Goal: Transaction & Acquisition: Purchase product/service

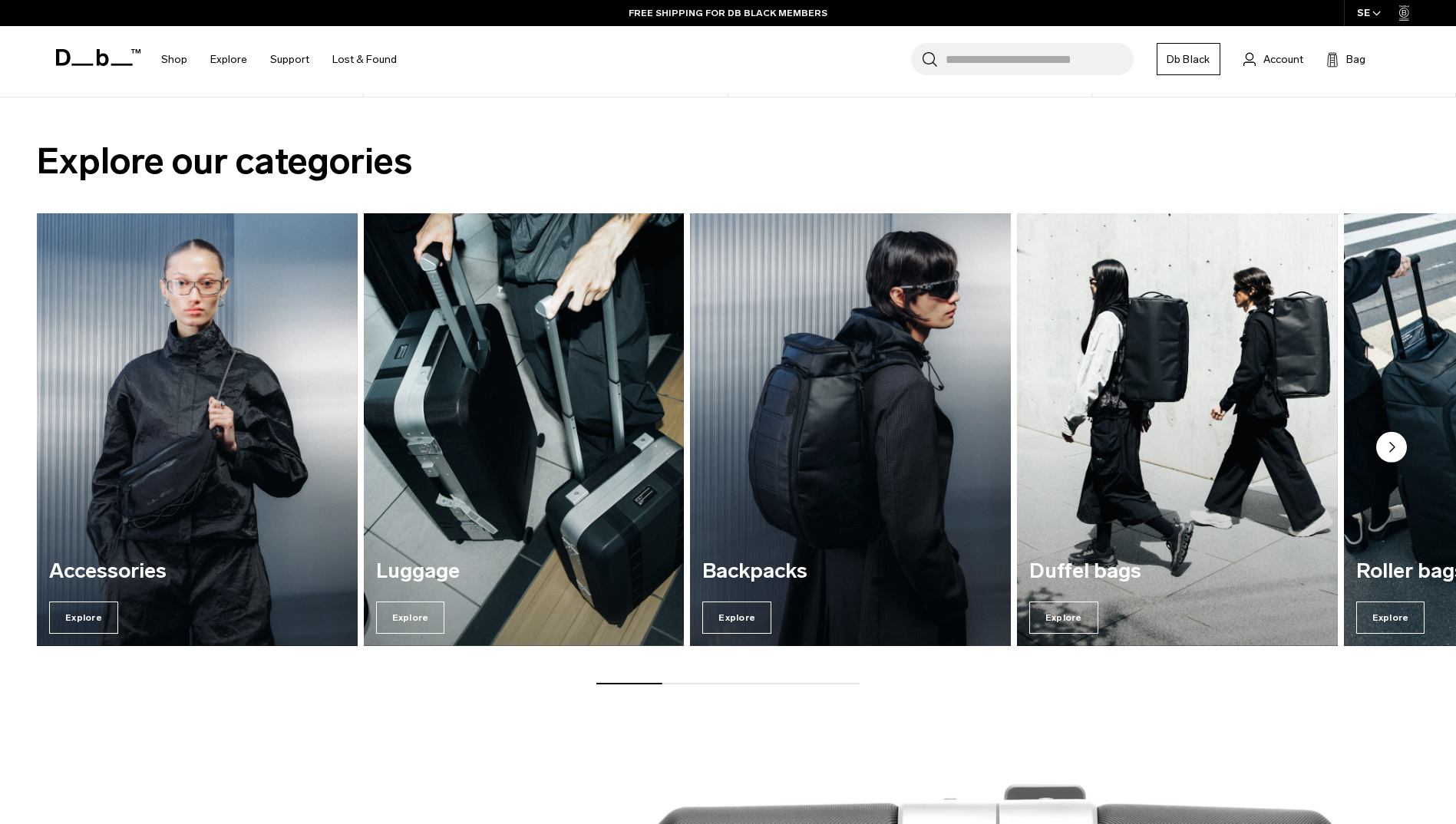
scroll to position [1381, 0]
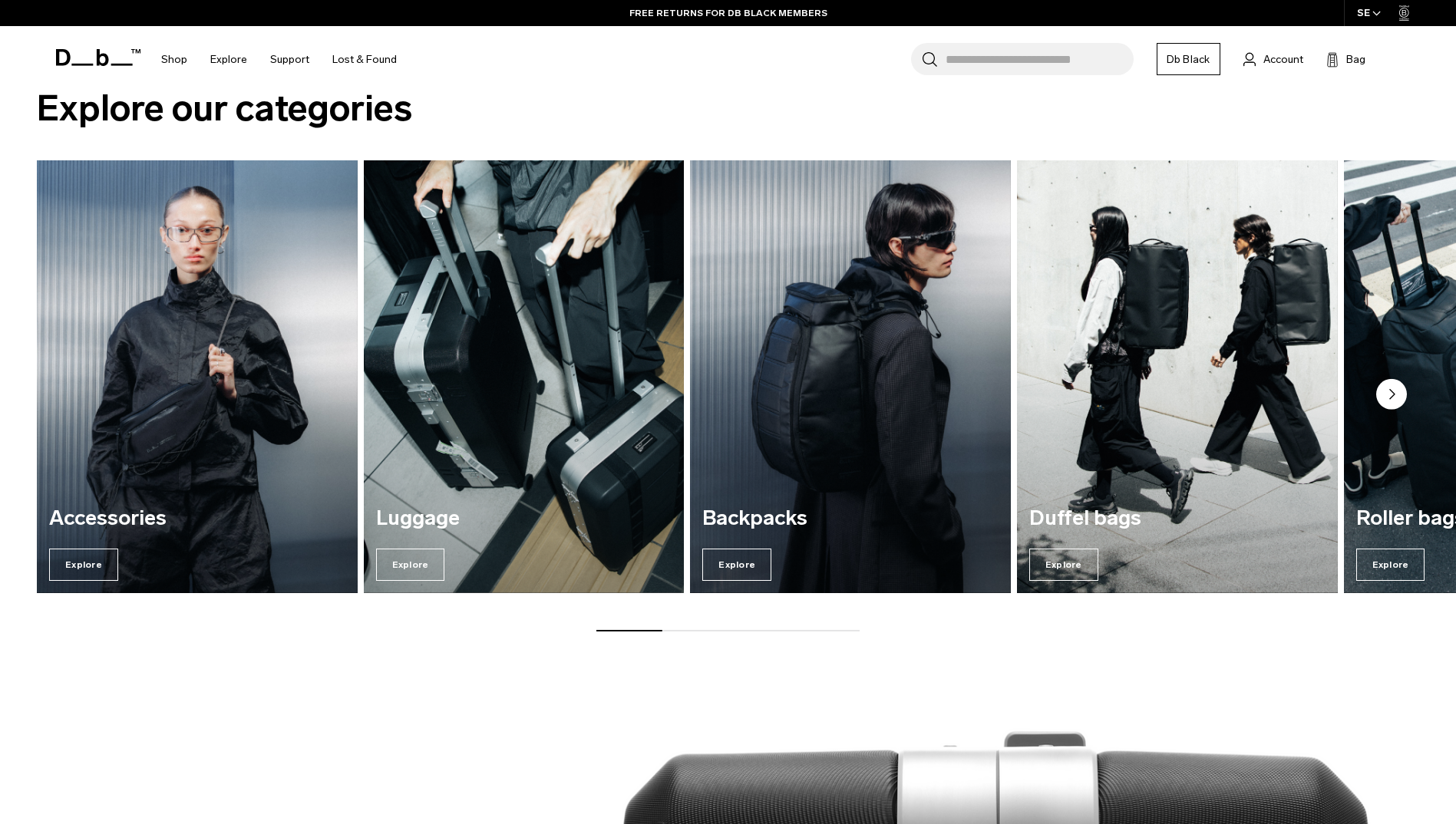
click at [1389, 390] on circle "Next slide" at bounding box center [1391, 393] width 30 height 30
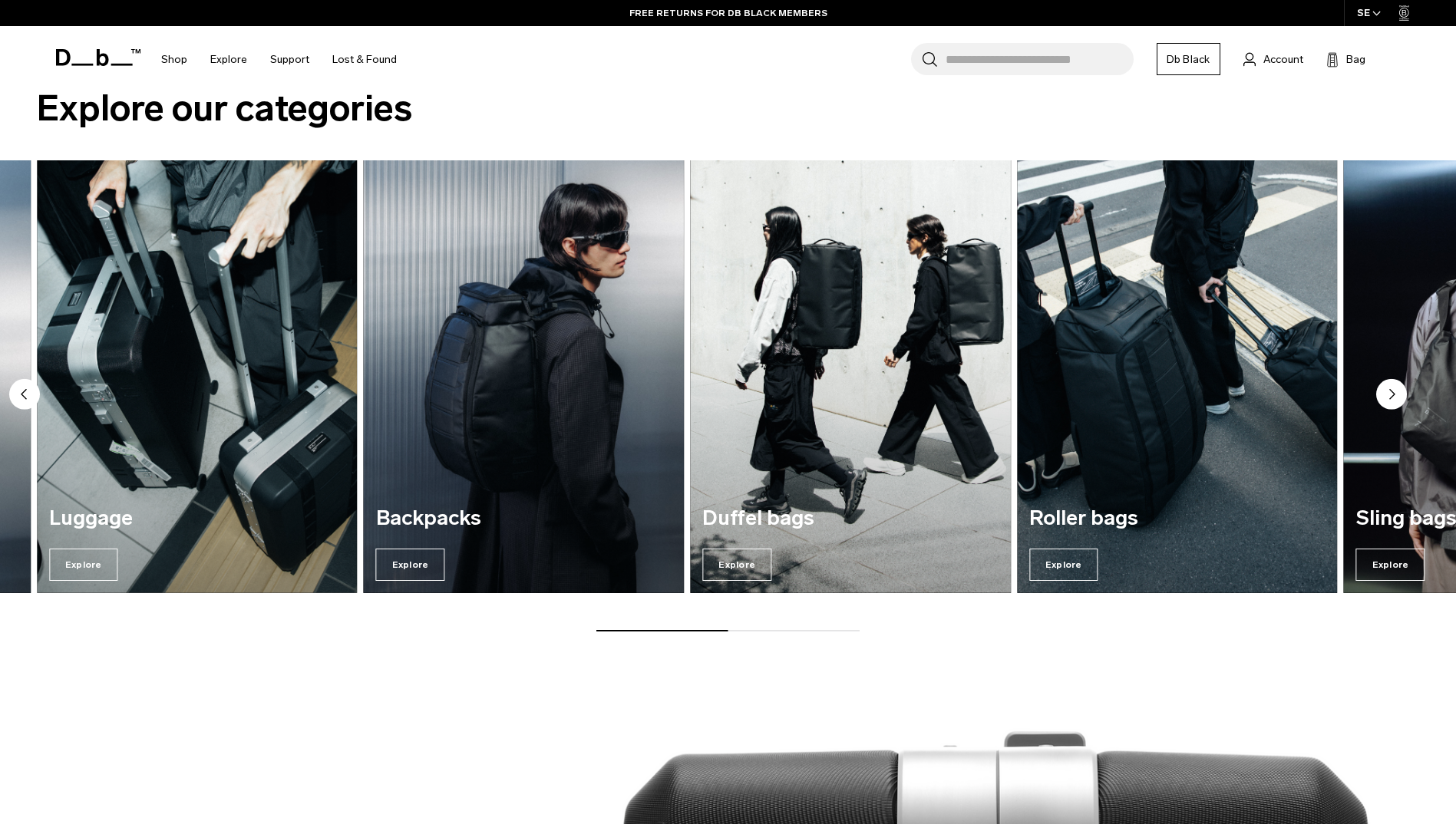
click at [1386, 396] on circle "Next slide" at bounding box center [1391, 393] width 30 height 30
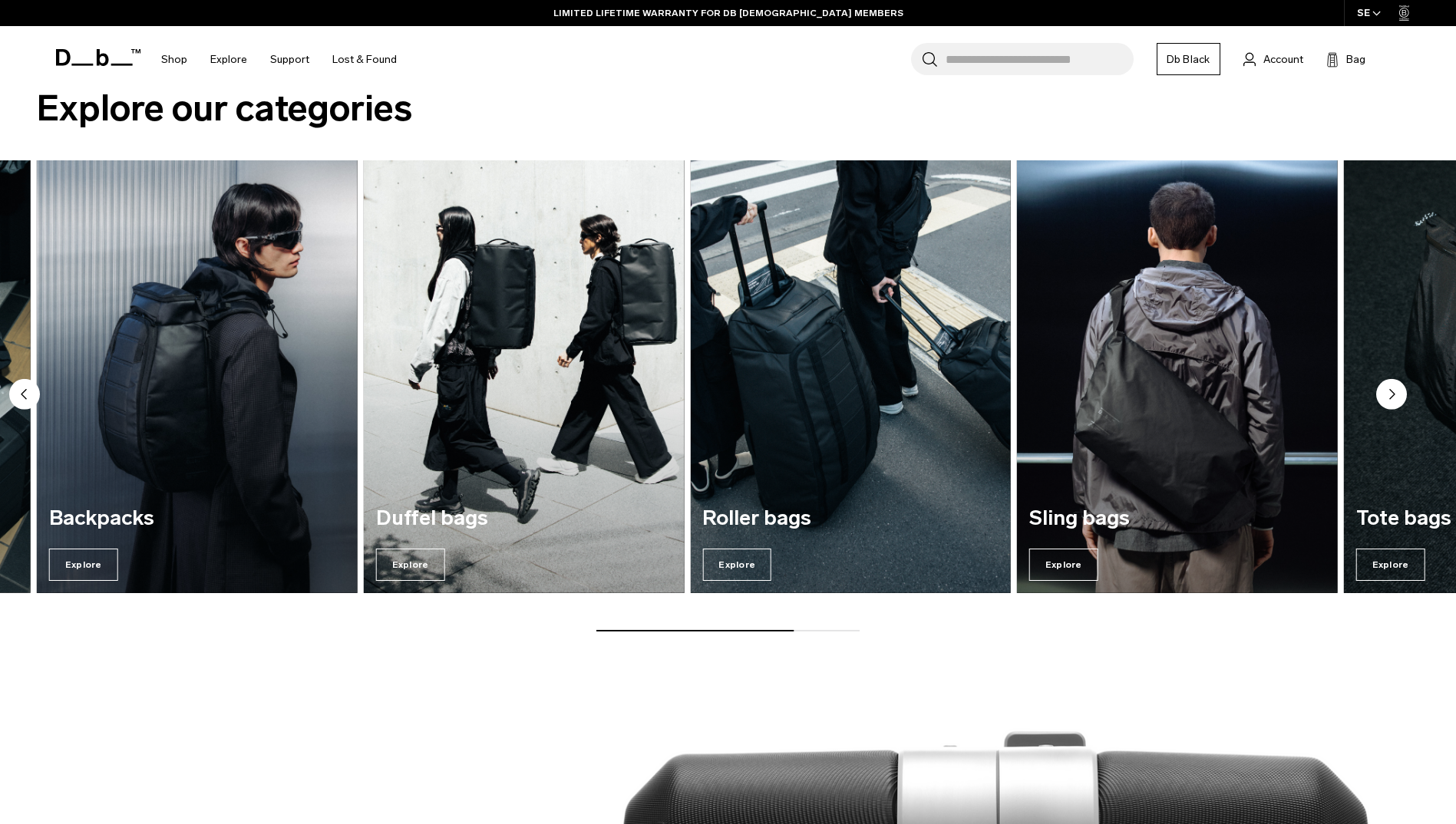
click at [1386, 396] on circle "Next slide" at bounding box center [1391, 393] width 30 height 30
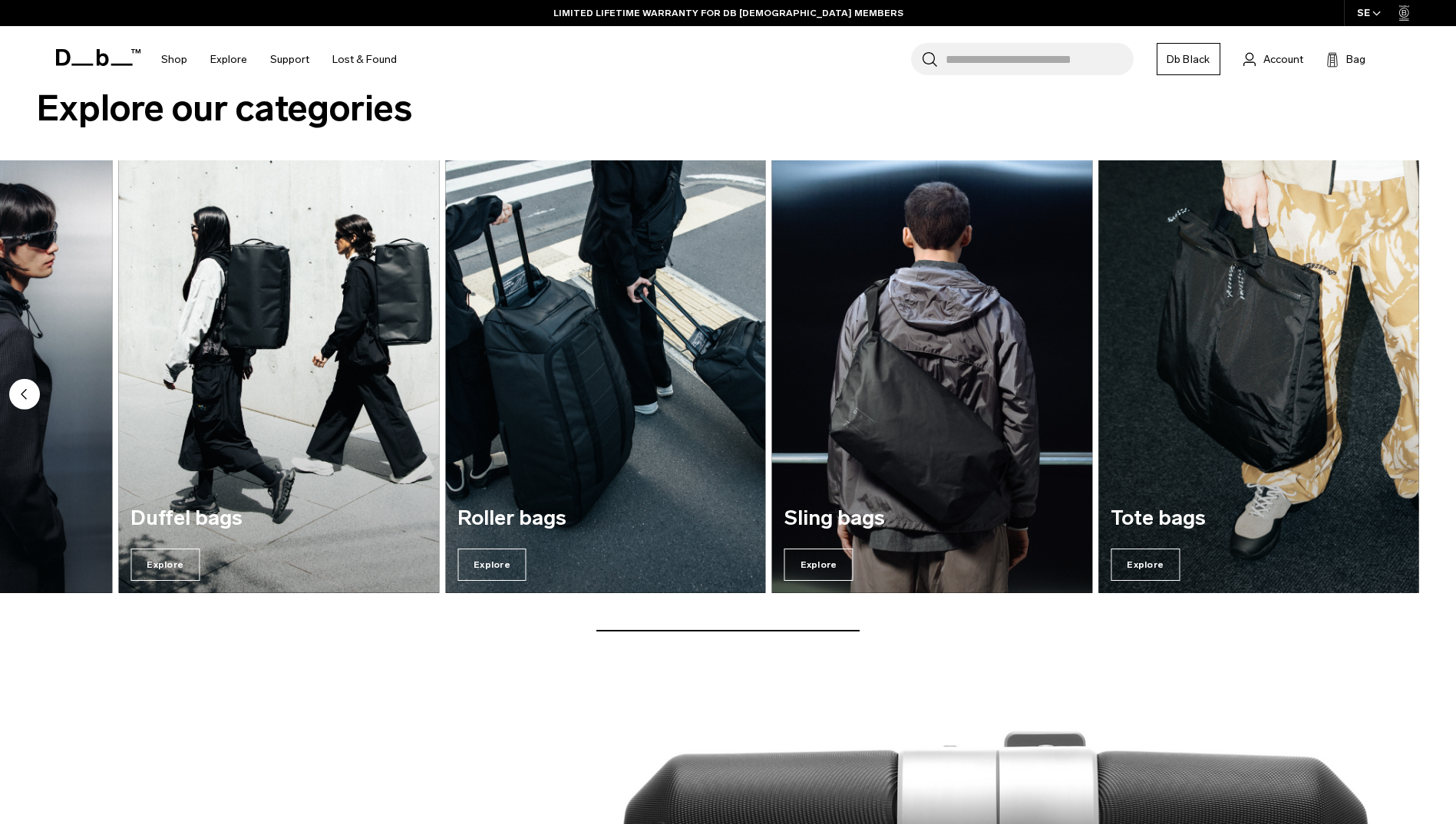
click at [1385, 394] on img "7 / 7" at bounding box center [1259, 376] width 330 height 446
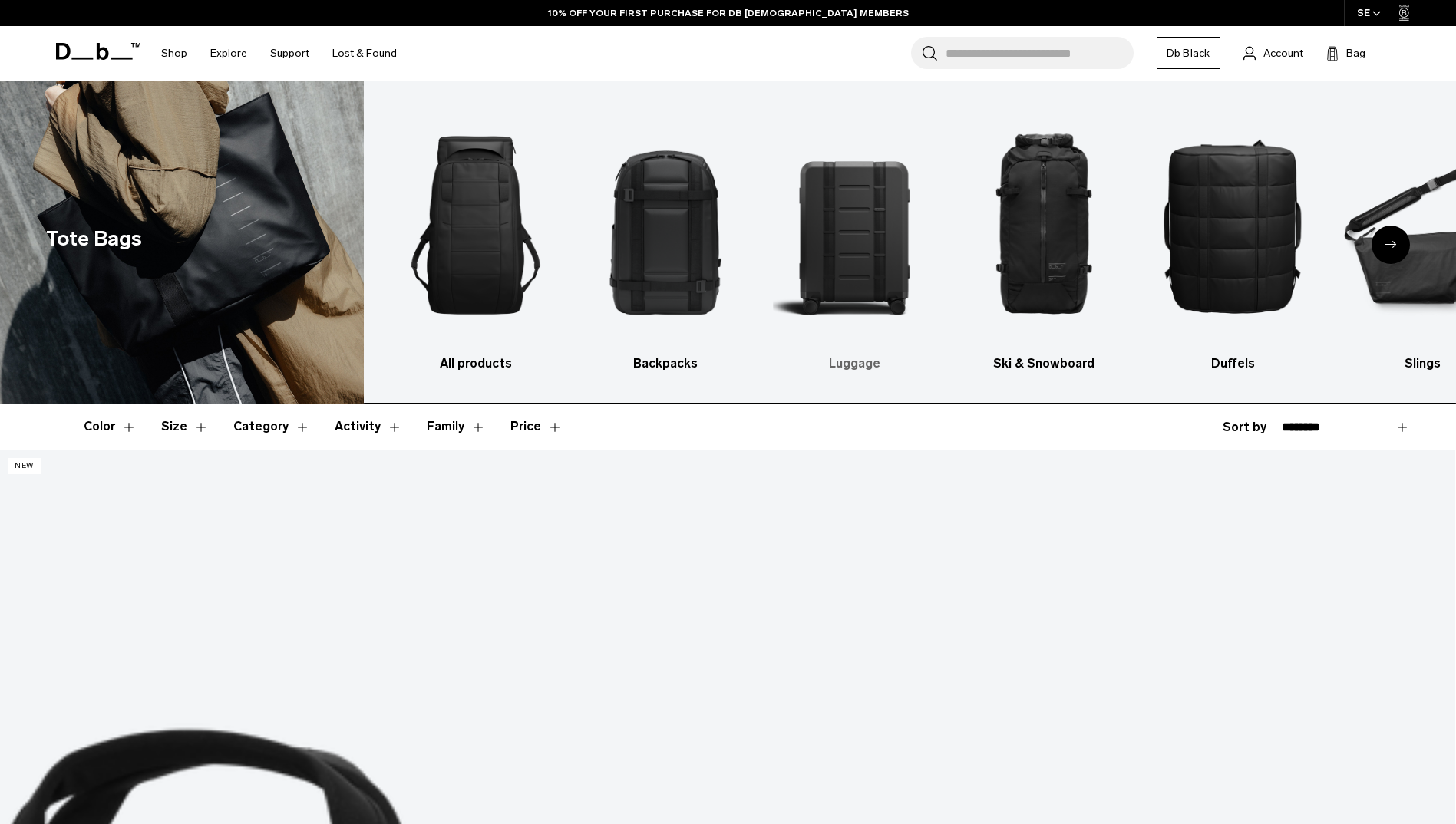
click at [900, 263] on img "3 / 10" at bounding box center [854, 225] width 163 height 243
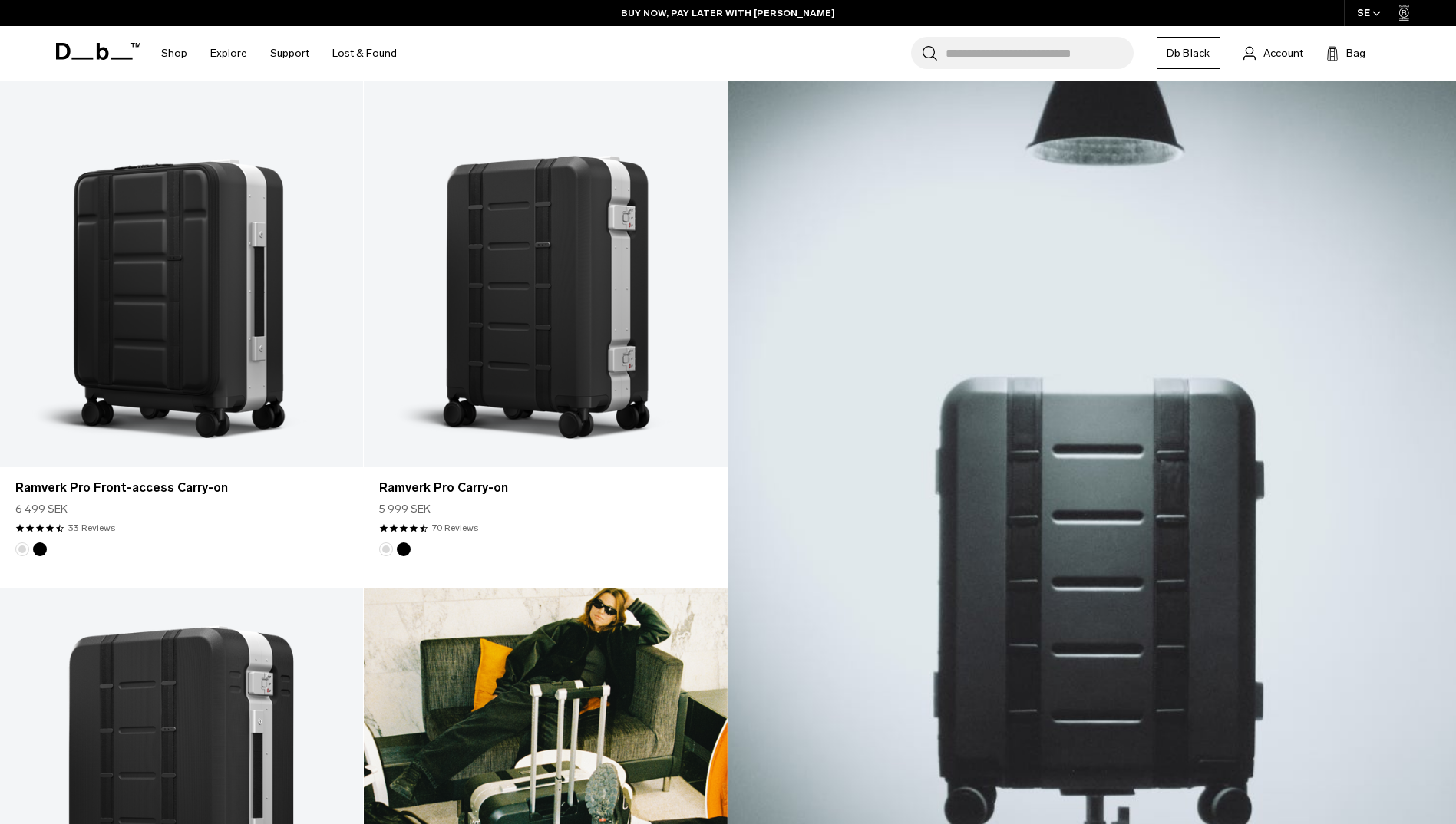
scroll to position [383, 0]
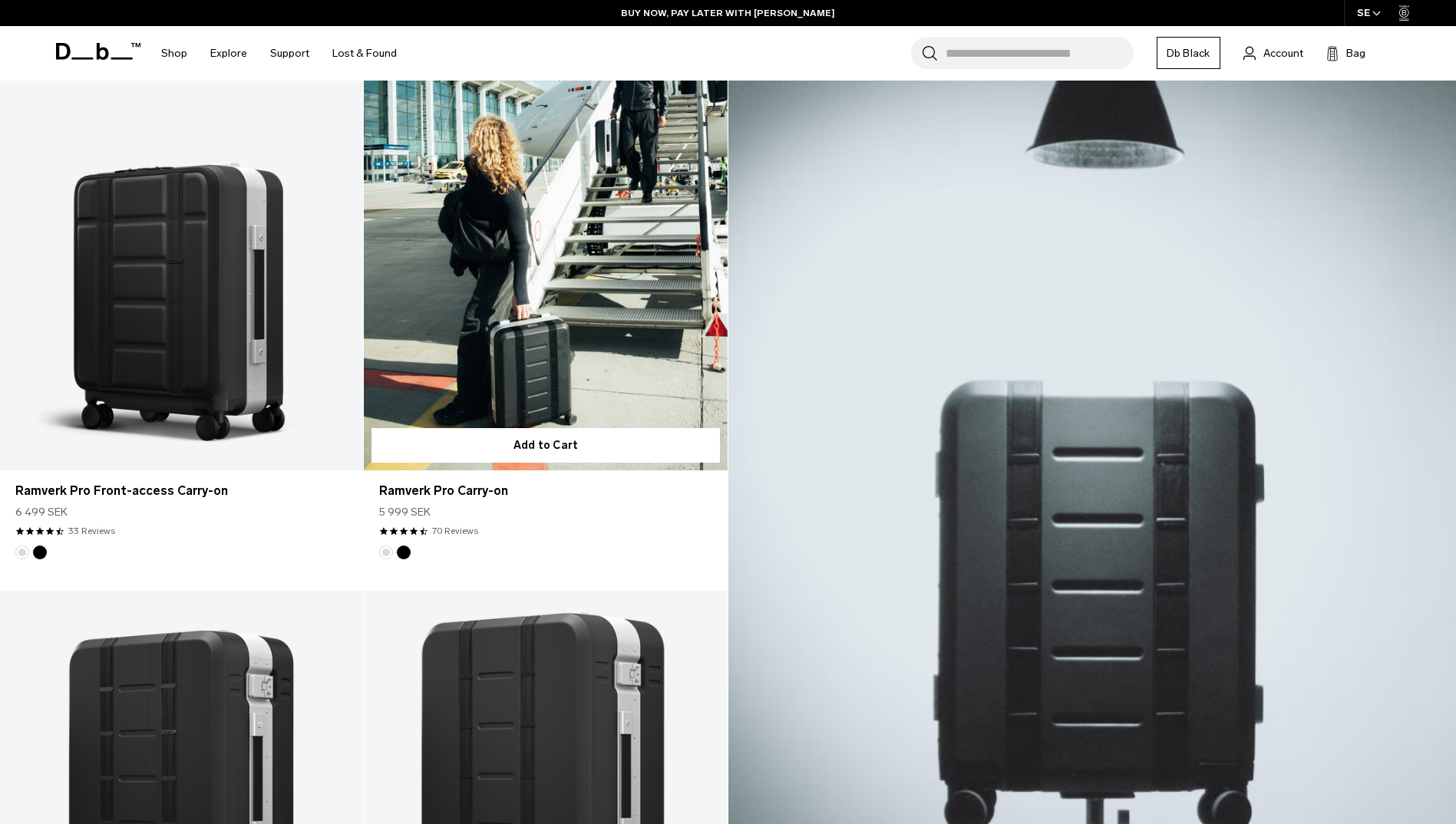
click at [560, 371] on link "Ramverk Pro Carry-on" at bounding box center [545, 268] width 363 height 404
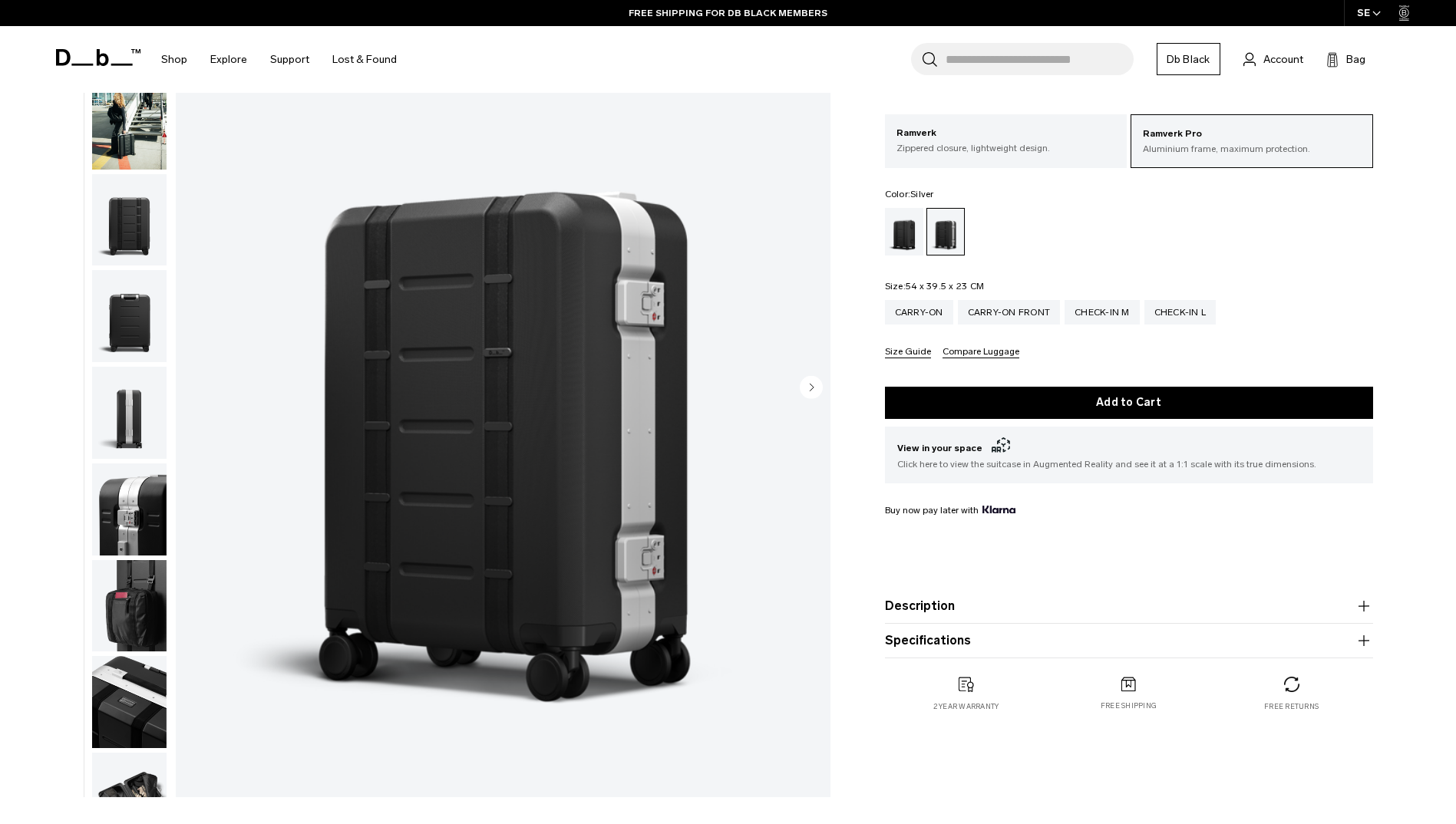
scroll to position [153, 0]
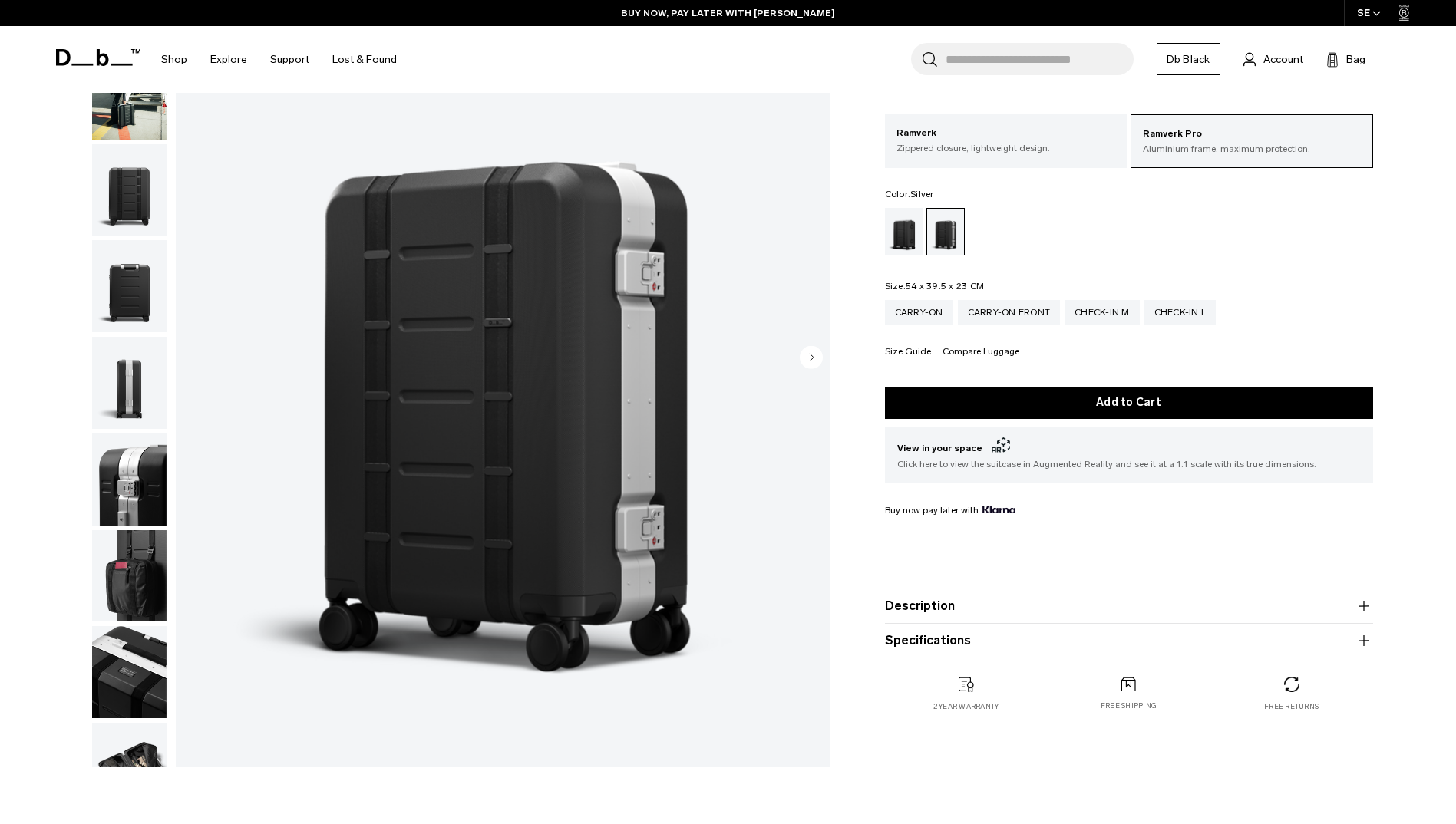
click at [822, 336] on img "1 / 14" at bounding box center [503, 359] width 655 height 817
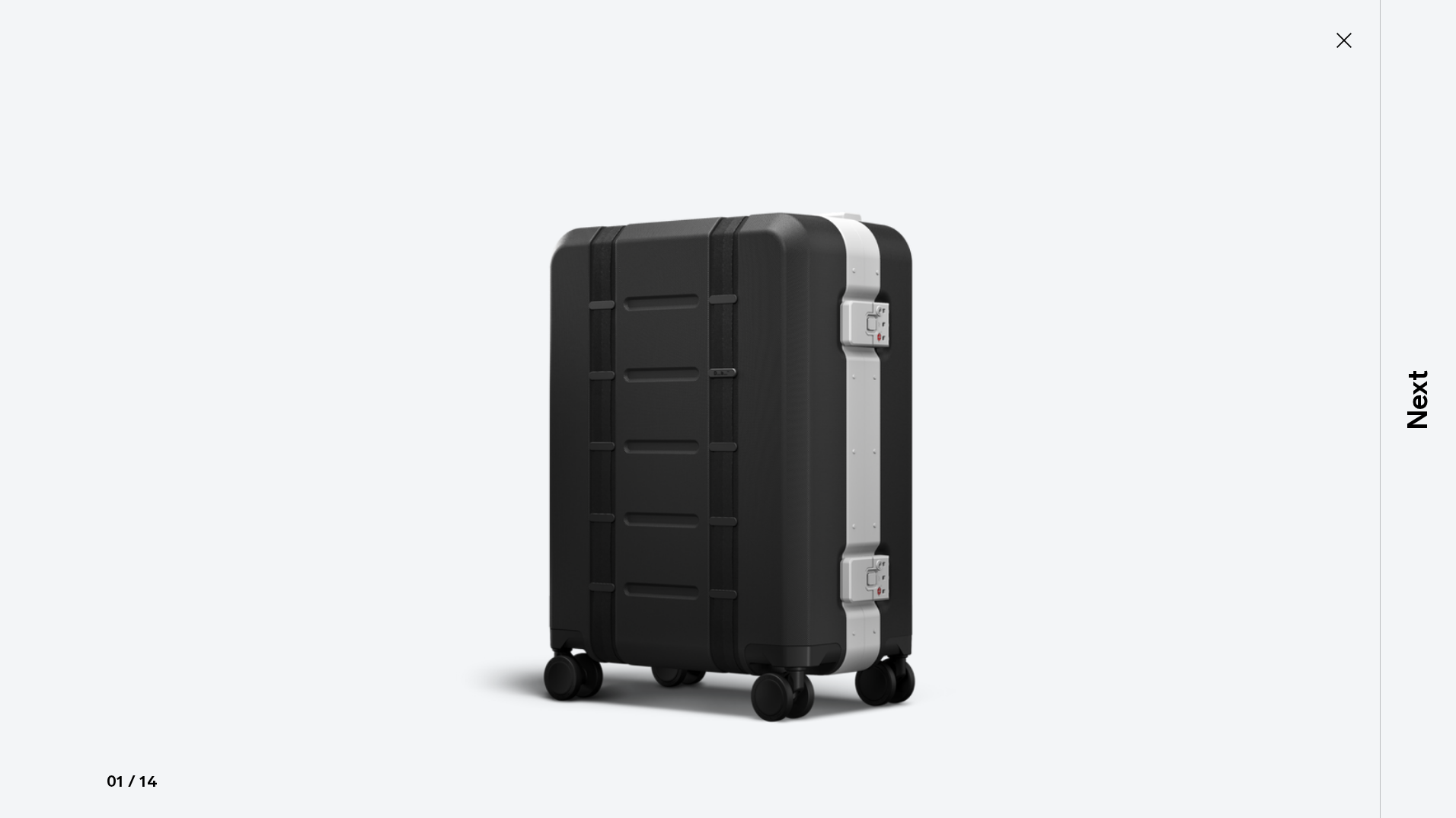
click at [1339, 37] on icon at bounding box center [1344, 41] width 24 height 24
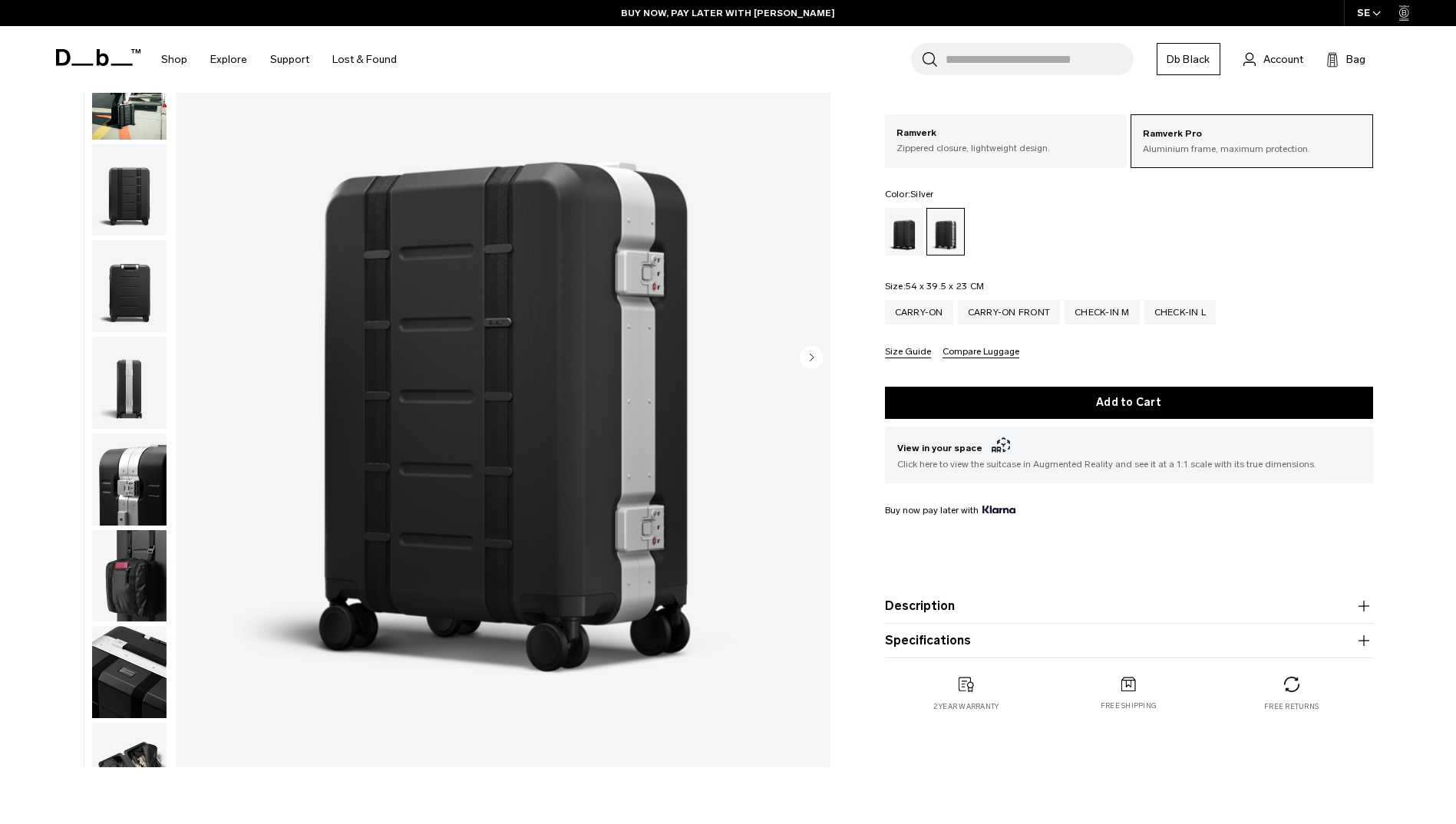
click at [806, 356] on circle "Next slide" at bounding box center [811, 357] width 23 height 23
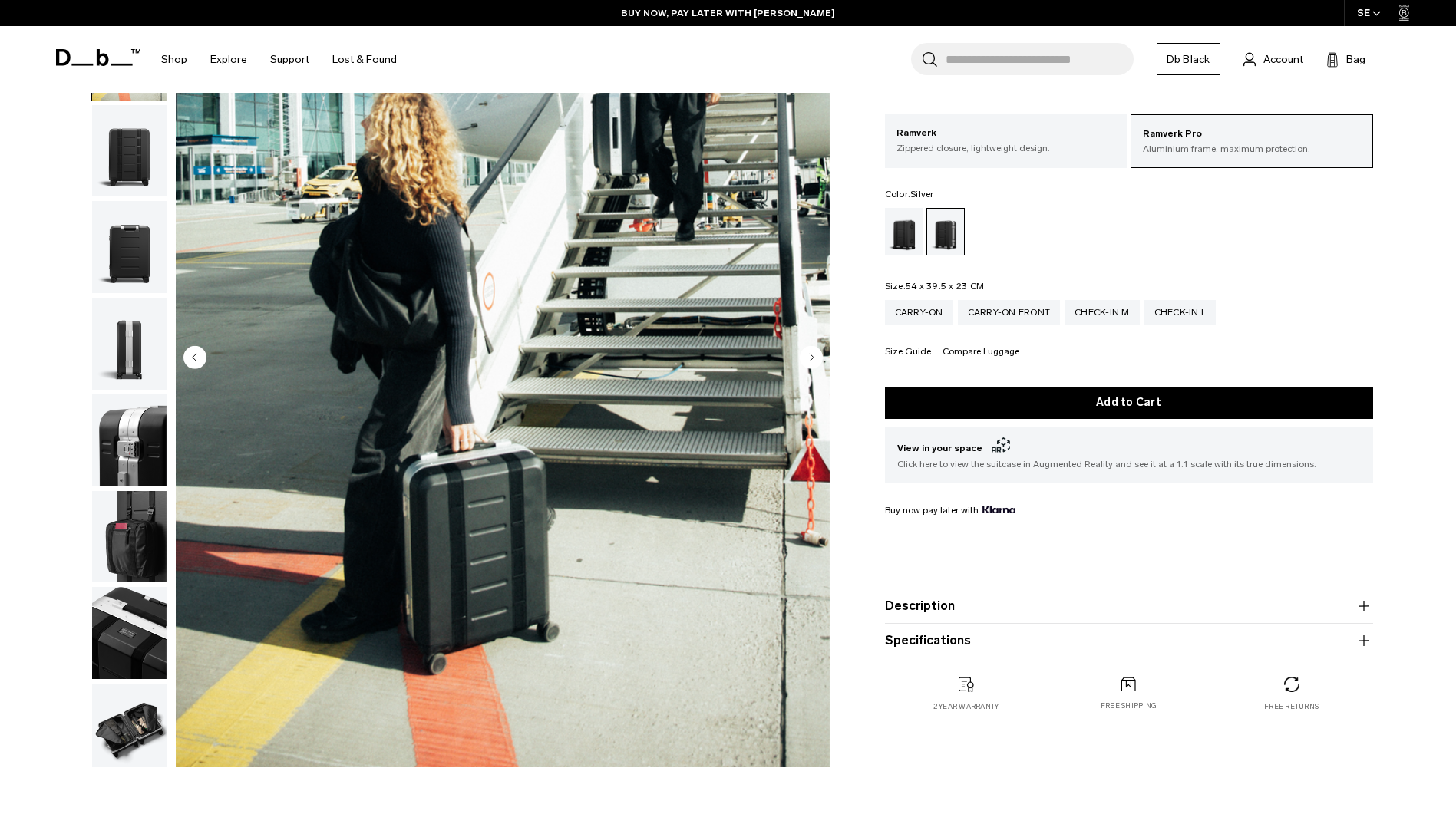
scroll to position [97, 0]
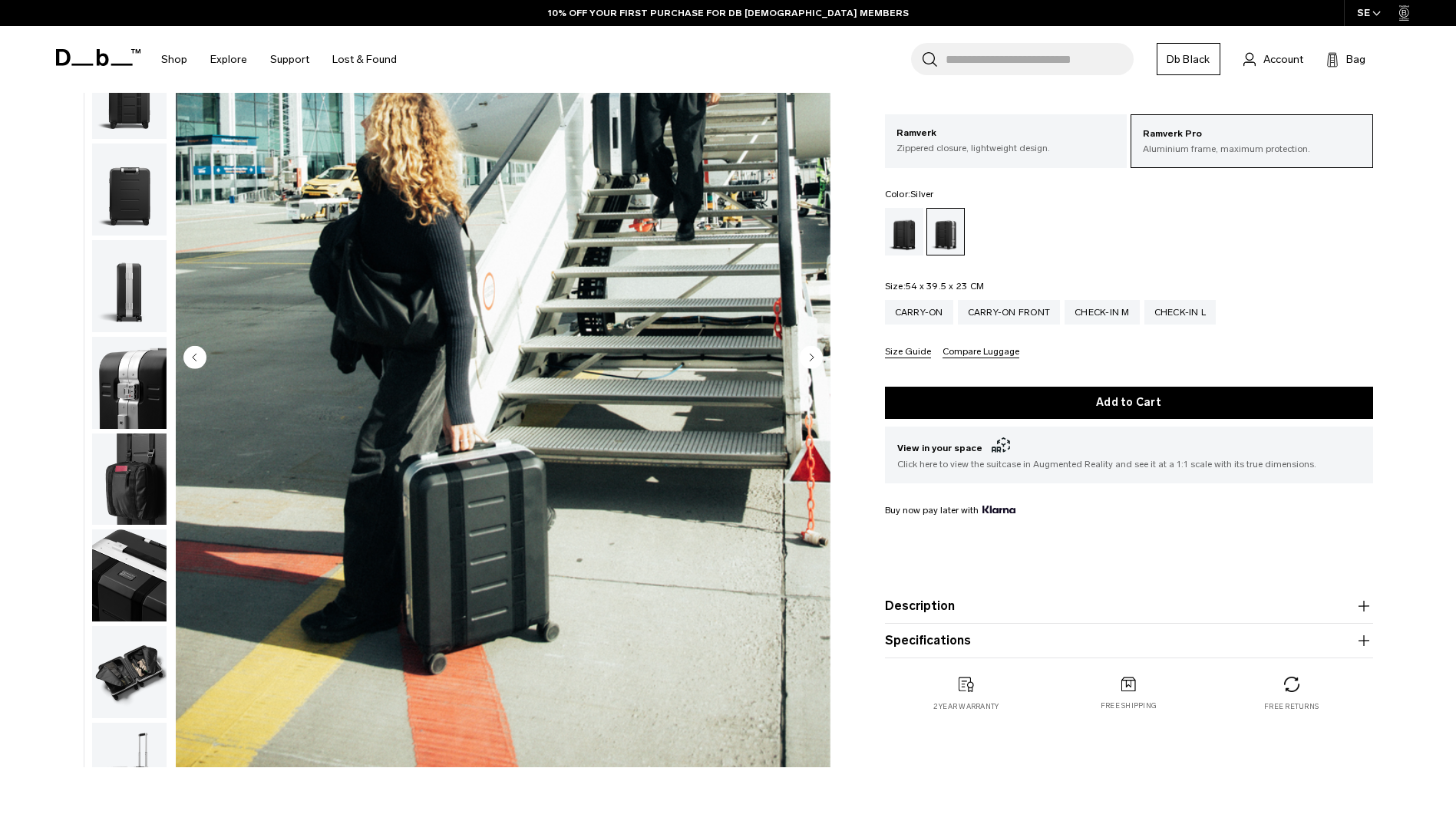
click at [807, 356] on circle "Next slide" at bounding box center [811, 357] width 23 height 23
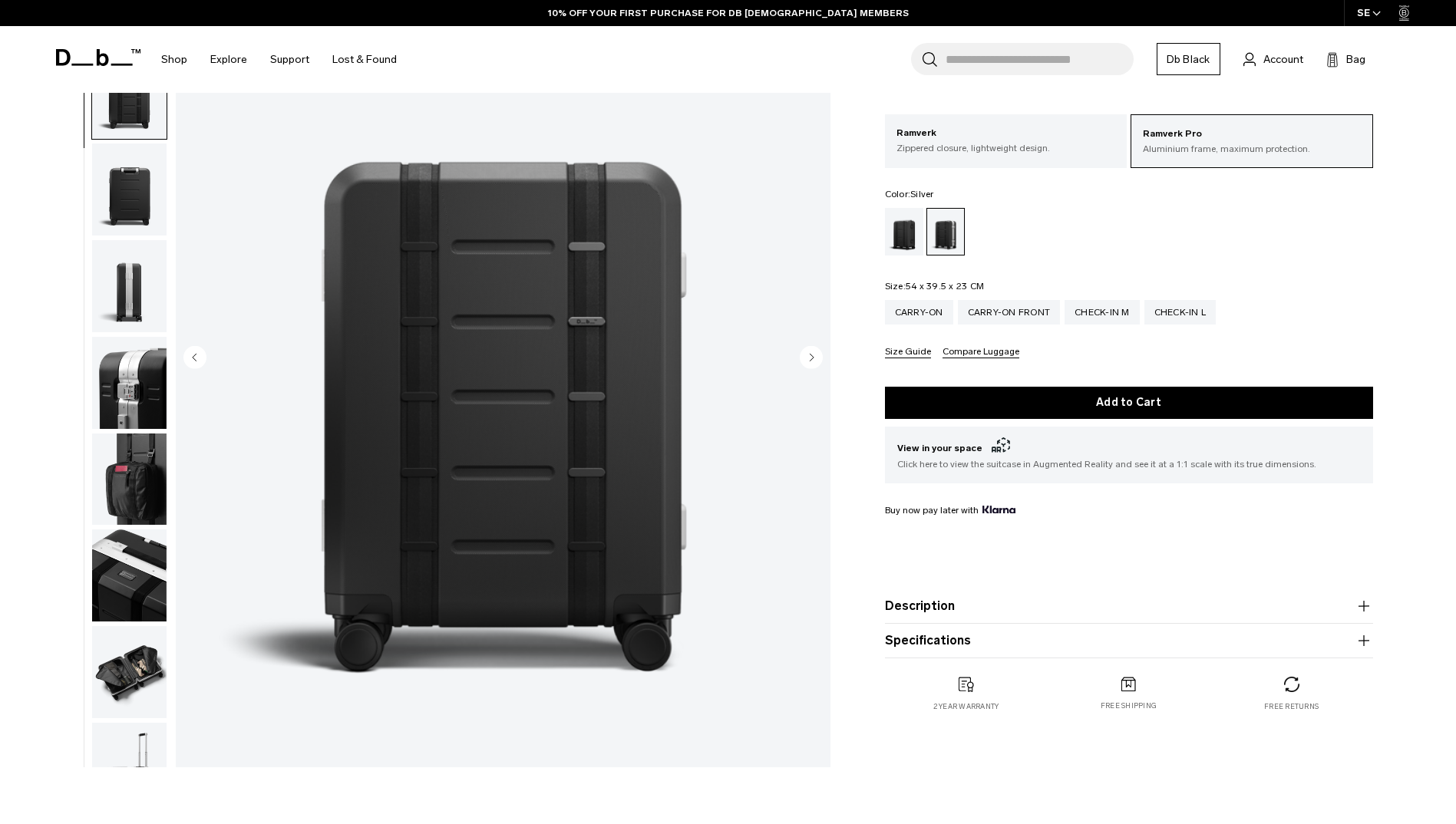
scroll to position [194, 0]
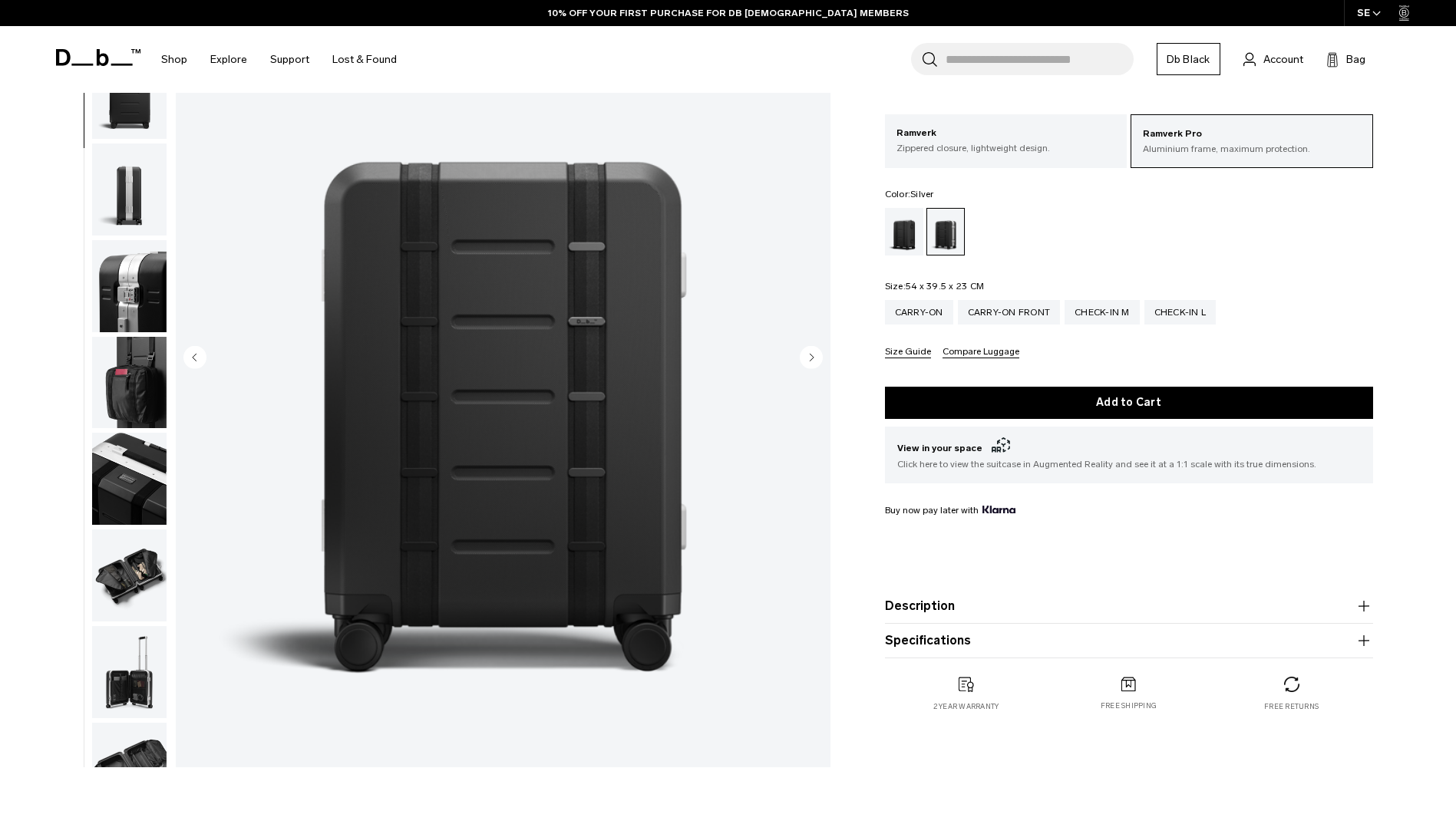
click at [807, 356] on circle "Next slide" at bounding box center [811, 357] width 23 height 23
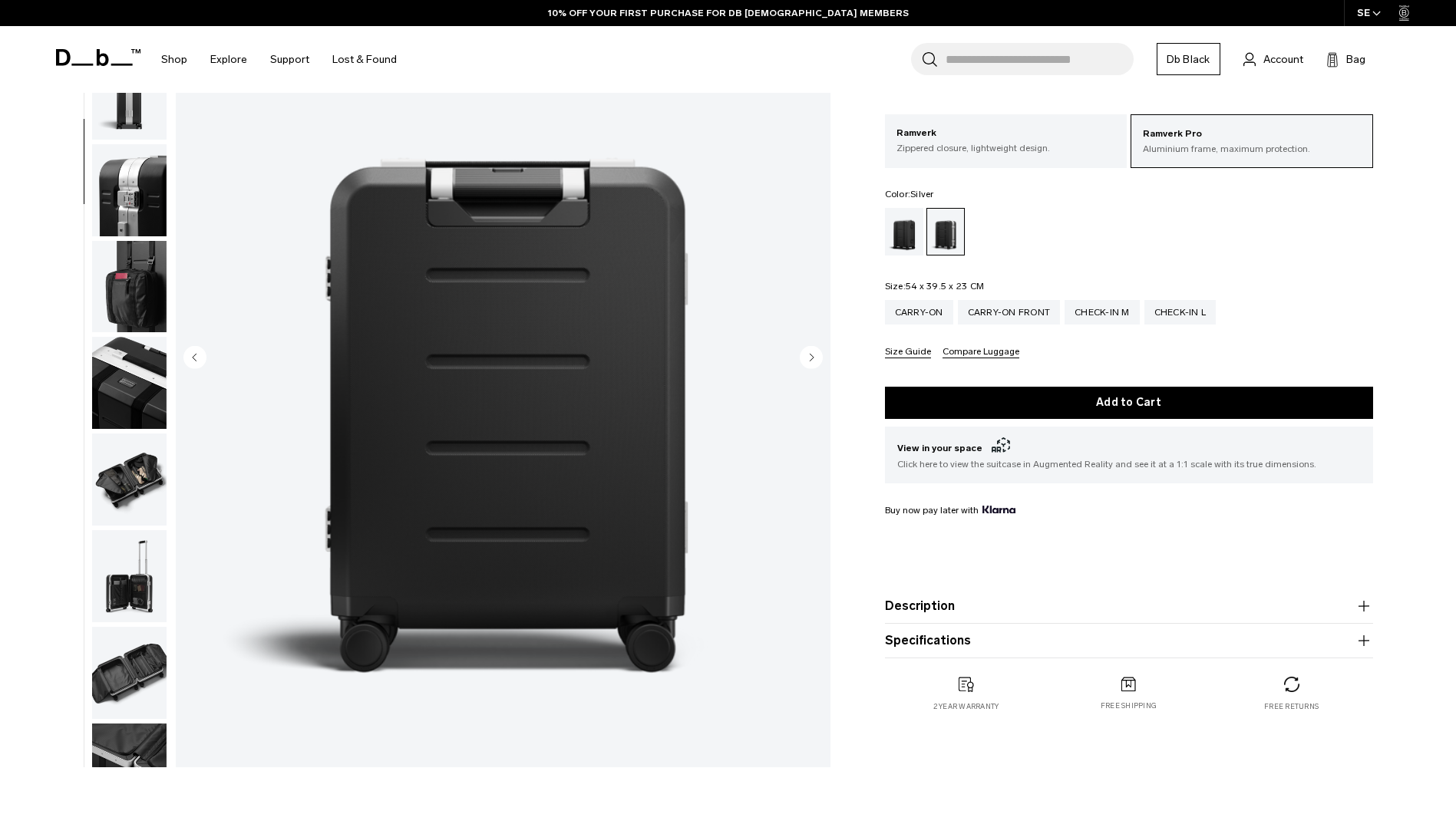
click at [807, 356] on circle "Next slide" at bounding box center [811, 357] width 23 height 23
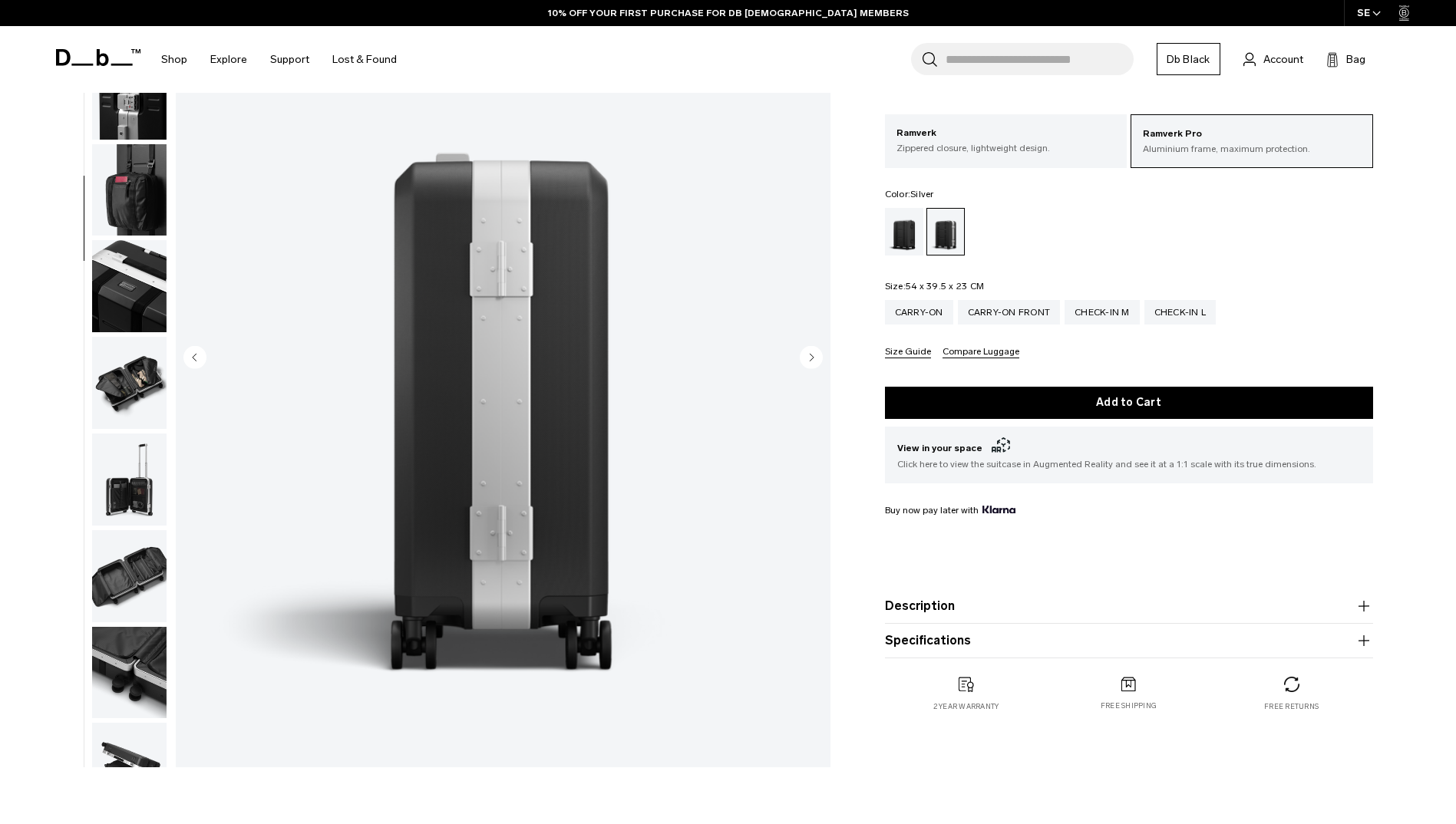
click at [807, 356] on circle "Next slide" at bounding box center [811, 357] width 23 height 23
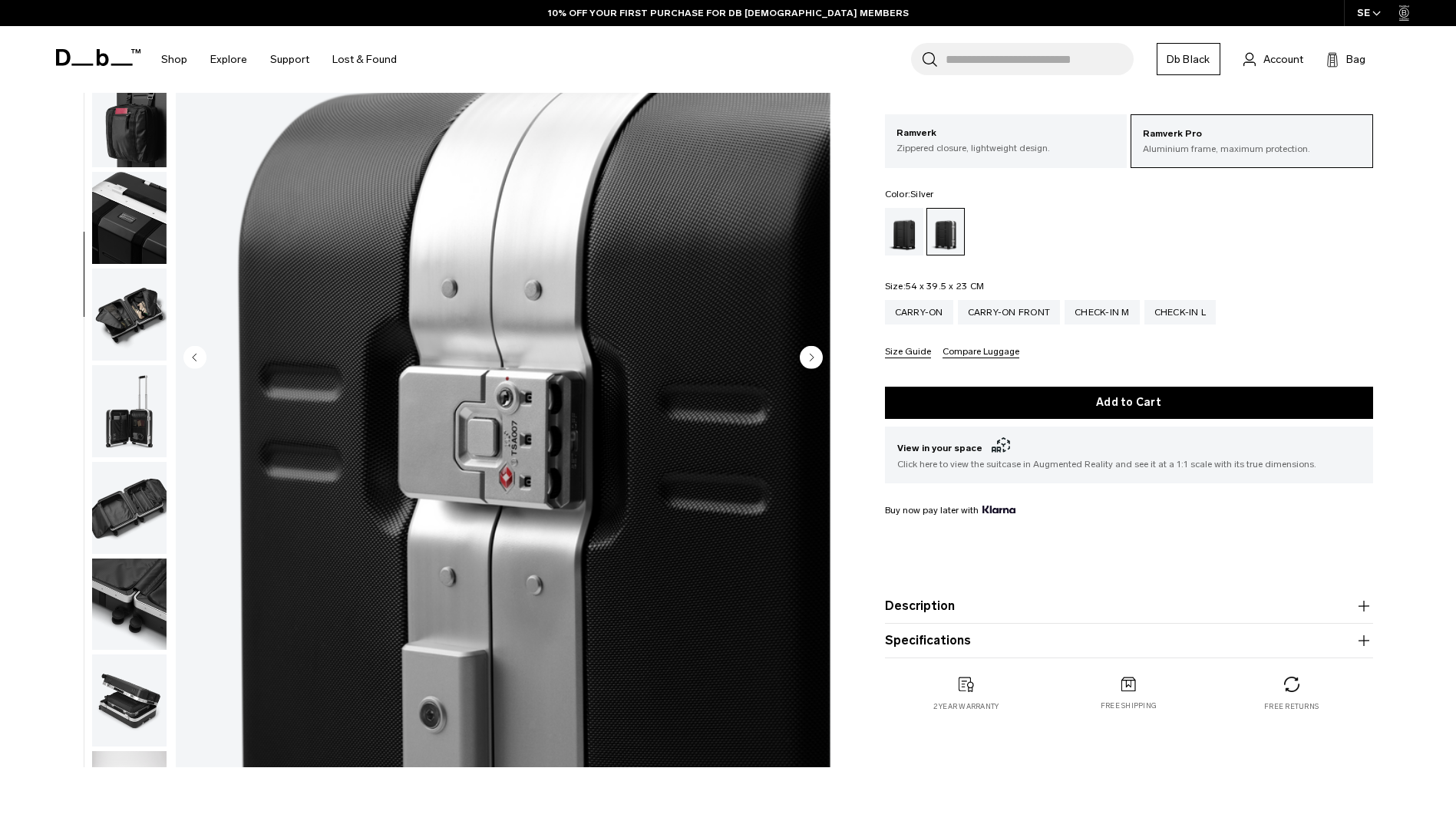
scroll to position [483, 0]
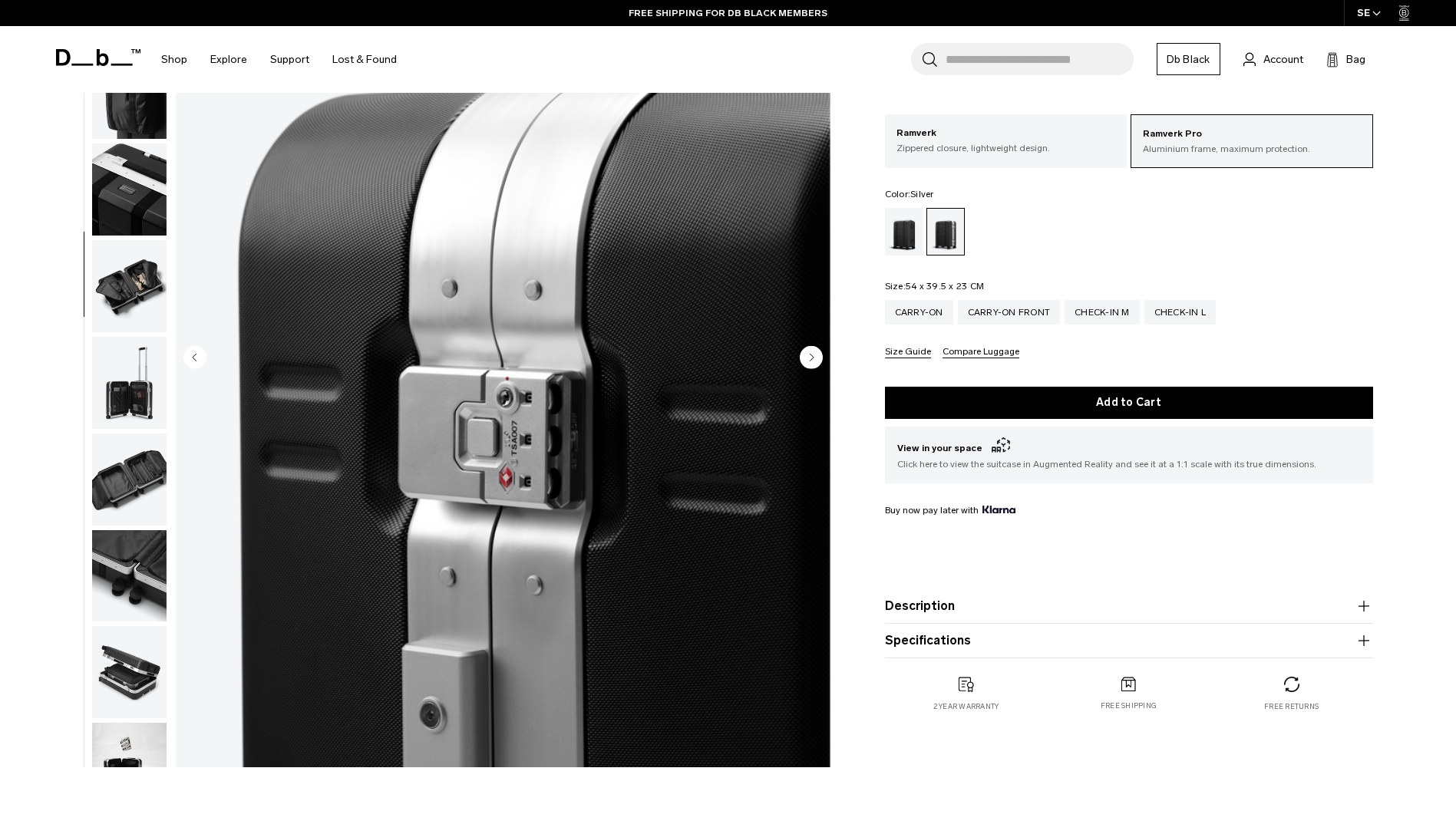
click at [807, 356] on circle "Next slide" at bounding box center [811, 357] width 23 height 23
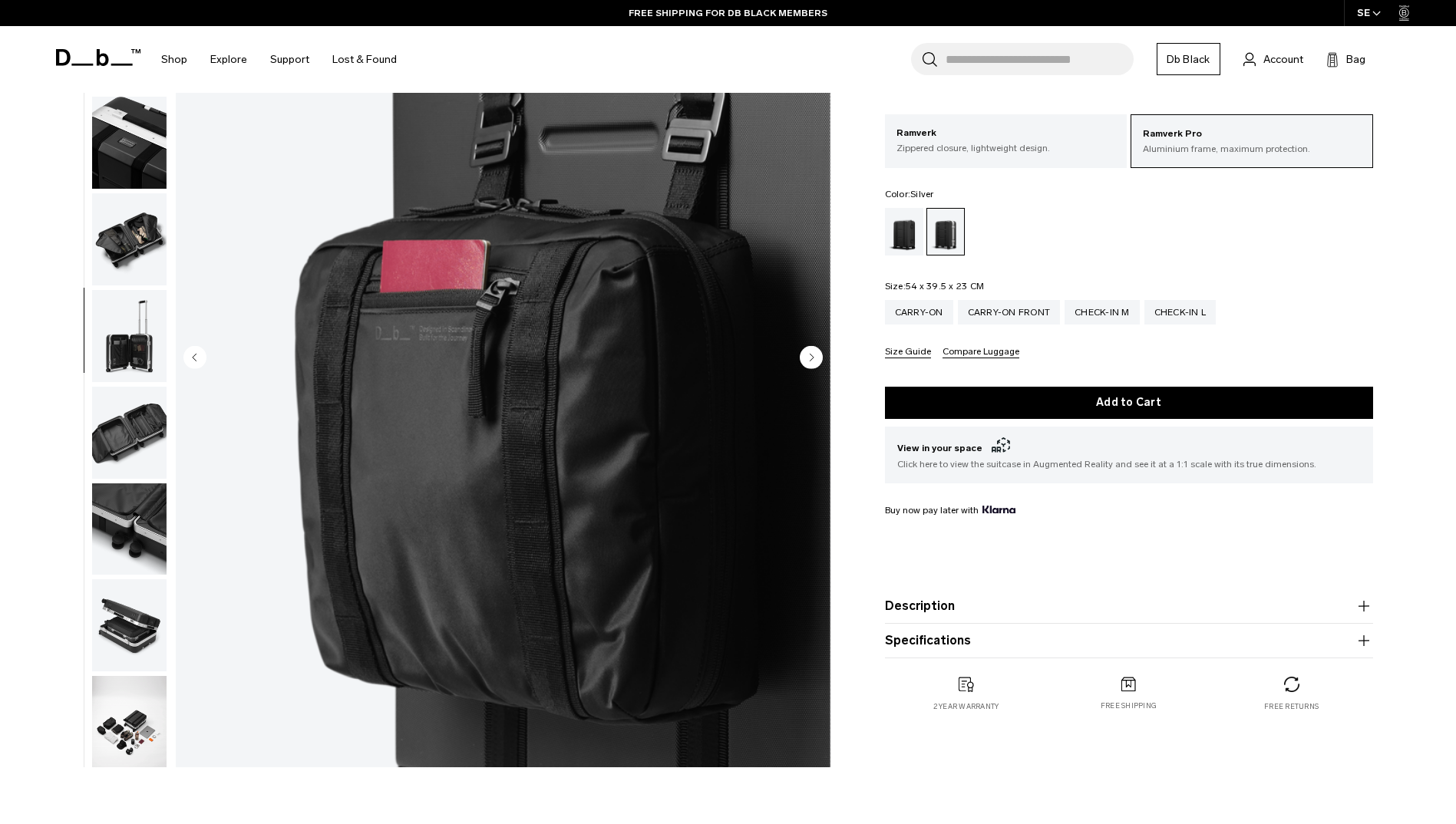
scroll to position [531, 0]
click at [807, 356] on circle "Next slide" at bounding box center [811, 357] width 23 height 23
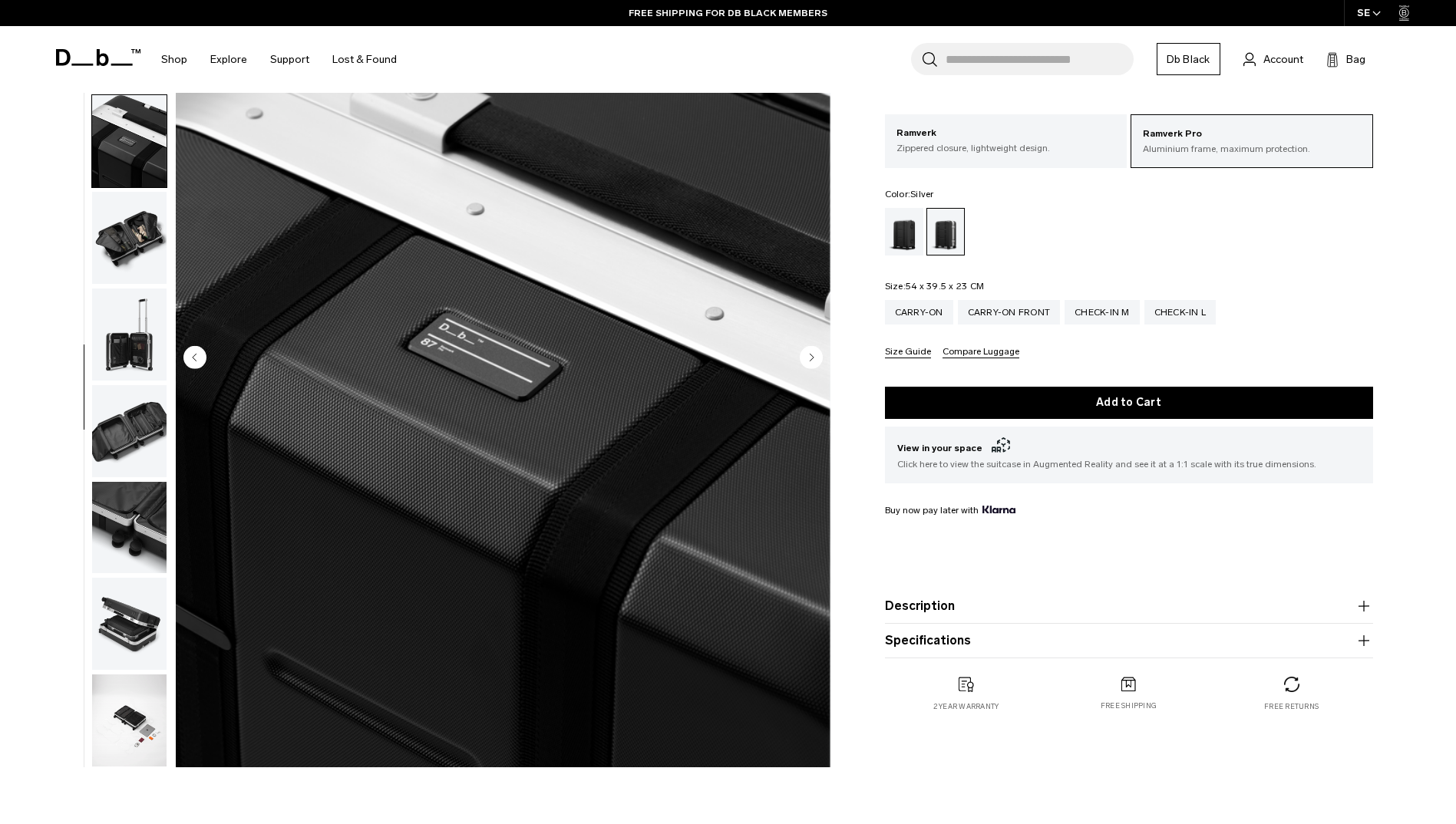
click at [807, 356] on circle "Next slide" at bounding box center [811, 357] width 23 height 23
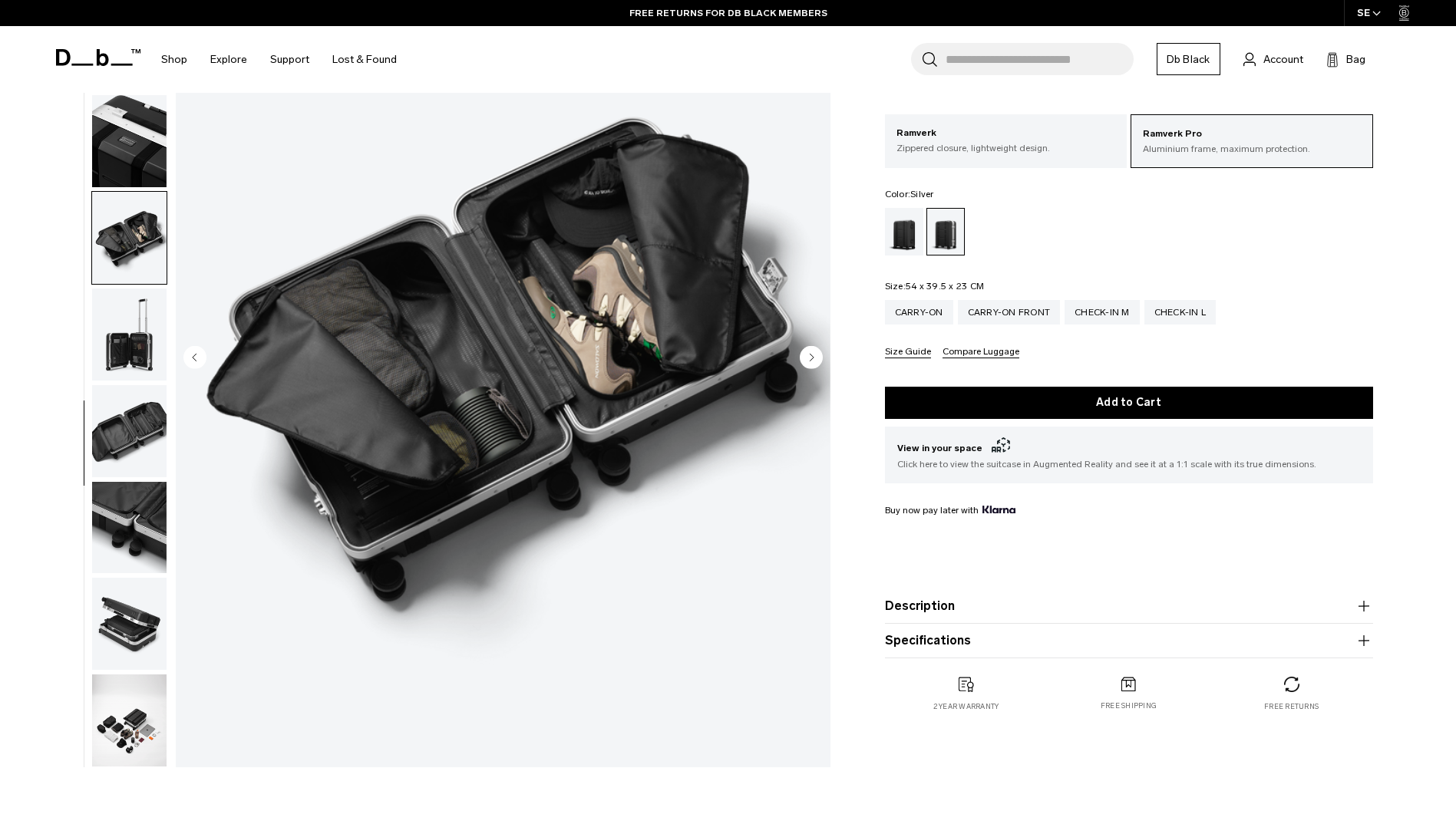
click at [805, 352] on circle "Next slide" at bounding box center [811, 357] width 23 height 23
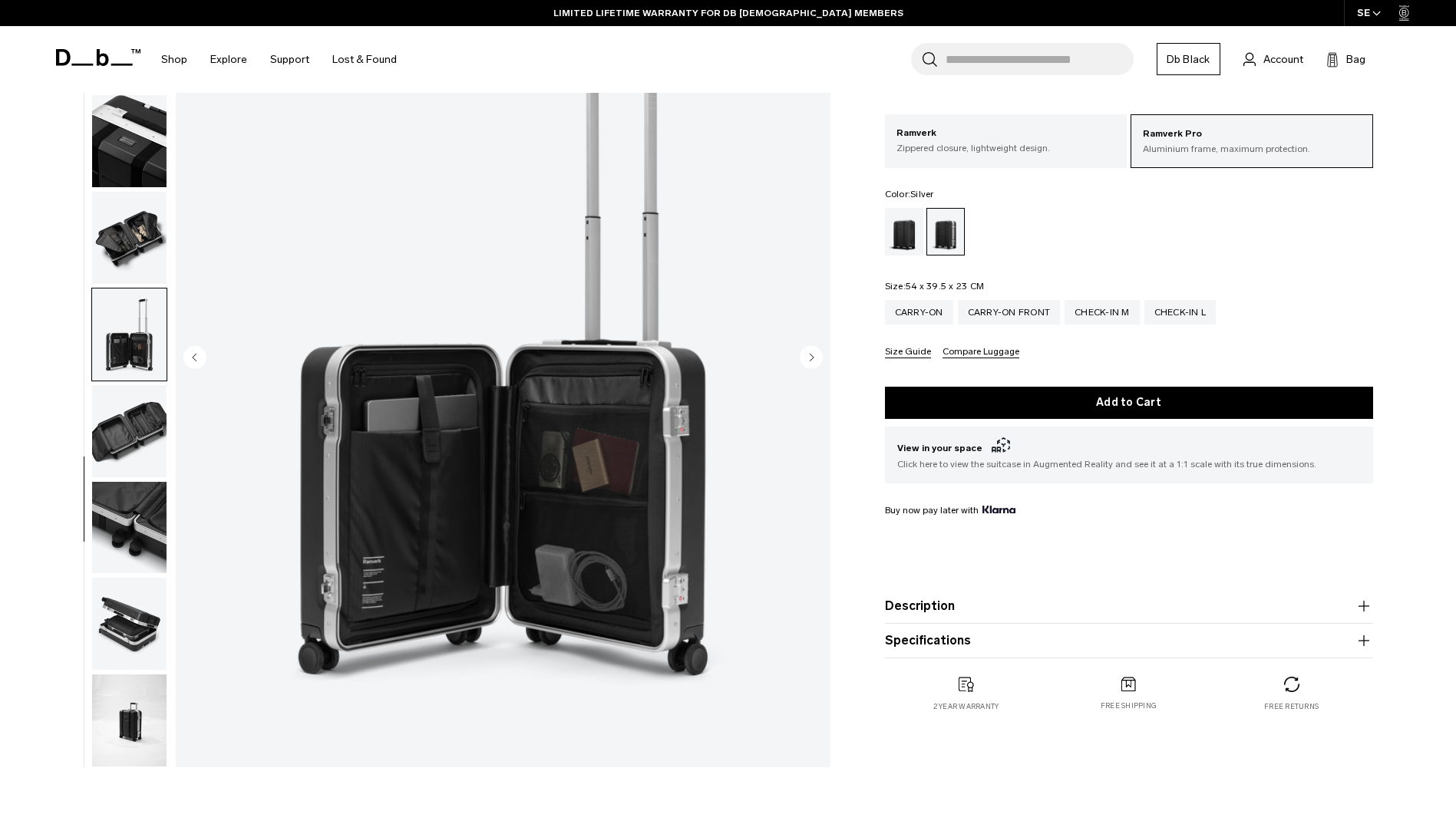
click at [809, 355] on circle "Next slide" at bounding box center [811, 357] width 23 height 23
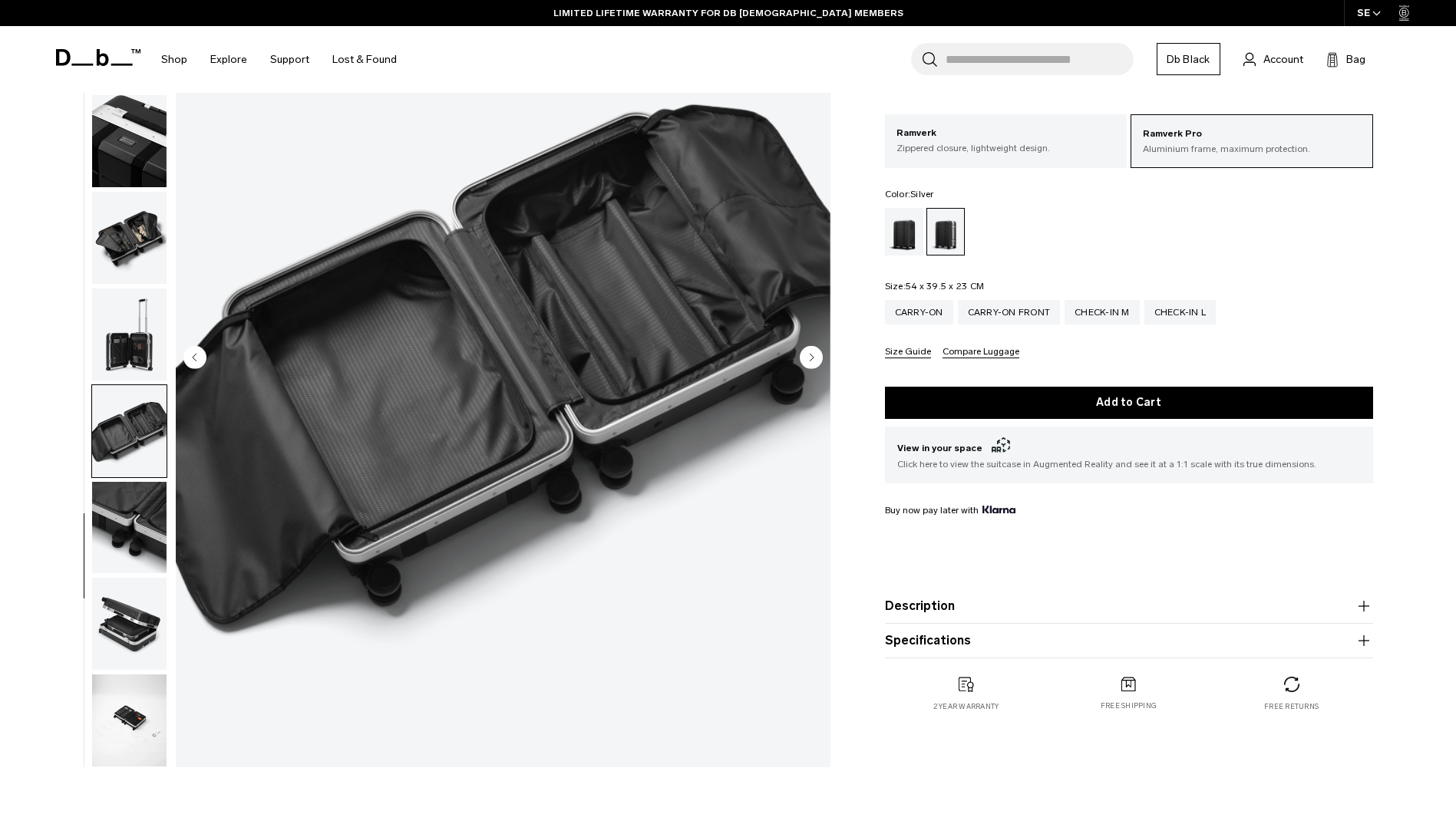
click at [809, 355] on circle "Next slide" at bounding box center [811, 357] width 23 height 23
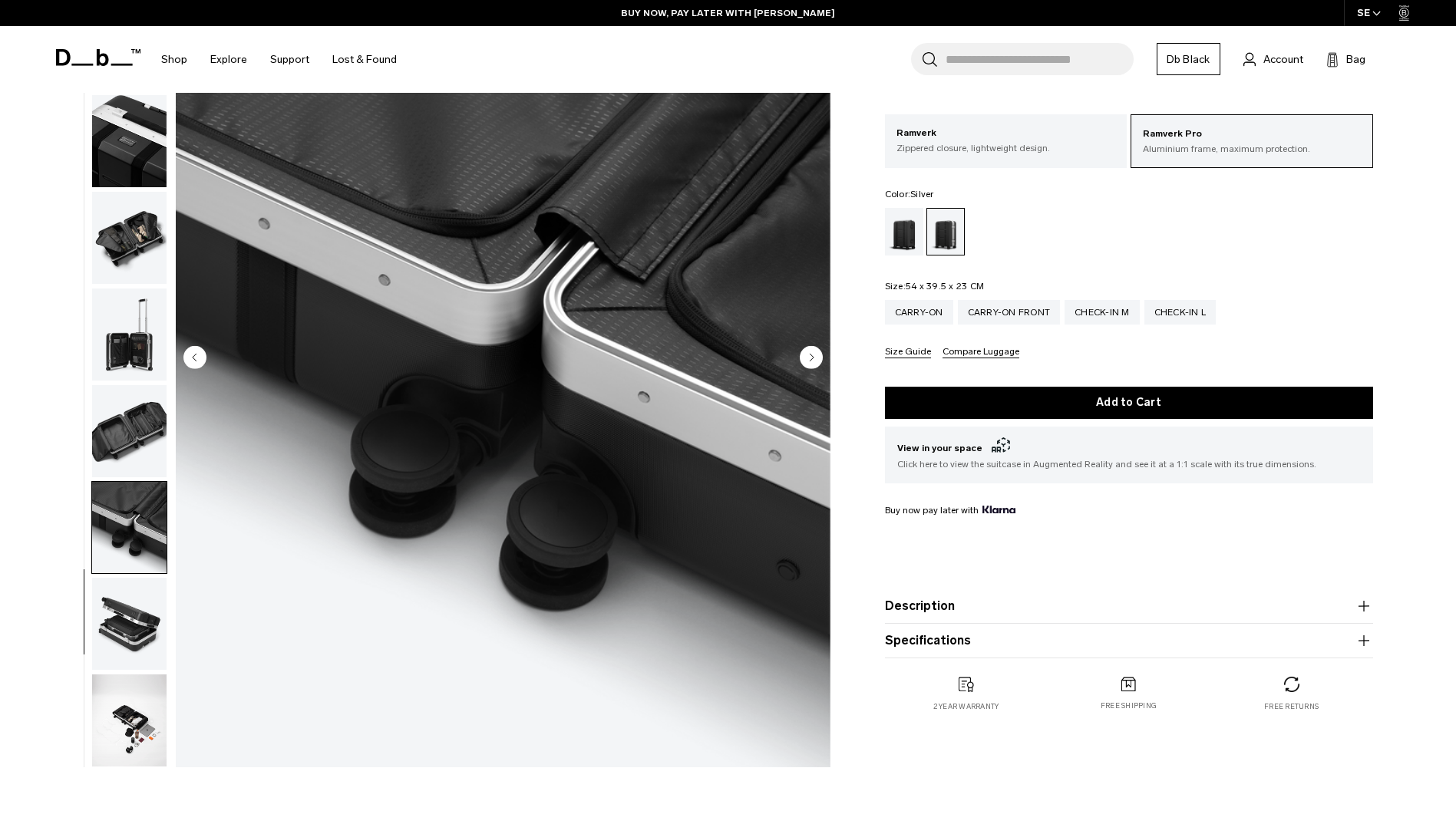
click at [809, 350] on circle "Next slide" at bounding box center [811, 357] width 23 height 23
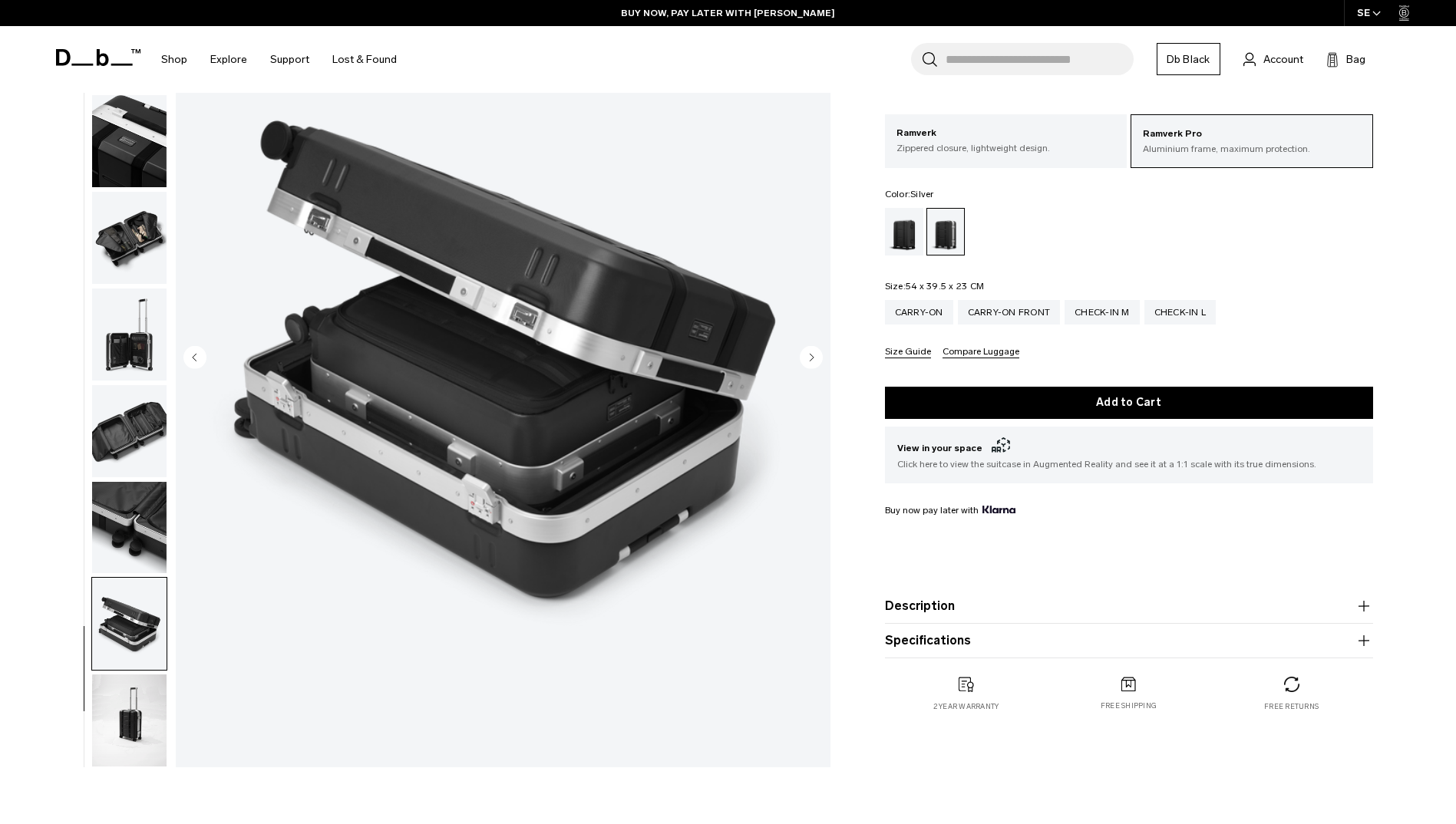
click at [809, 350] on circle "Next slide" at bounding box center [811, 357] width 23 height 23
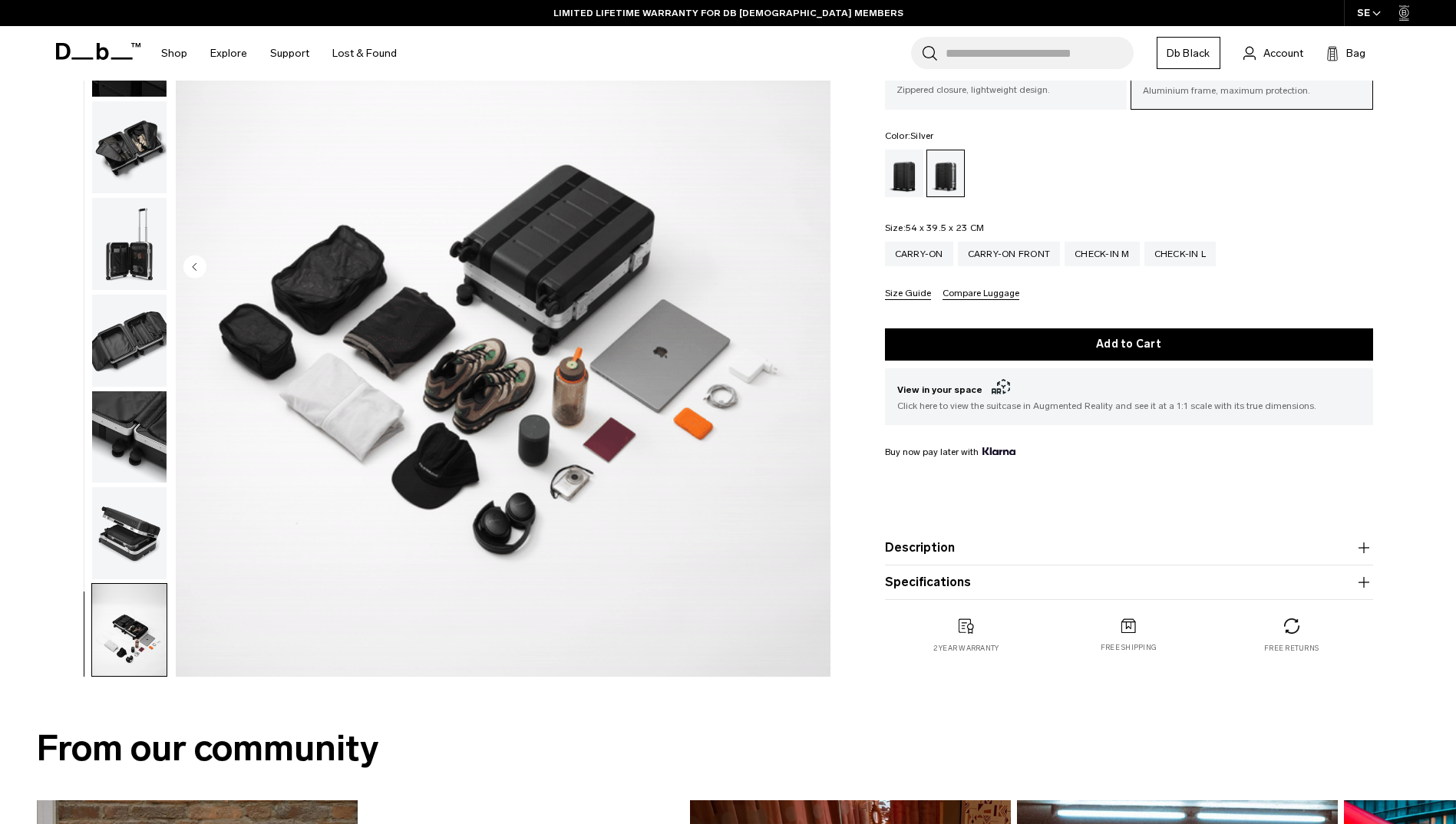
scroll to position [0, 0]
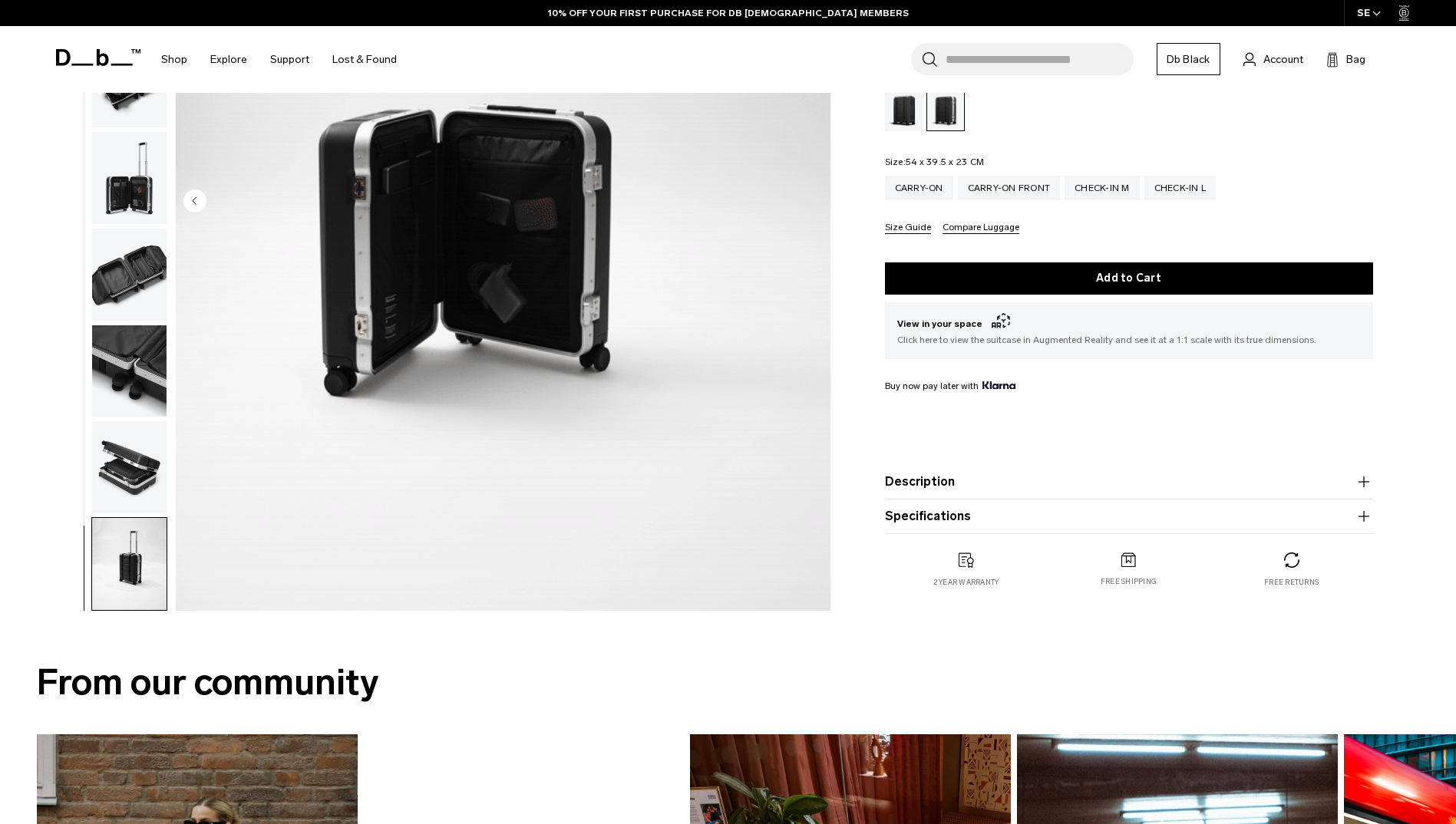
drag, startPoint x: 337, startPoint y: 325, endPoint x: 325, endPoint y: 330, distance: 13.0
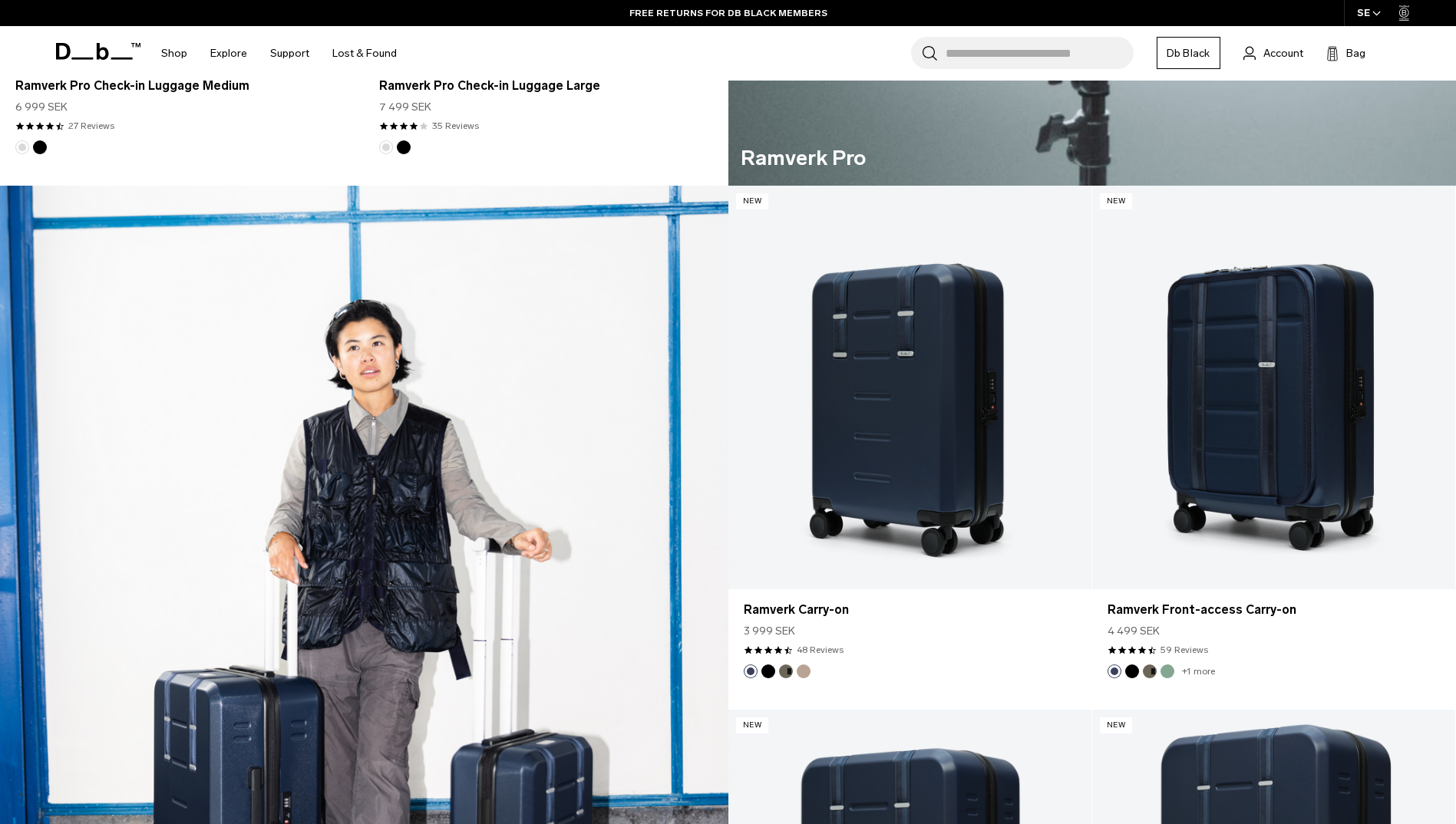
scroll to position [1289, 0]
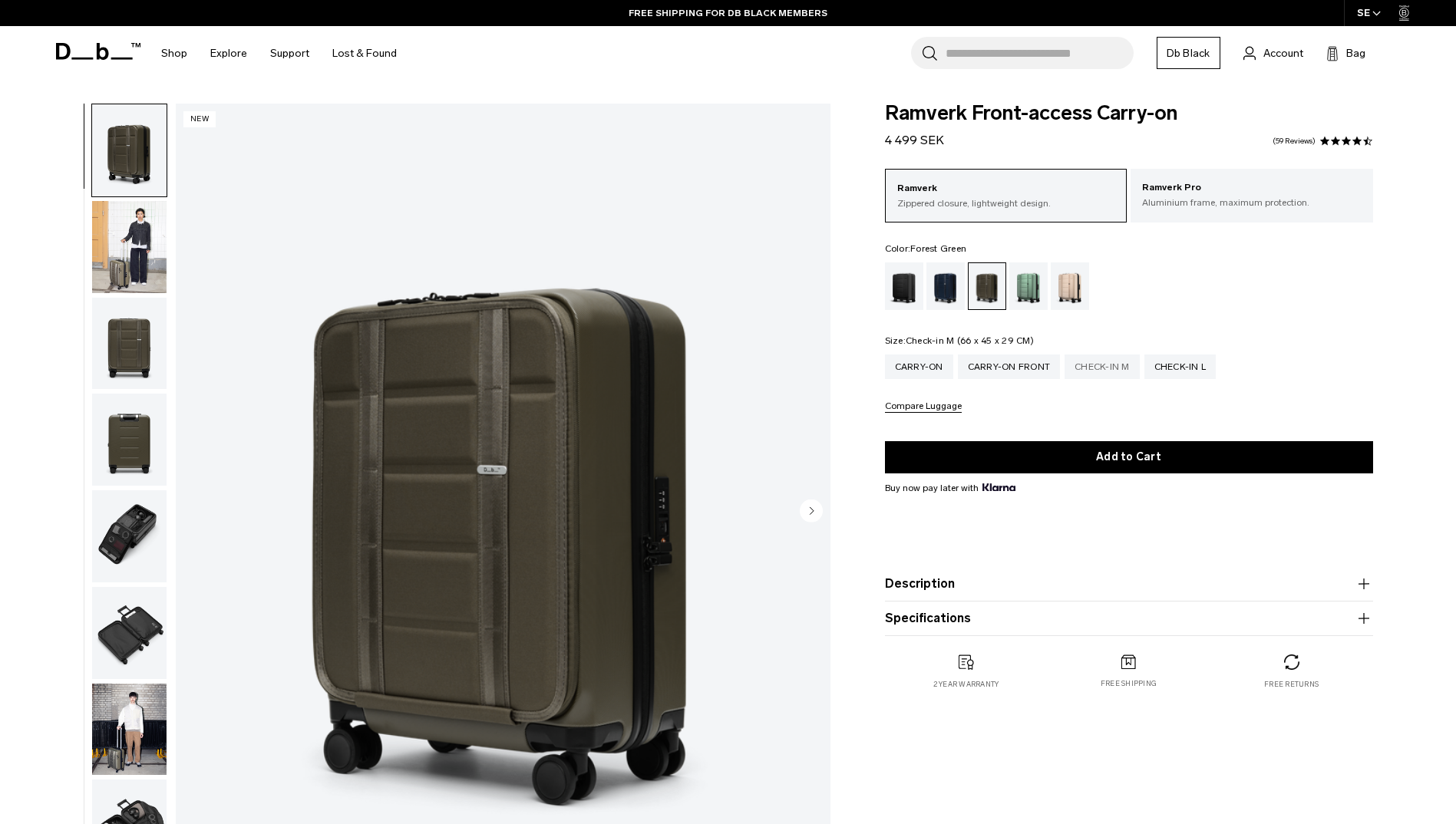
click at [1119, 369] on div "Check-in M" at bounding box center [1103, 367] width 76 height 25
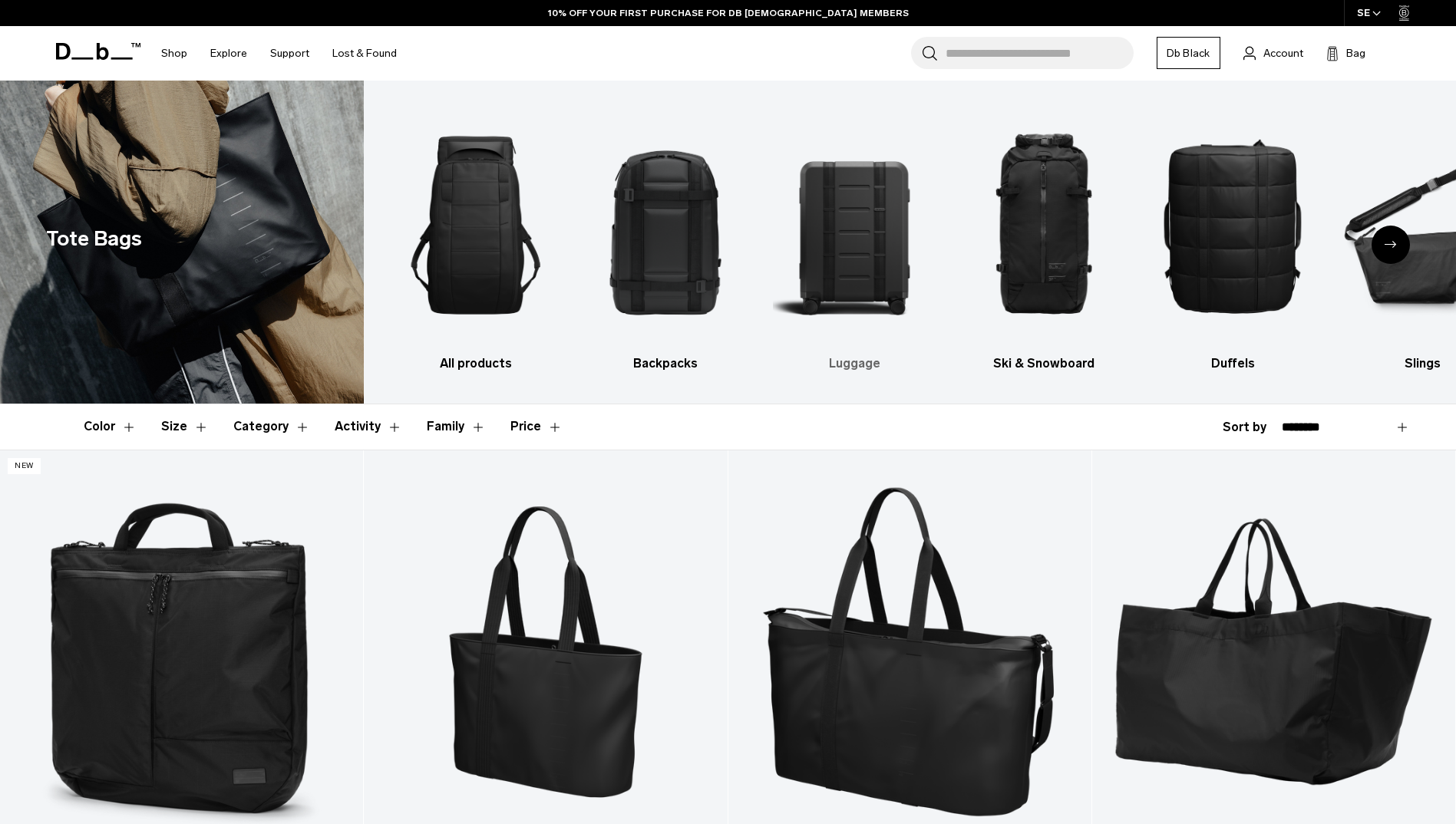
click at [852, 250] on img "3 / 10" at bounding box center [854, 225] width 163 height 243
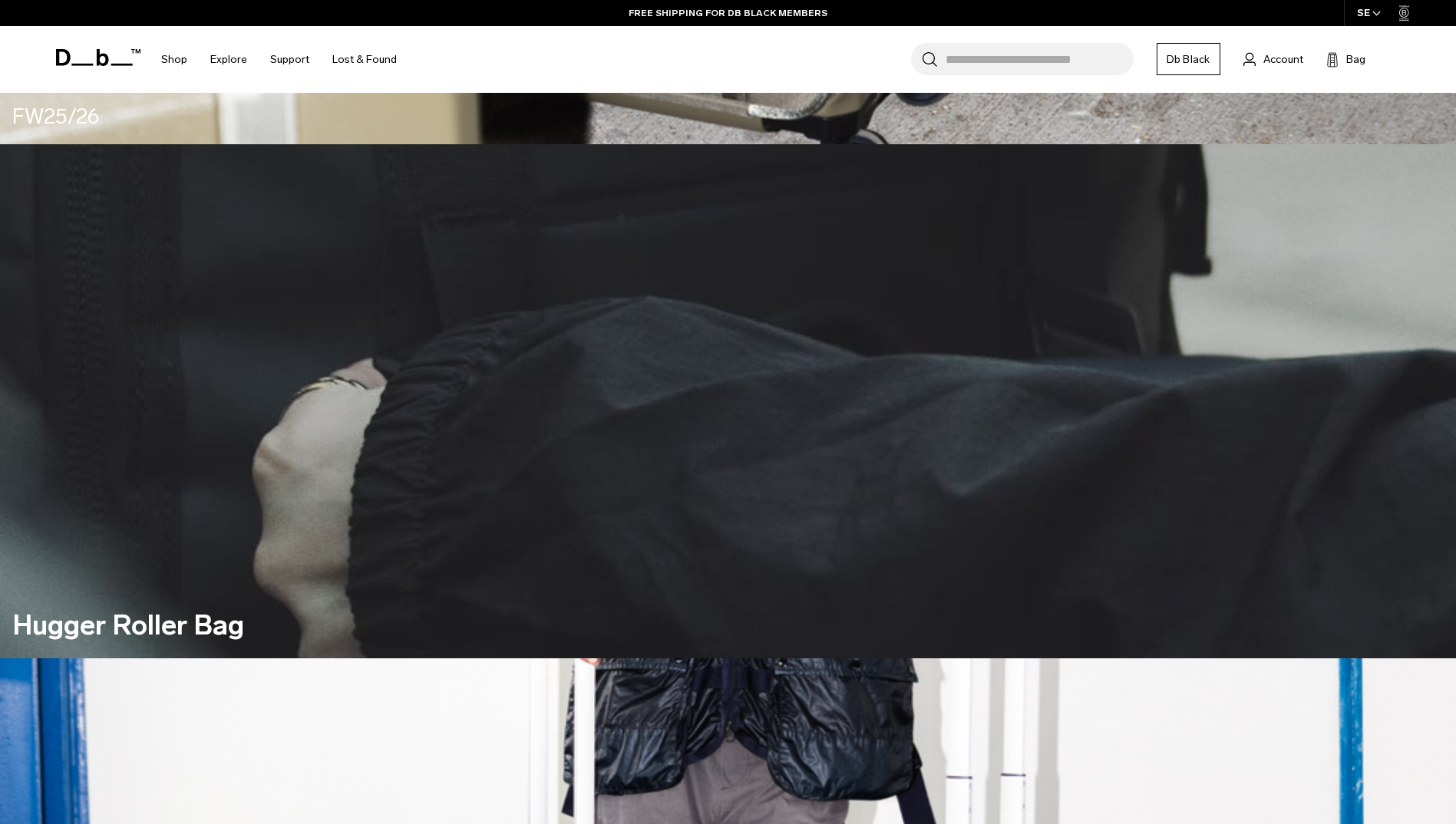
scroll to position [844, 0]
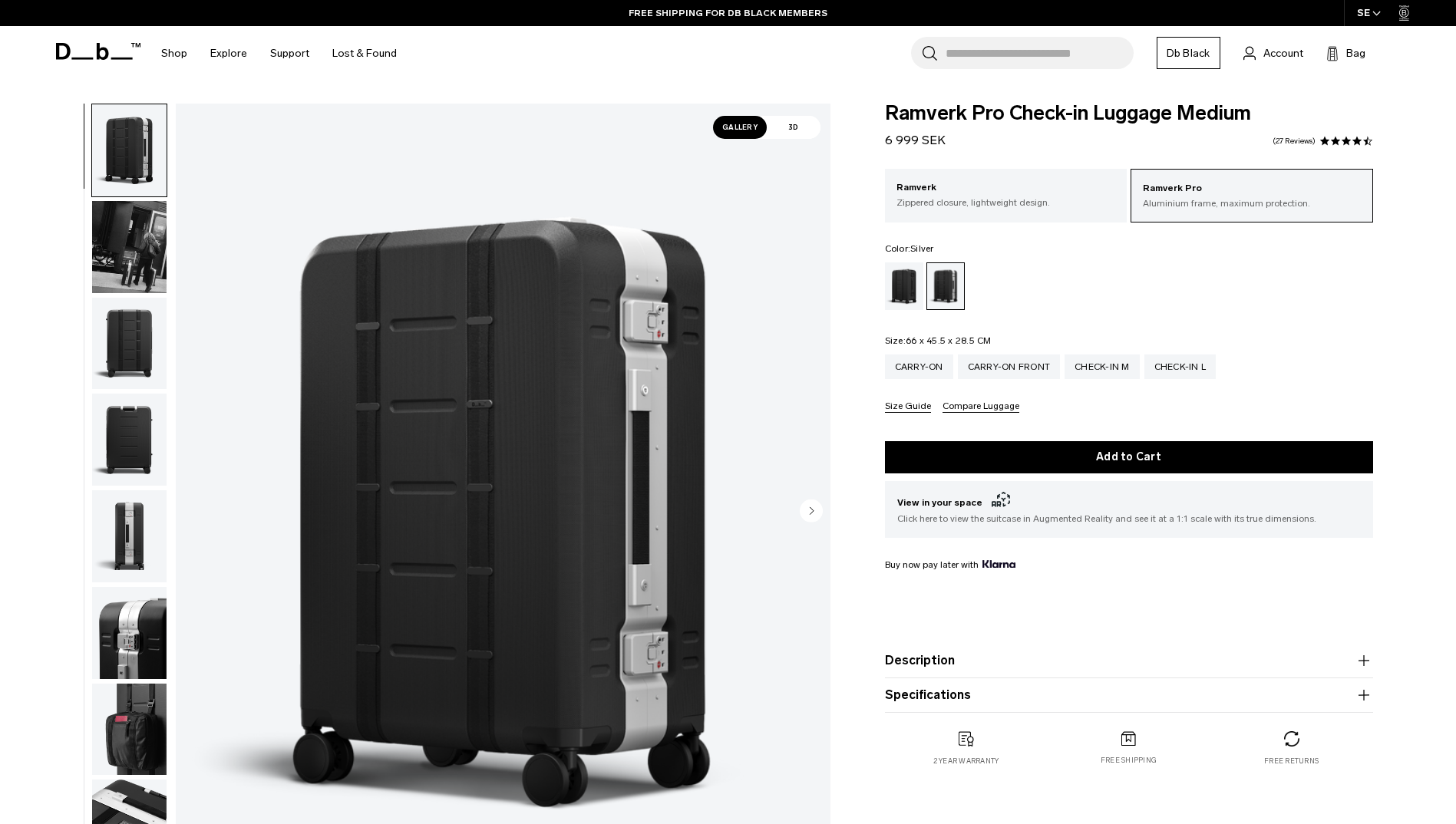
scroll to position [76, 0]
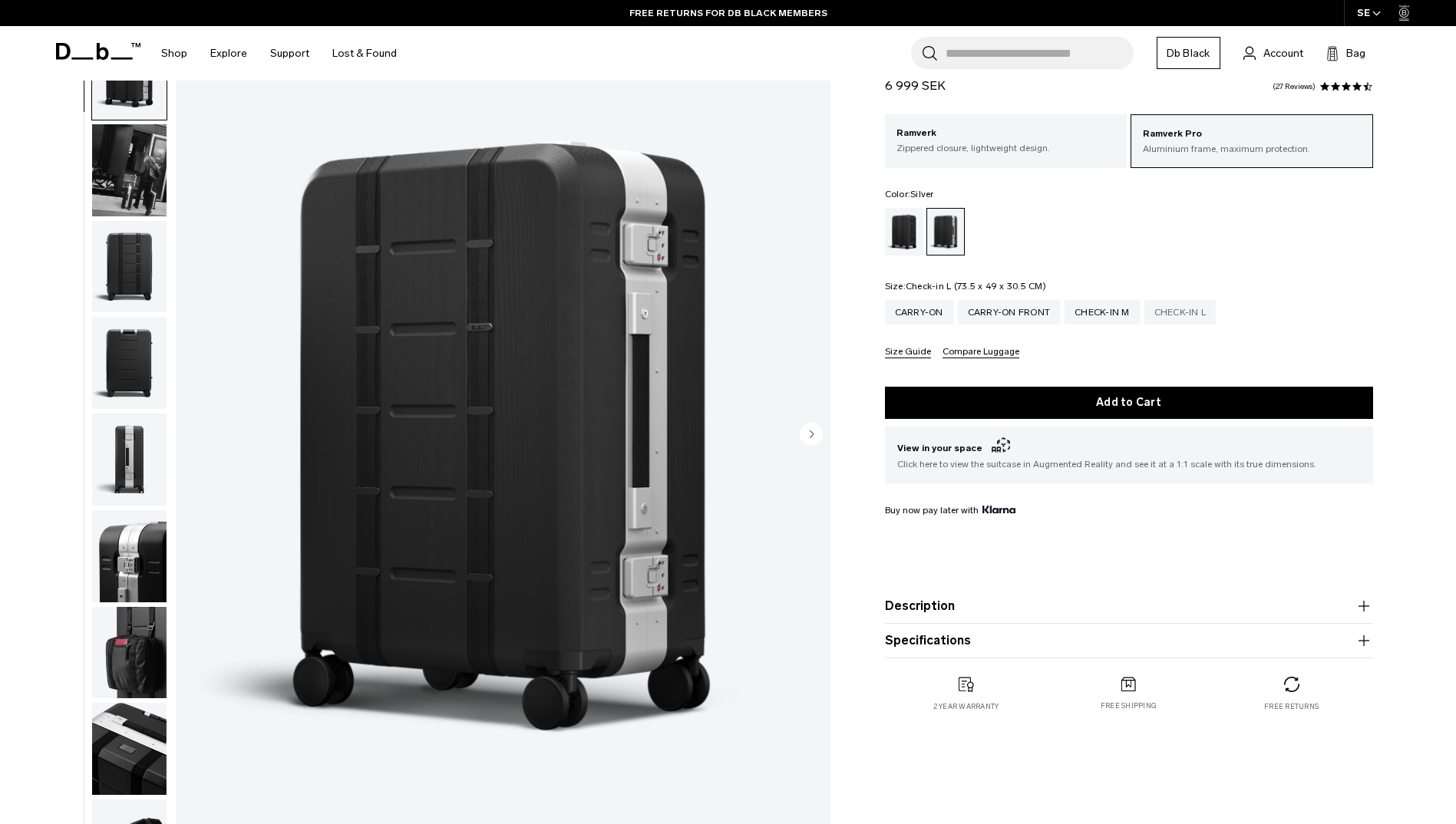
click at [1173, 317] on div "Check-in L" at bounding box center [1181, 313] width 72 height 25
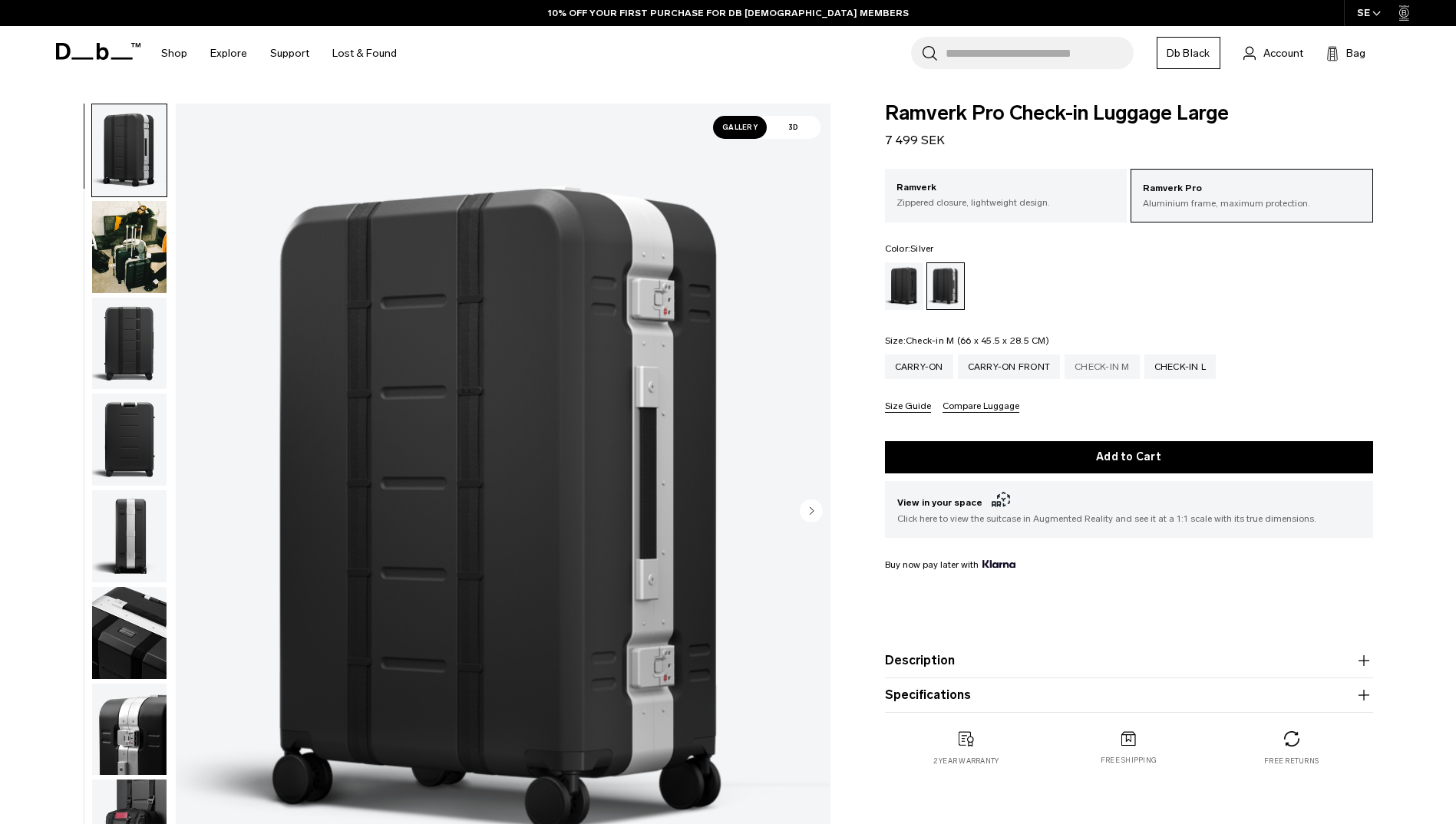
click at [1111, 367] on div "Check-in M" at bounding box center [1103, 367] width 76 height 25
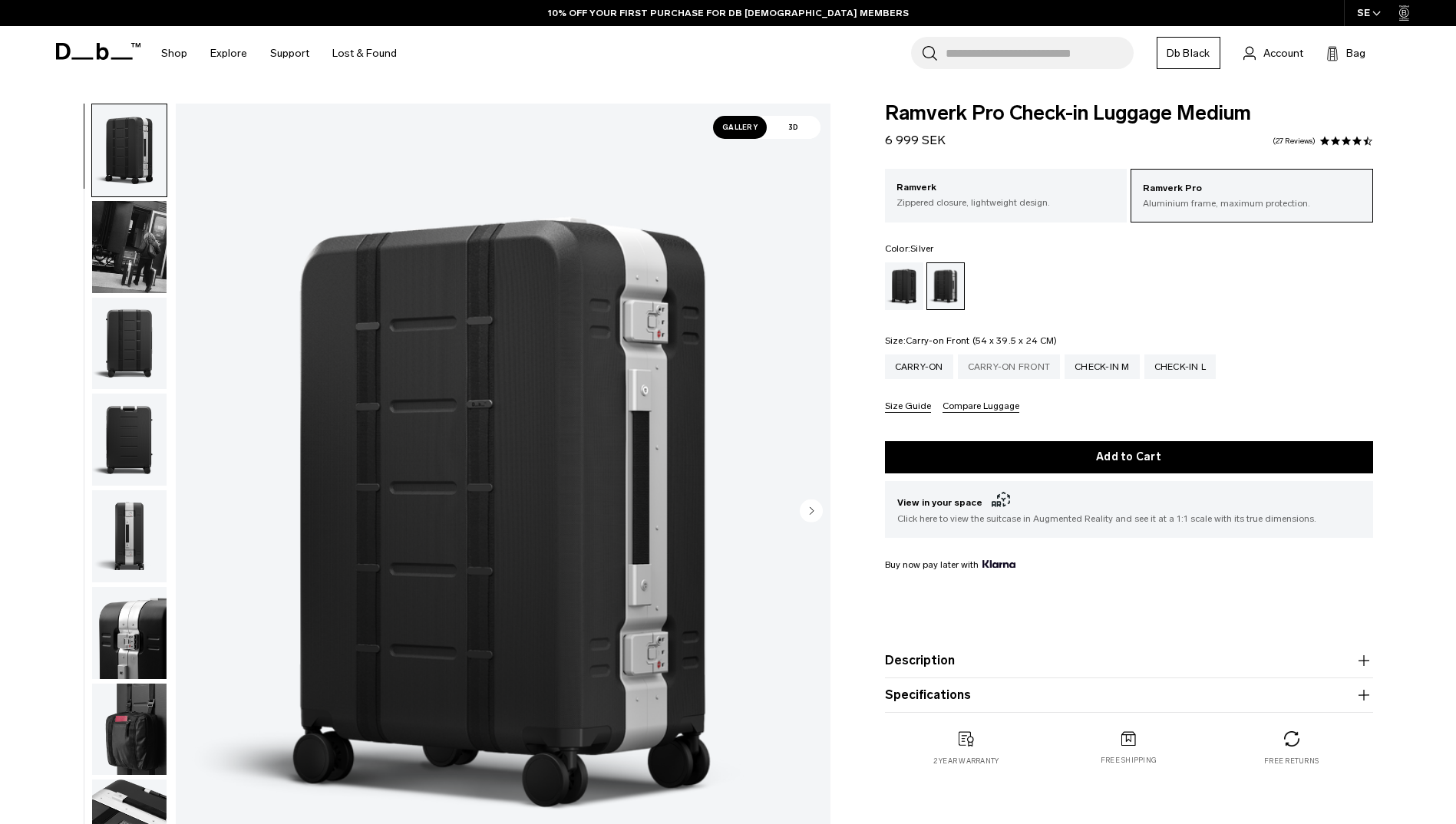
click at [1004, 373] on div "Carry-on Front" at bounding box center [1009, 367] width 103 height 25
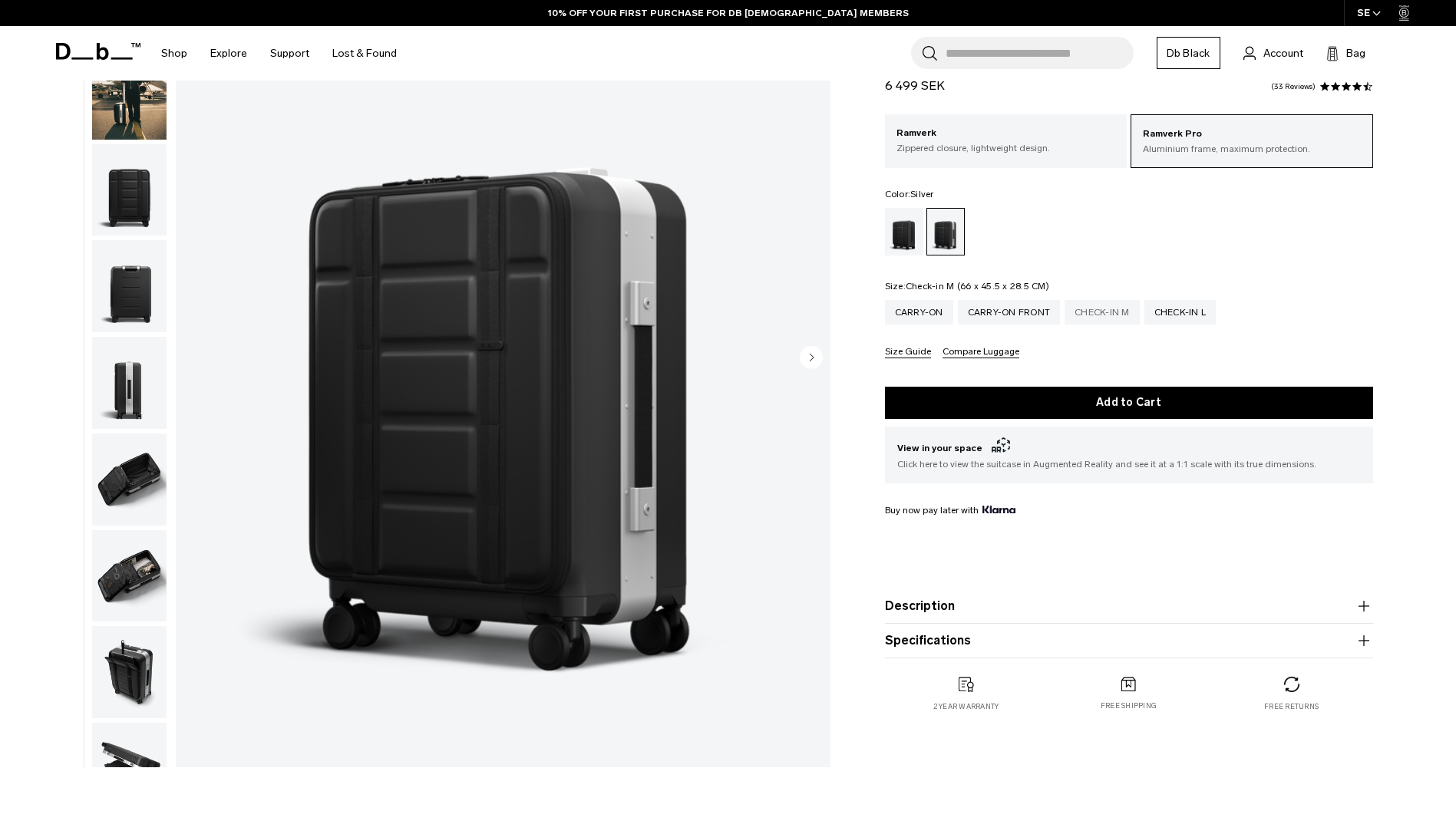
click at [1130, 310] on div "Check-in M" at bounding box center [1103, 313] width 76 height 25
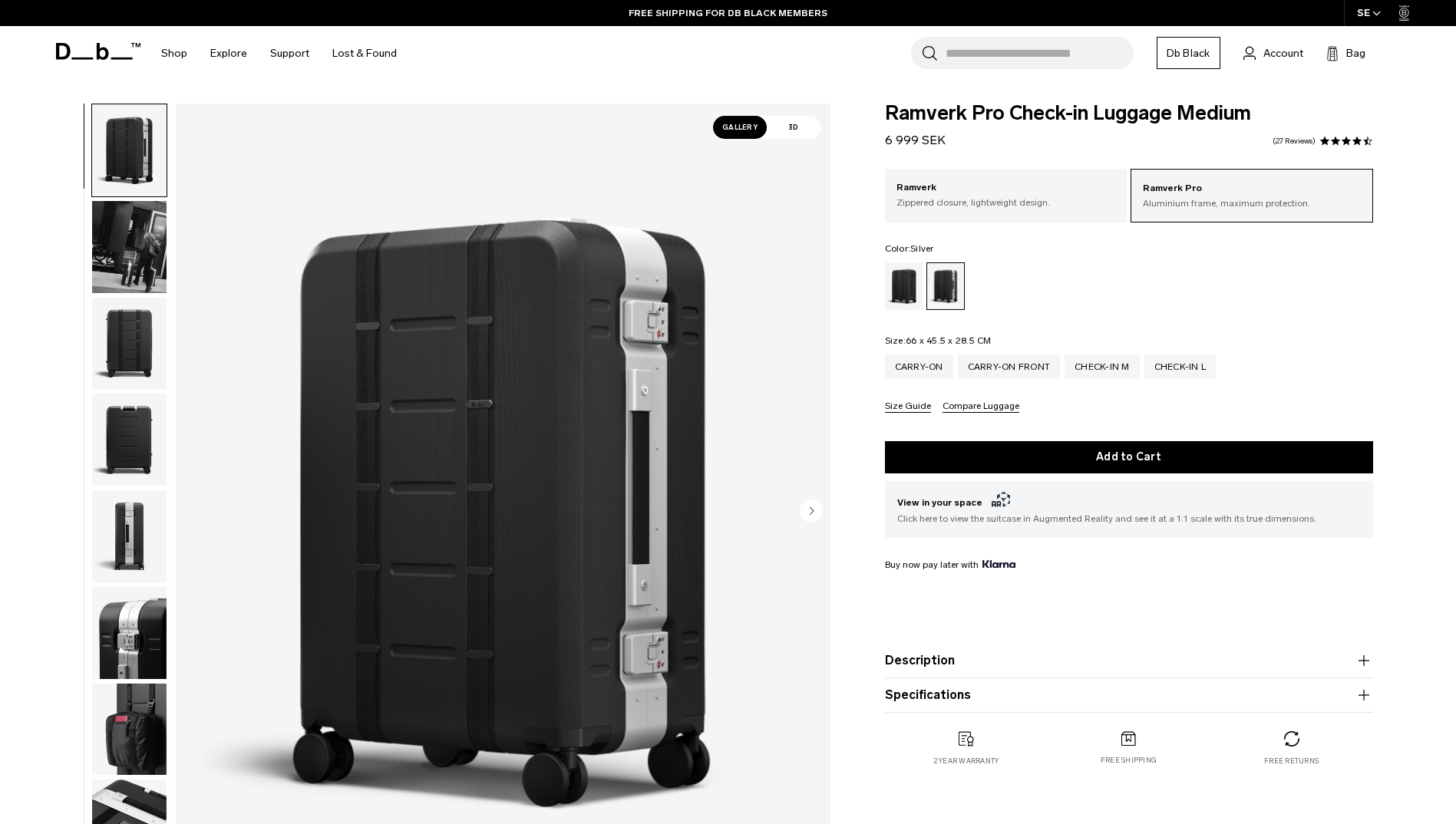
click at [811, 511] on icon "Next slide" at bounding box center [811, 510] width 4 height 7
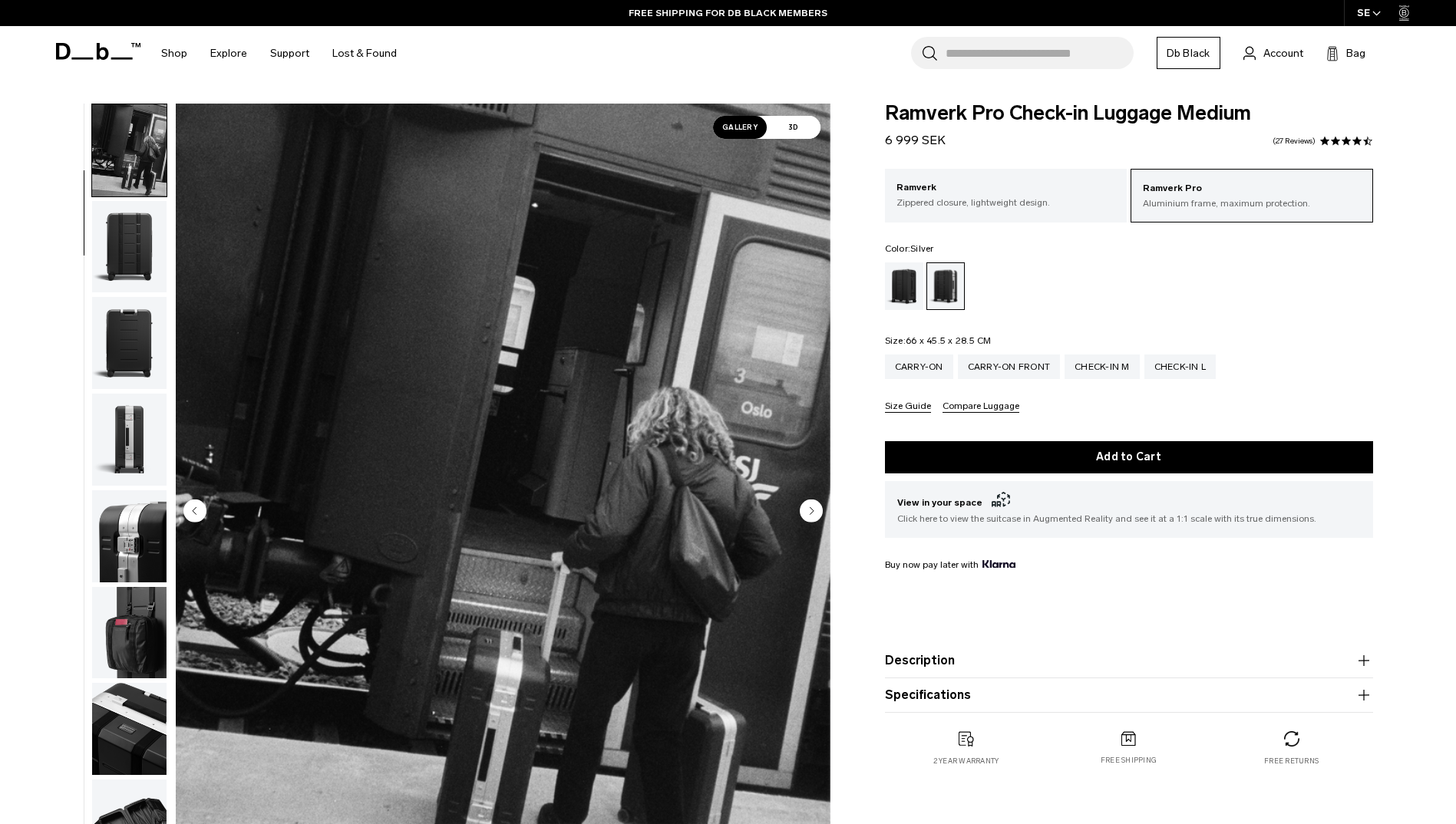
click at [811, 511] on icon "Next slide" at bounding box center [811, 510] width 4 height 7
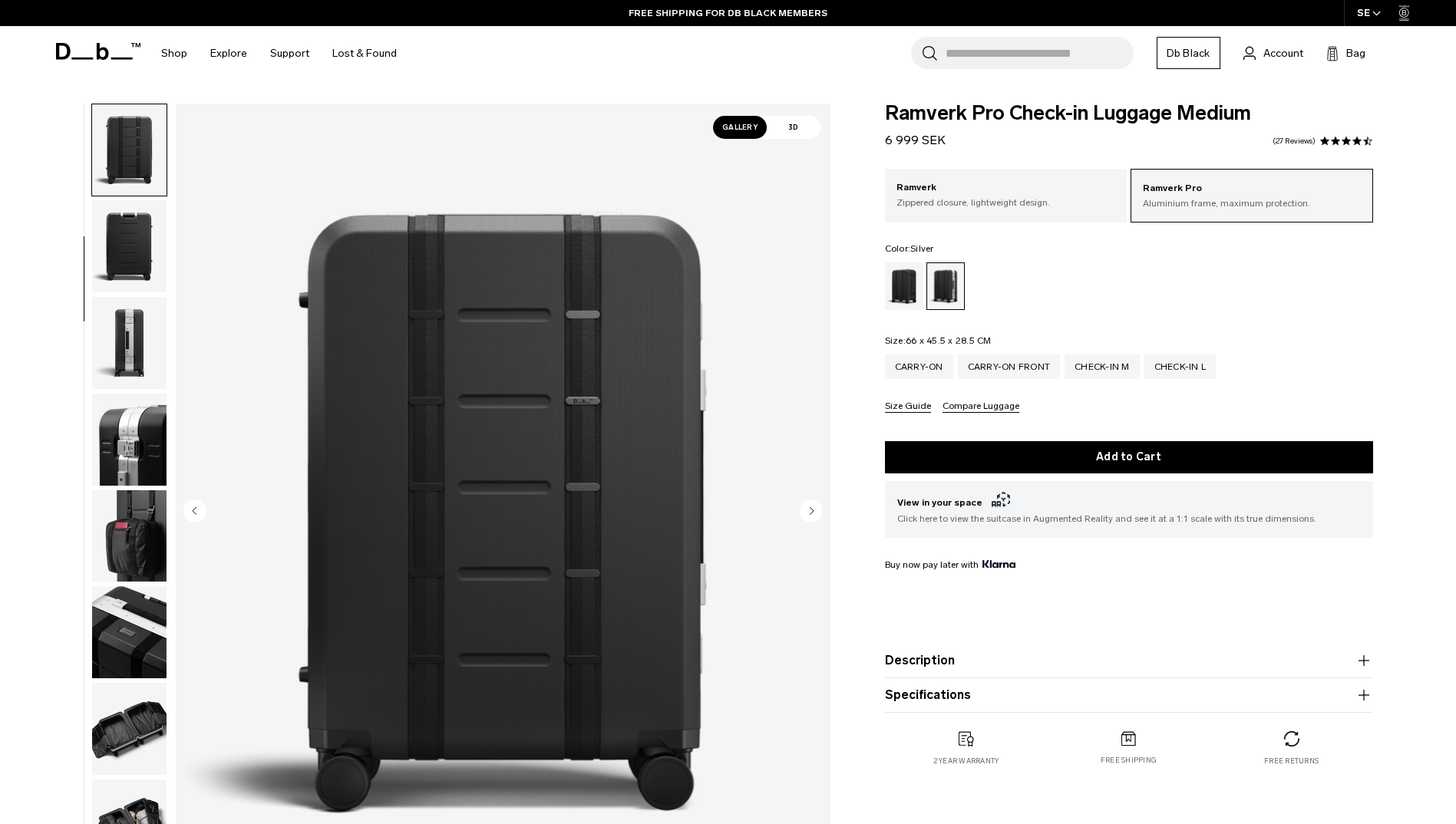
click at [811, 511] on icon "Next slide" at bounding box center [811, 510] width 4 height 7
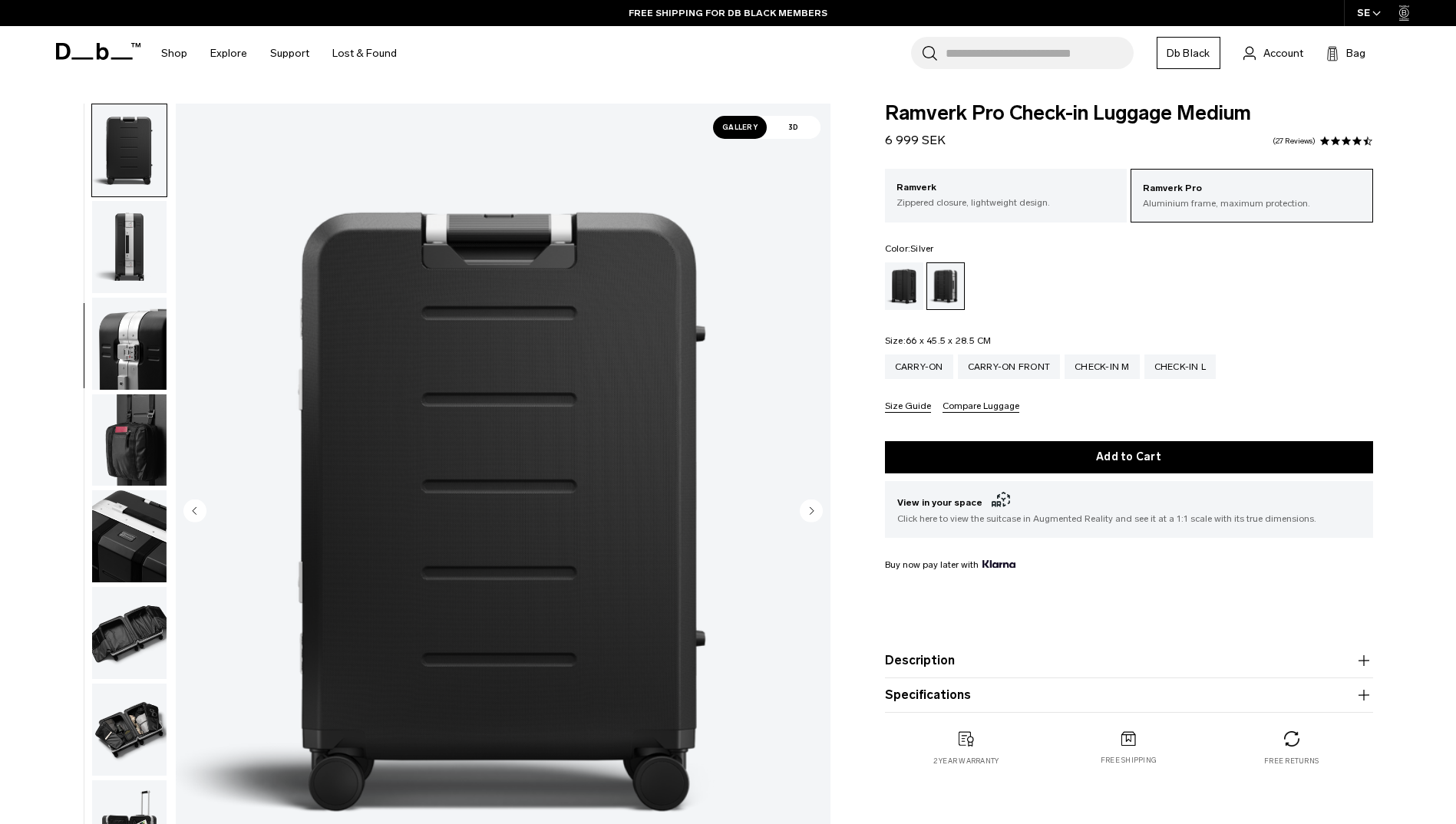
click at [811, 511] on icon "Next slide" at bounding box center [811, 510] width 4 height 7
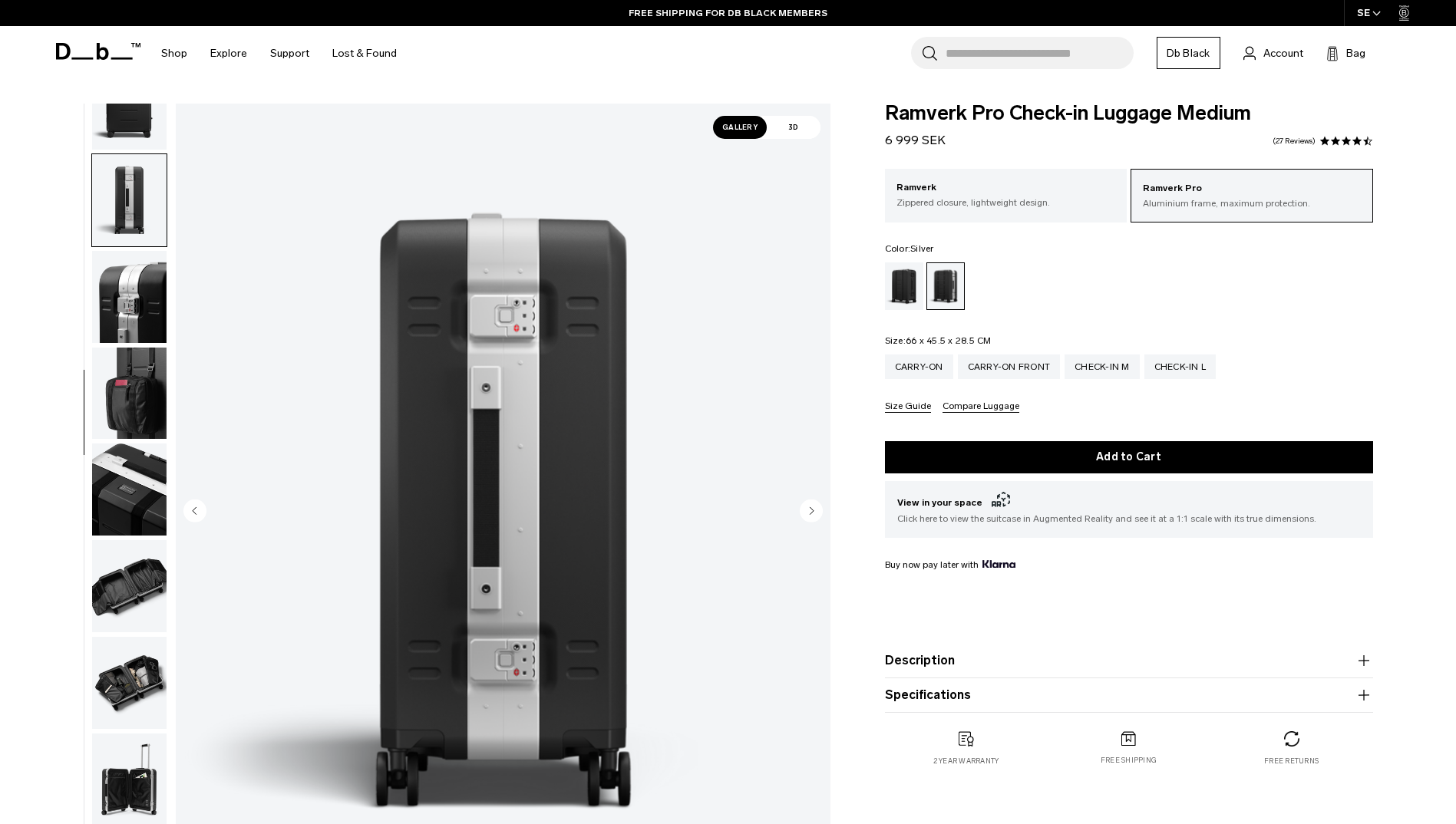
scroll to position [337, 0]
click at [811, 511] on icon "Next slide" at bounding box center [811, 510] width 4 height 7
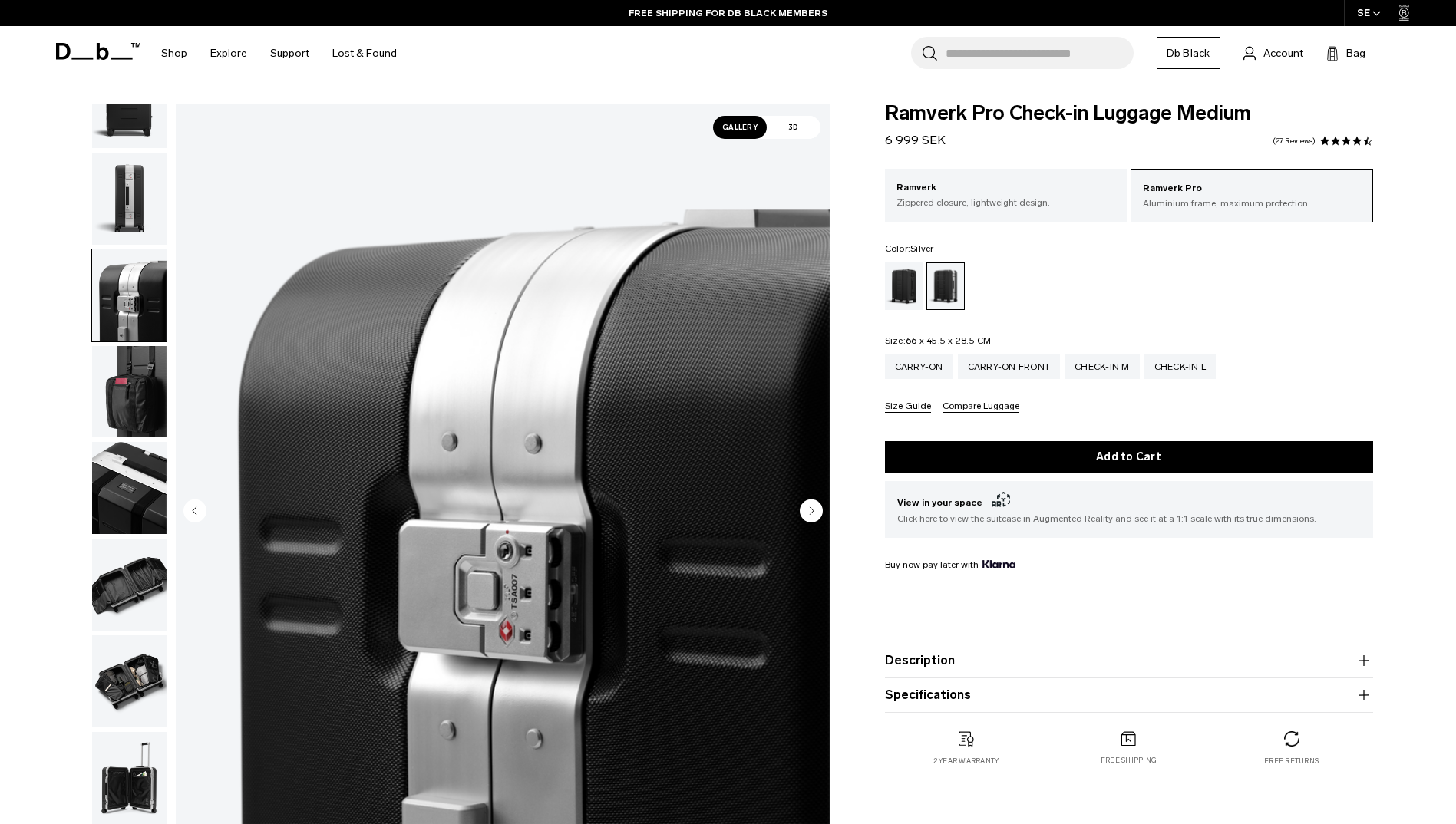
click at [811, 511] on icon "Next slide" at bounding box center [811, 510] width 4 height 7
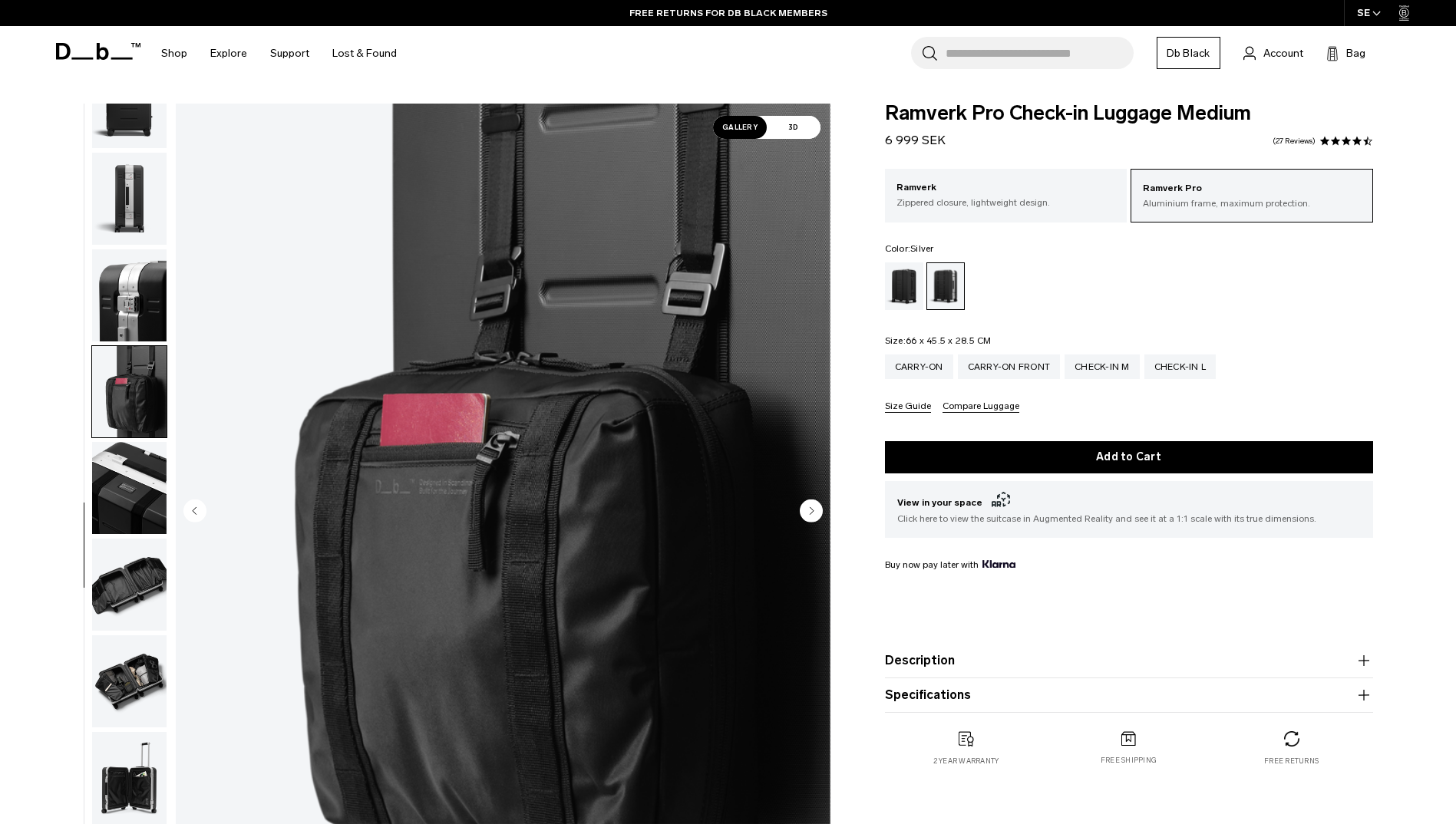
click at [811, 511] on icon "Next slide" at bounding box center [811, 510] width 4 height 7
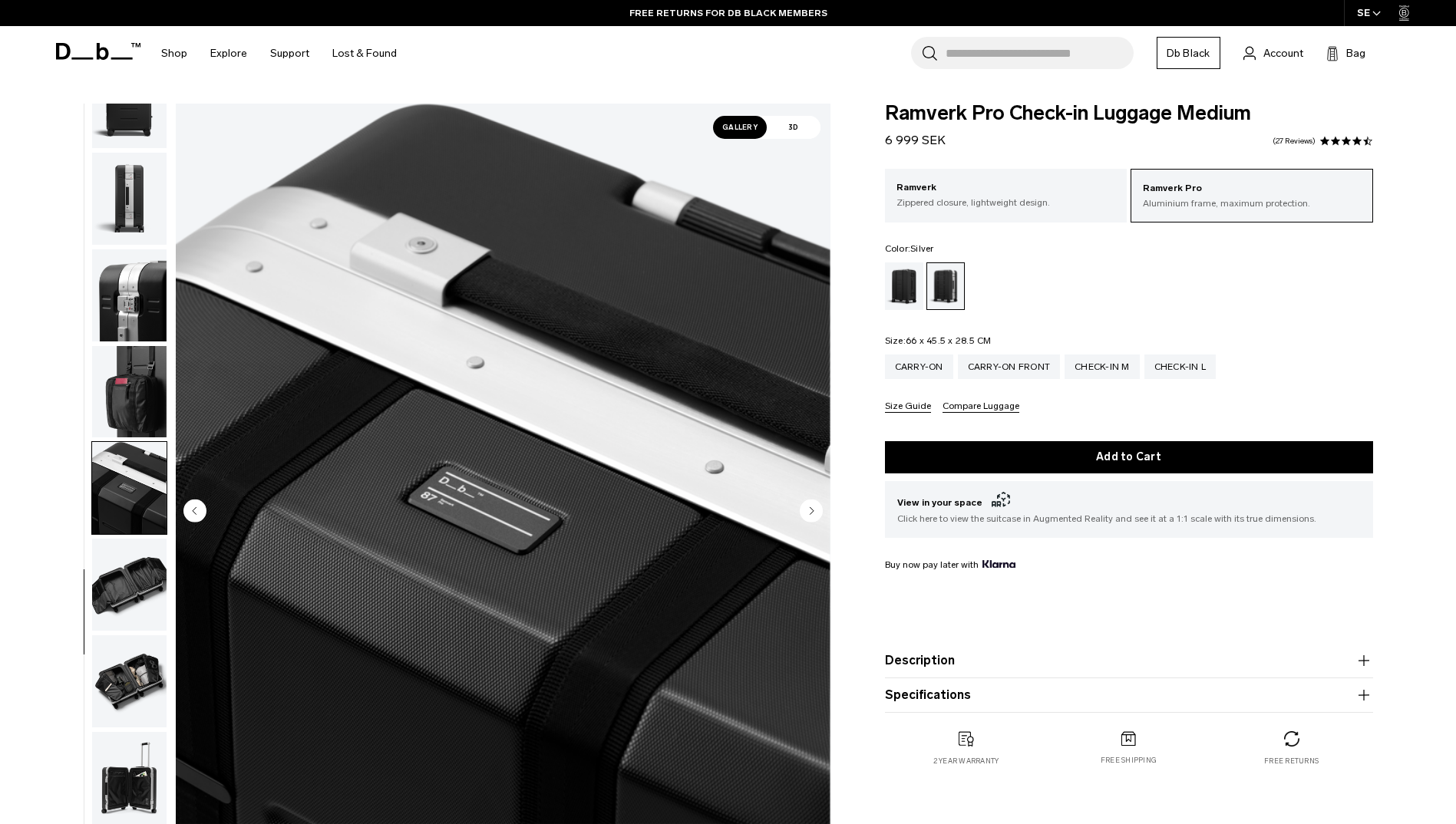
click at [811, 511] on icon "Next slide" at bounding box center [811, 510] width 4 height 7
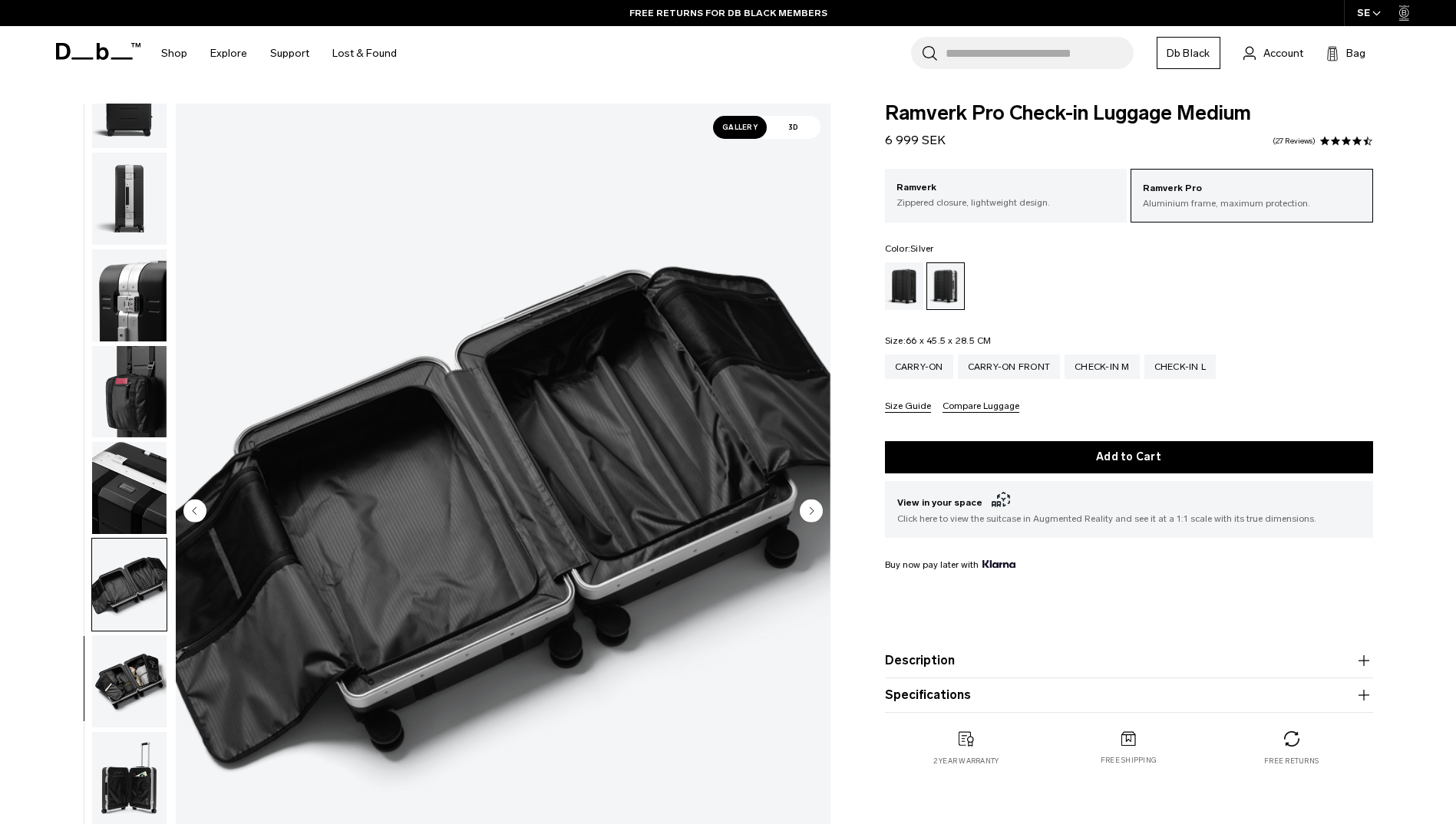
click at [814, 505] on circle "Next slide" at bounding box center [811, 510] width 23 height 23
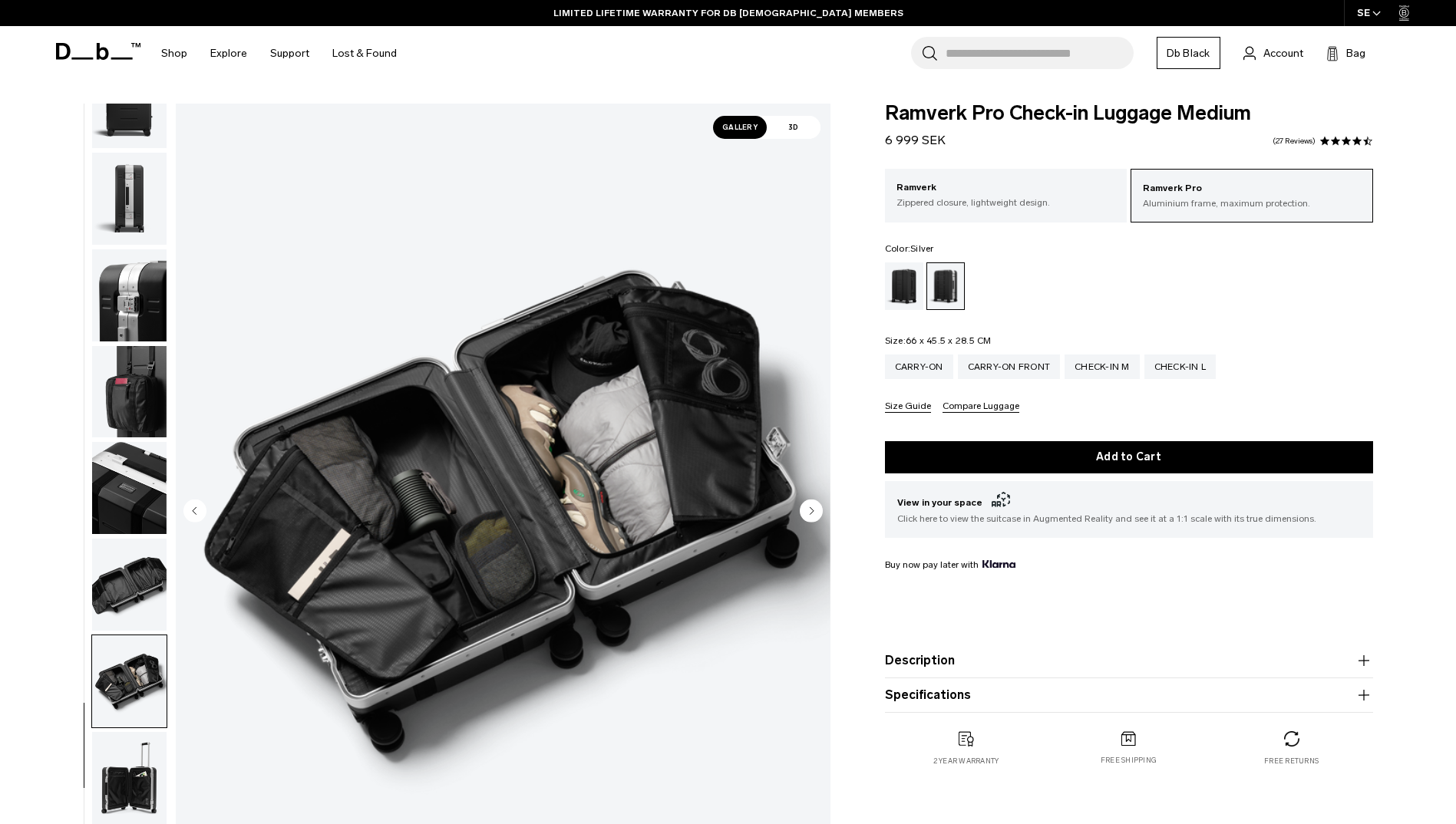
click at [814, 505] on circle "Next slide" at bounding box center [811, 510] width 23 height 23
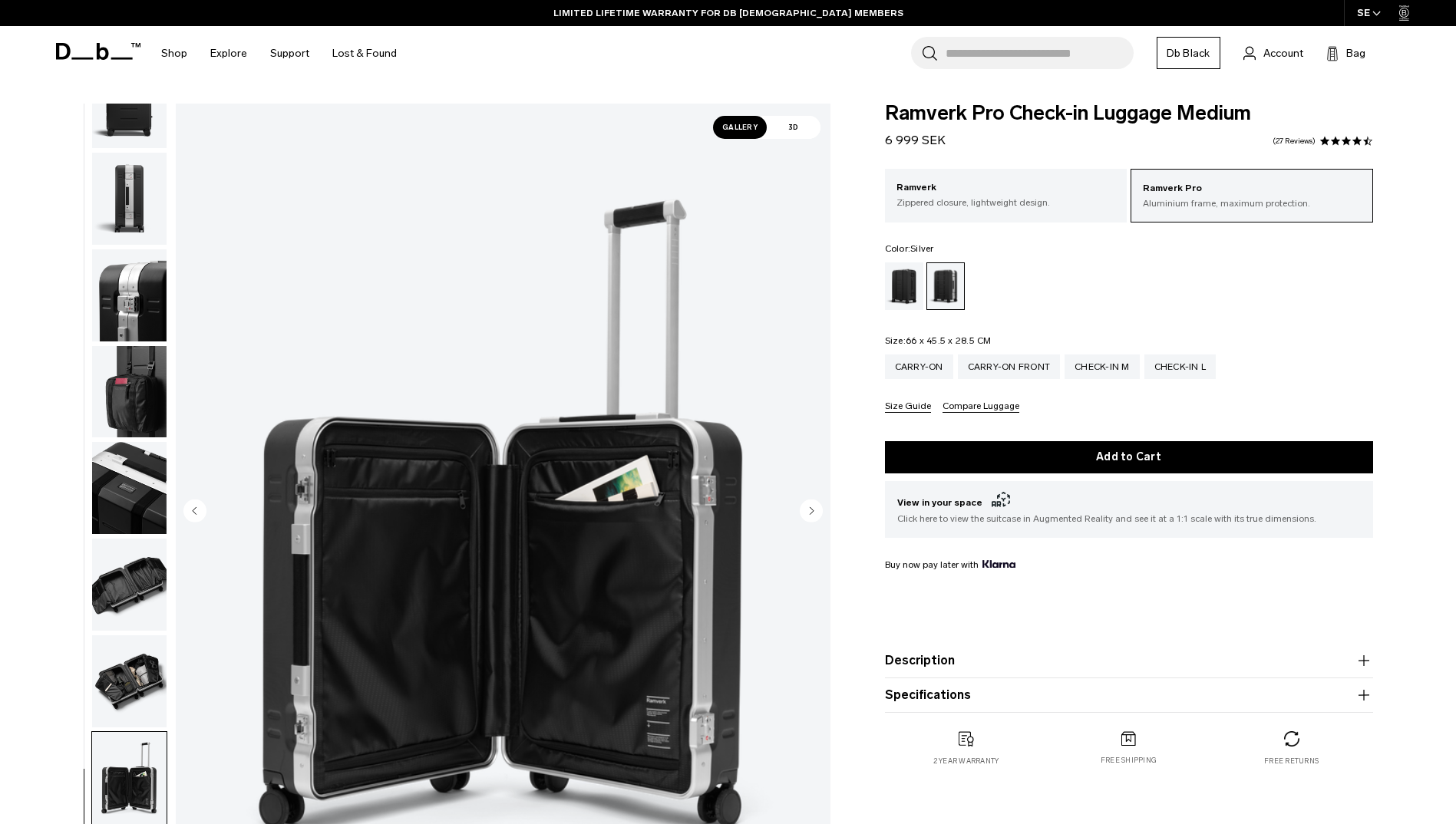
click at [814, 505] on circle "Next slide" at bounding box center [811, 510] width 23 height 23
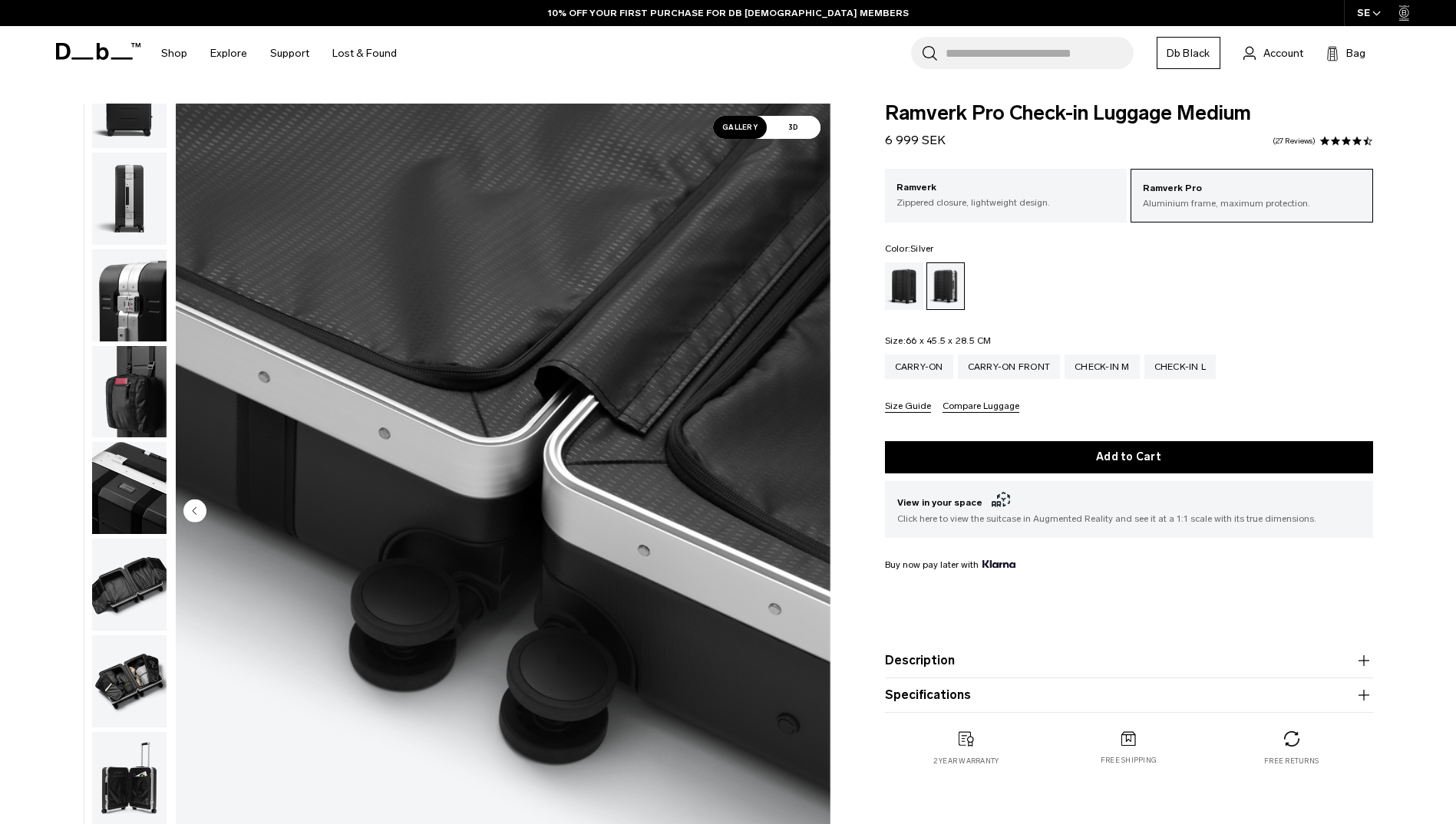
click at [1364, 661] on icon "button" at bounding box center [1363, 660] width 1 height 11
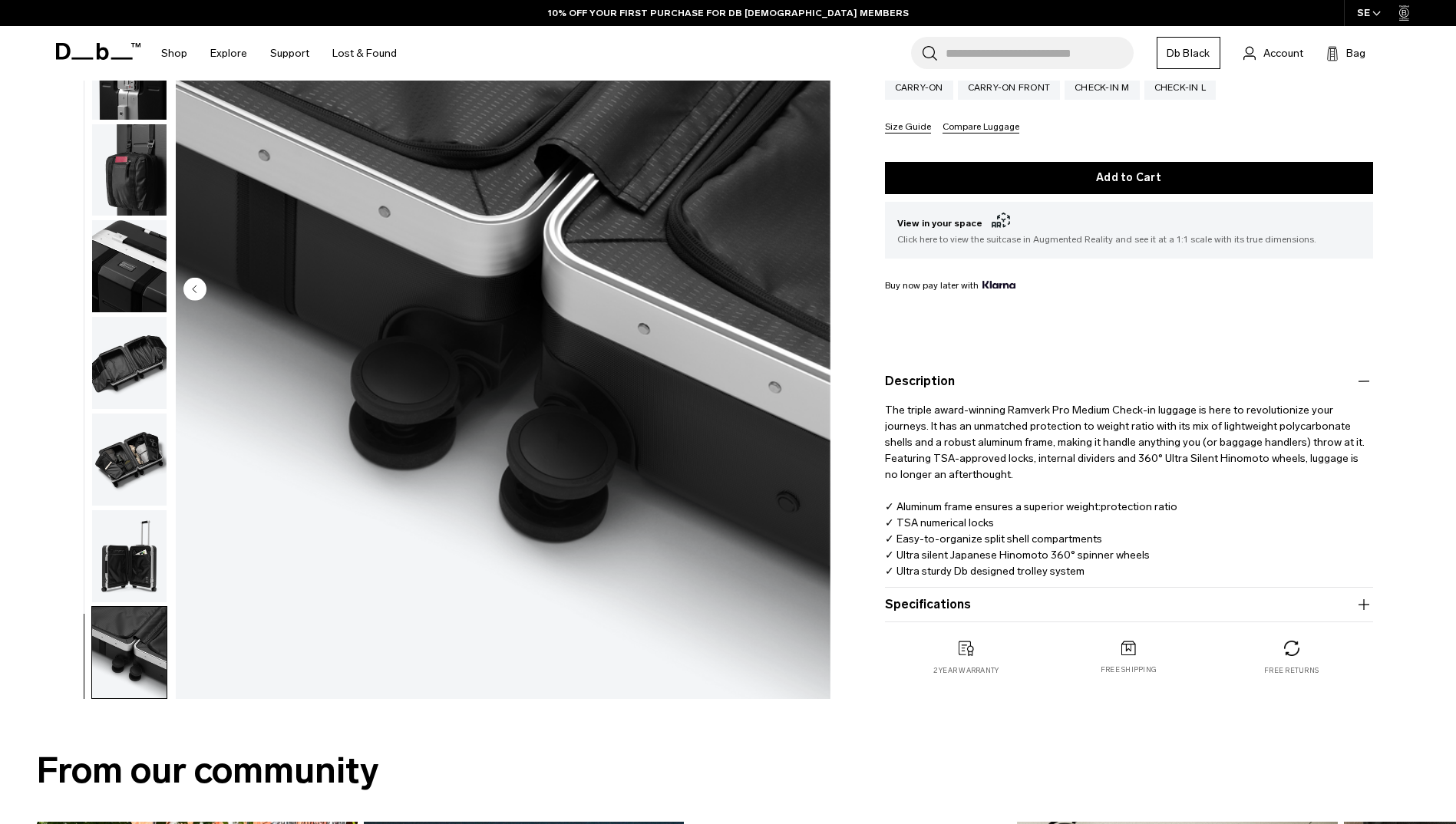
scroll to position [307, 0]
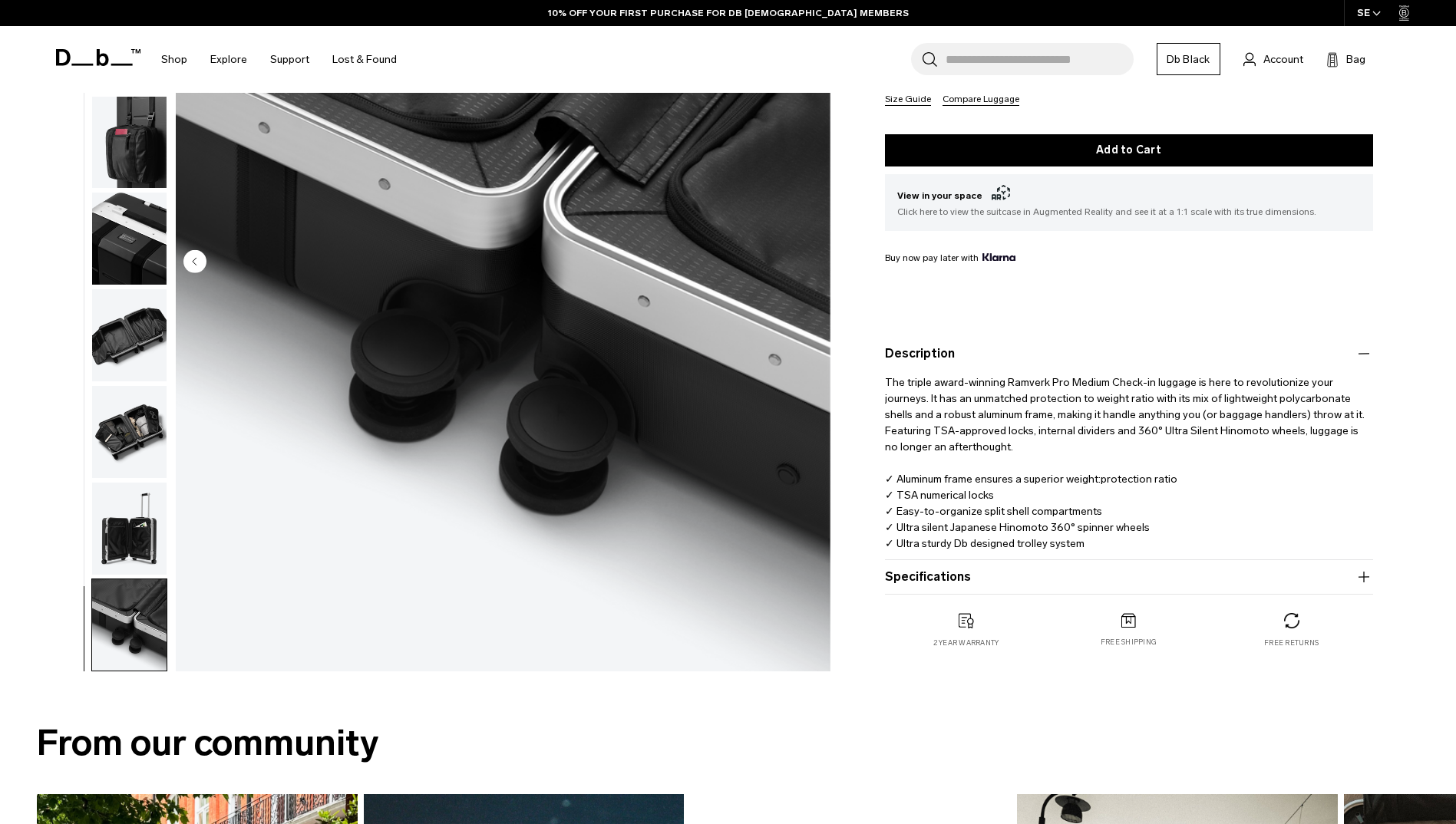
click at [1364, 577] on icon "button" at bounding box center [1363, 576] width 1 height 11
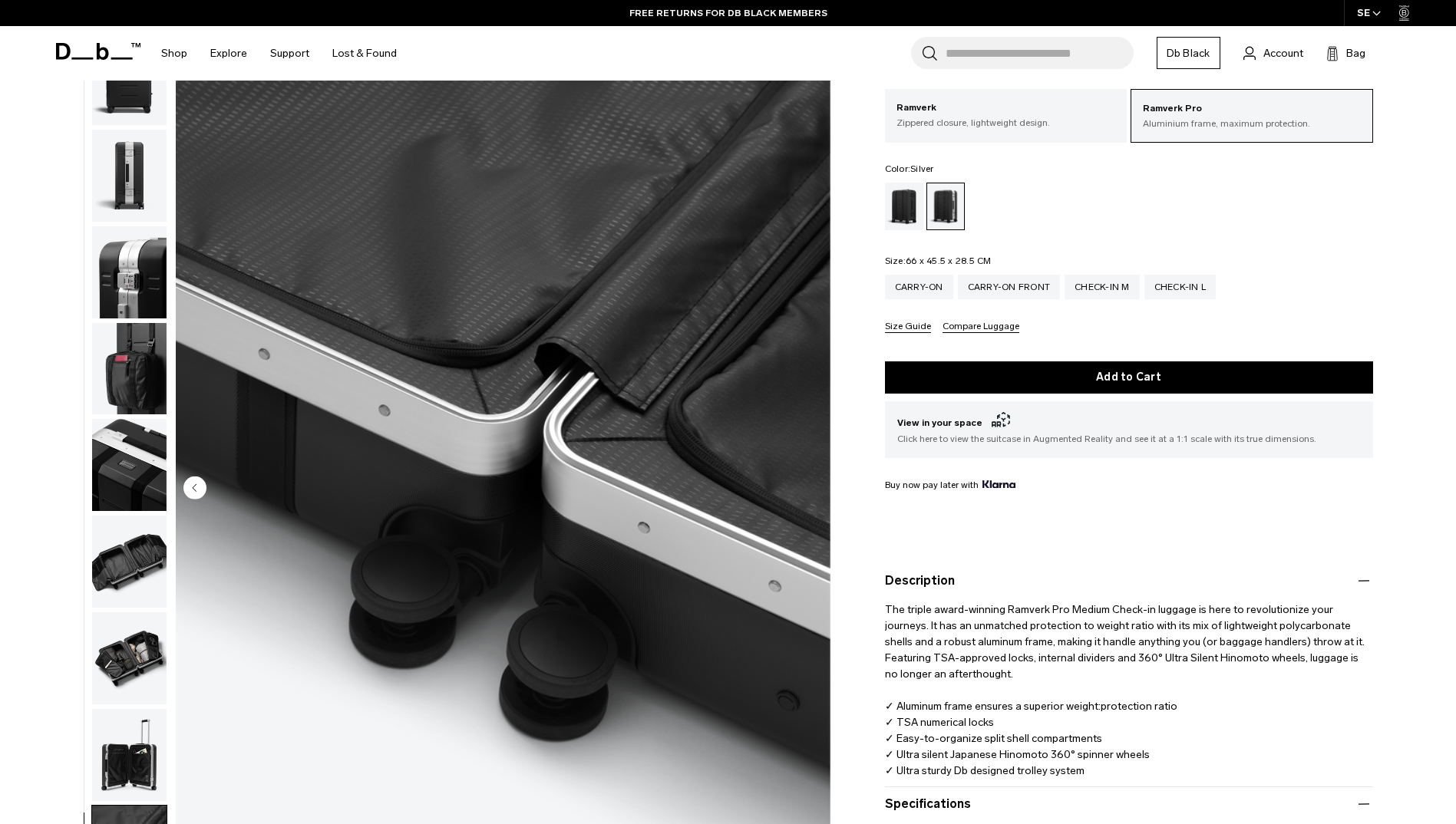
scroll to position [76, 0]
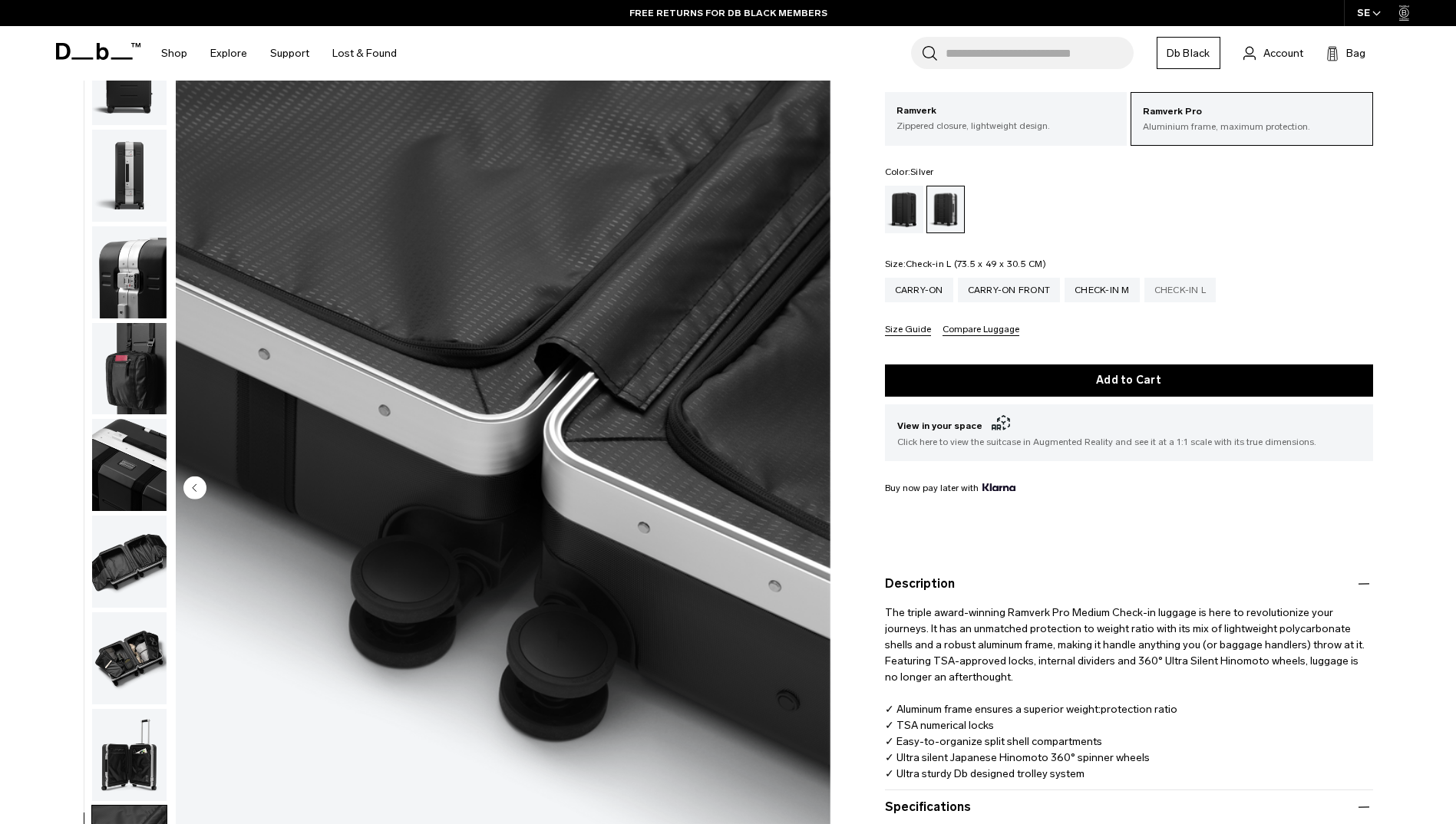
click at [1197, 284] on div "Check-in L" at bounding box center [1181, 290] width 72 height 25
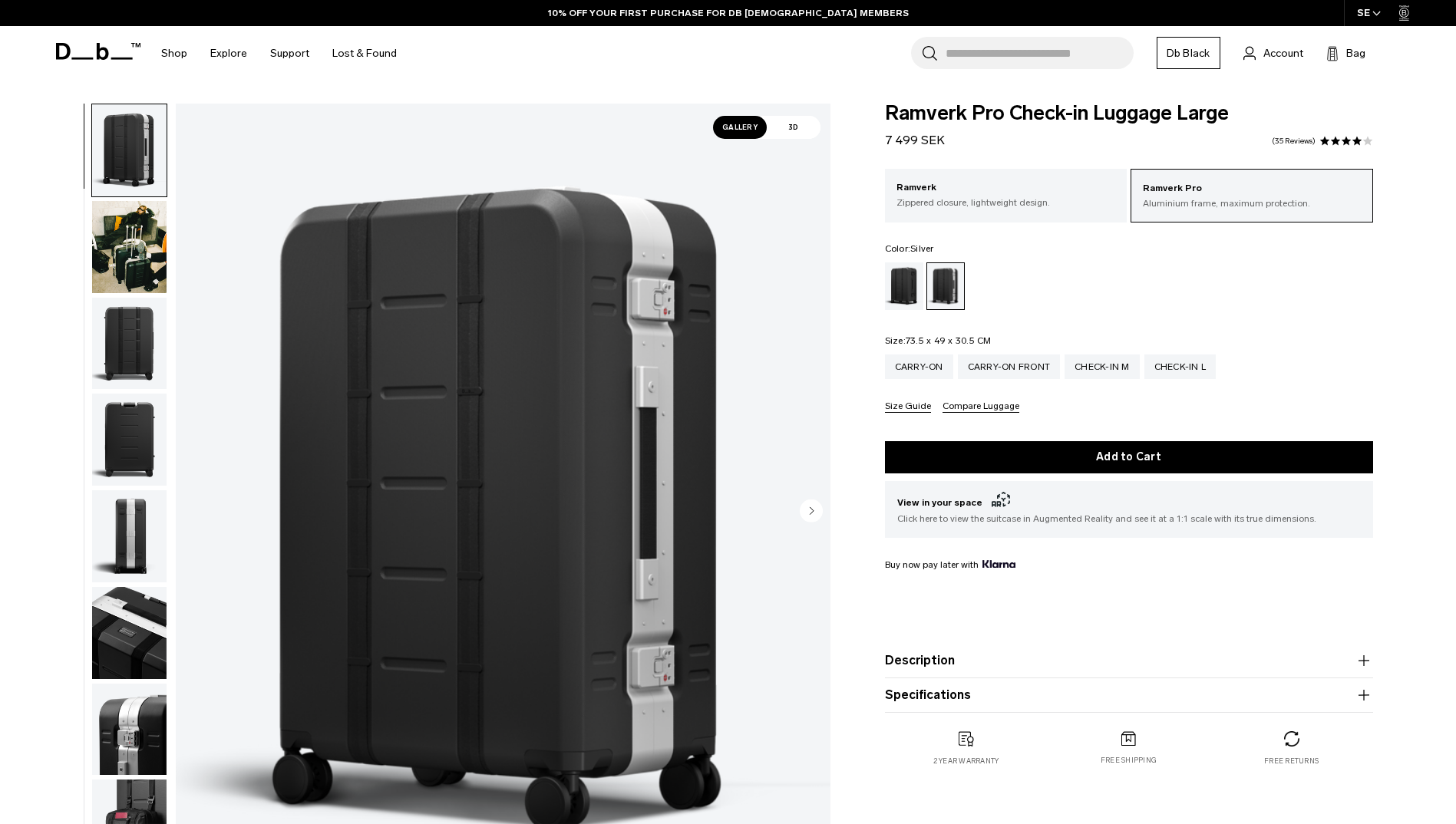
click at [1362, 695] on icon "button" at bounding box center [1363, 694] width 11 height 1
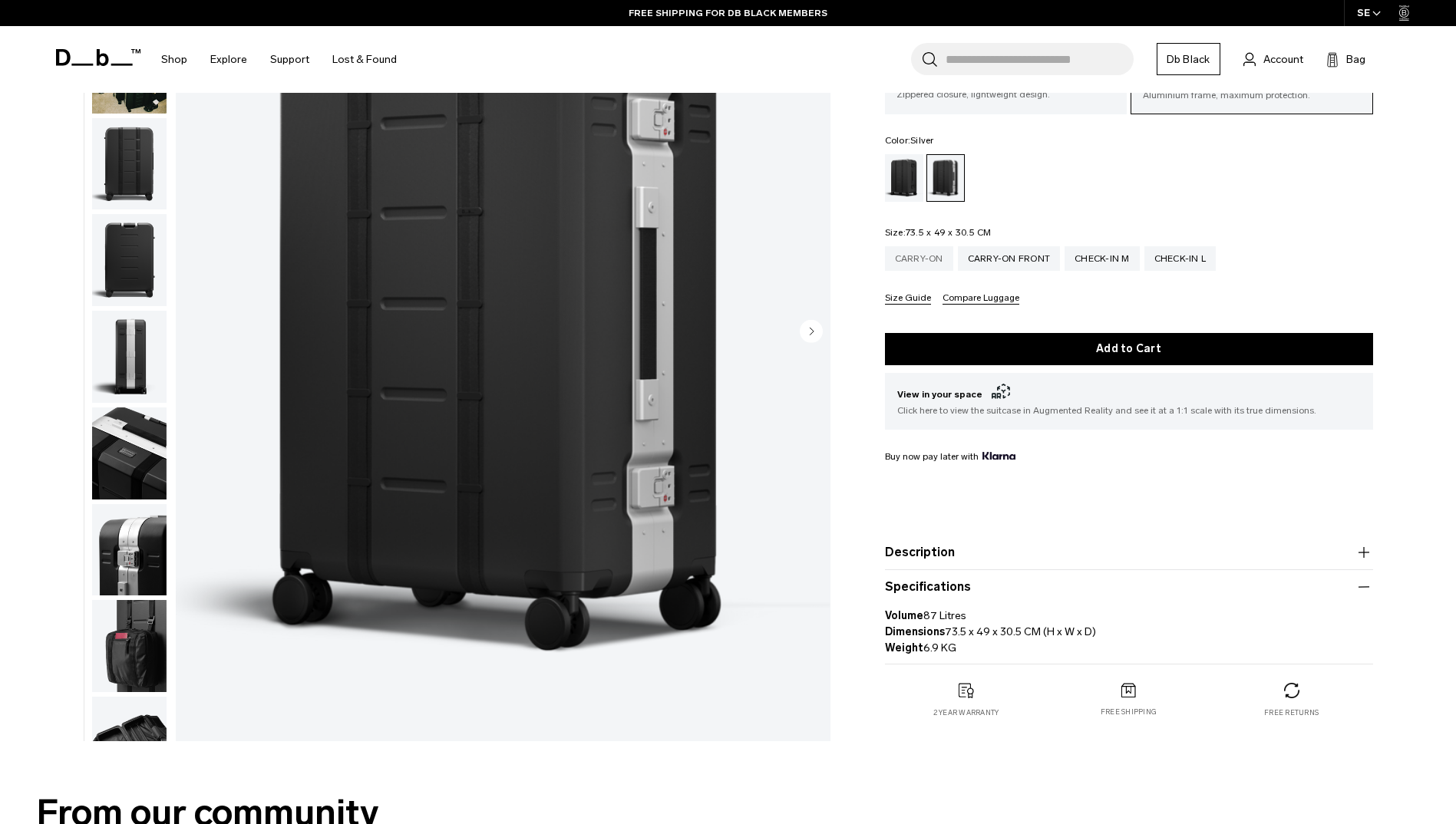
scroll to position [153, 0]
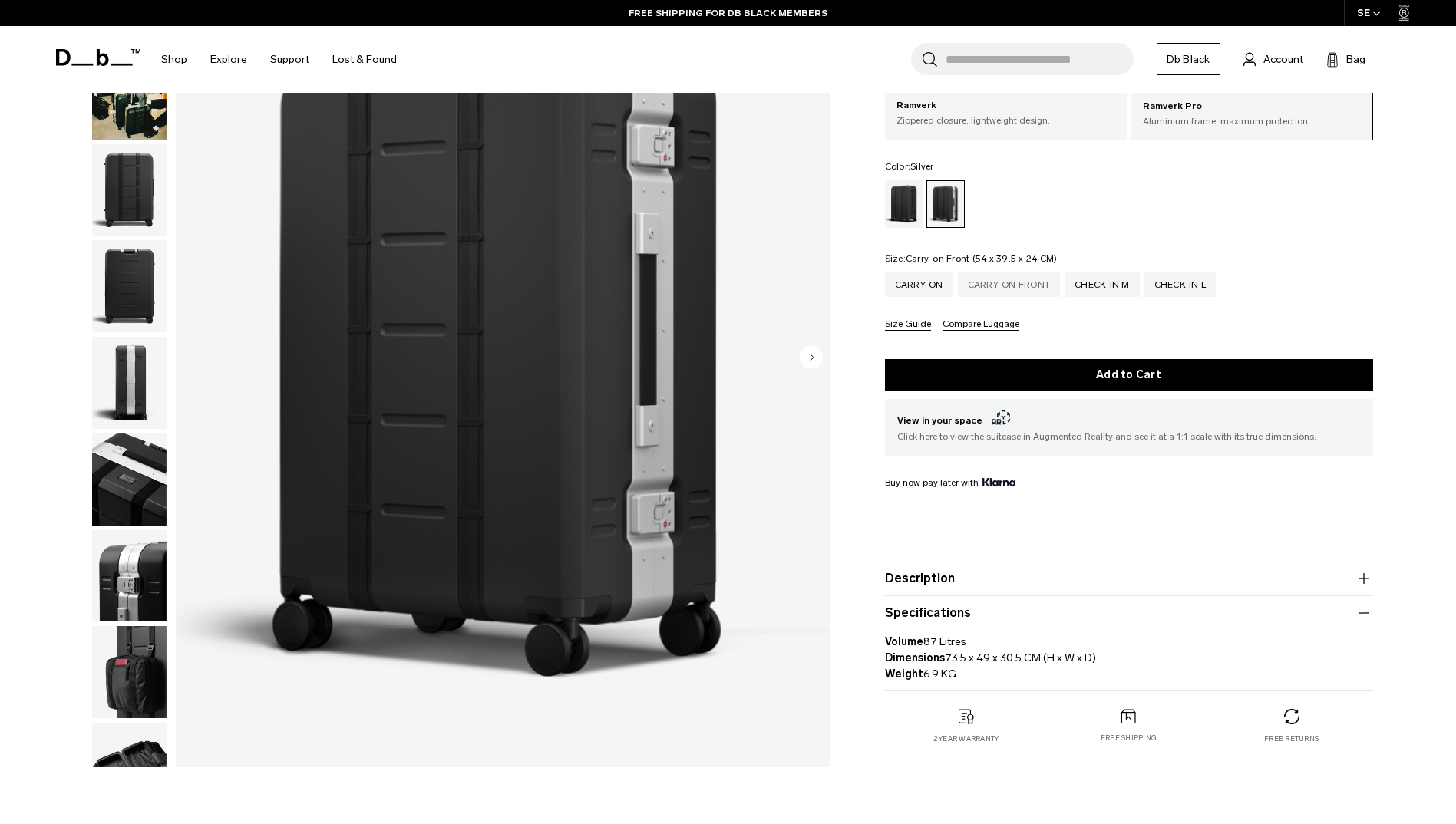
click at [1040, 282] on div "Carry-on Front" at bounding box center [1009, 285] width 103 height 25
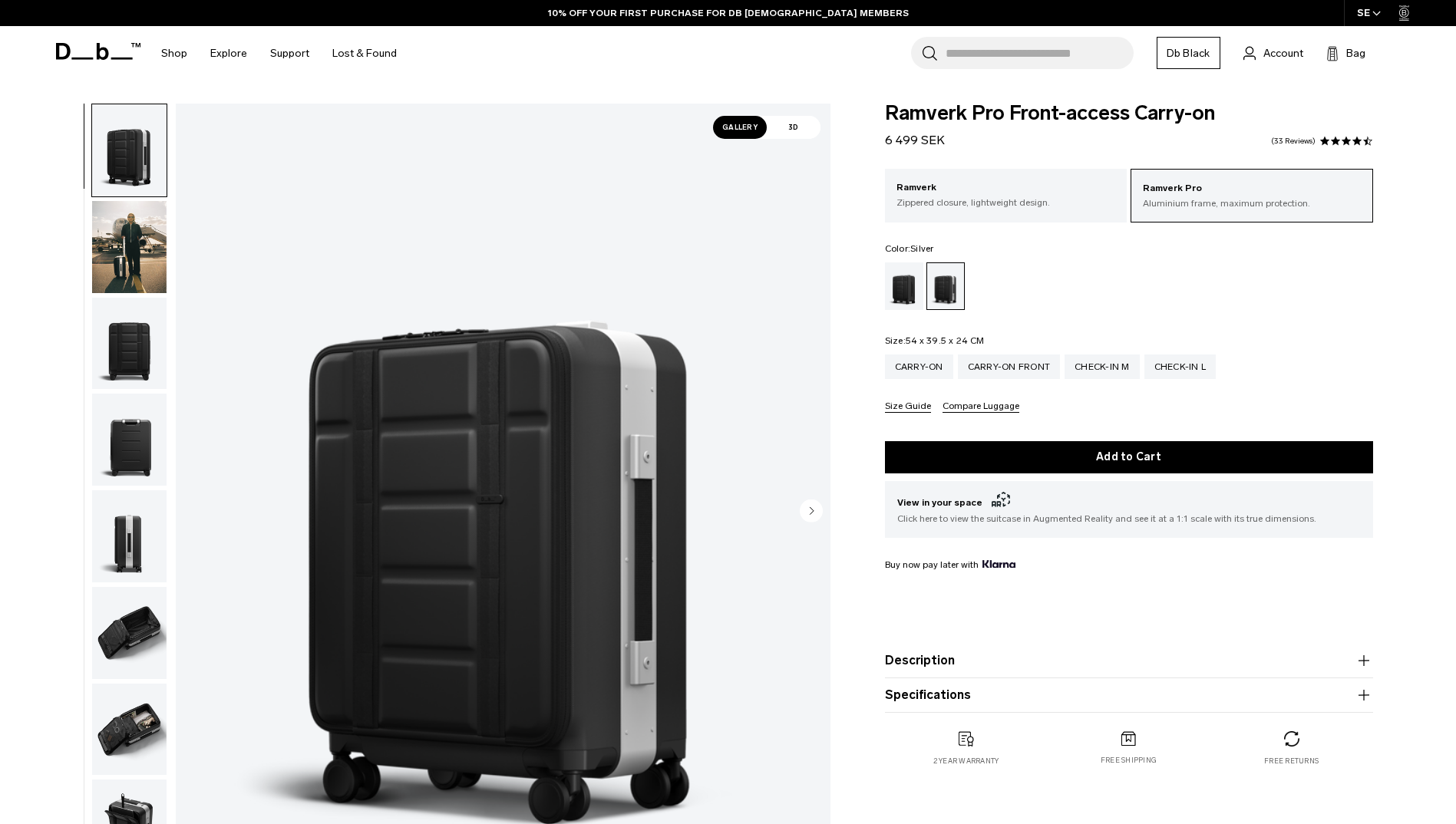
click at [1366, 696] on icon "button" at bounding box center [1364, 695] width 18 height 18
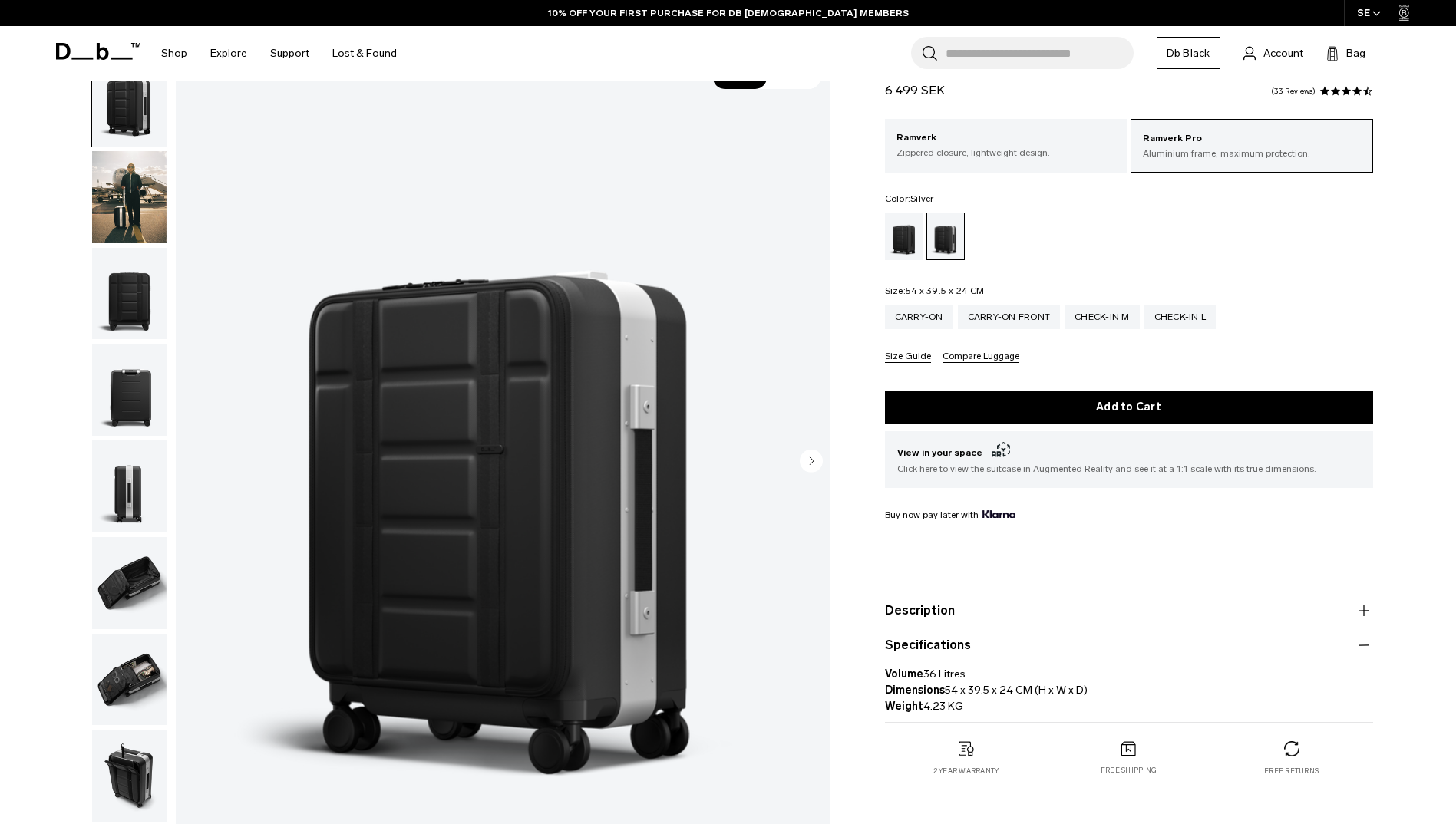
scroll to position [76, 0]
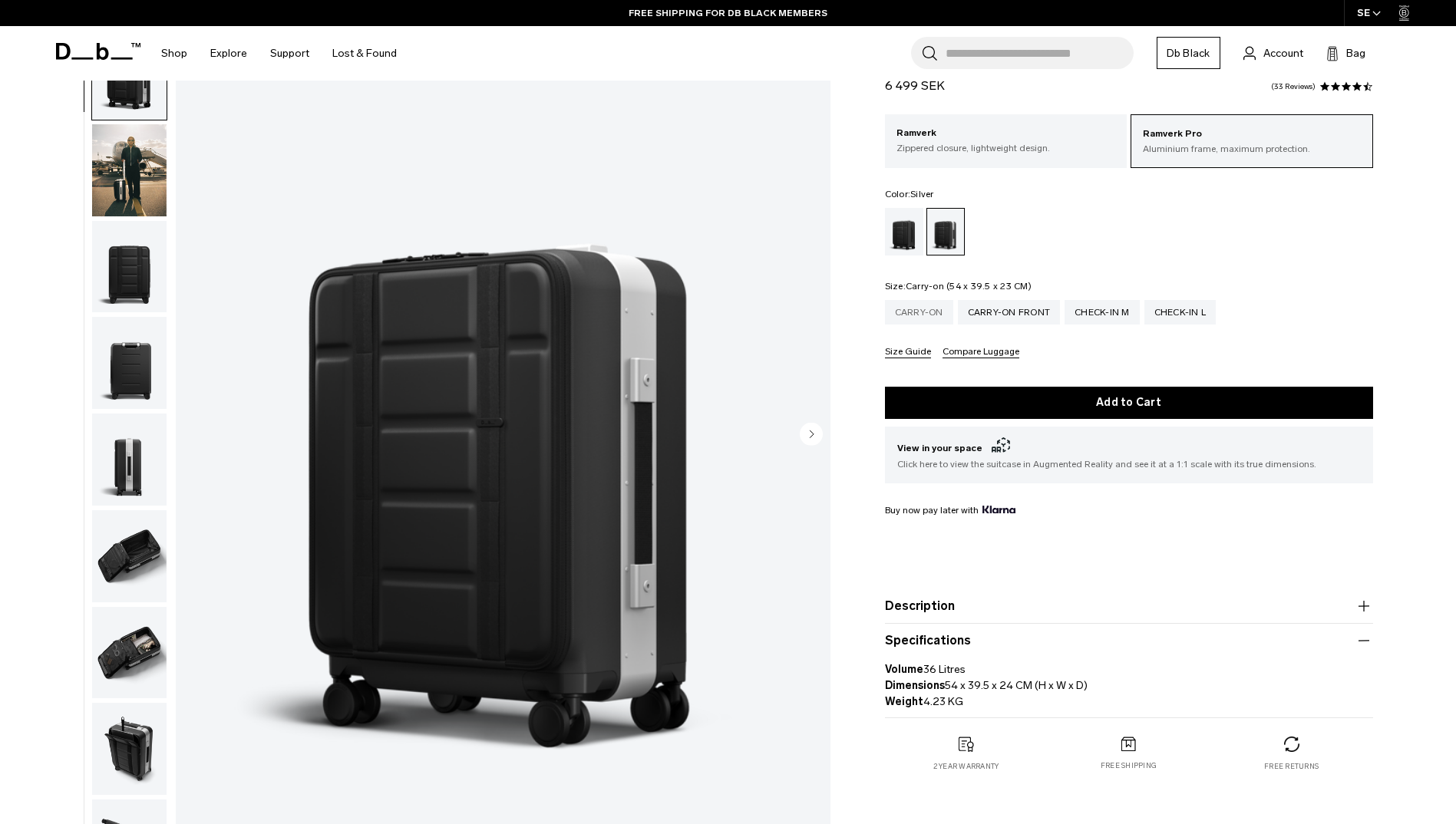
click at [921, 306] on div "Carry-on" at bounding box center [919, 313] width 68 height 25
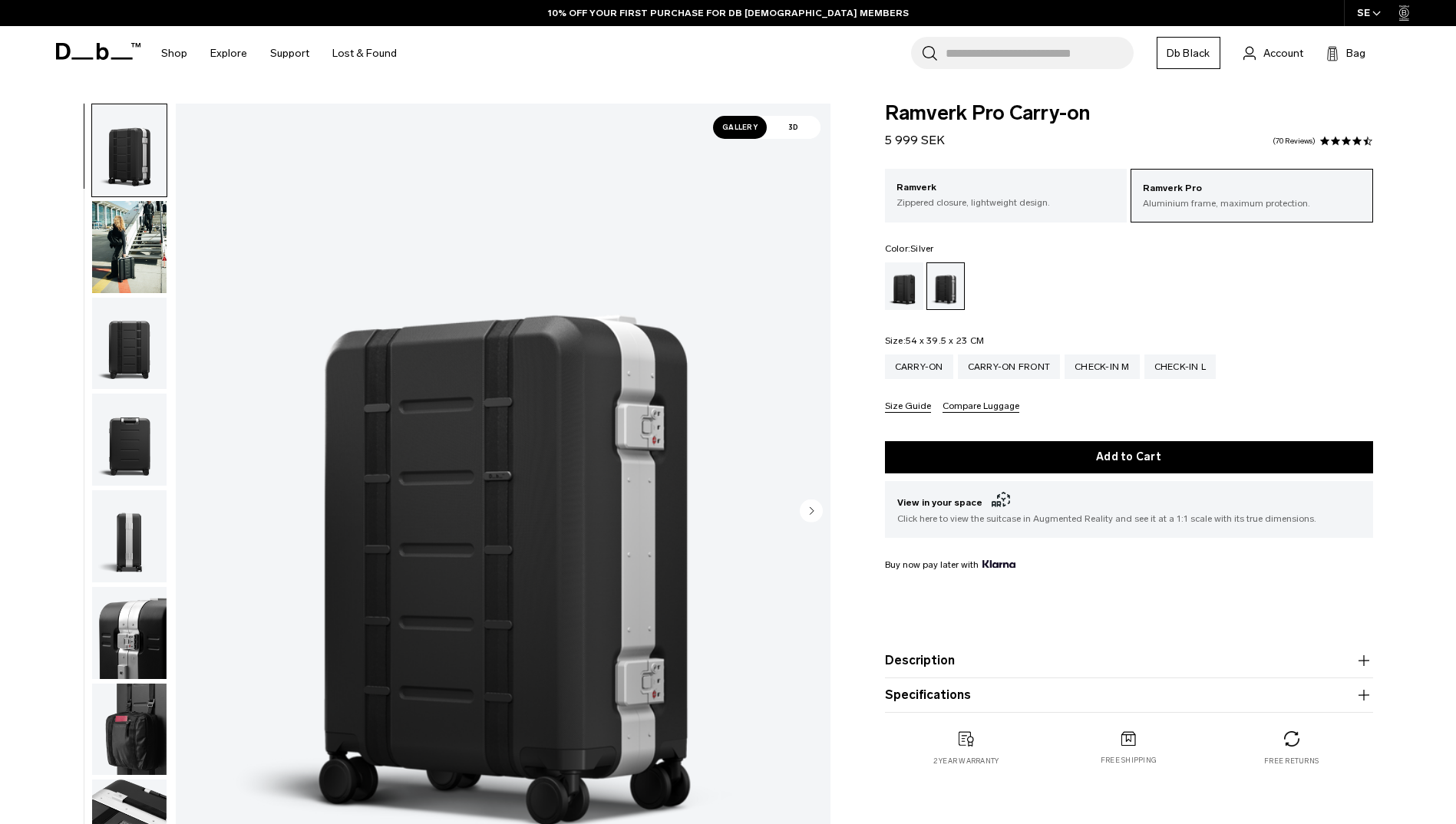
click at [1367, 698] on icon "button" at bounding box center [1364, 695] width 18 height 18
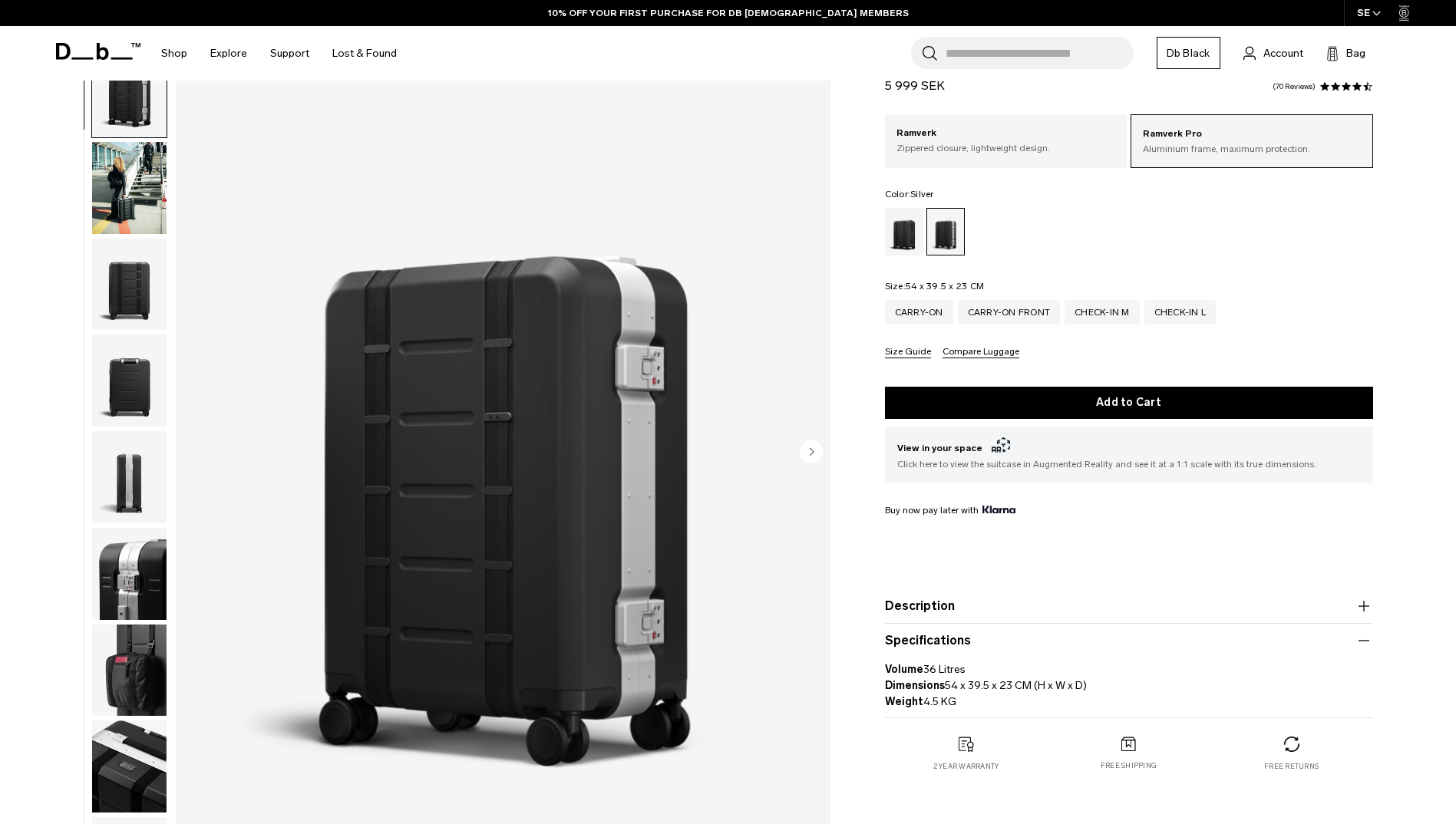
scroll to position [76, 0]
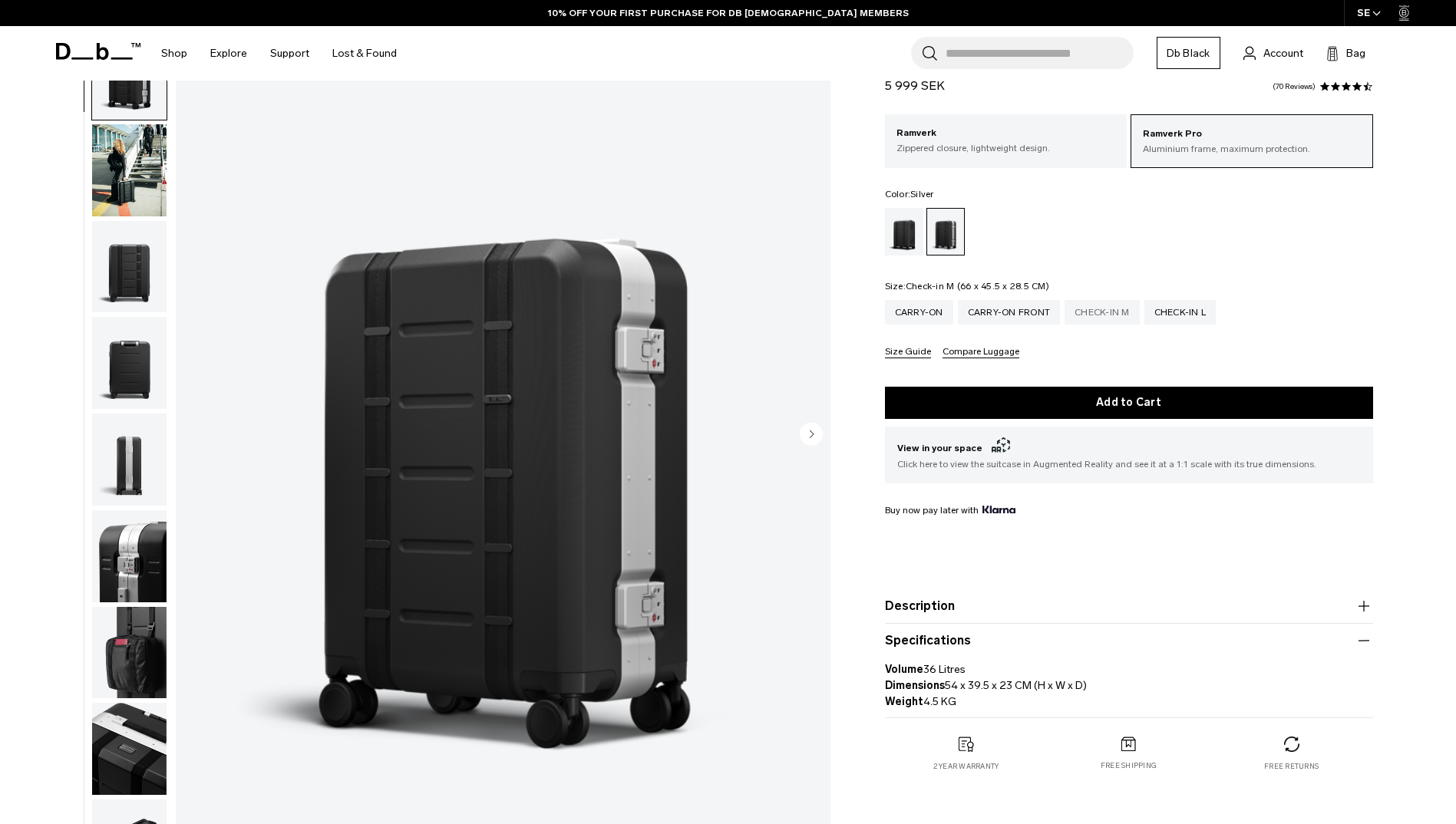
click at [1102, 312] on div "Check-in M" at bounding box center [1103, 313] width 76 height 25
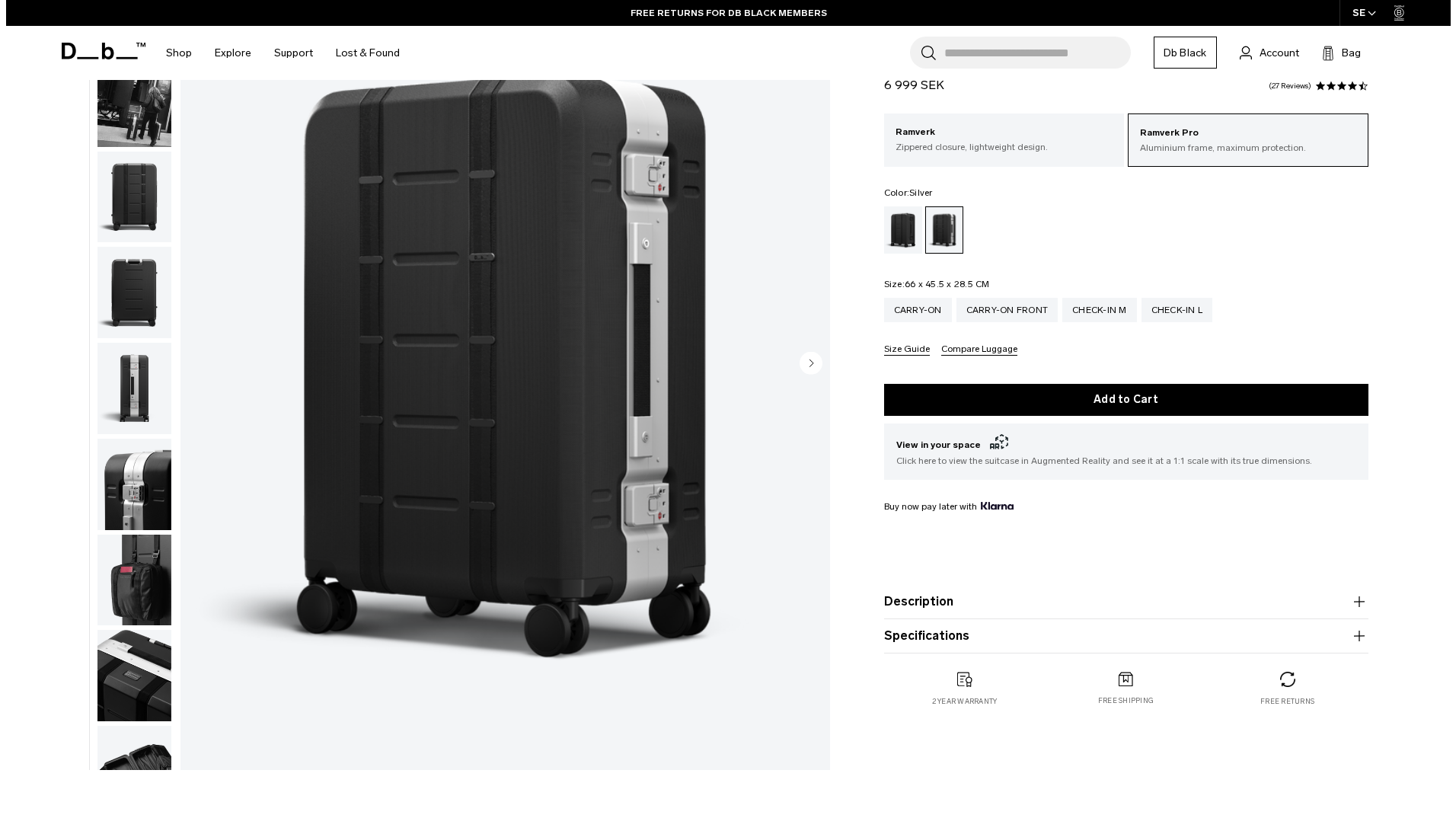
scroll to position [152, 0]
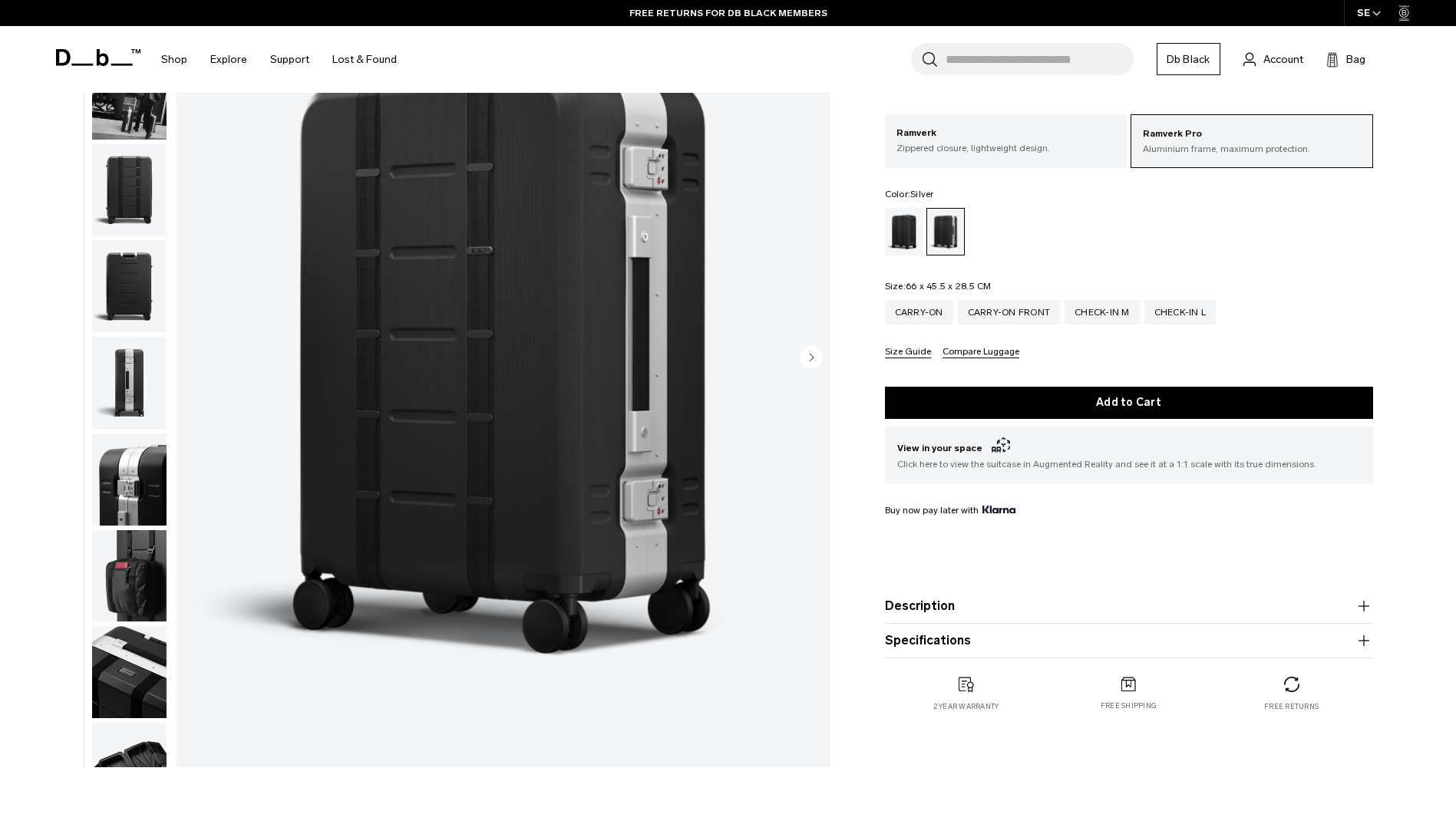
click at [999, 351] on button "Compare Luggage" at bounding box center [981, 353] width 76 height 11
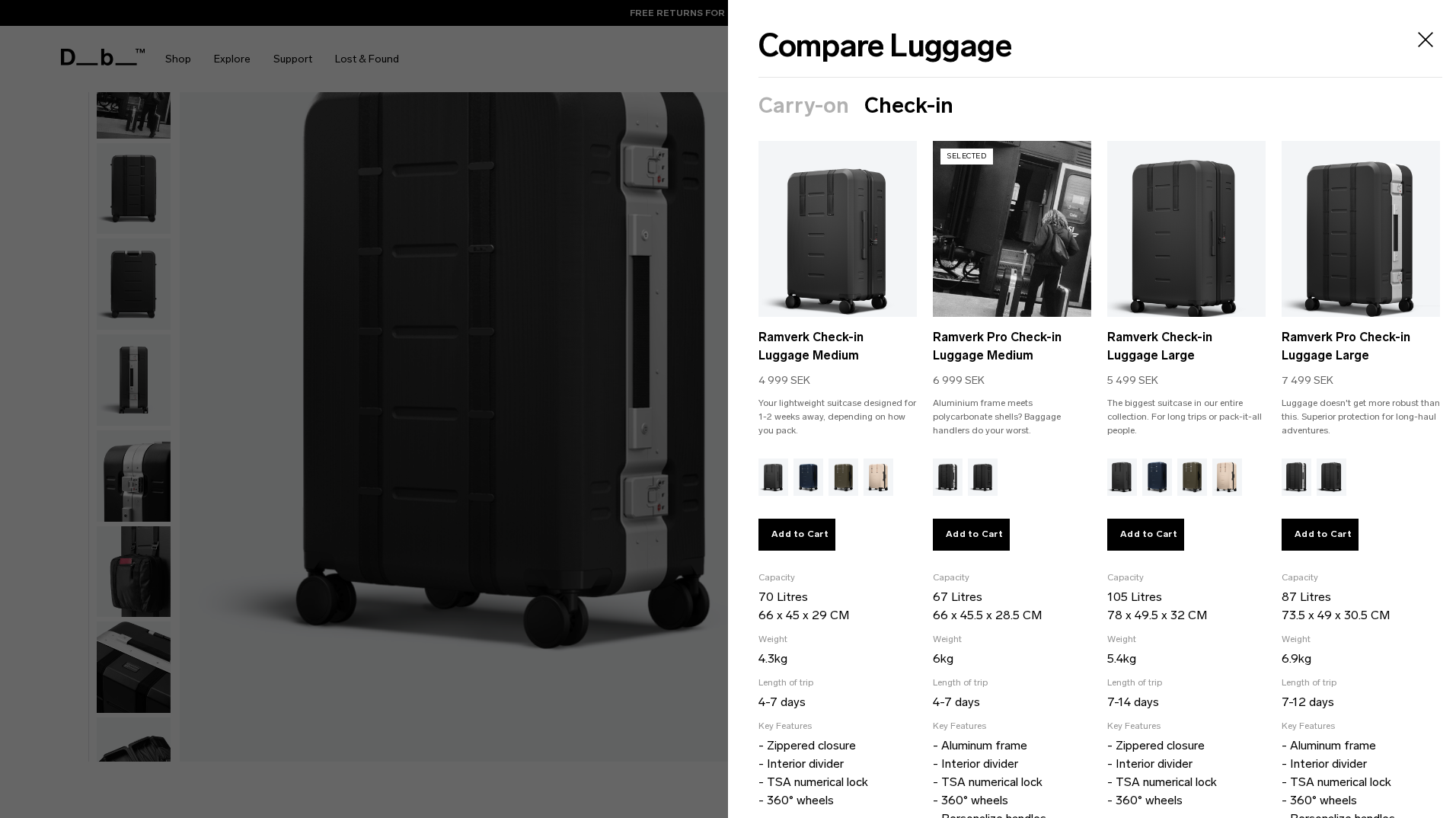
scroll to position [53, 0]
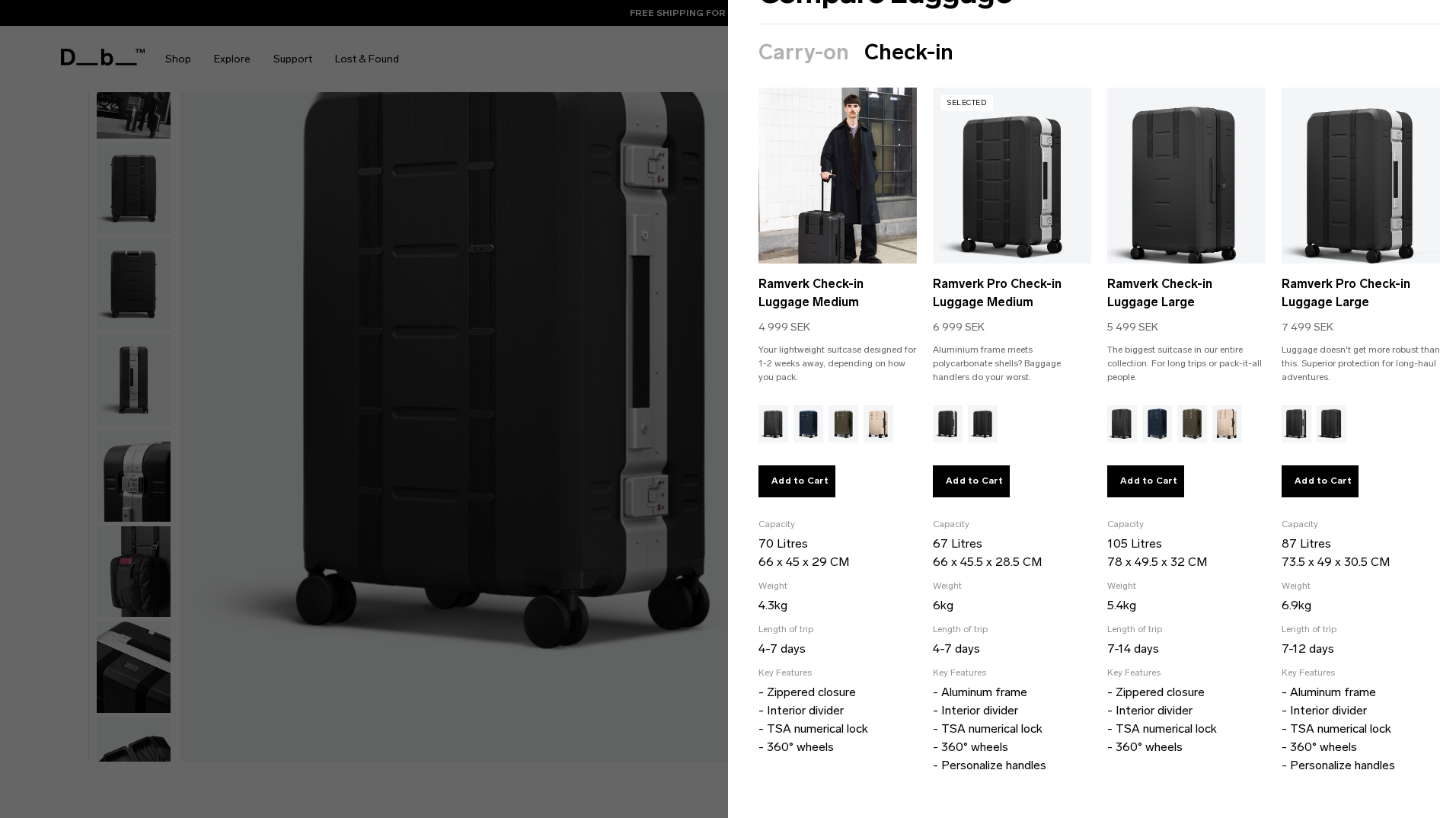
click at [801, 230] on link "Ramverk Check-in Luggage Medium" at bounding box center [838, 187] width 158 height 198
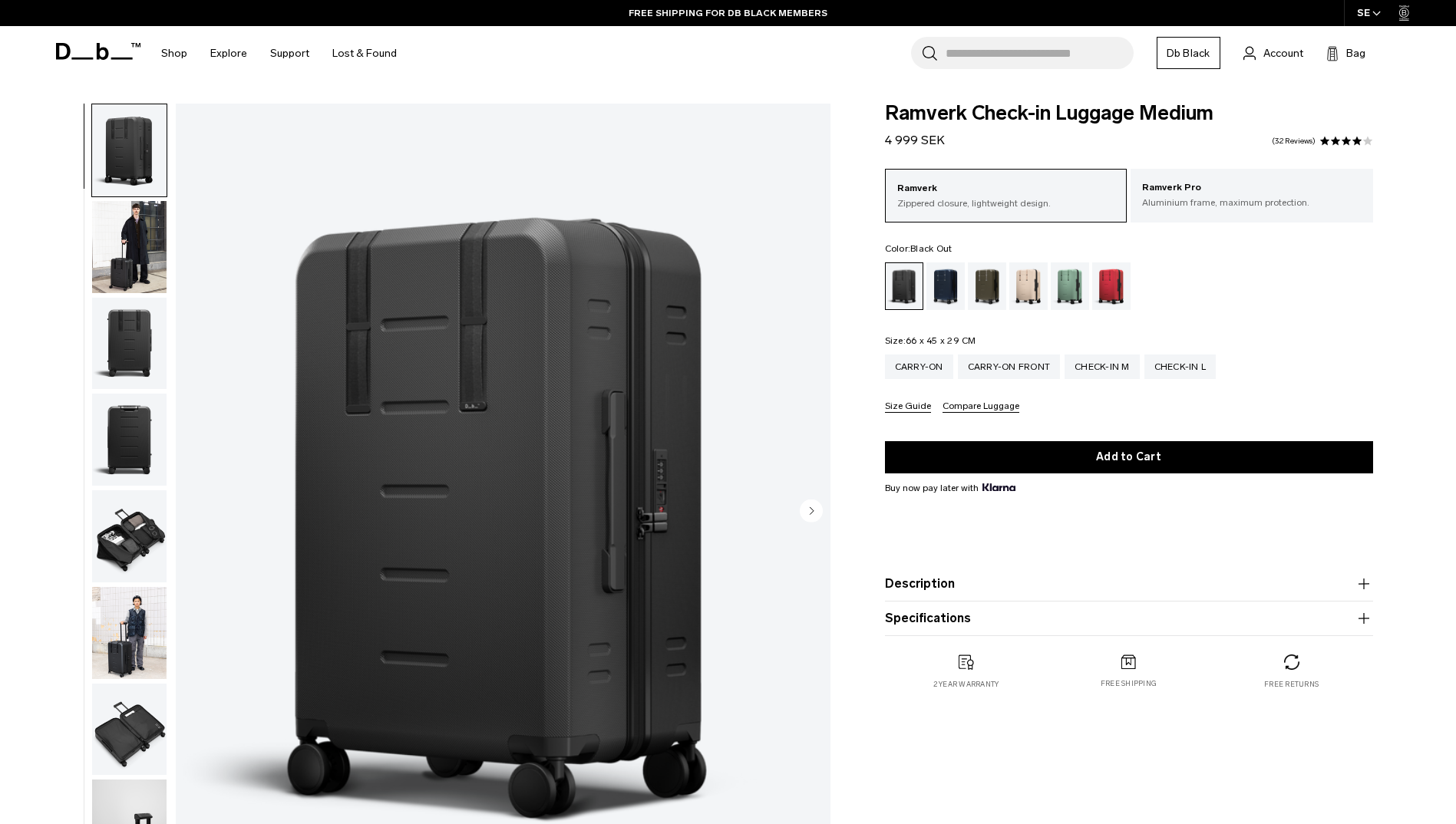
click at [810, 512] on icon "Next slide" at bounding box center [811, 510] width 4 height 7
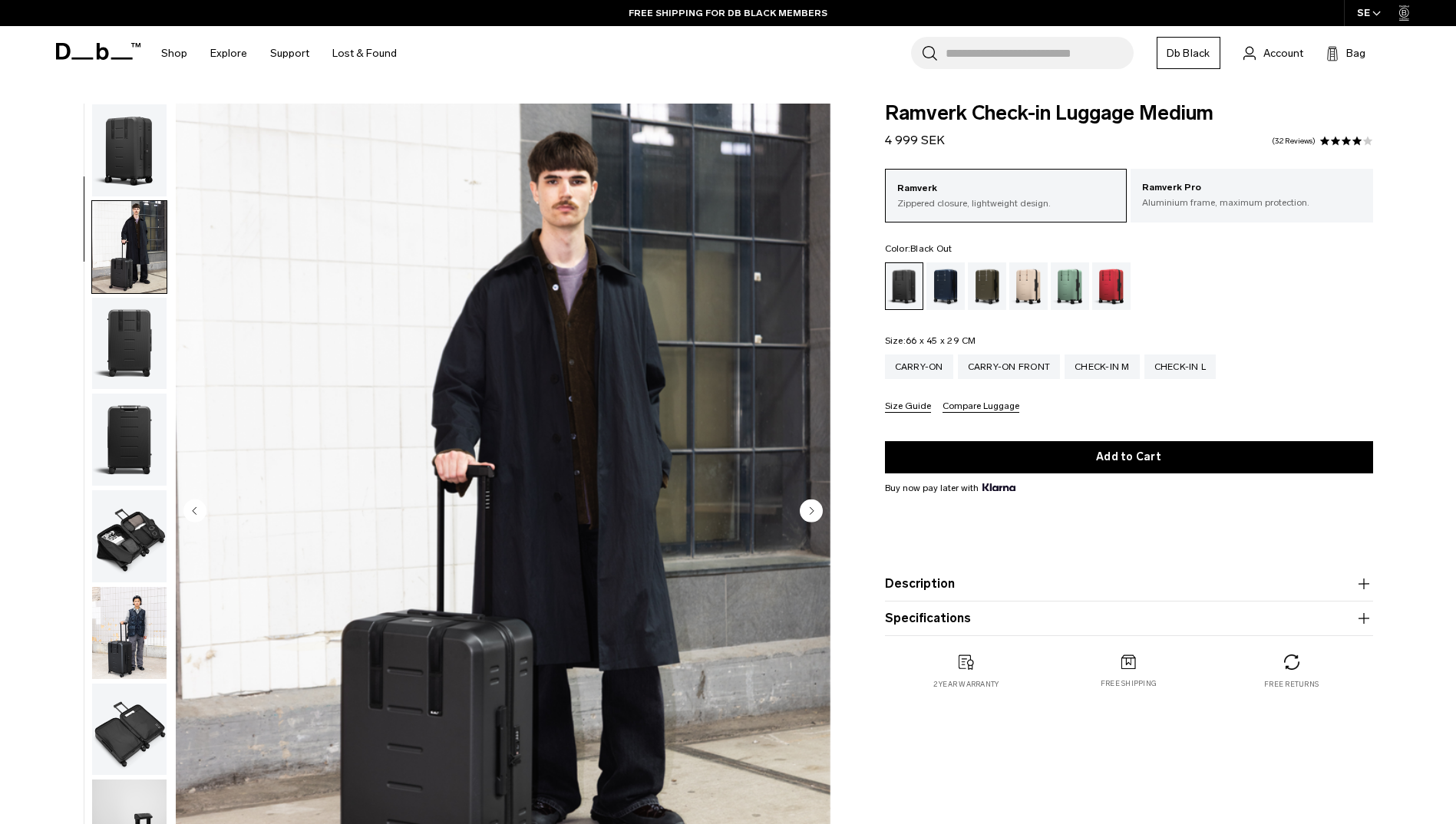
scroll to position [97, 0]
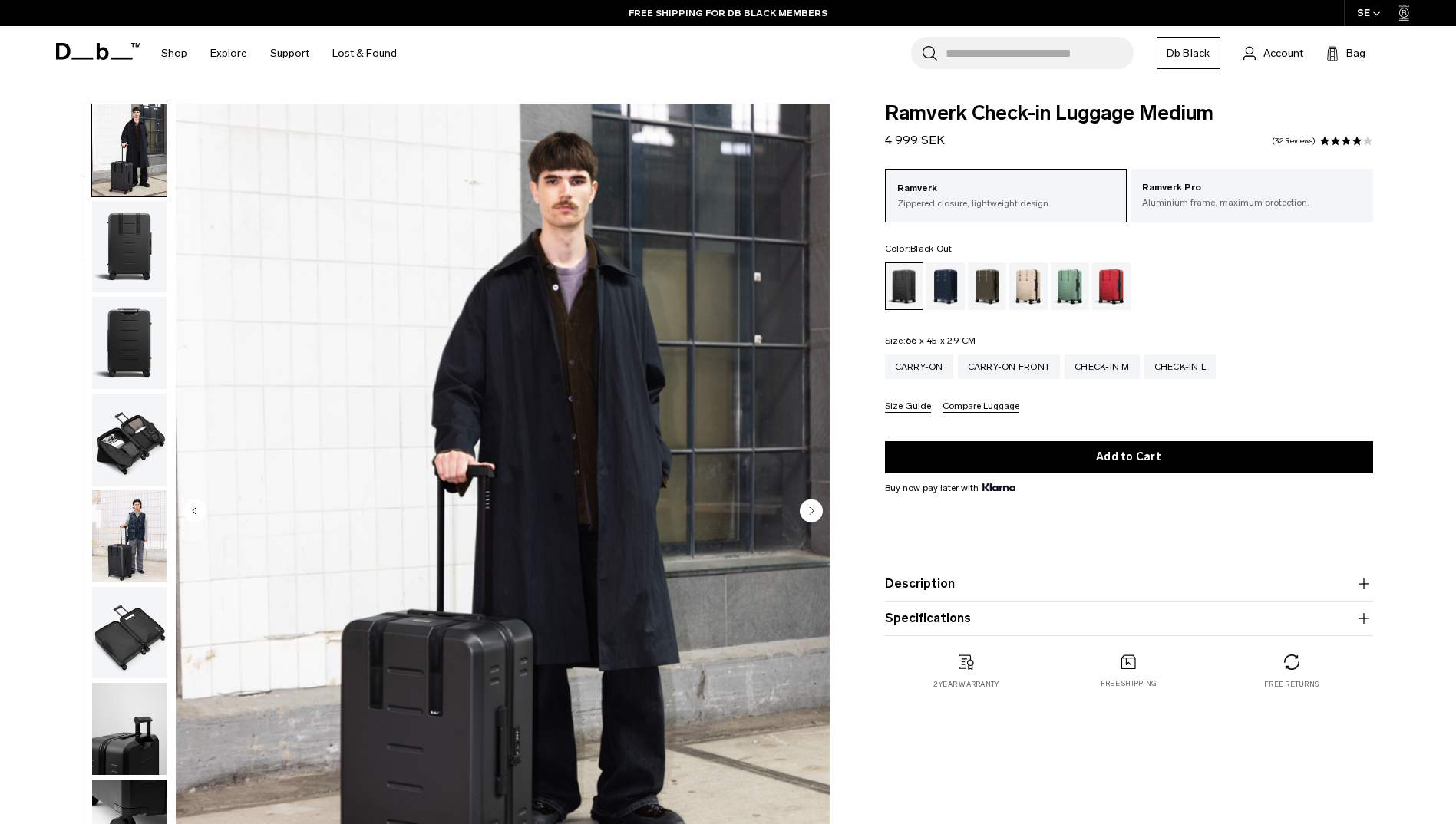
click at [810, 508] on icon "Next slide" at bounding box center [811, 510] width 4 height 7
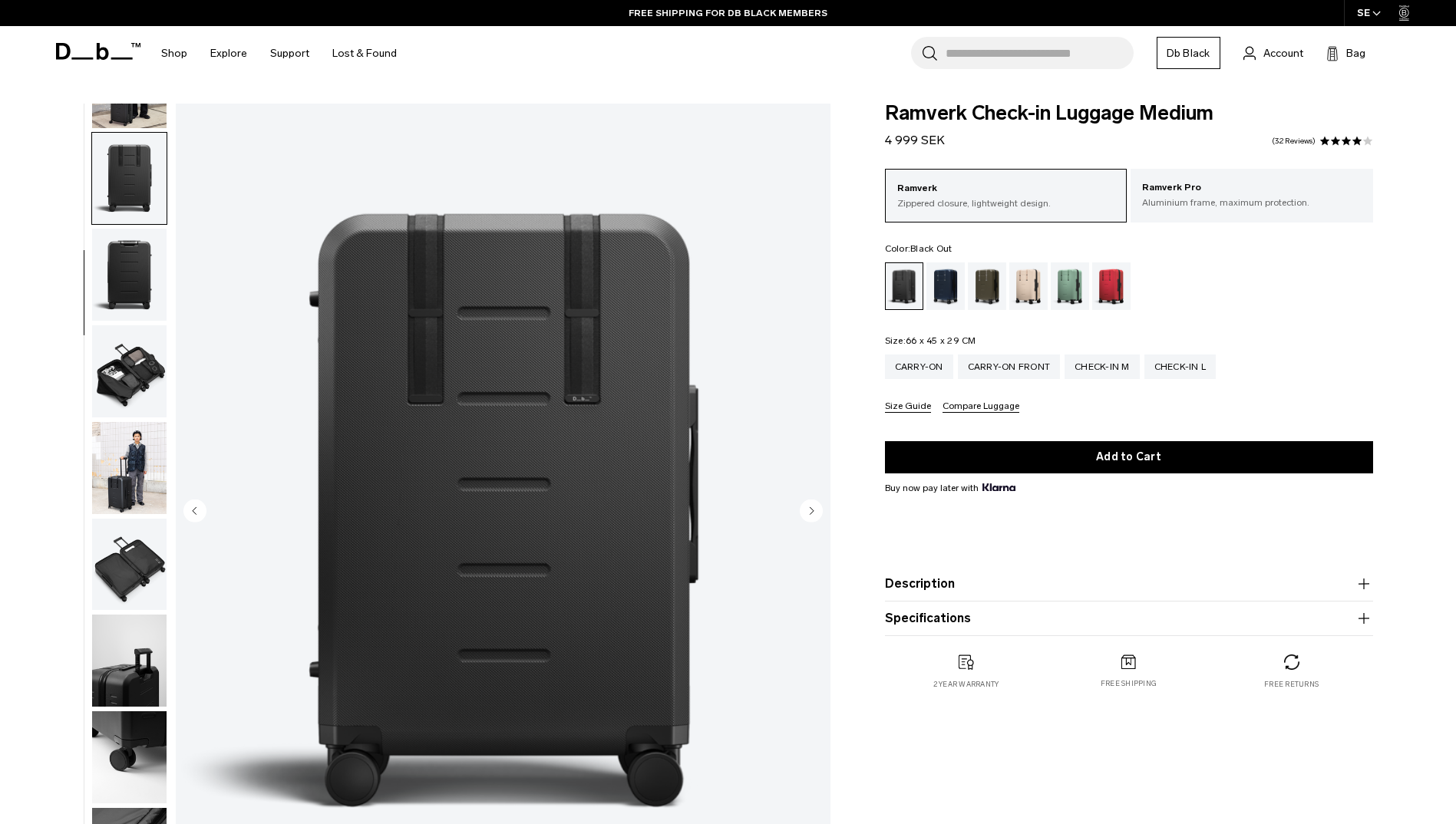
scroll to position [194, 0]
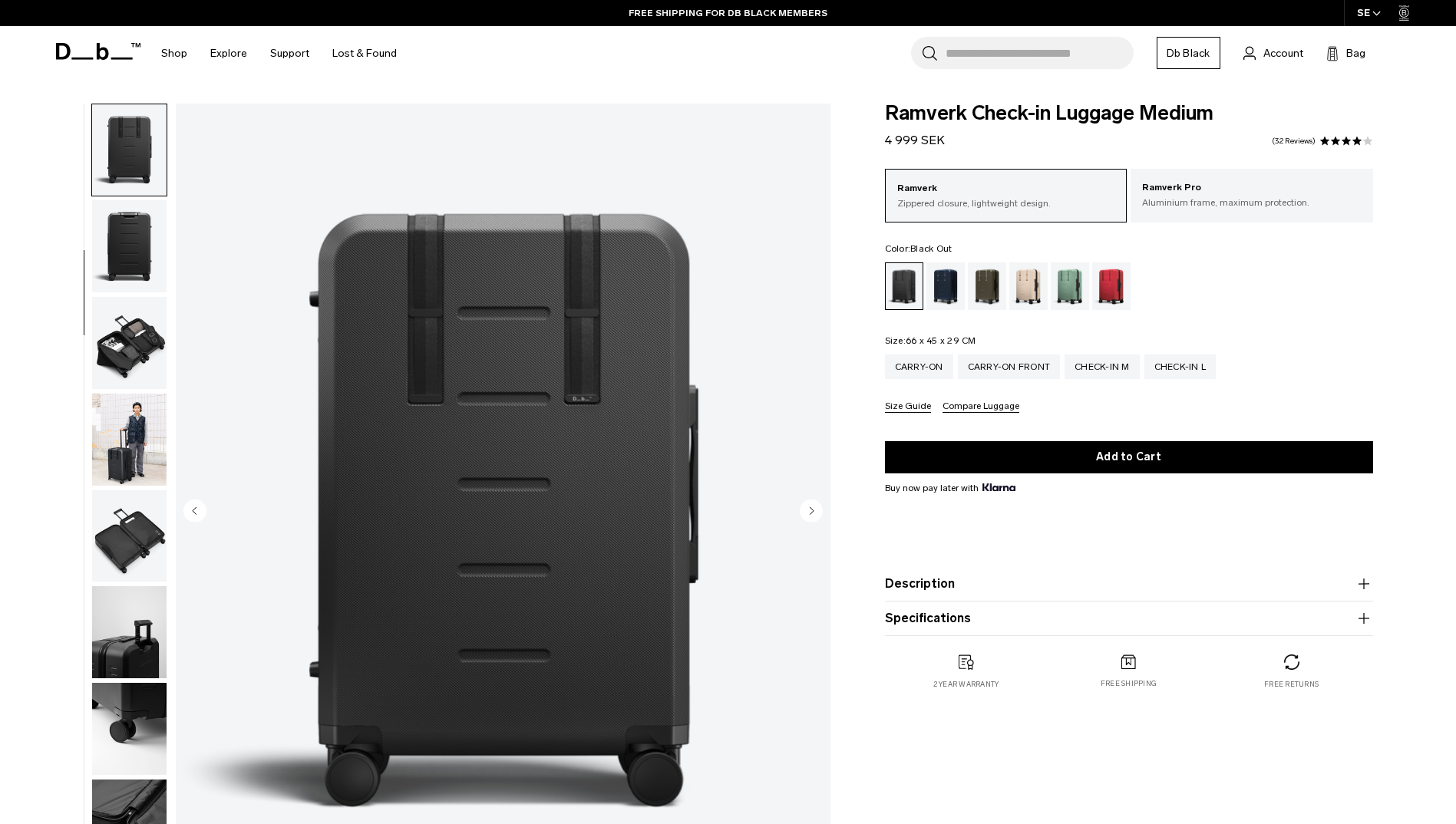
click at [810, 508] on icon "Next slide" at bounding box center [811, 510] width 4 height 7
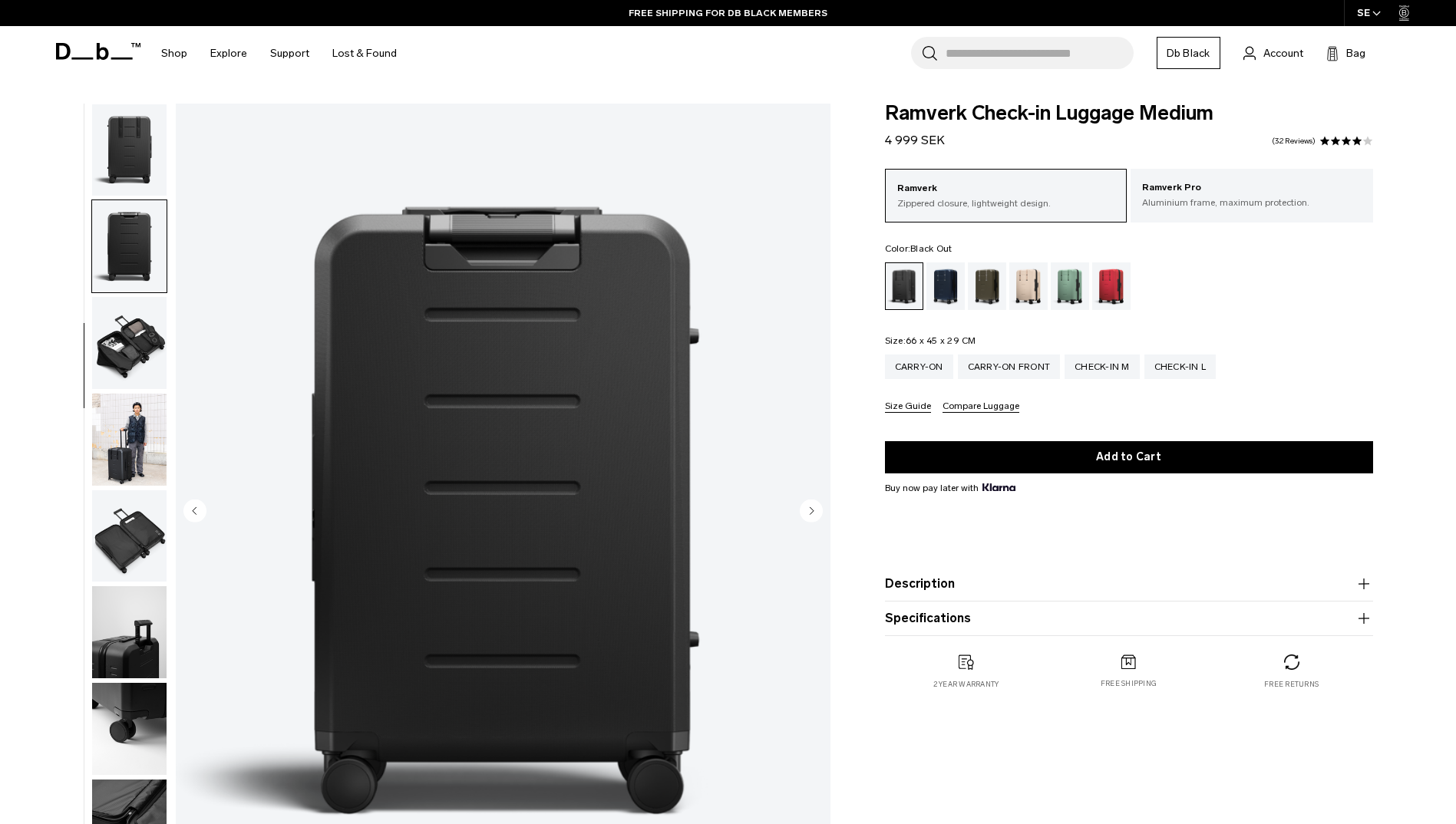
scroll to position [241, 0]
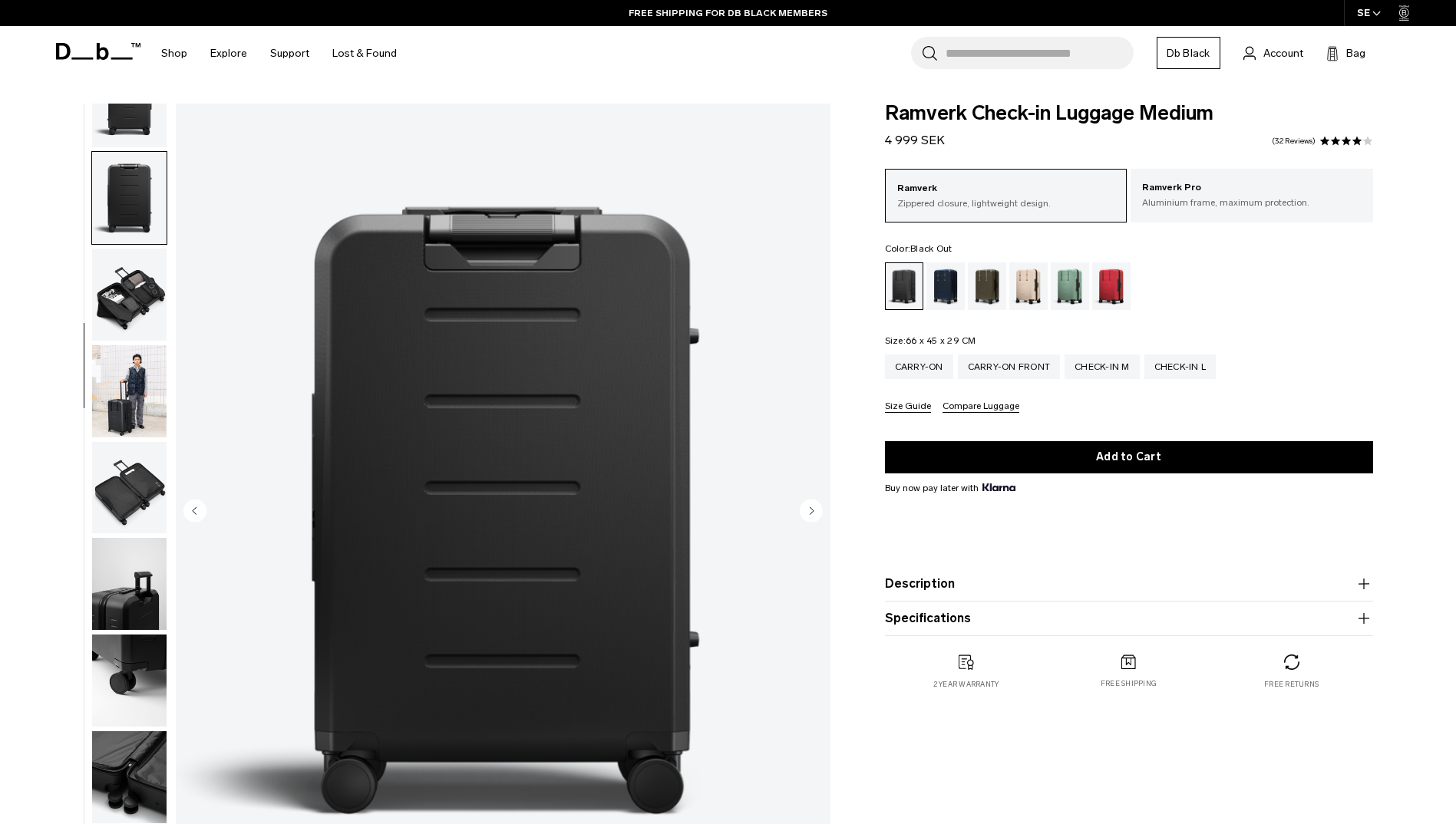
click at [810, 508] on icon "Next slide" at bounding box center [811, 510] width 4 height 7
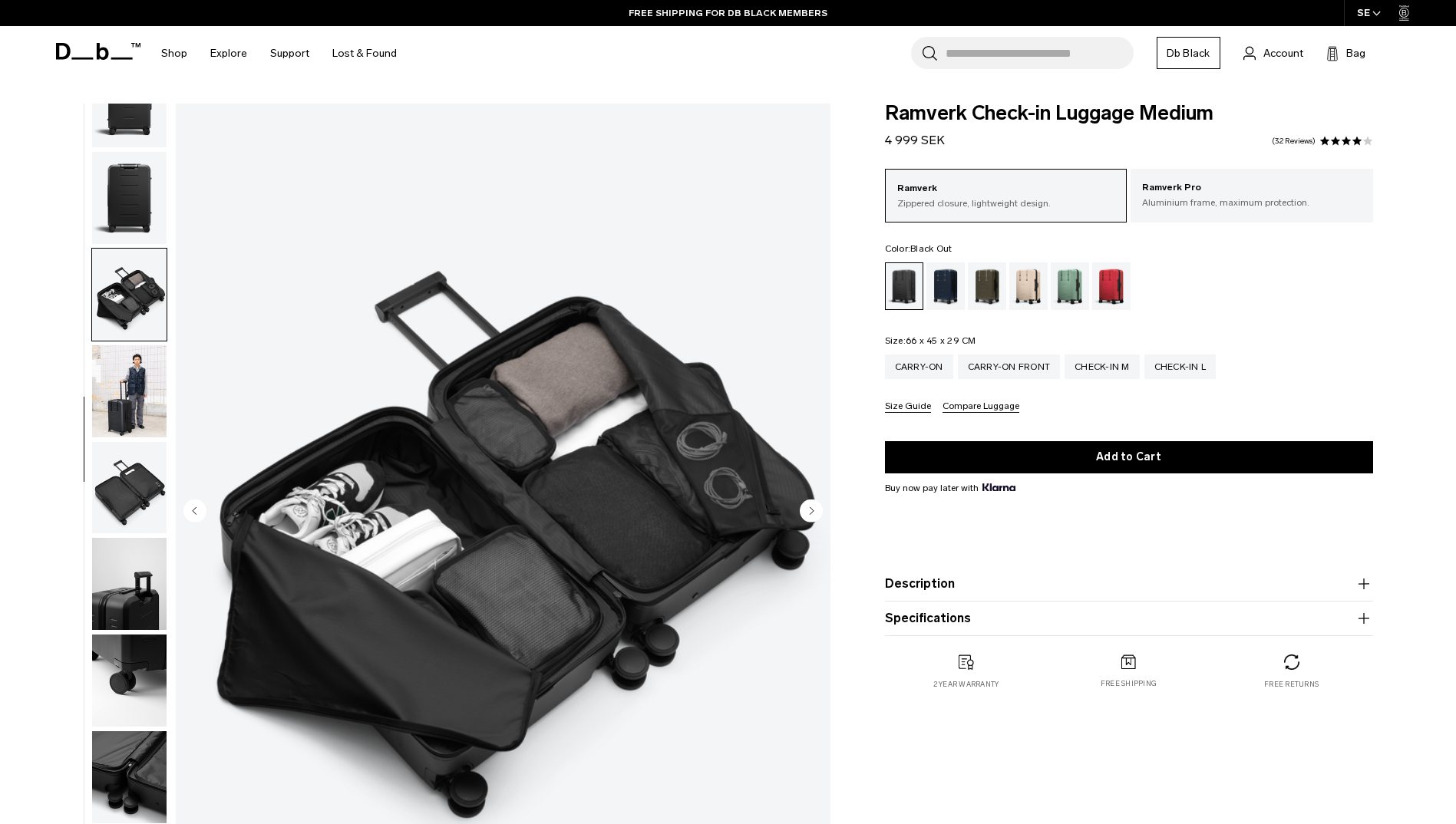
click at [810, 508] on icon "Next slide" at bounding box center [811, 510] width 4 height 7
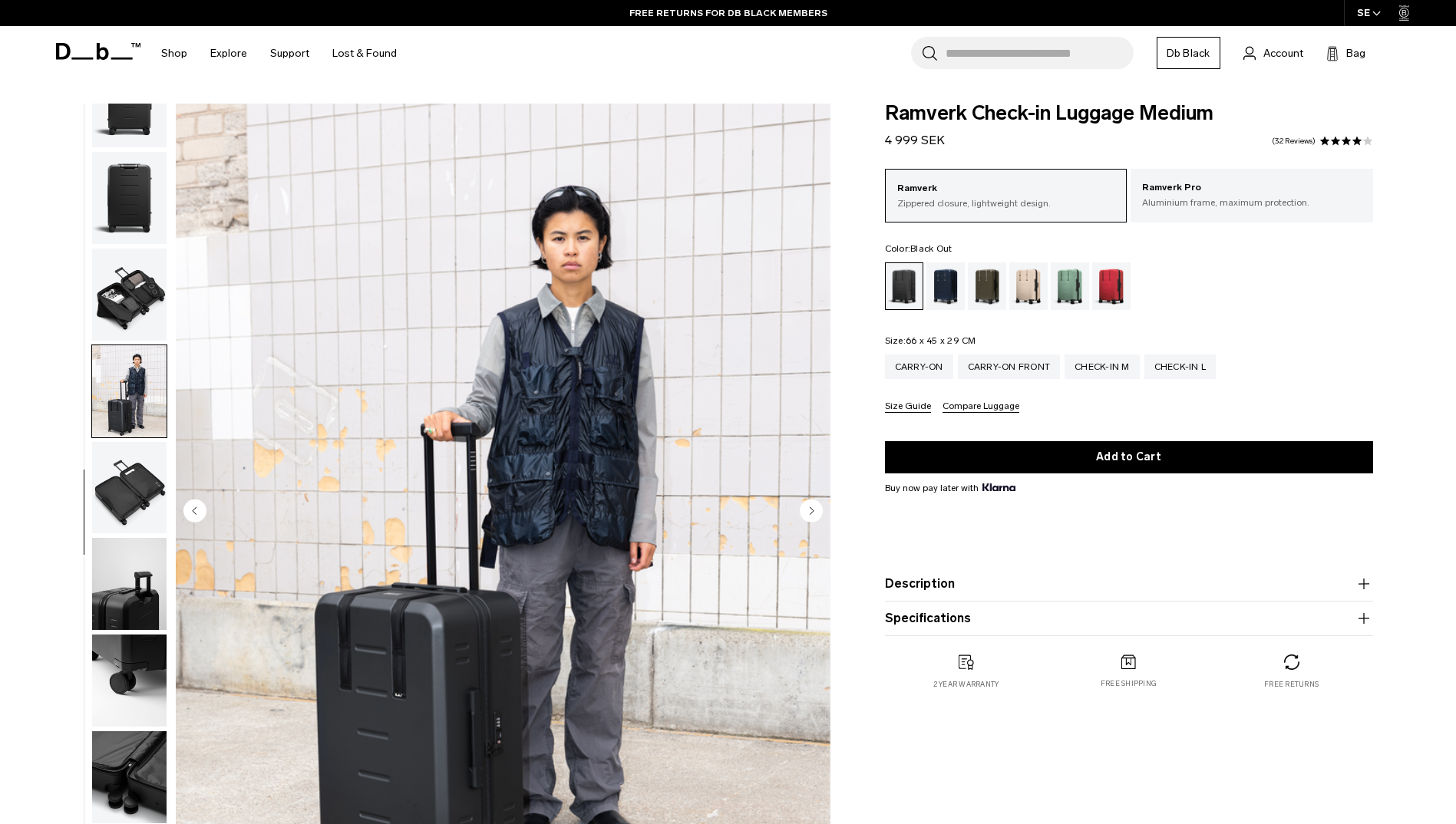
click at [810, 508] on icon "Next slide" at bounding box center [811, 510] width 4 height 7
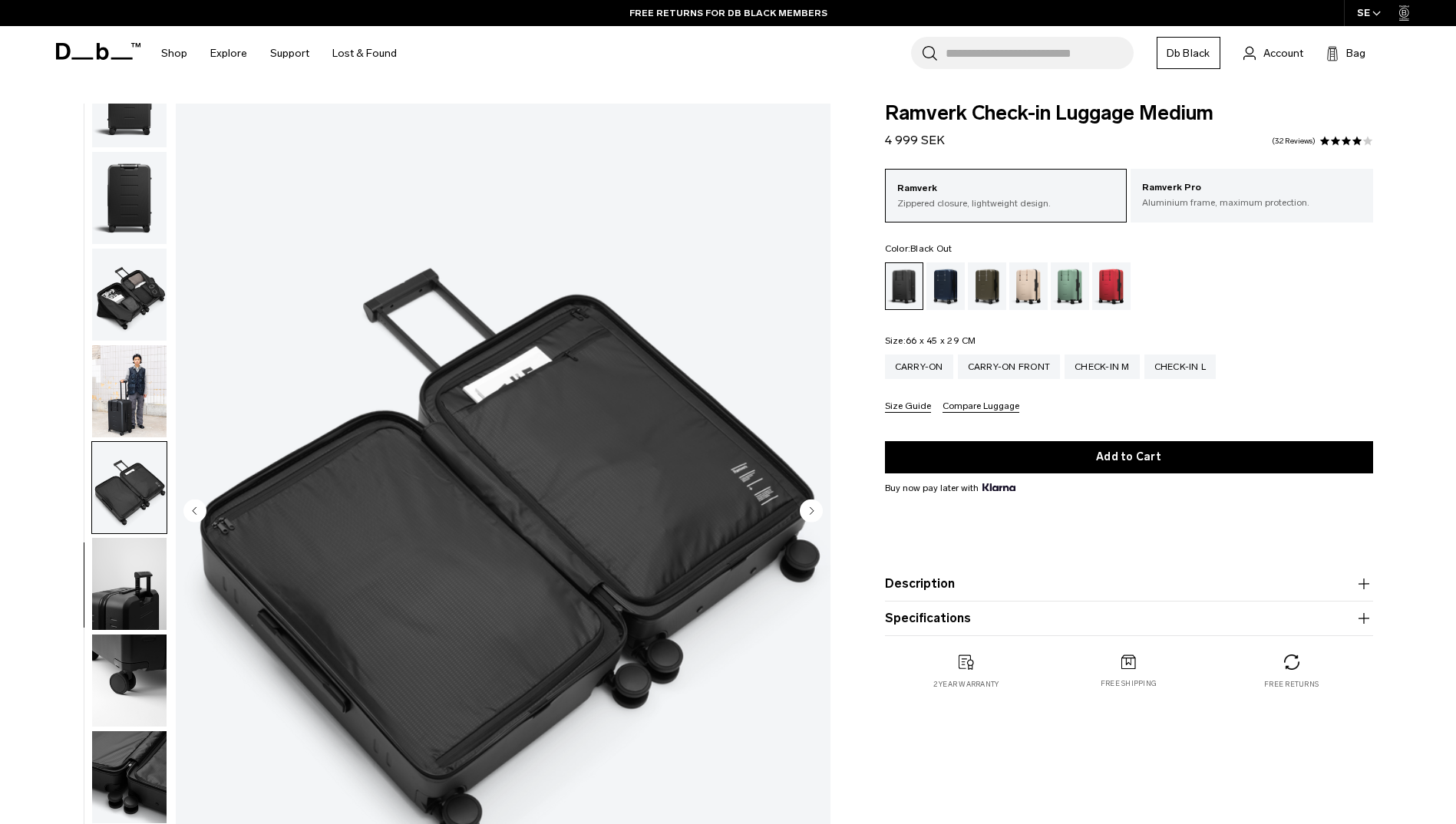
click at [810, 508] on icon "Next slide" at bounding box center [811, 510] width 4 height 7
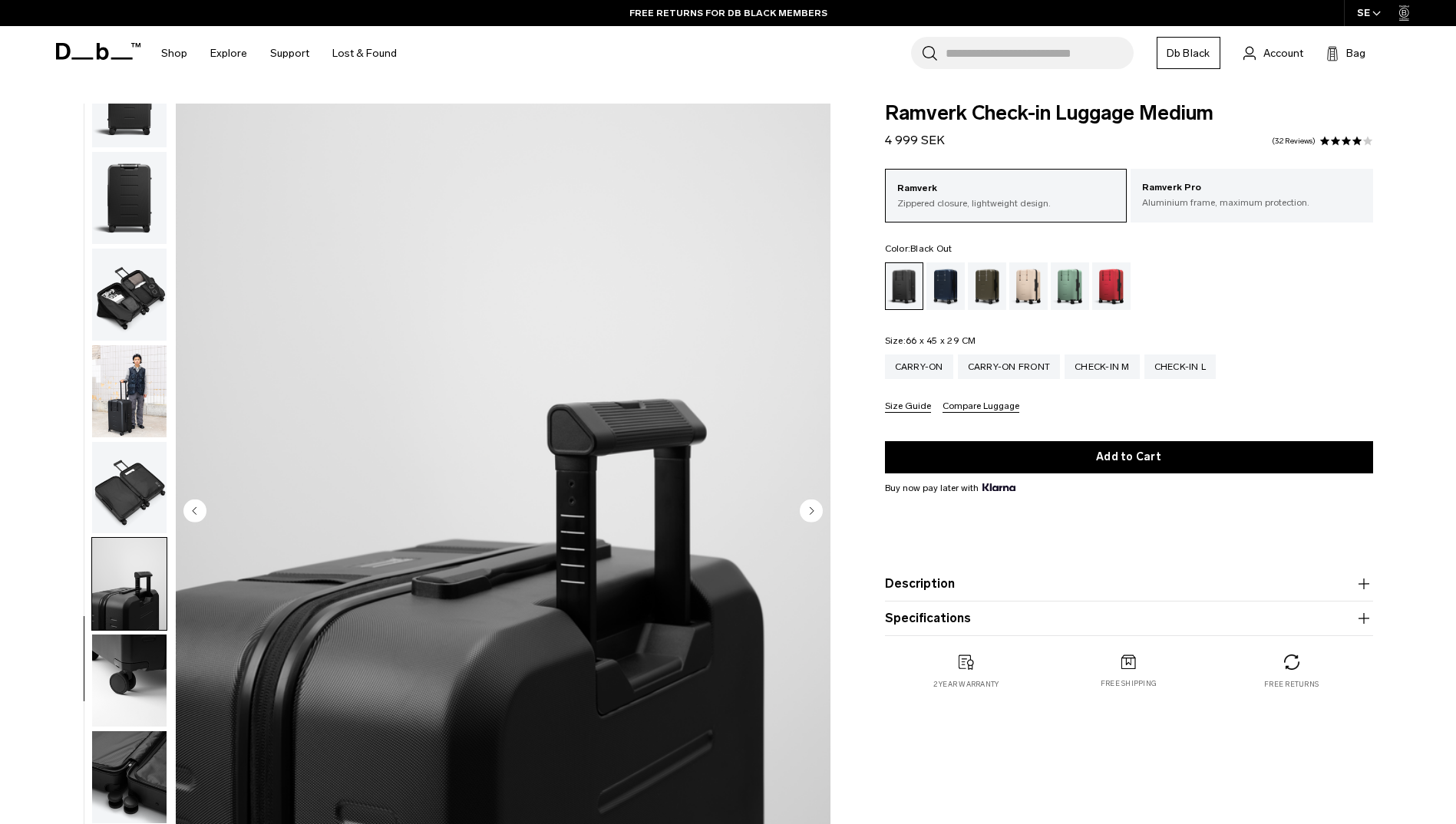
click at [810, 508] on icon "Next slide" at bounding box center [811, 510] width 4 height 7
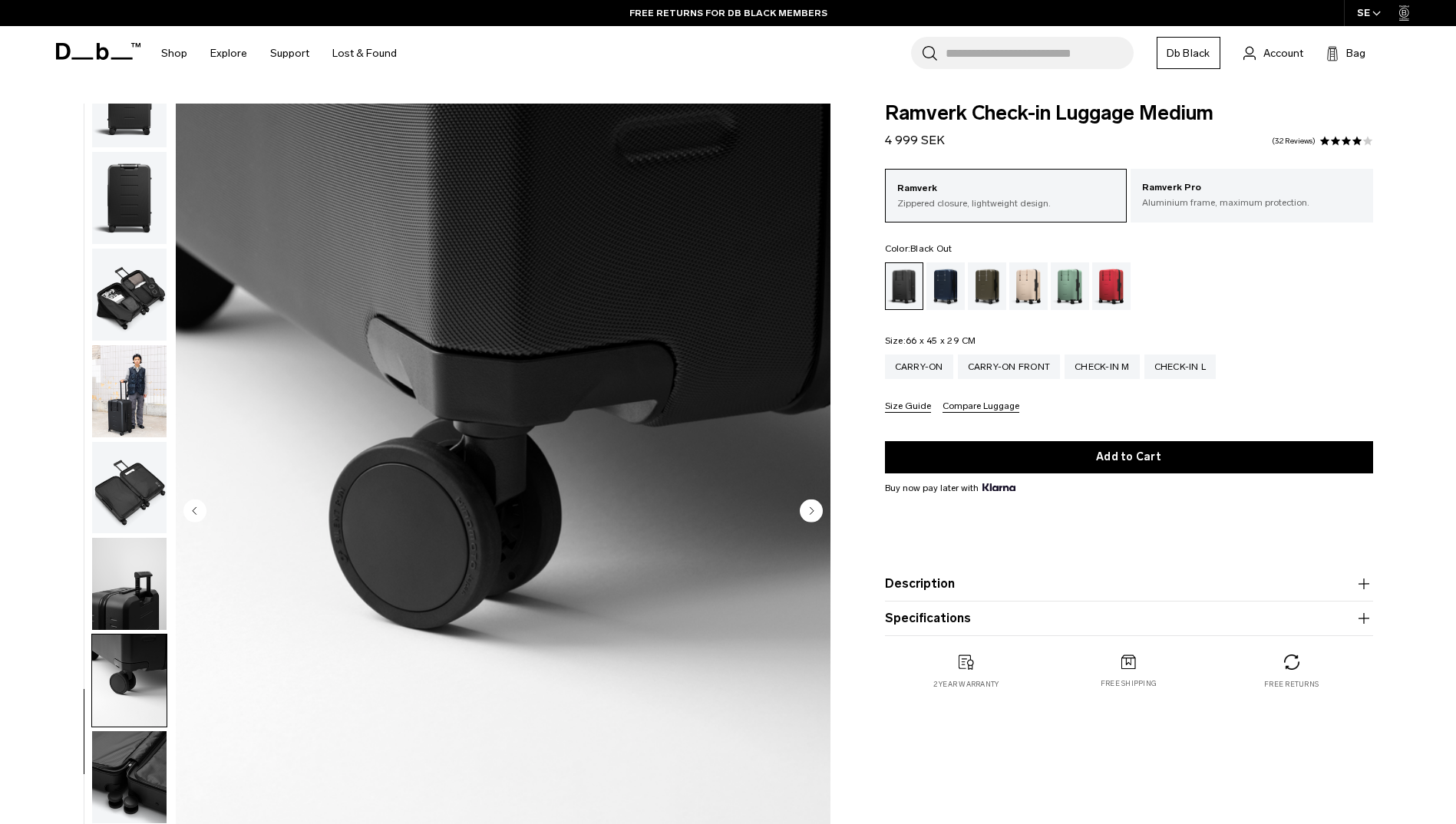
click at [810, 508] on icon "Next slide" at bounding box center [811, 510] width 4 height 7
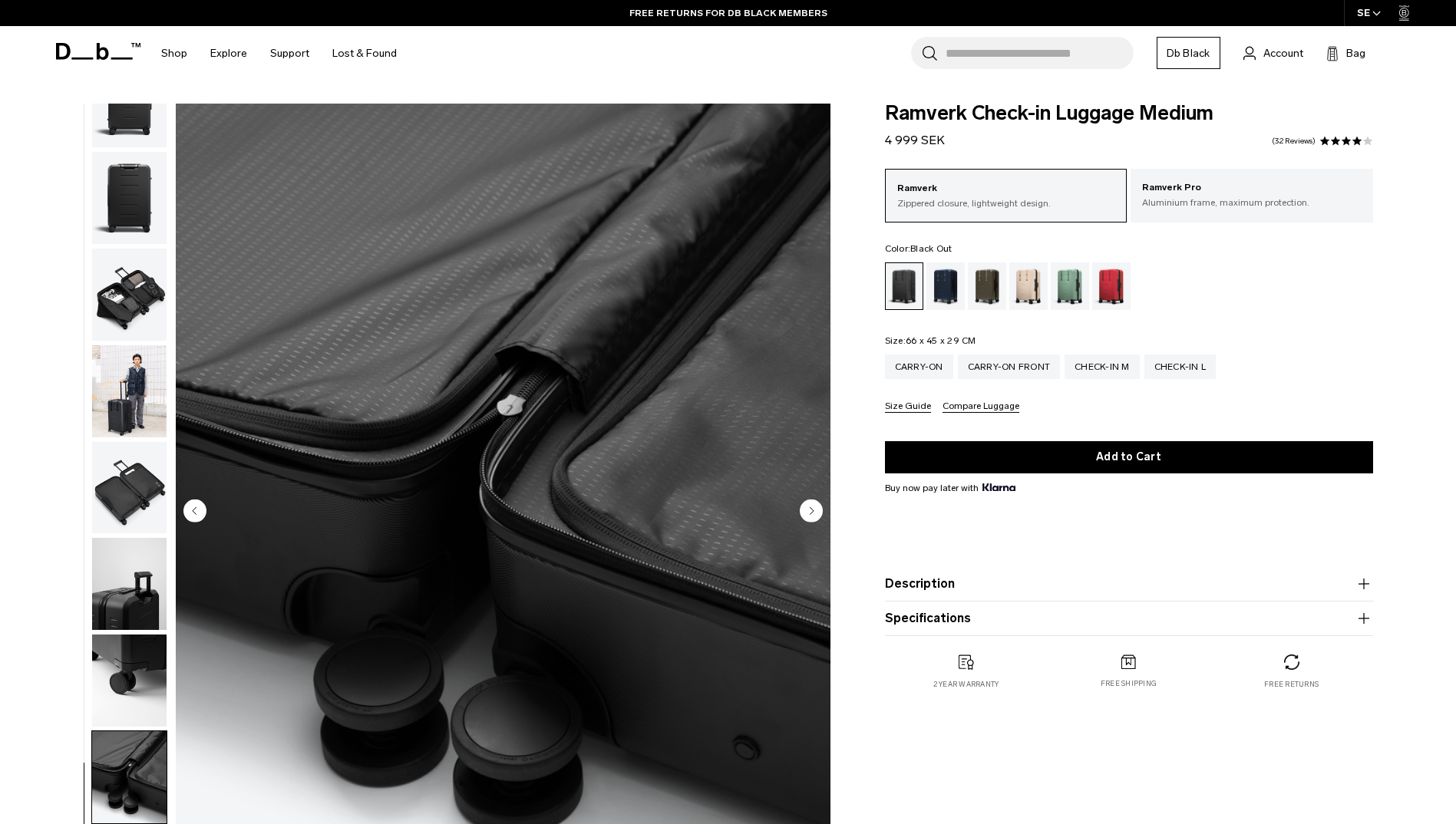
click at [810, 508] on icon "Next slide" at bounding box center [811, 510] width 4 height 7
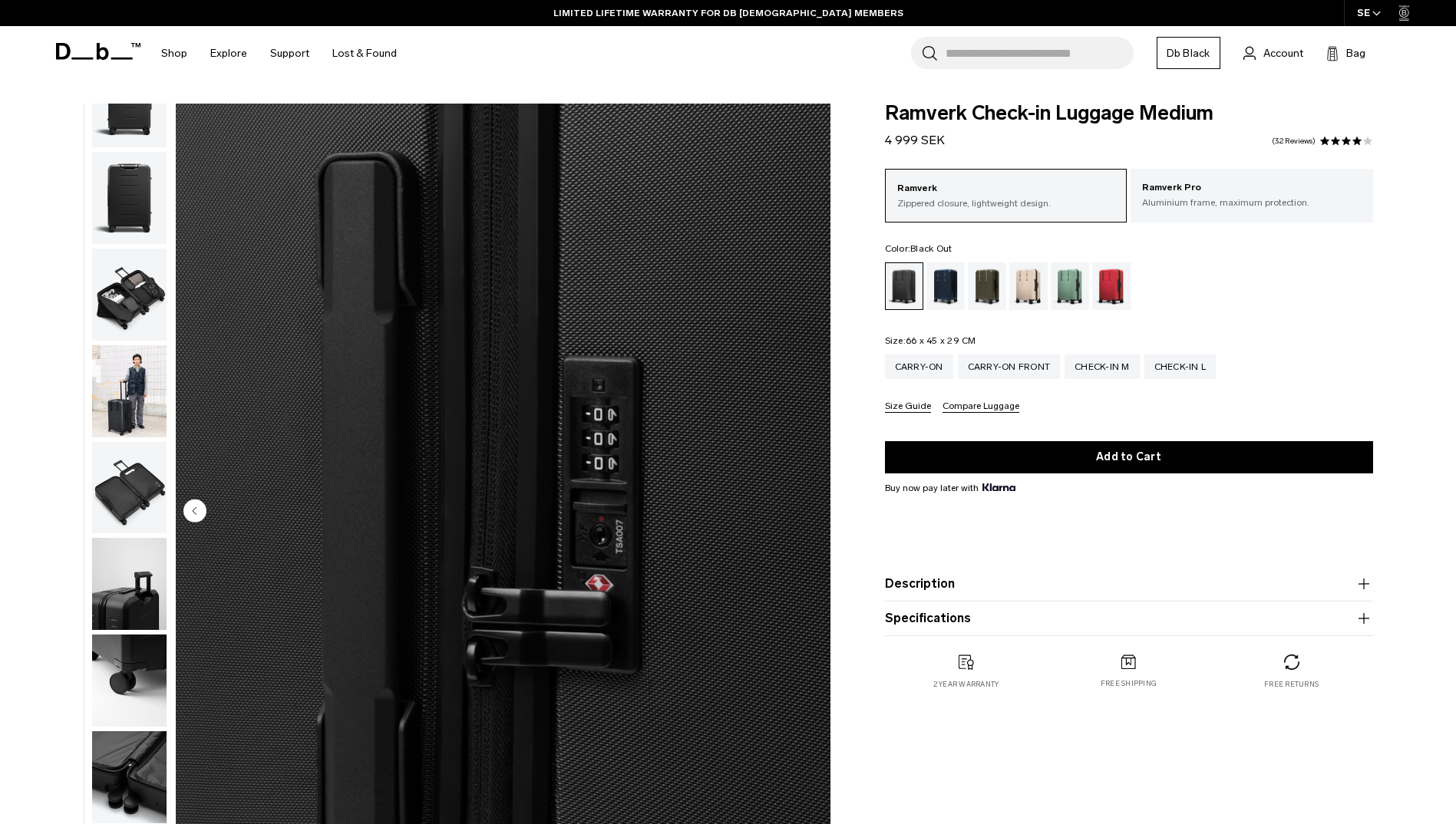
click at [810, 508] on img "11 / 11" at bounding box center [503, 512] width 655 height 817
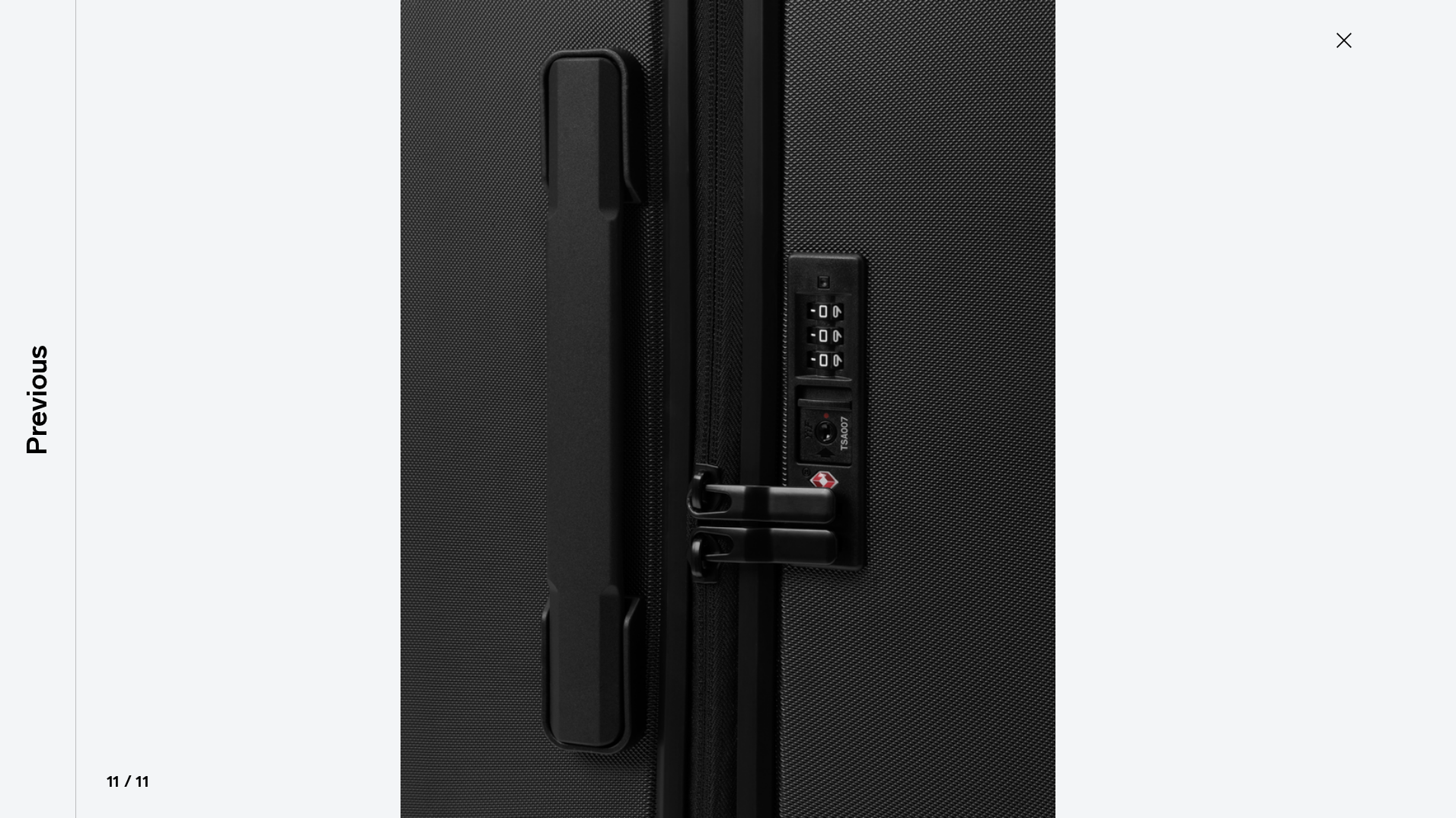
click at [1342, 31] on icon at bounding box center [1344, 41] width 24 height 24
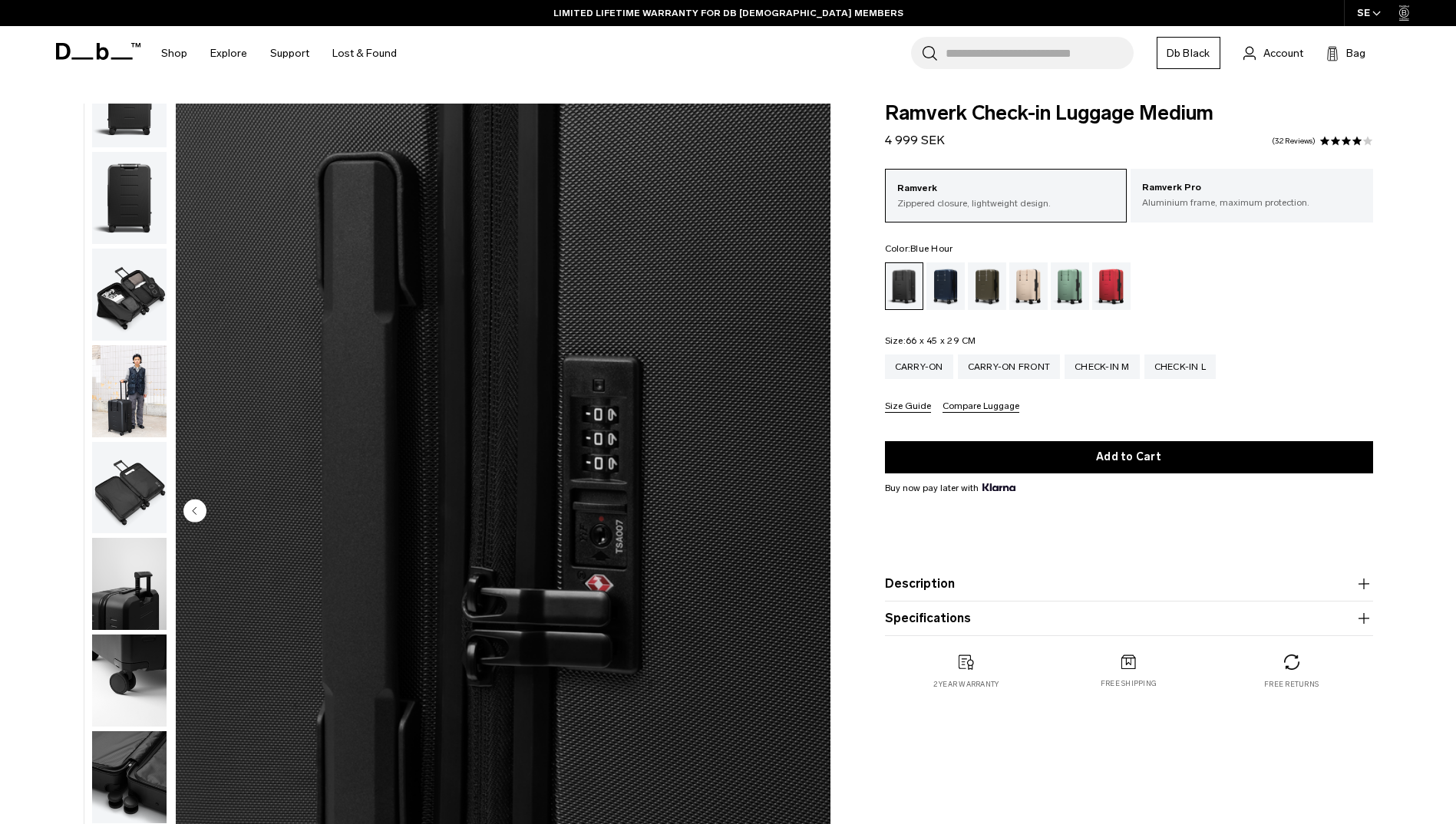
click at [945, 280] on div "Blue Hour" at bounding box center [946, 286] width 39 height 48
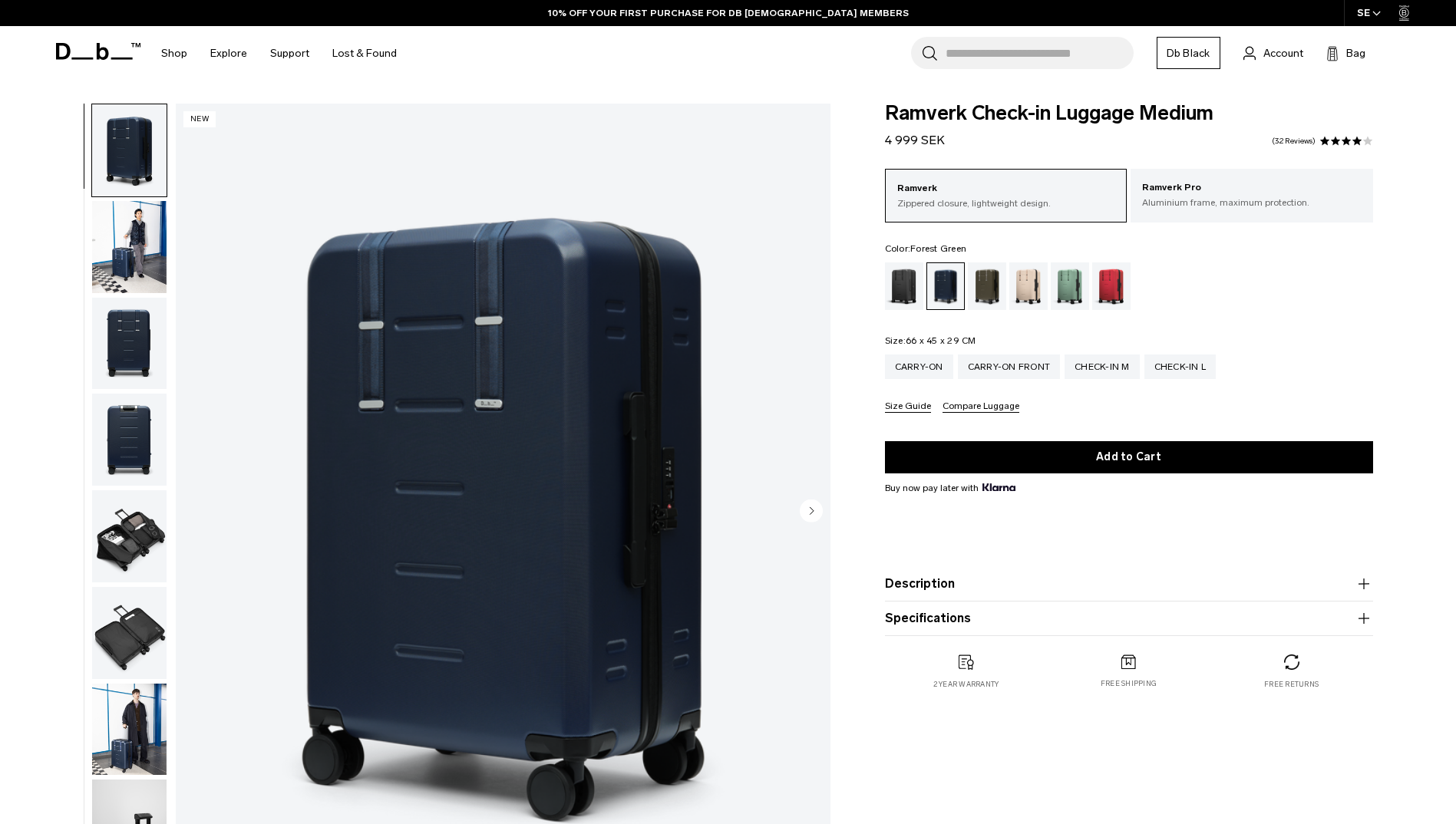
click at [981, 278] on div "Forest Green" at bounding box center [988, 286] width 39 height 48
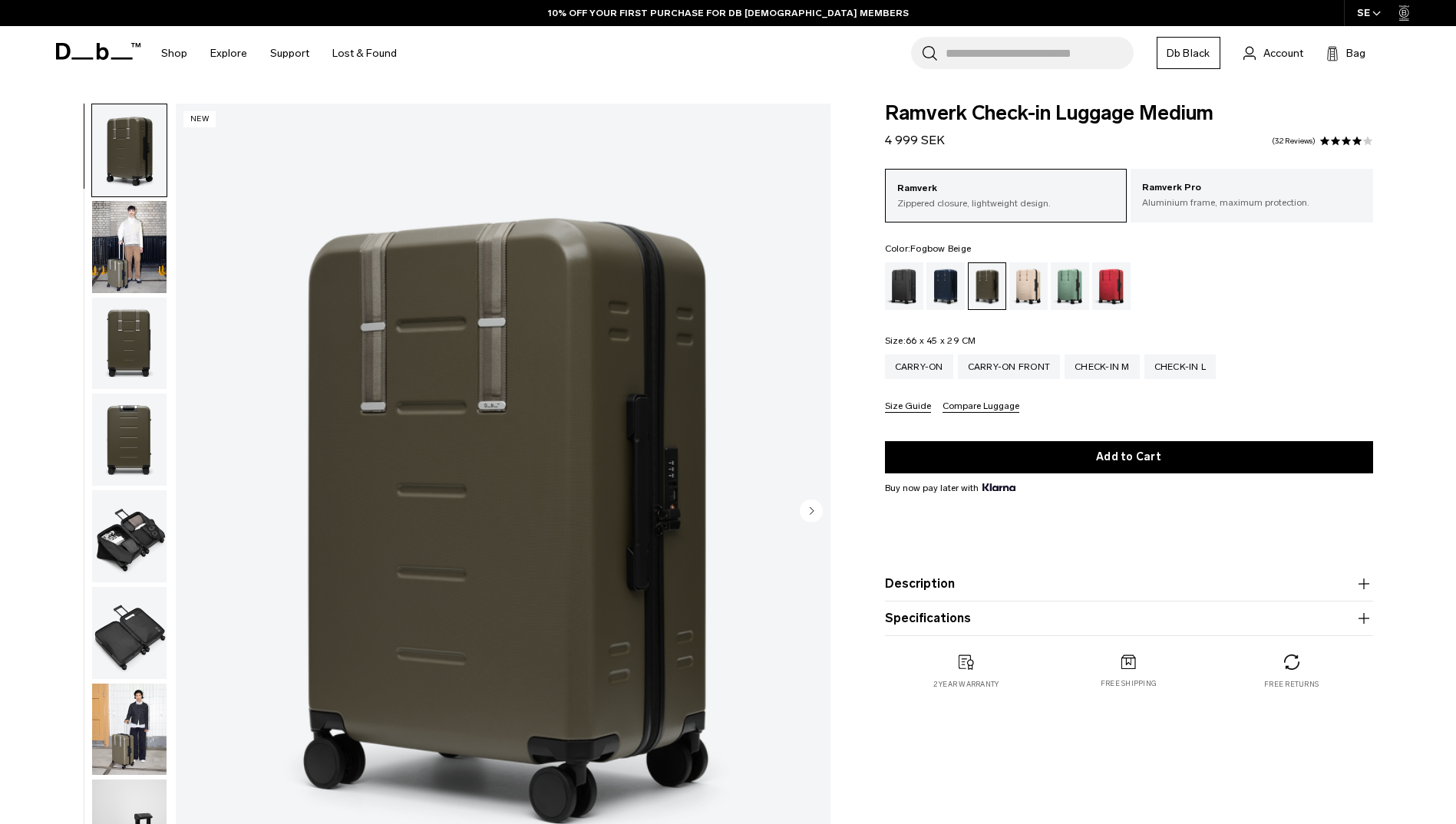
click at [1030, 286] on div "Fogbow Beige" at bounding box center [1029, 286] width 39 height 48
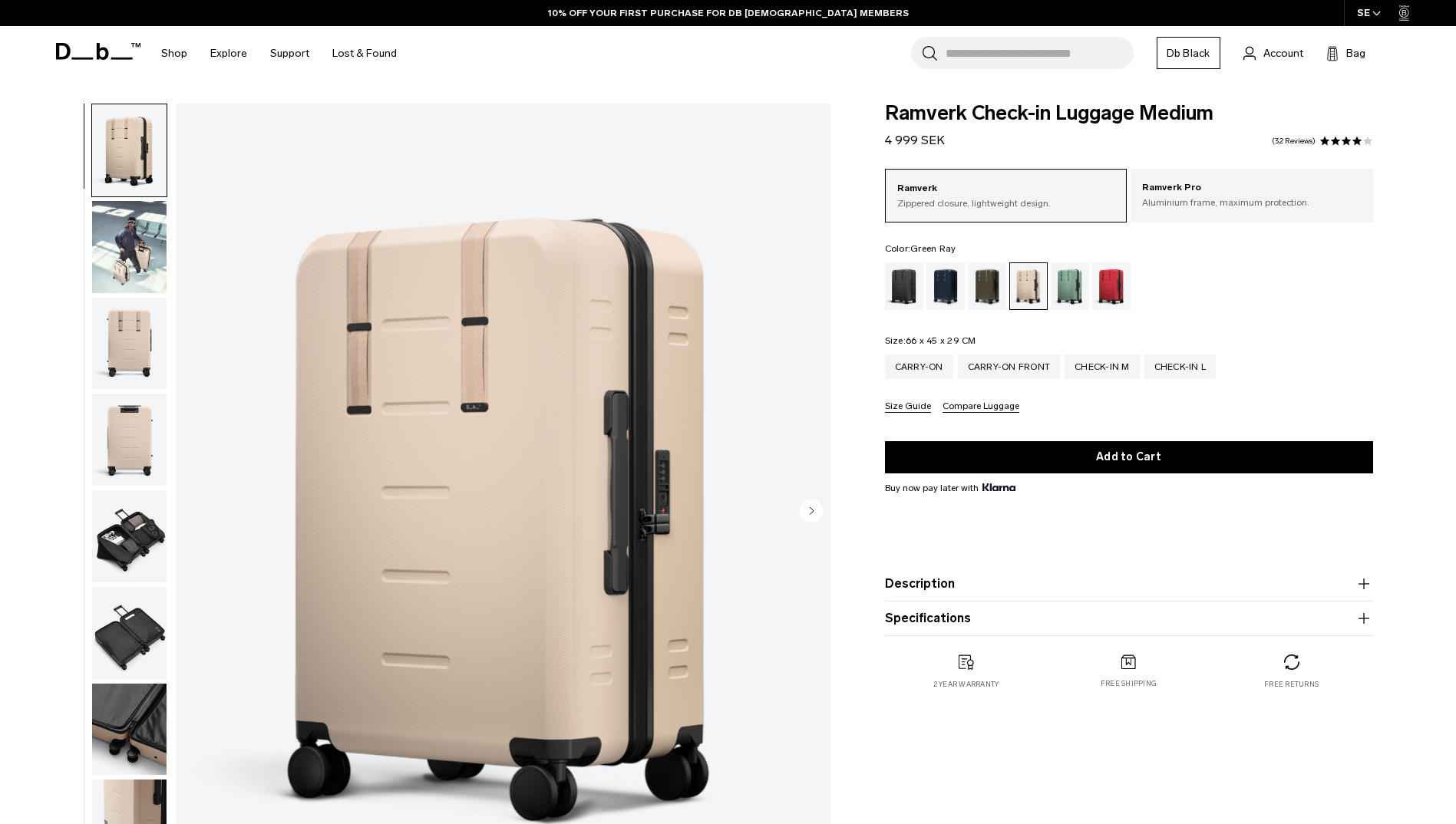
click at [1077, 281] on div "Green Ray" at bounding box center [1071, 286] width 39 height 48
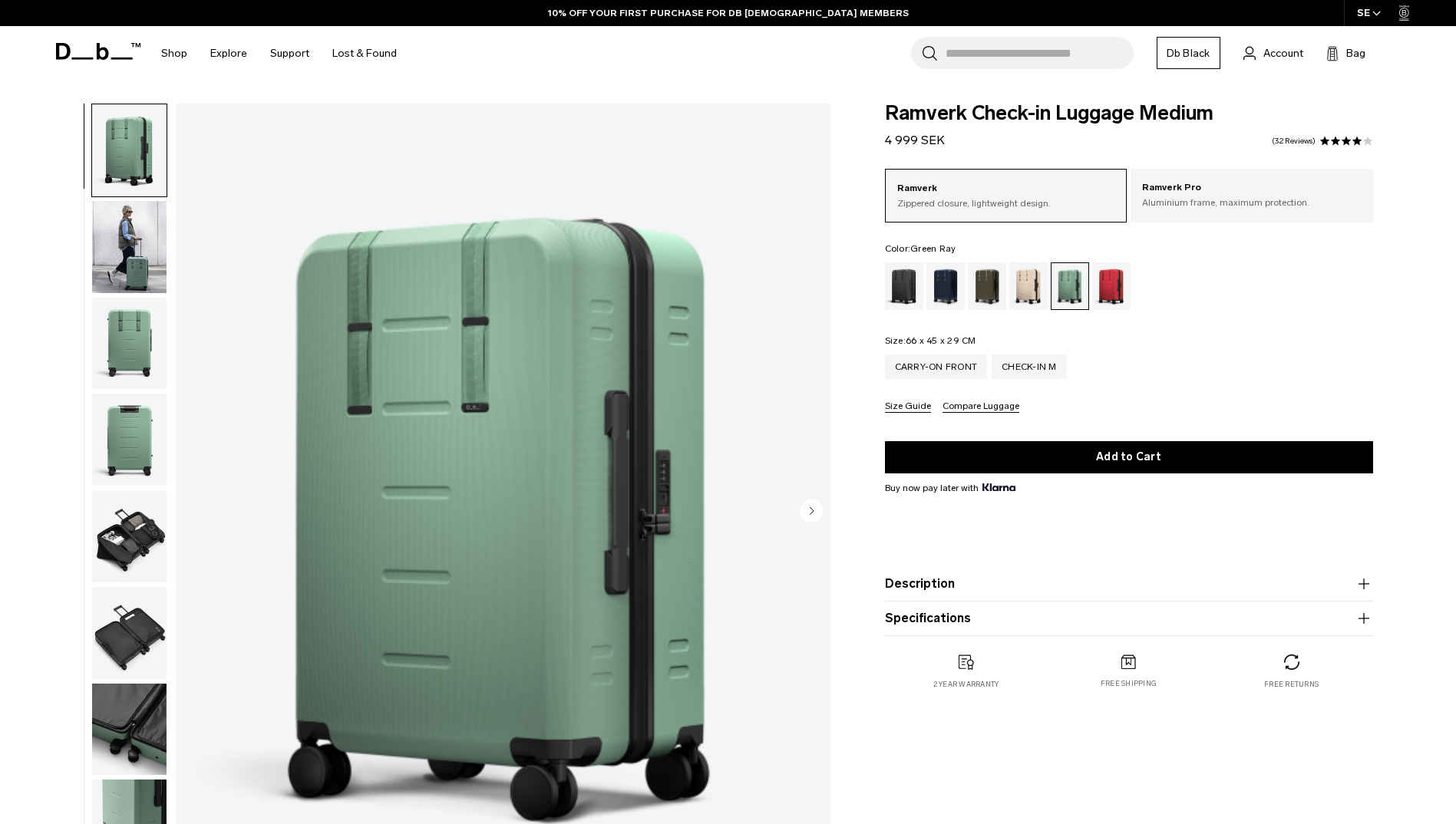
click at [1108, 281] on div "Sprite Lightning Red" at bounding box center [1112, 286] width 39 height 48
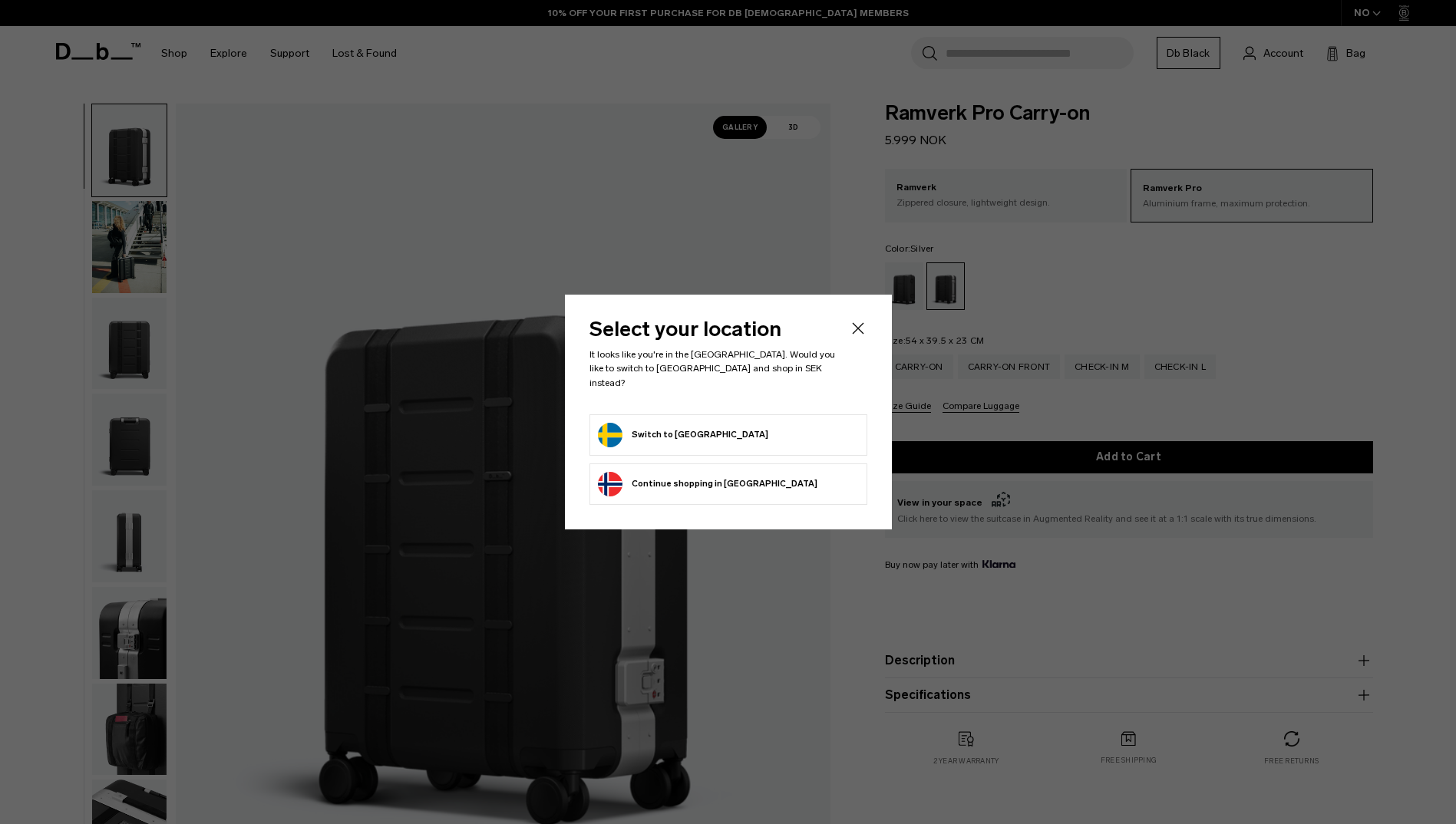
click at [674, 478] on button "Continue browsing [GEOGRAPHIC_DATA] store Continue shopping in [GEOGRAPHIC_DATA]" at bounding box center [707, 484] width 219 height 25
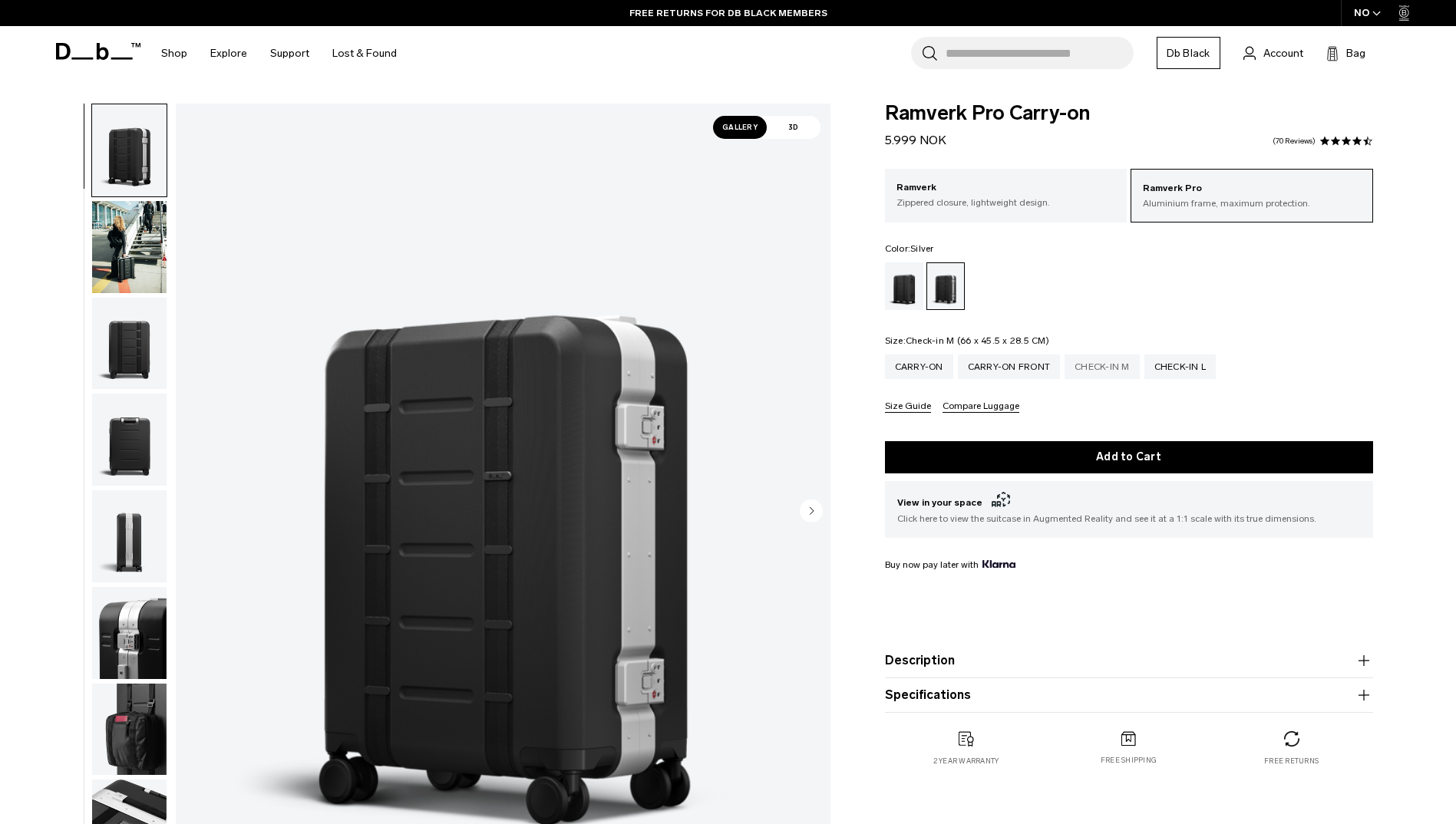
click at [1092, 361] on div "Check-in M" at bounding box center [1103, 367] width 76 height 25
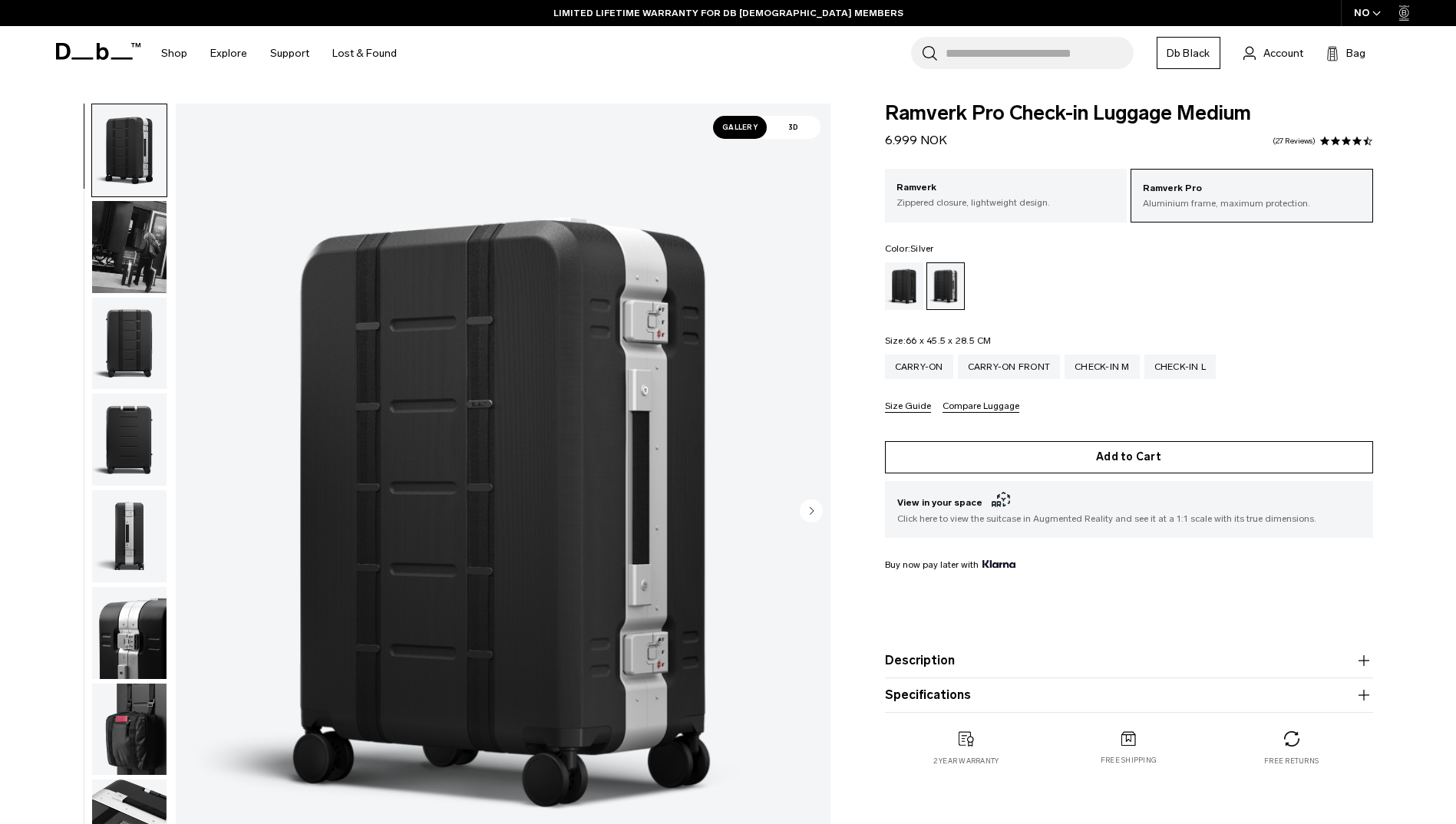
click at [1117, 457] on button "Add to Cart" at bounding box center [1129, 457] width 489 height 32
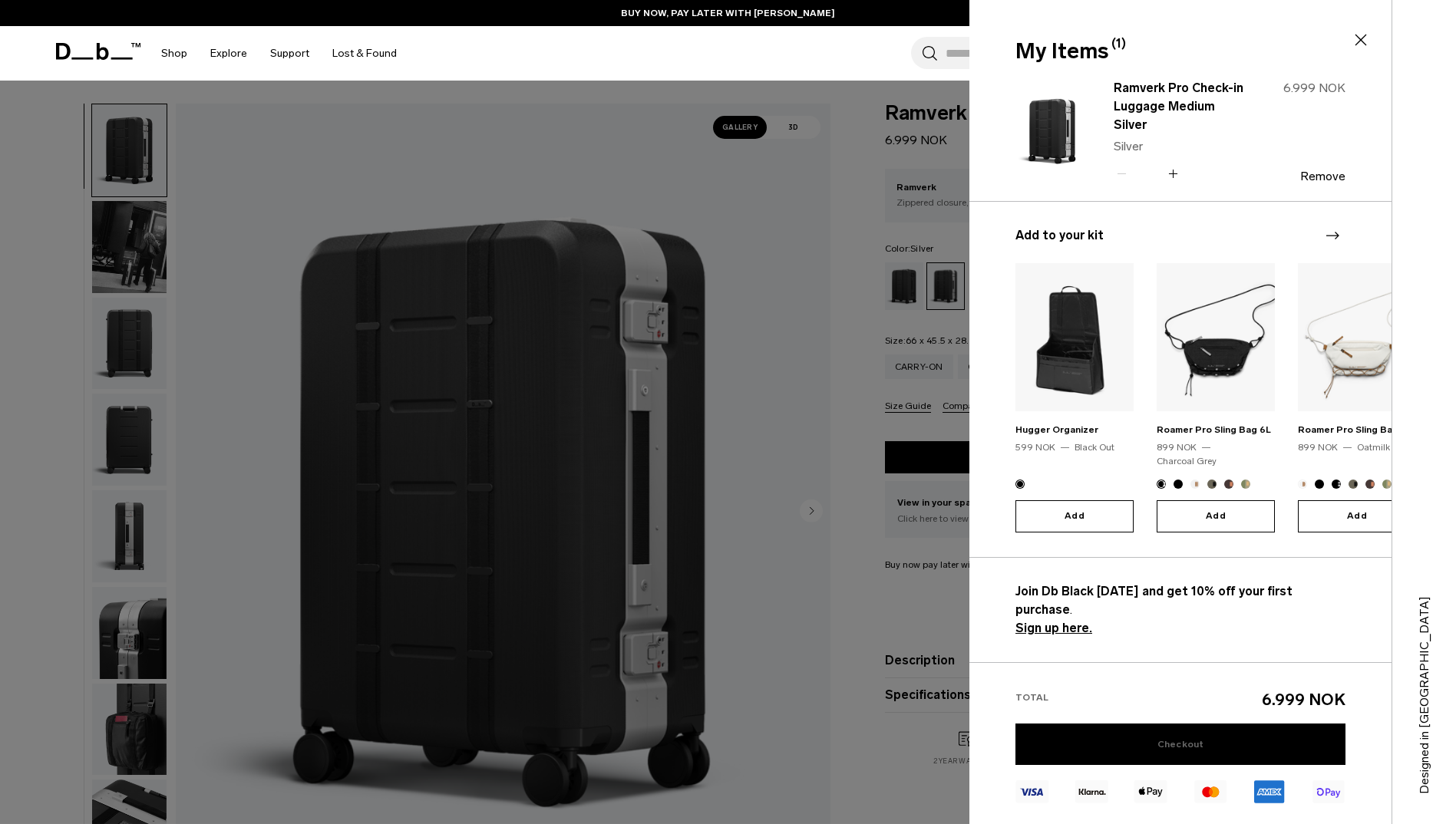
click at [1186, 724] on link "Checkout" at bounding box center [1181, 744] width 330 height 41
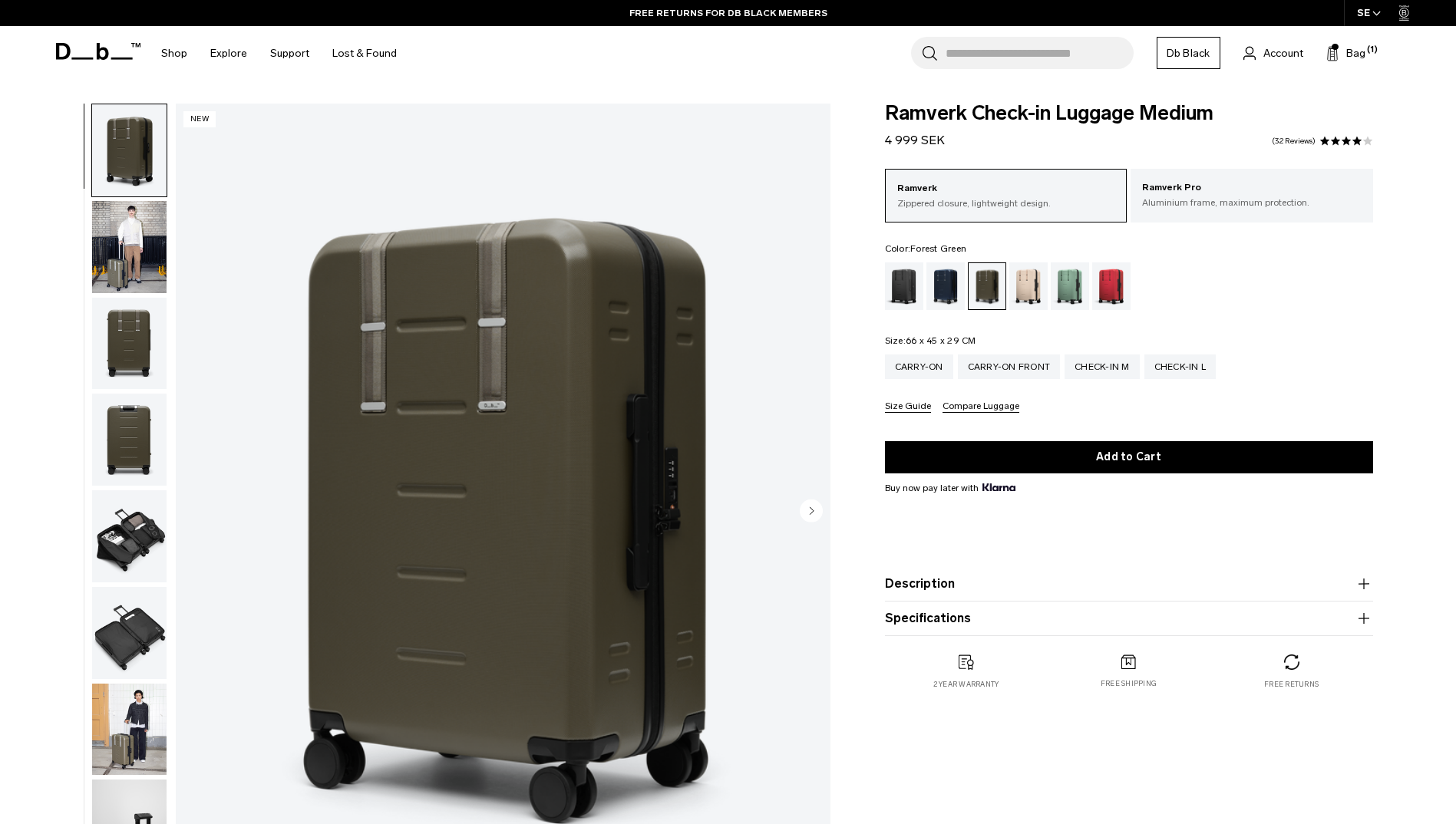
click at [1366, 617] on icon "button" at bounding box center [1364, 618] width 18 height 18
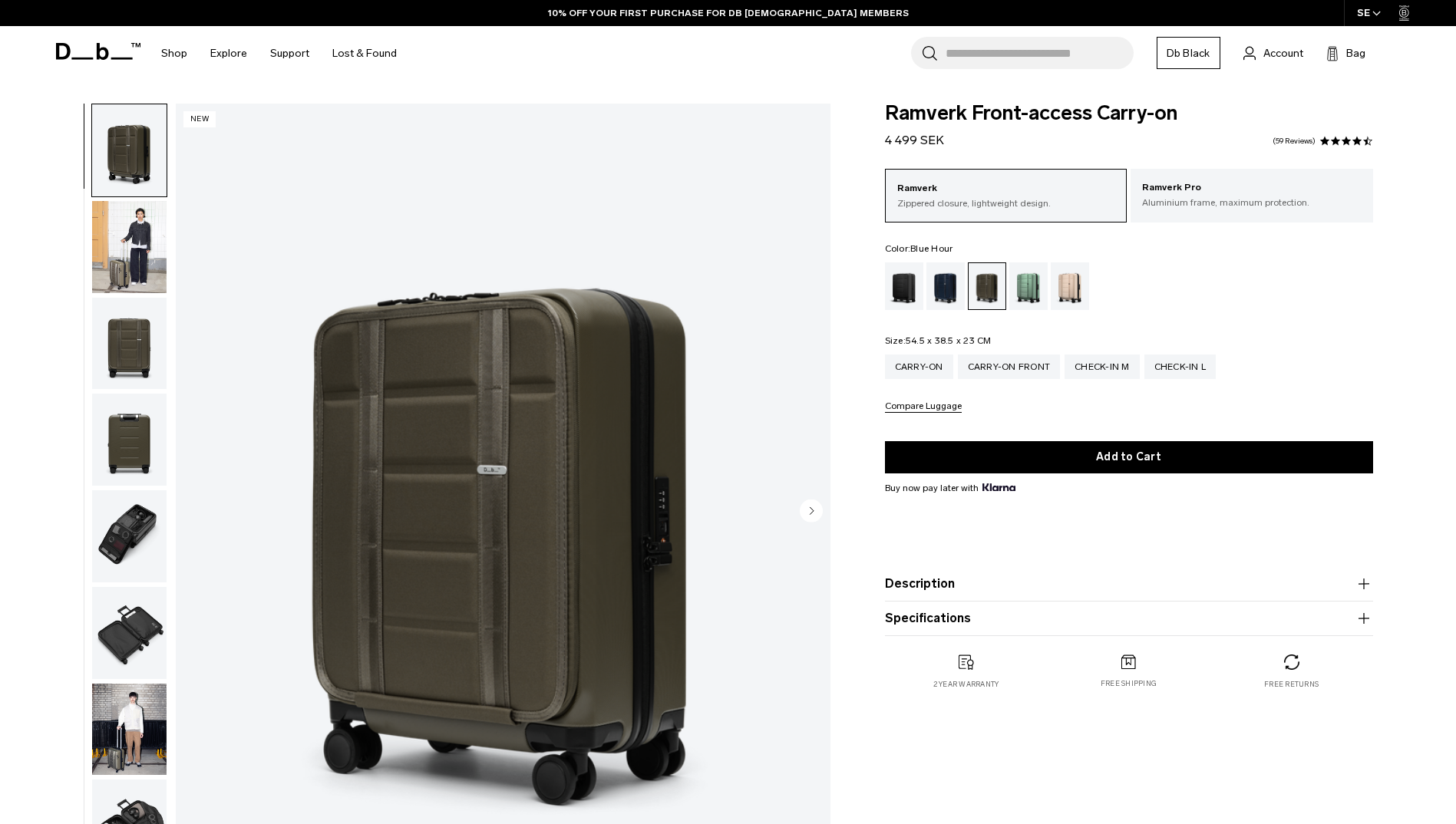
click at [935, 277] on div "Blue Hour" at bounding box center [946, 286] width 39 height 48
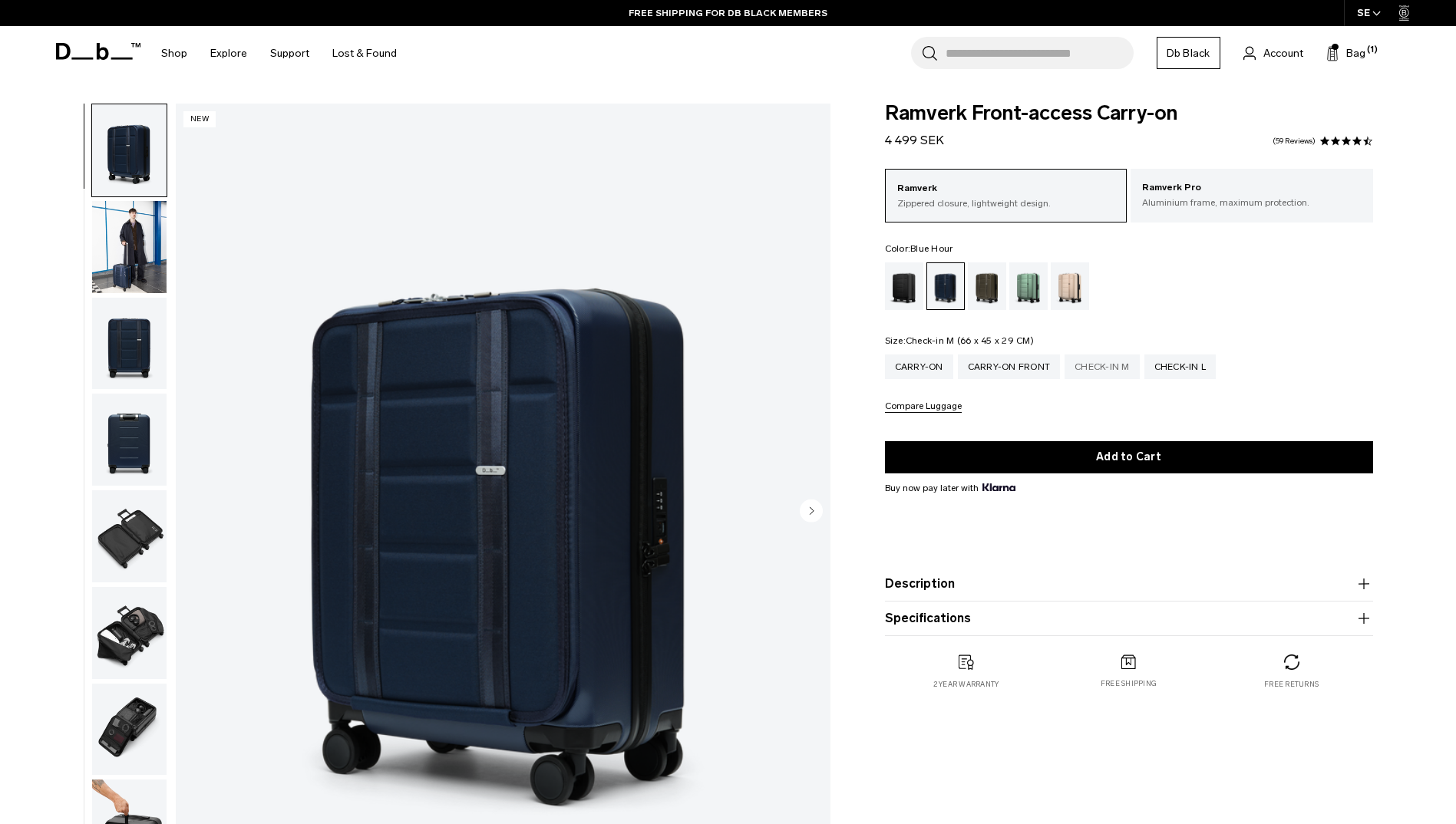
click at [1116, 368] on div "Check-in M" at bounding box center [1103, 367] width 76 height 25
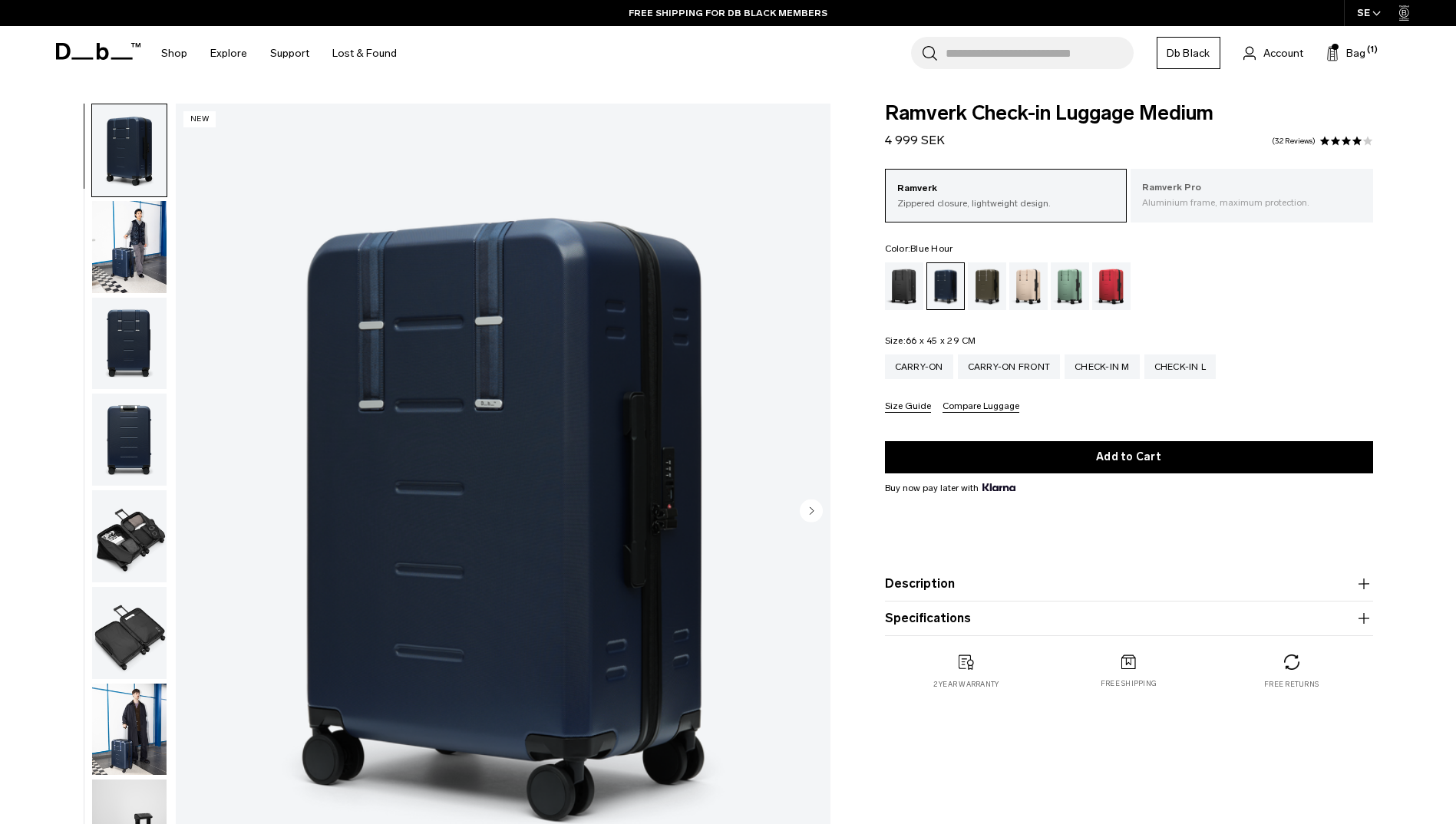
click at [1244, 198] on p "Aluminium frame, maximum protection." at bounding box center [1252, 202] width 219 height 14
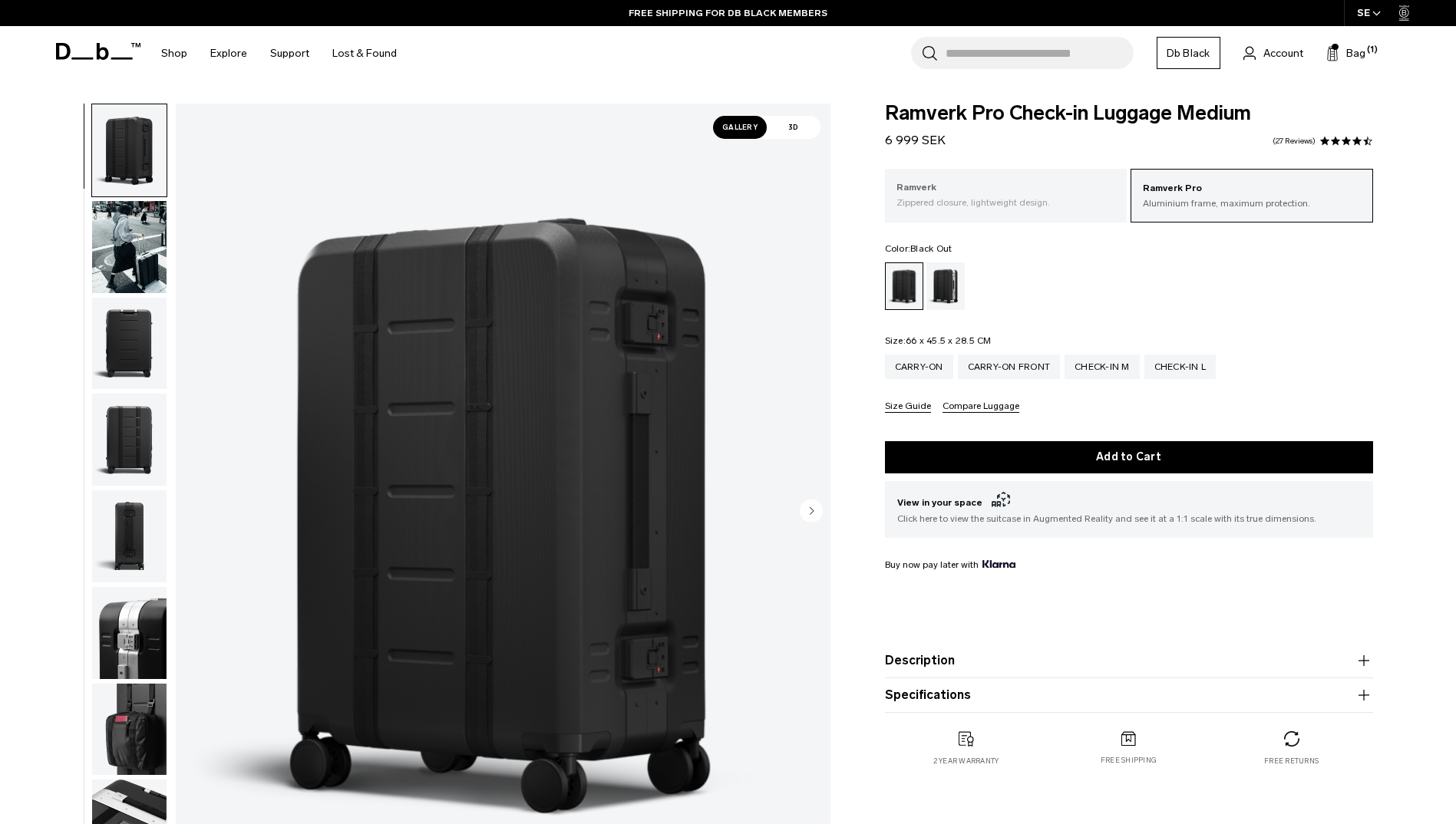
click at [1017, 199] on p "Zippered closure, lightweight design." at bounding box center [1006, 202] width 219 height 14
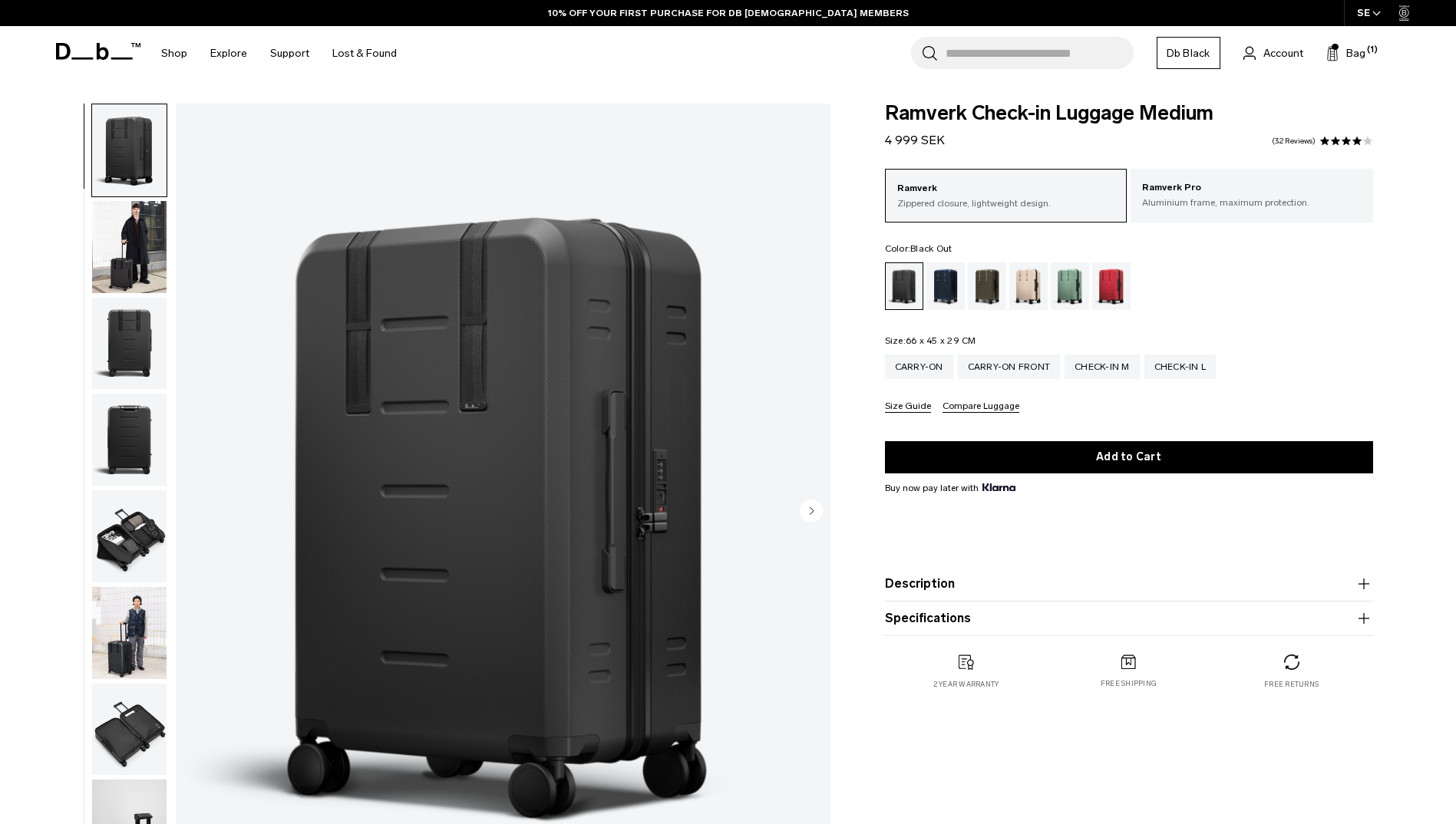
click at [1362, 619] on icon "button" at bounding box center [1364, 618] width 18 height 18
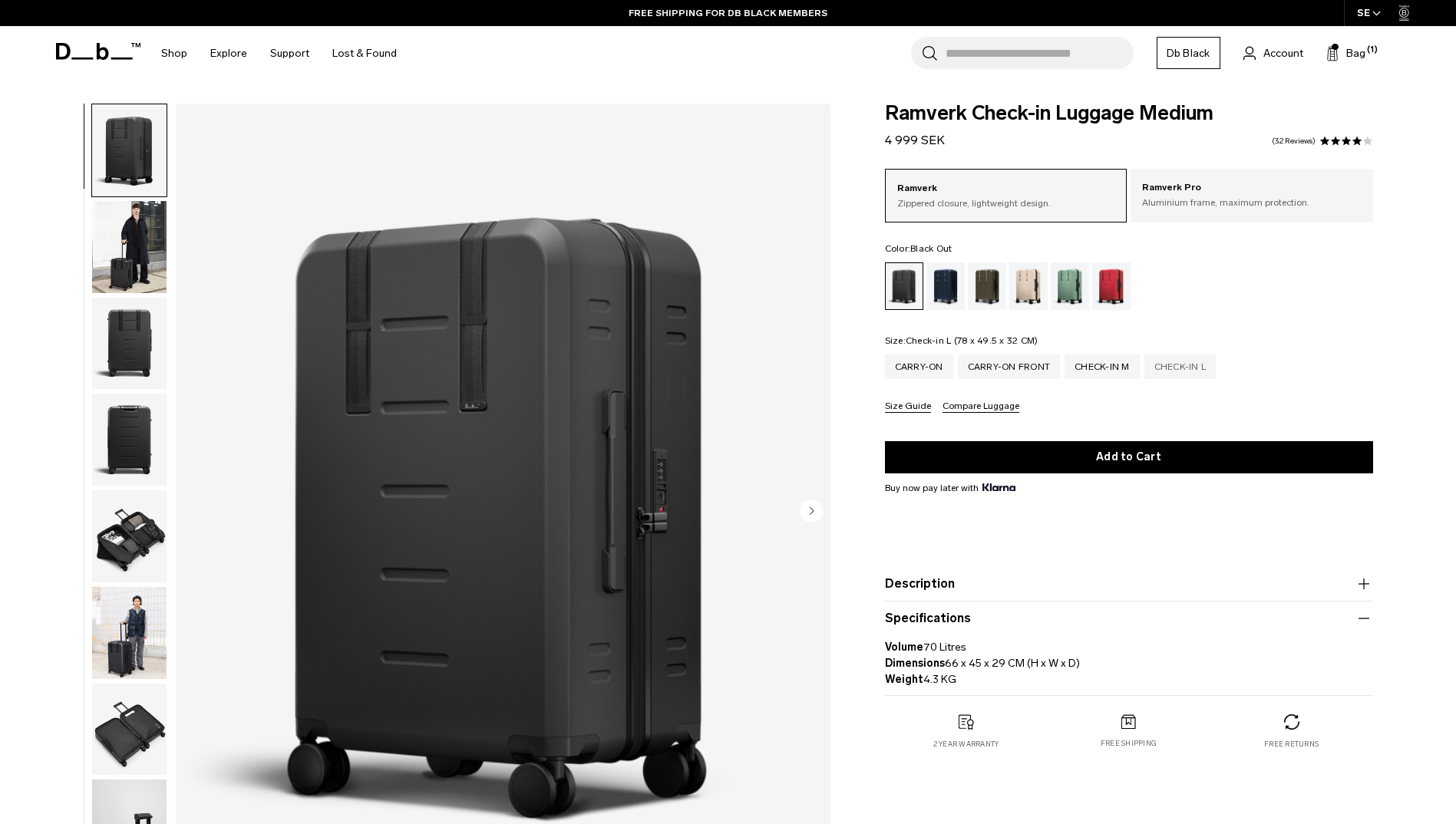
click at [1183, 370] on div "Check-in L" at bounding box center [1181, 367] width 72 height 25
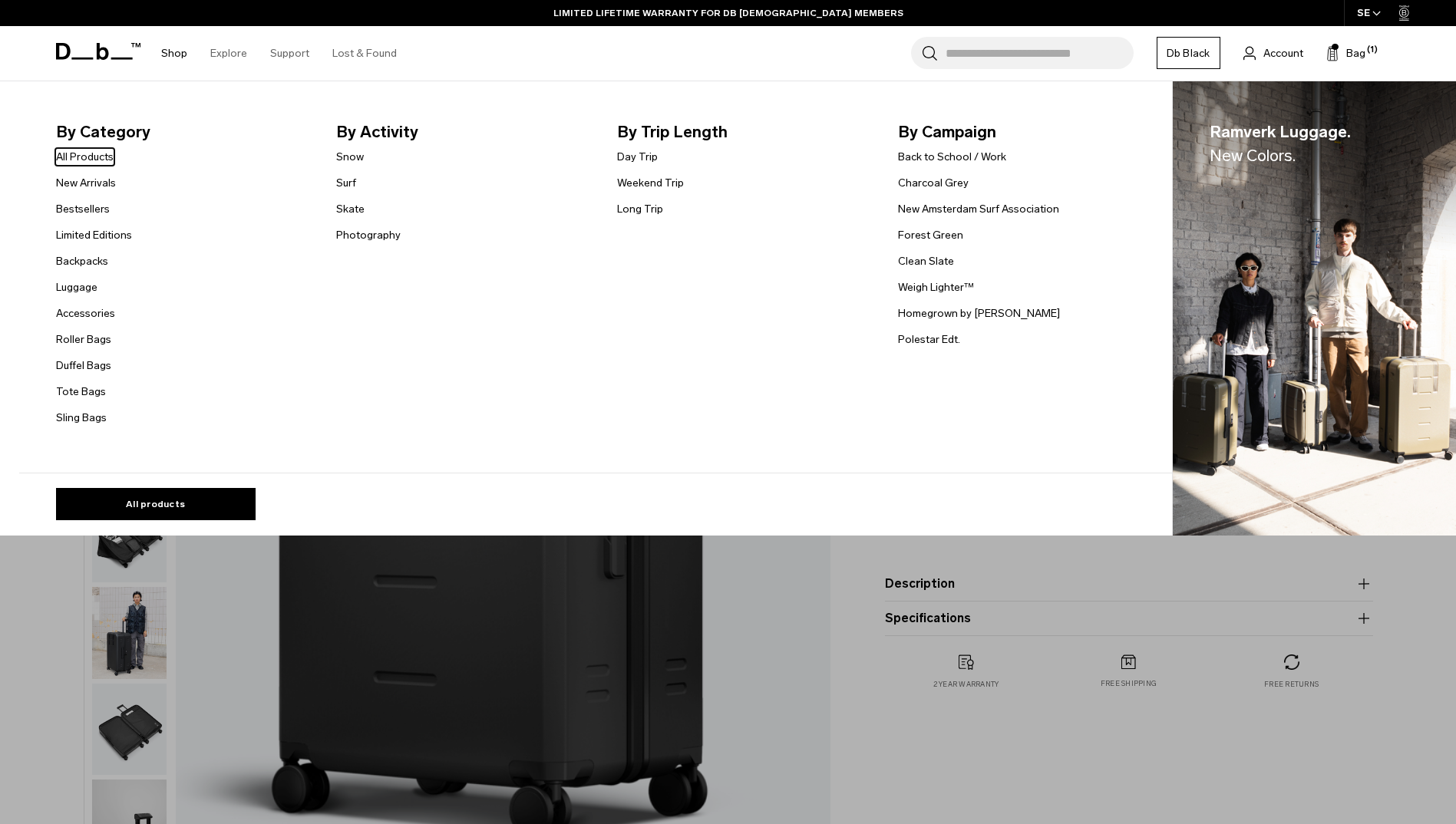
click at [180, 57] on link "Shop" at bounding box center [174, 53] width 26 height 54
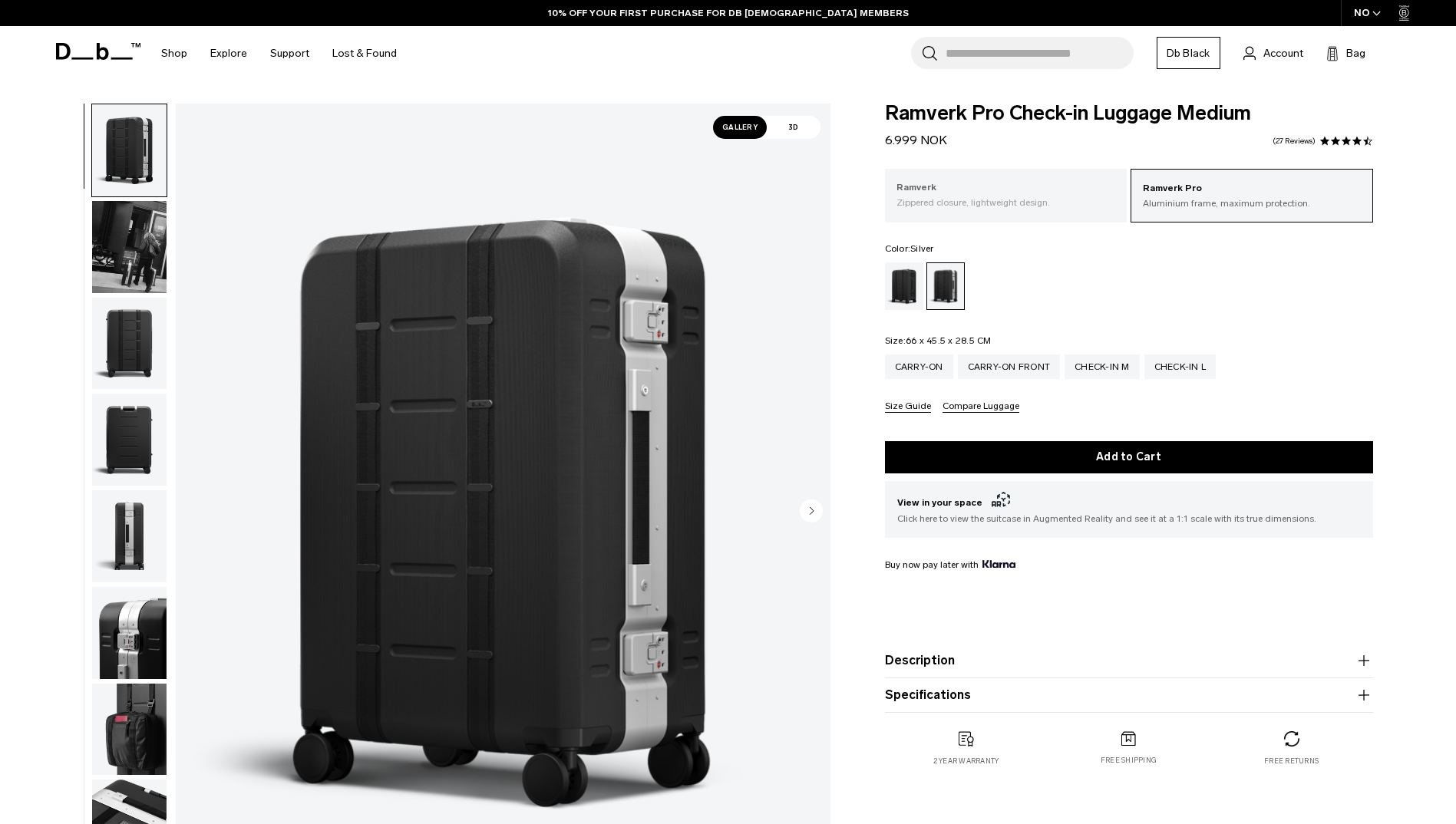
click at [967, 205] on p "Zippered closure, lightweight design." at bounding box center [1006, 202] width 219 height 14
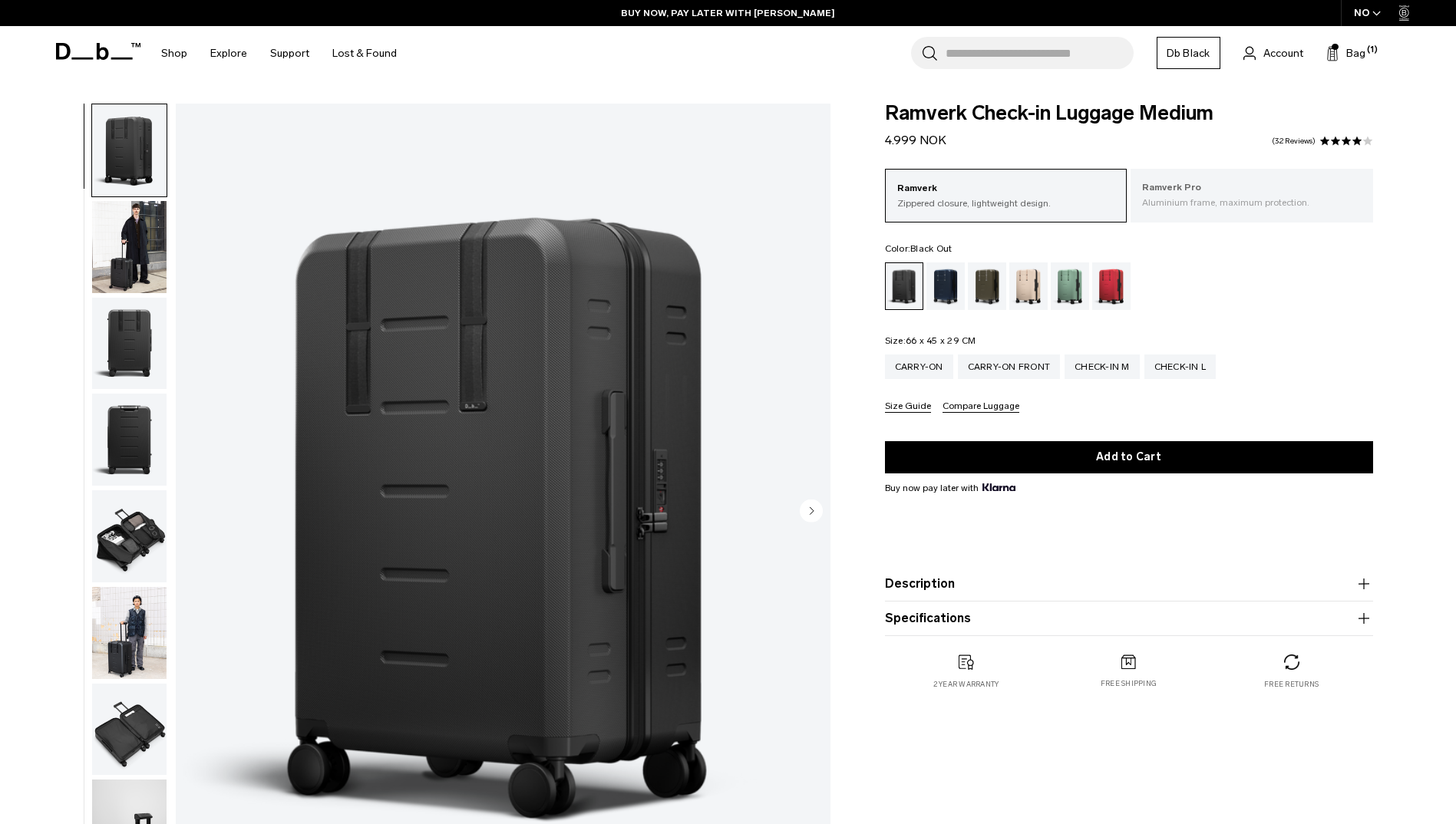
click at [1212, 193] on p "Ramverk Pro" at bounding box center [1252, 188] width 219 height 16
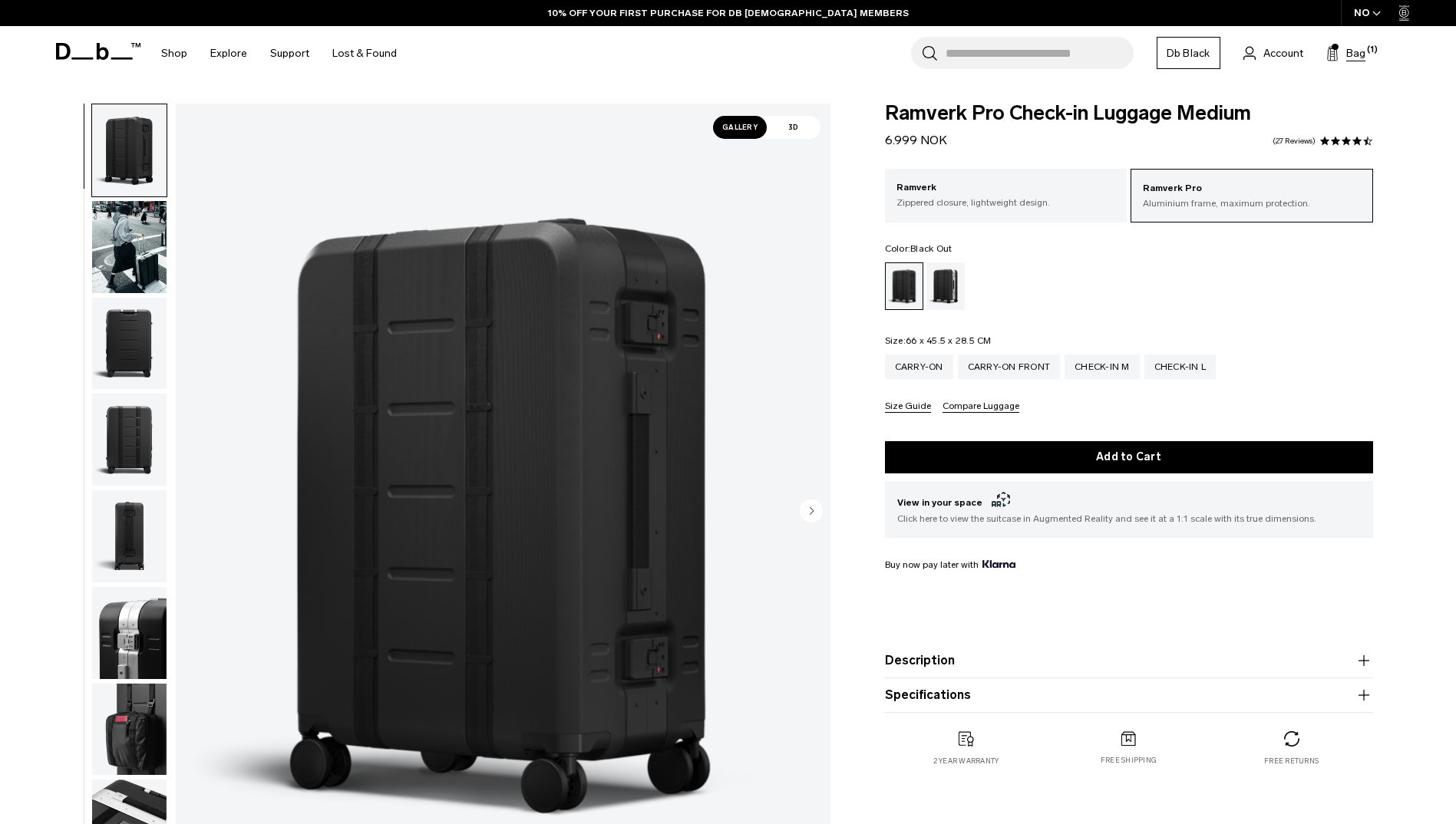
click at [1349, 53] on span "Bag" at bounding box center [1356, 53] width 19 height 16
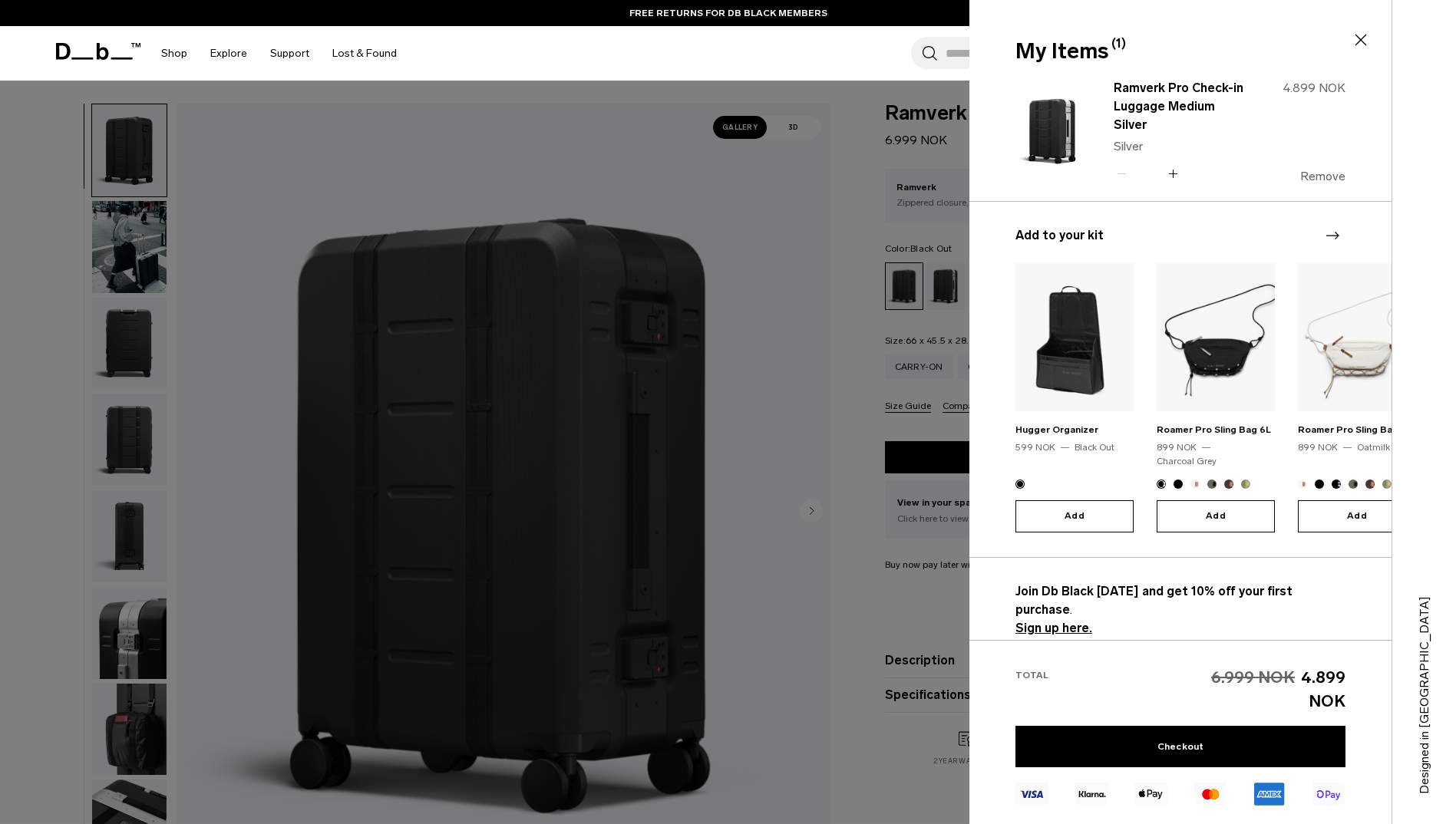
click at [1332, 170] on button "Remove" at bounding box center [1323, 176] width 45 height 14
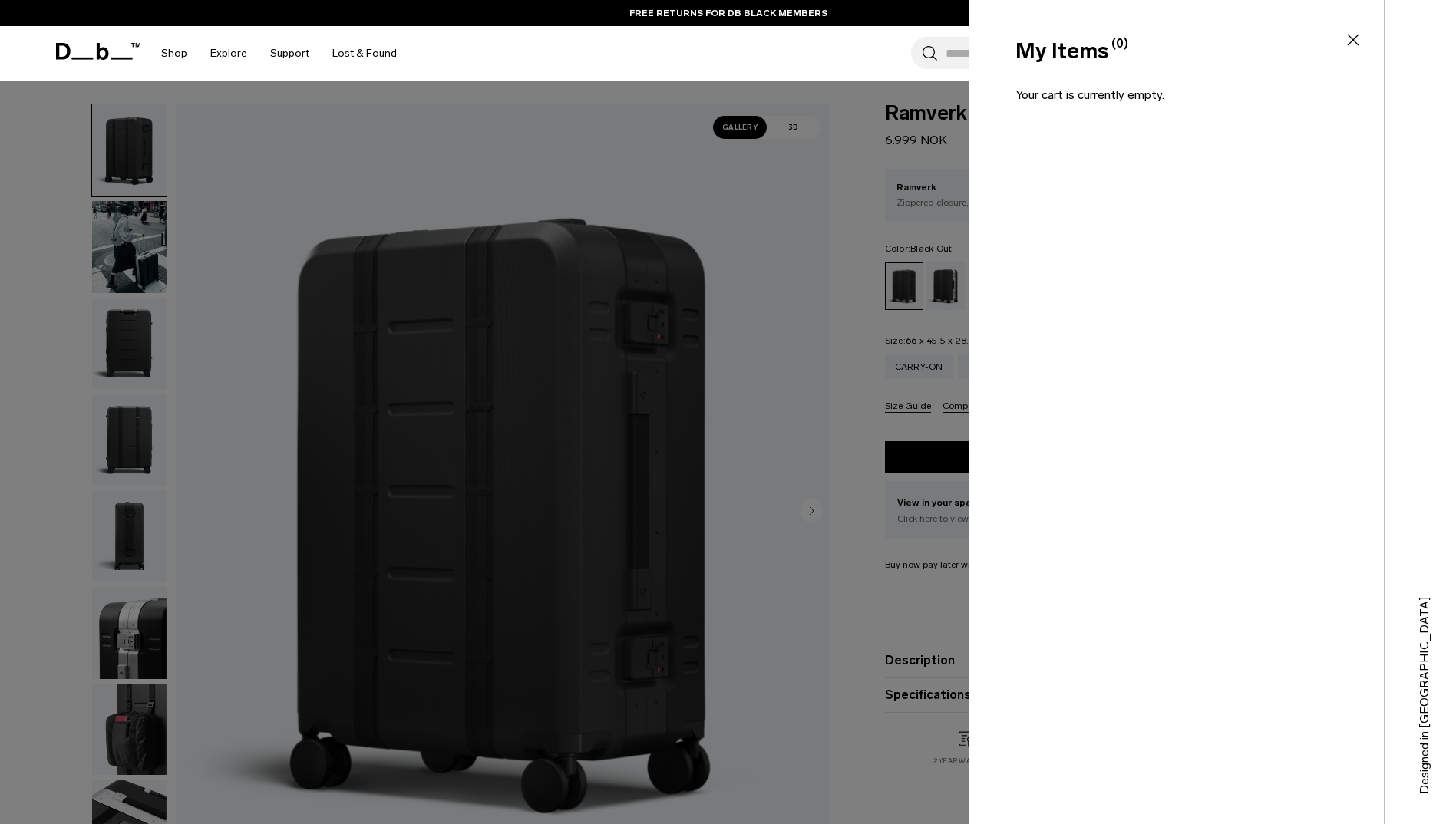
click at [1350, 34] on icon at bounding box center [1353, 39] width 18 height 18
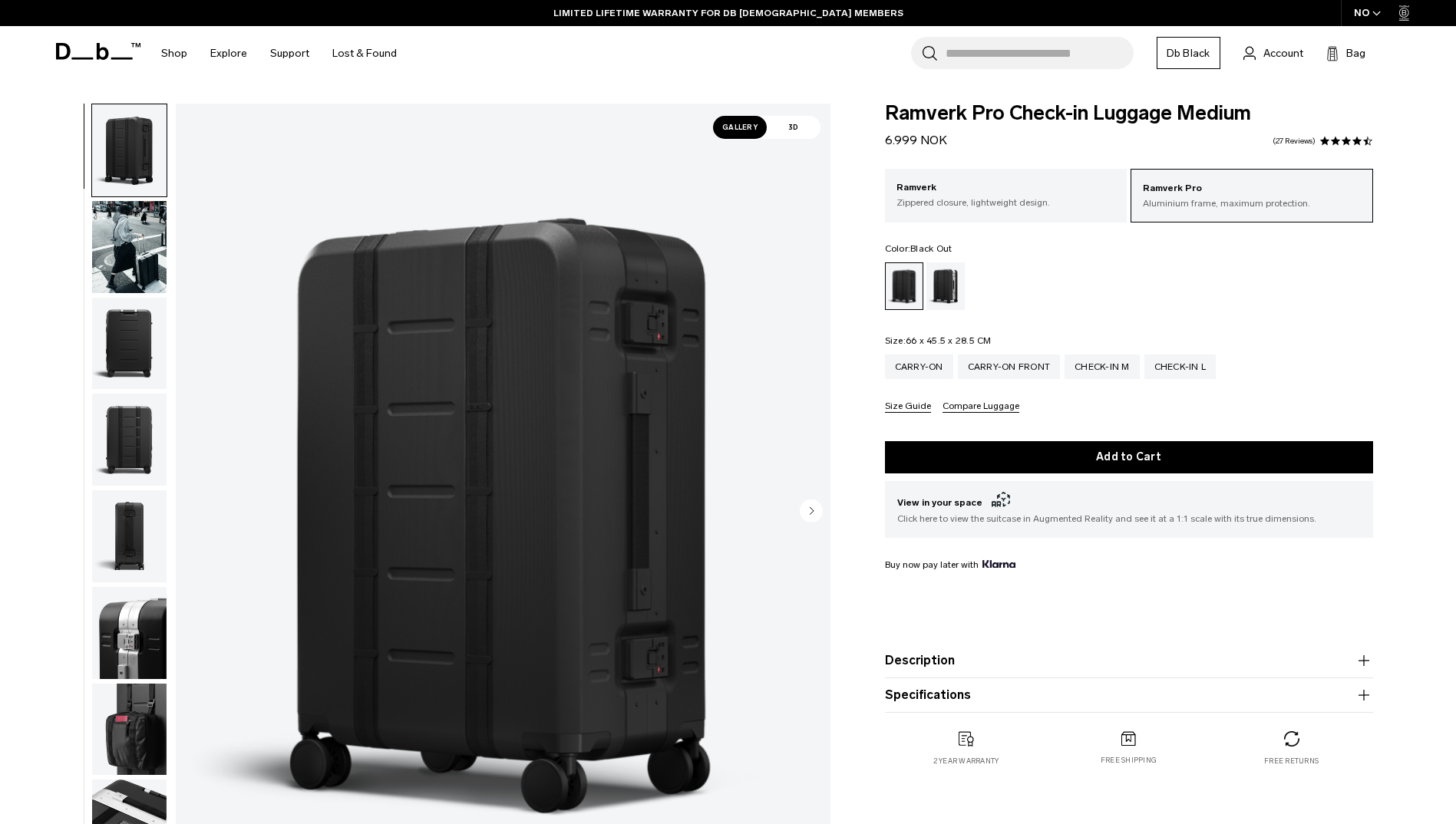
click at [1252, 194] on p "Ramverk Pro" at bounding box center [1252, 189] width 218 height 16
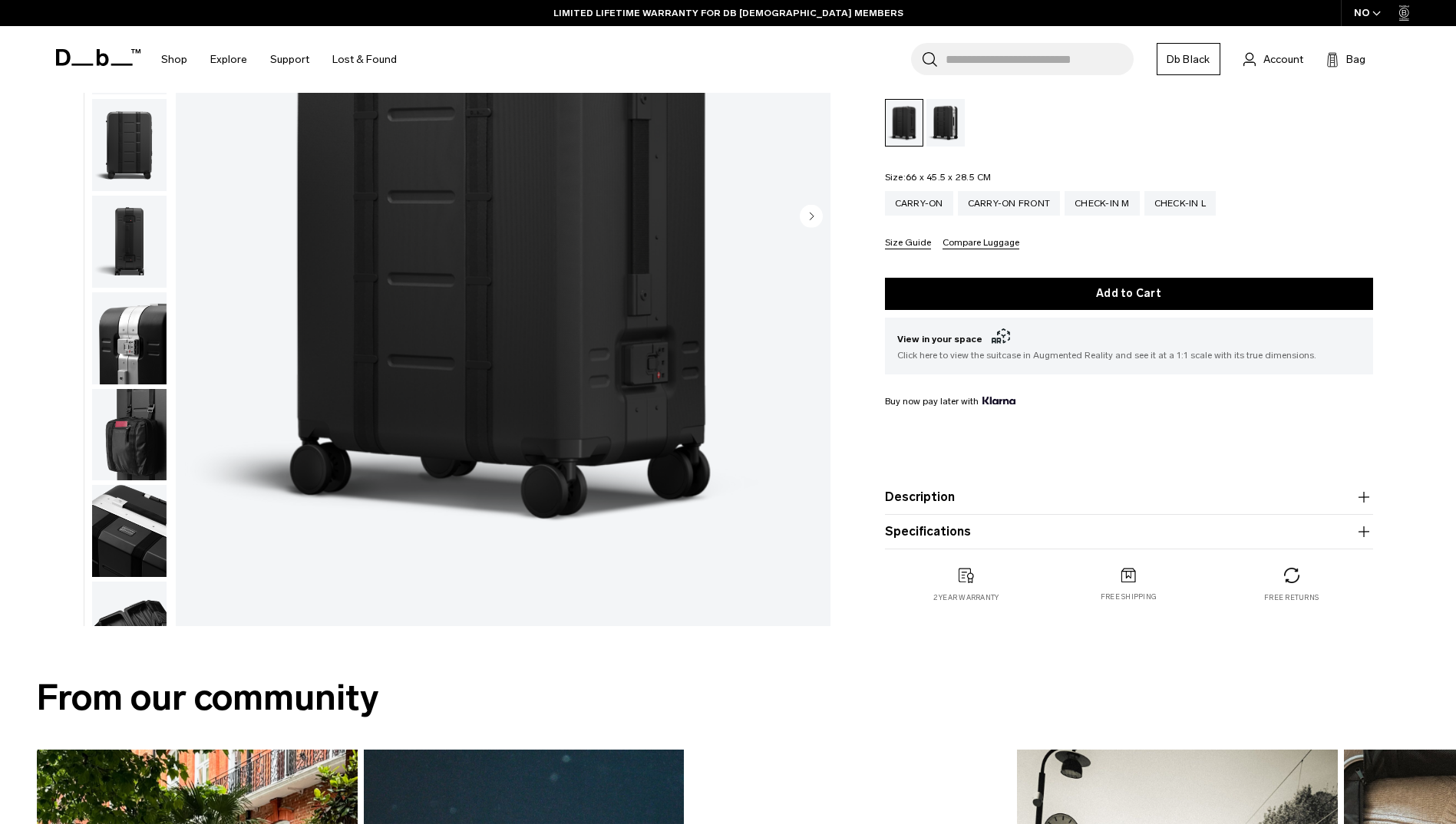
scroll to position [153, 0]
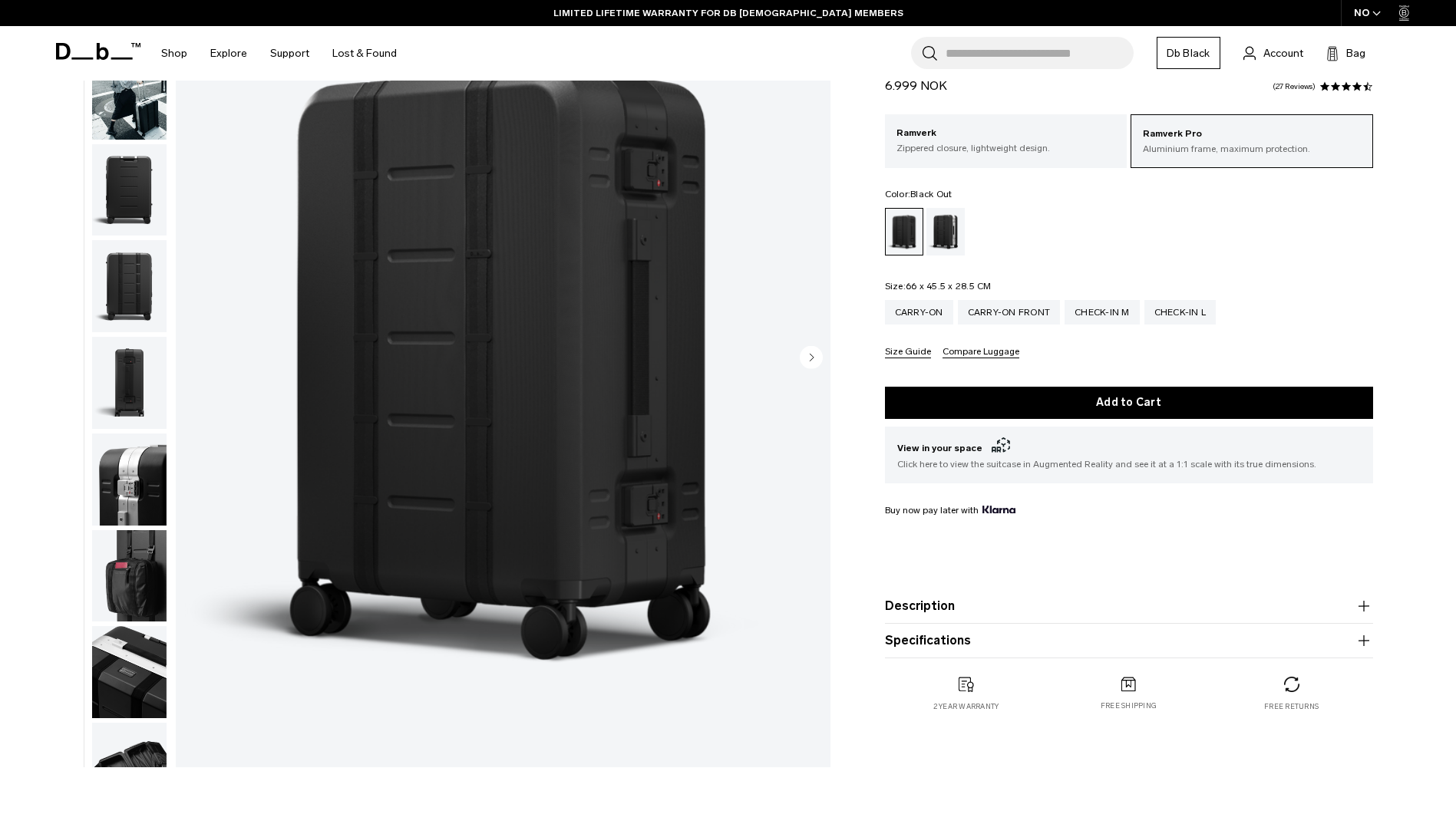
click at [146, 446] on img "button" at bounding box center [129, 479] width 75 height 92
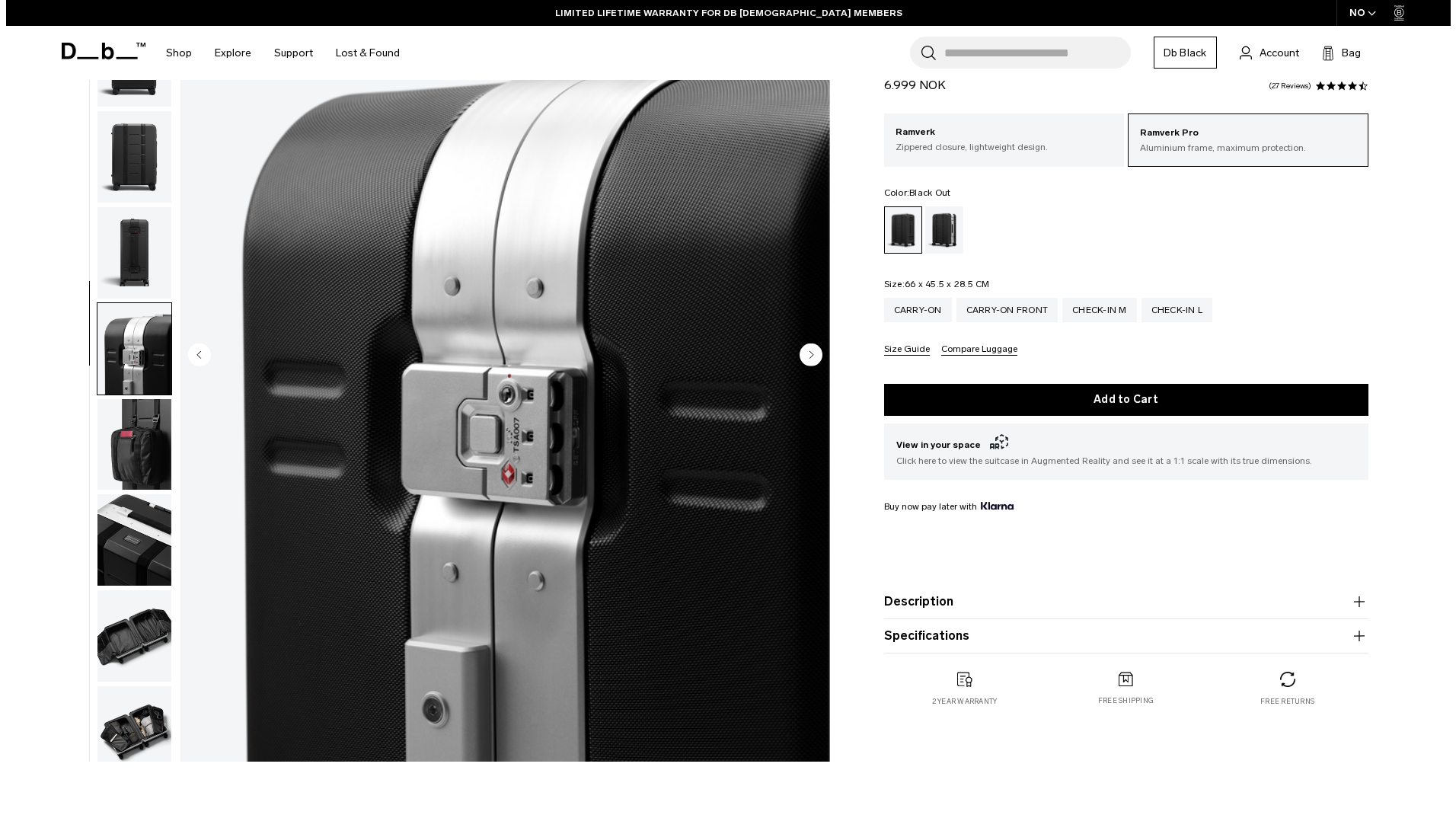
scroll to position [335, 0]
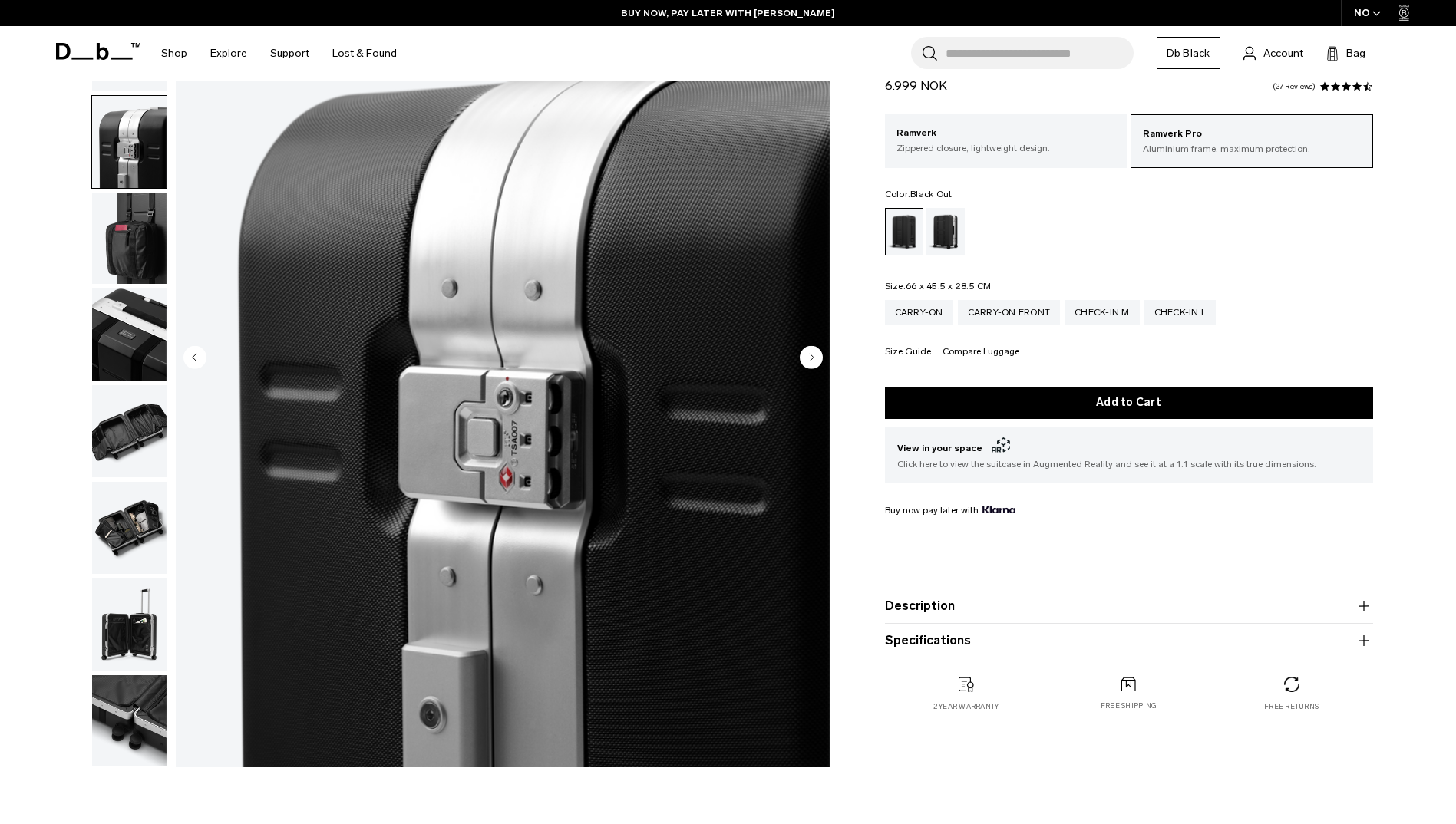
click at [811, 355] on icon "Next slide" at bounding box center [811, 357] width 4 height 7
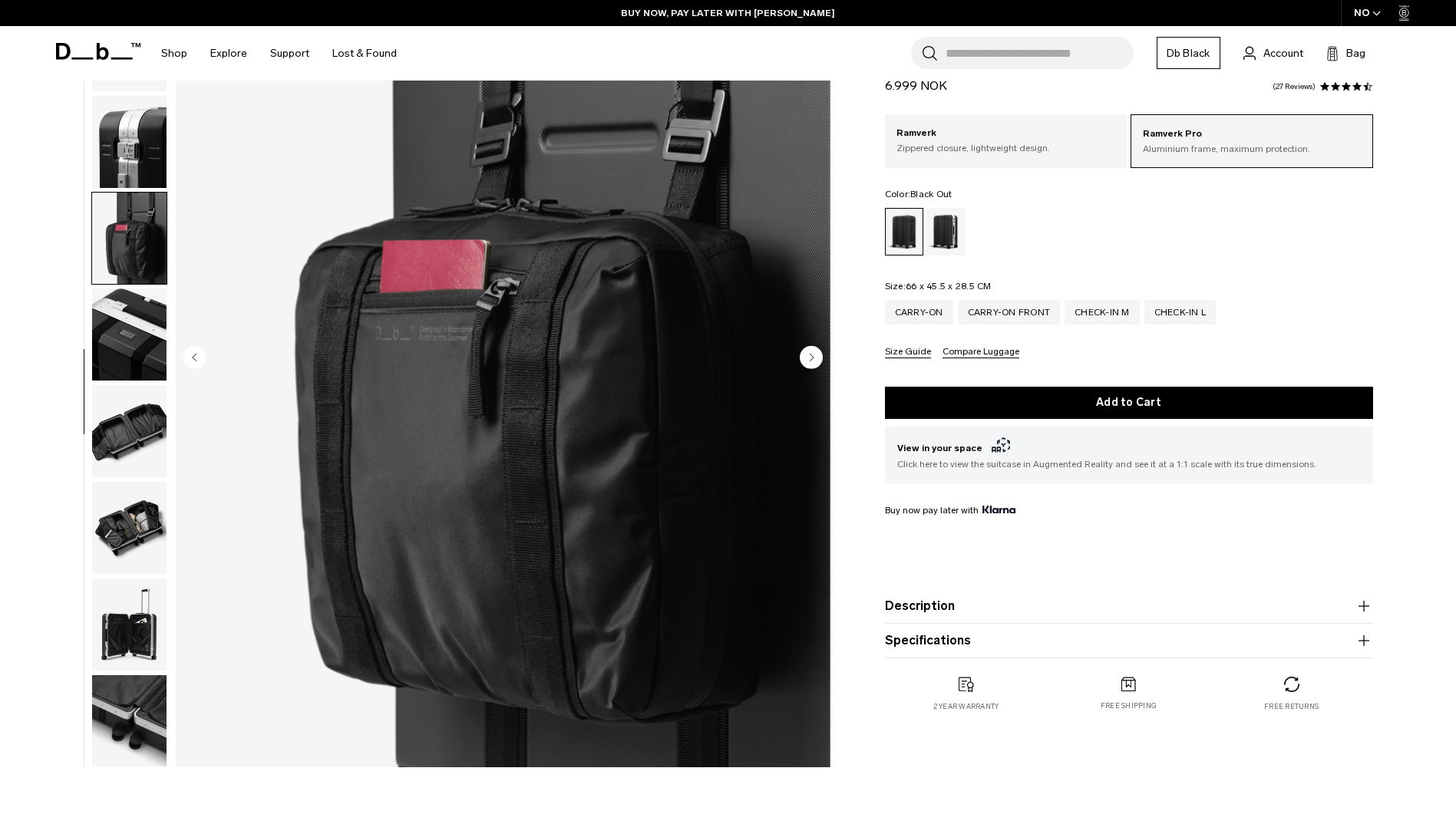
click at [807, 341] on img "7 / 12" at bounding box center [503, 359] width 655 height 817
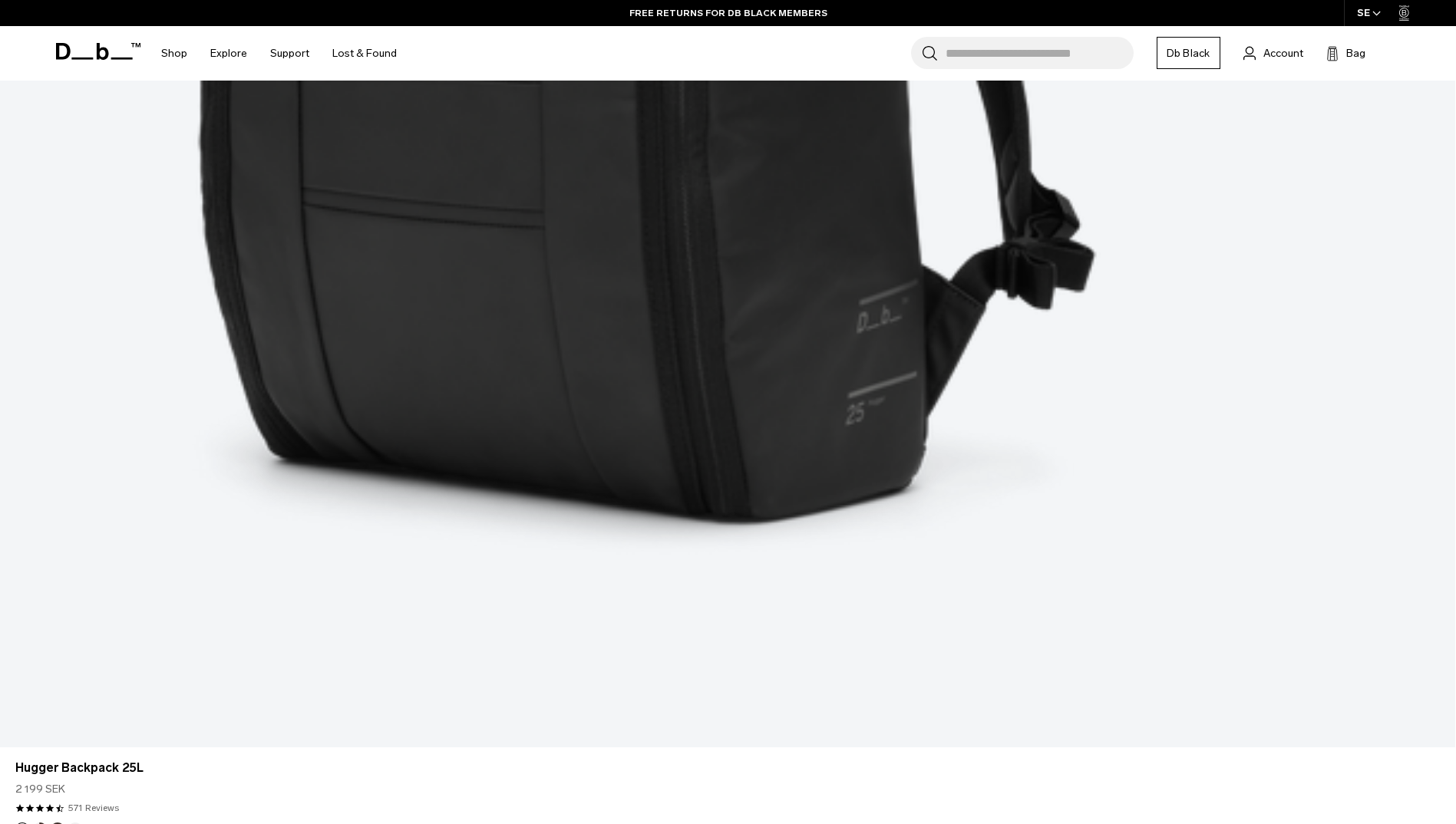
scroll to position [843, 0]
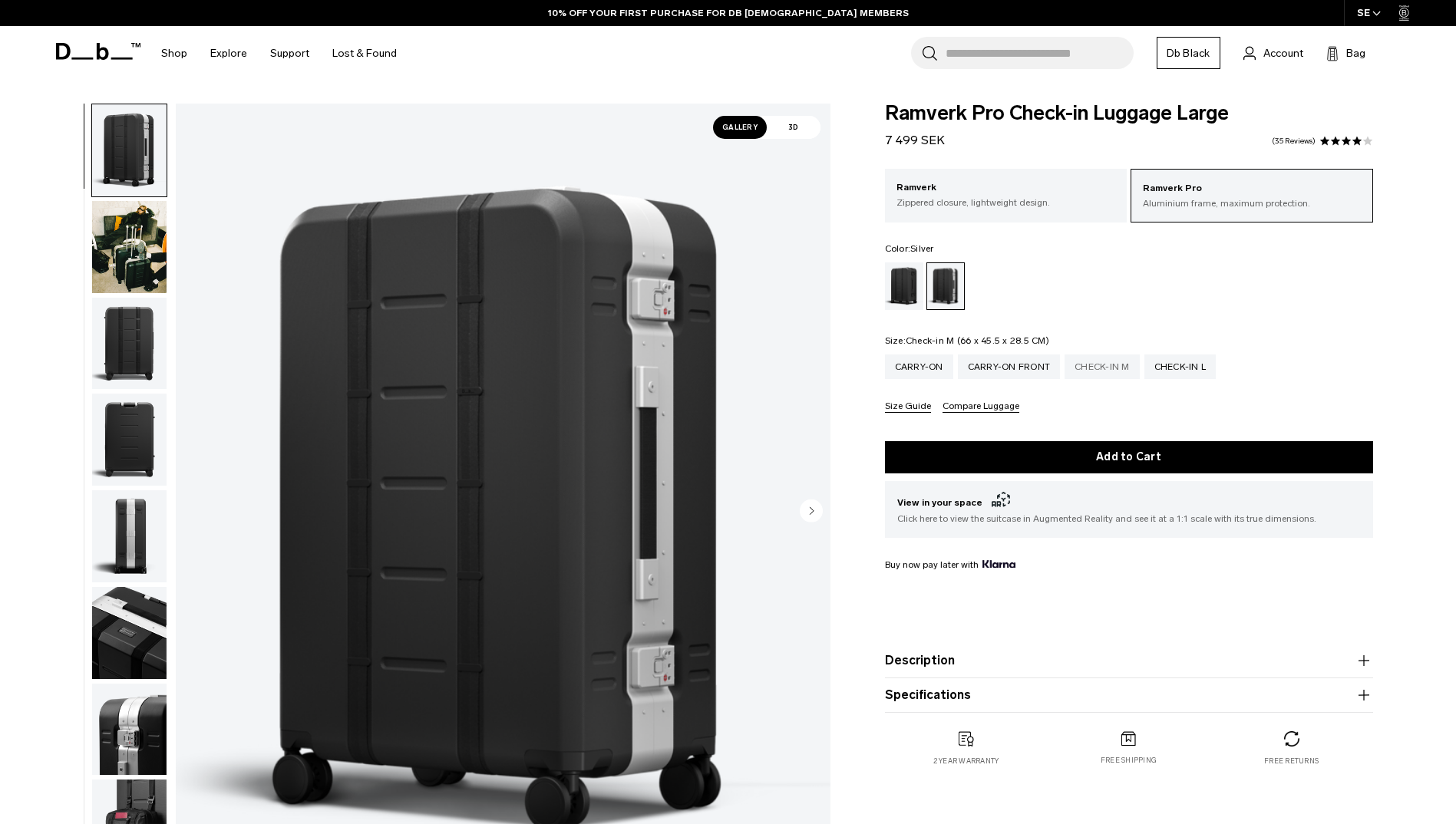
click at [1113, 365] on div "Check-in M" at bounding box center [1103, 367] width 76 height 25
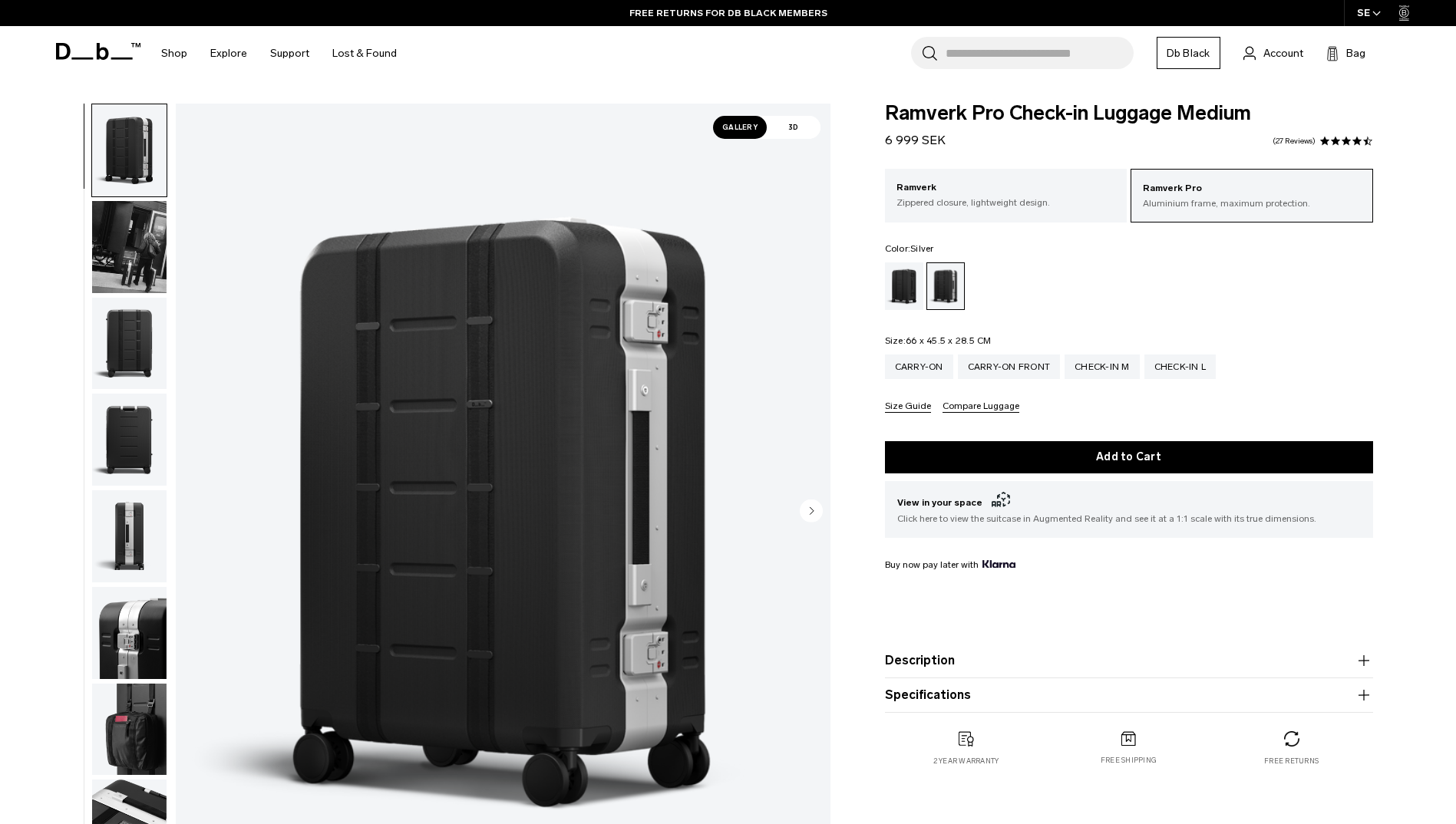
click at [915, 413] on button "Size Guide" at bounding box center [908, 407] width 46 height 11
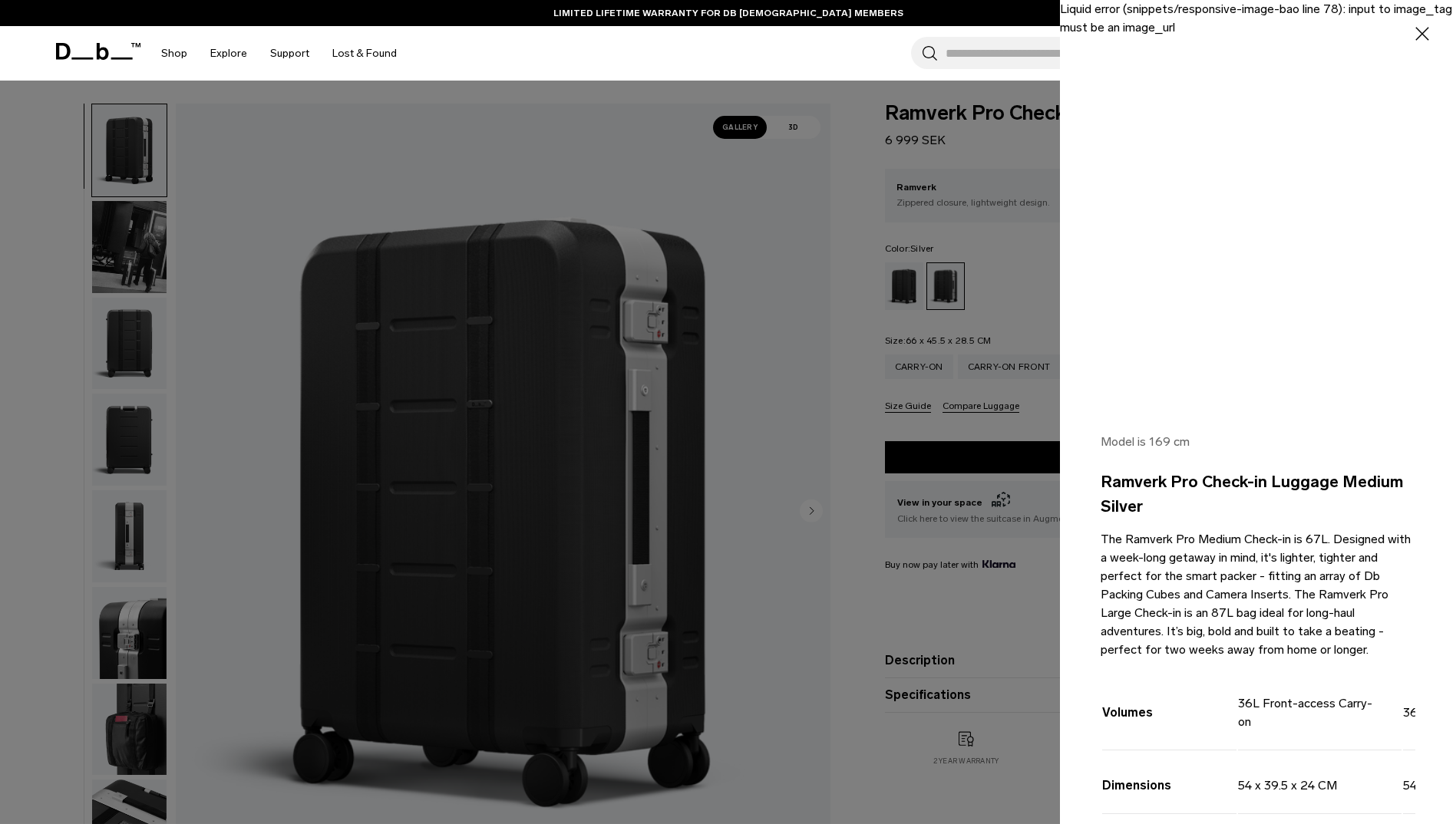
click at [841, 336] on div at bounding box center [728, 412] width 1456 height 824
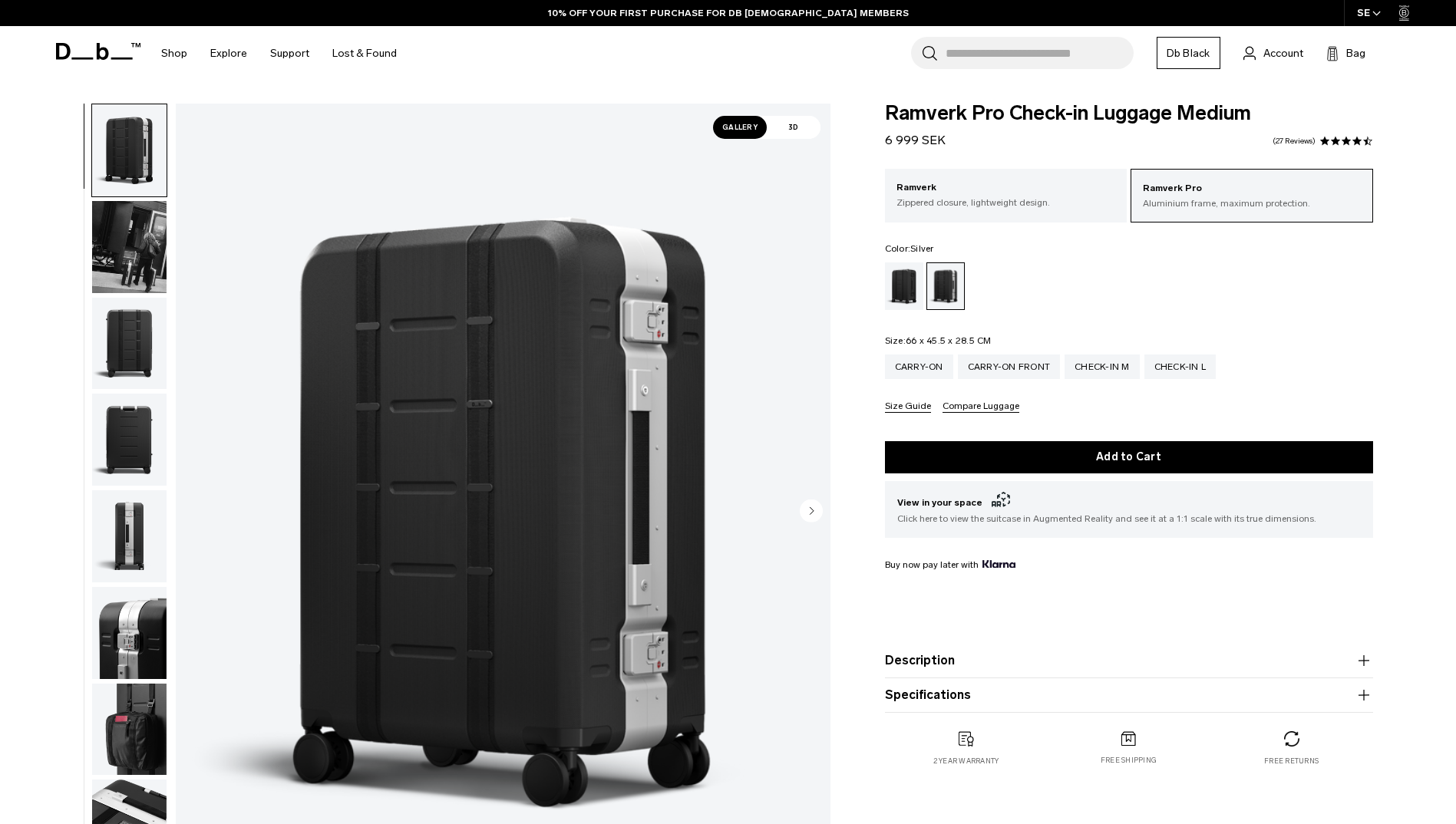
click at [944, 665] on button "Description" at bounding box center [1129, 661] width 489 height 18
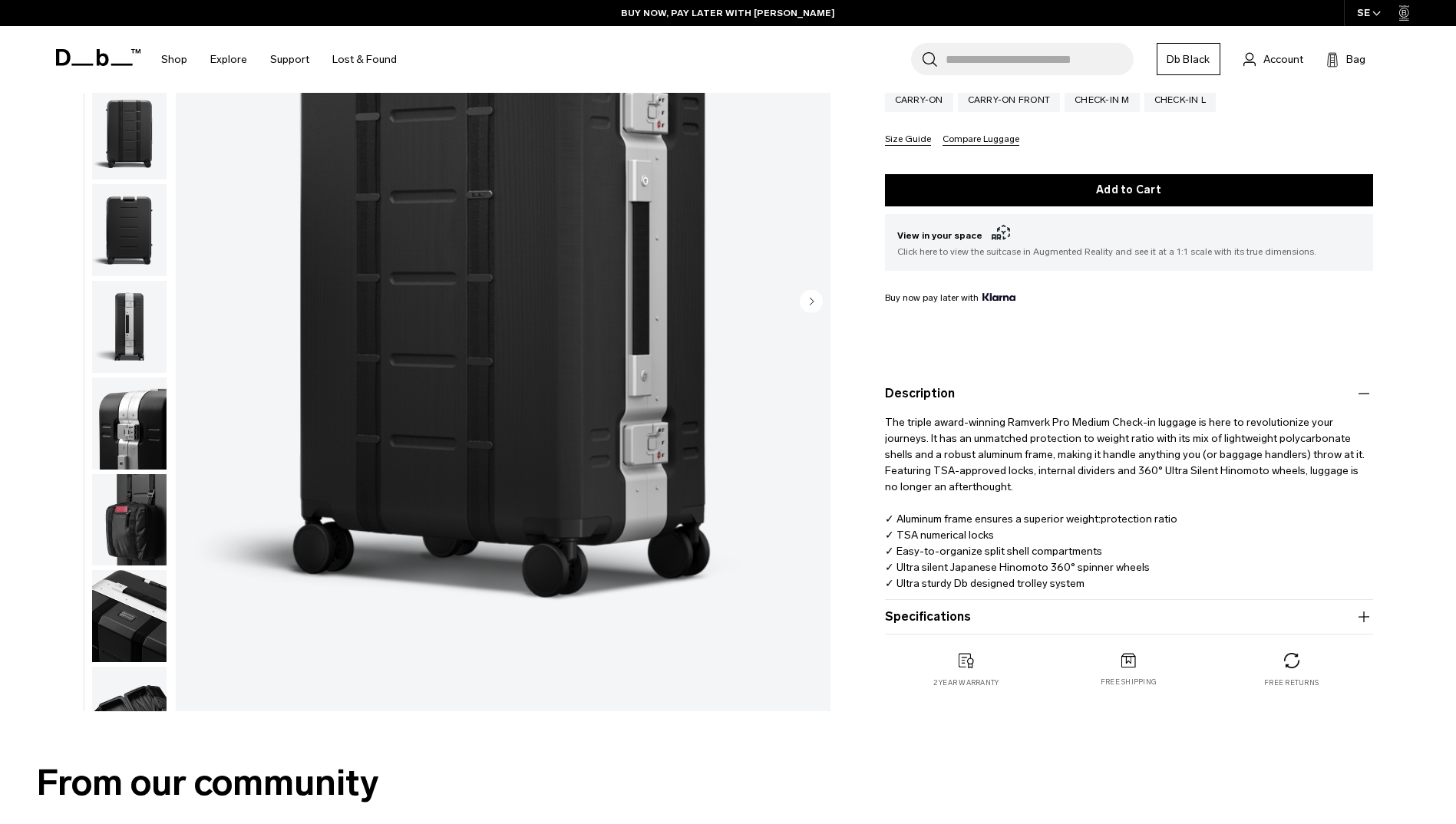
scroll to position [307, 0]
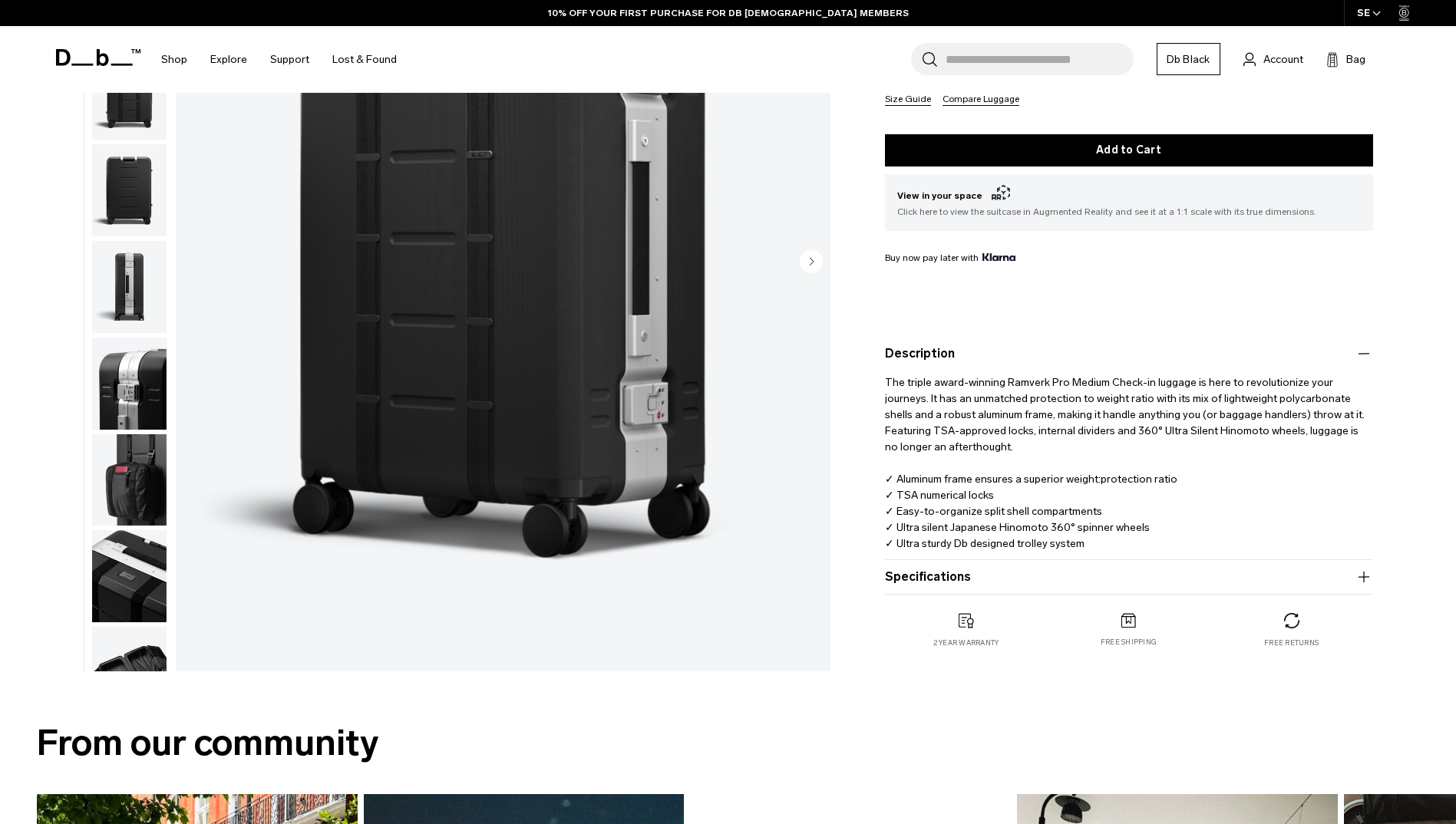
click at [1362, 576] on icon "button" at bounding box center [1364, 577] width 18 height 18
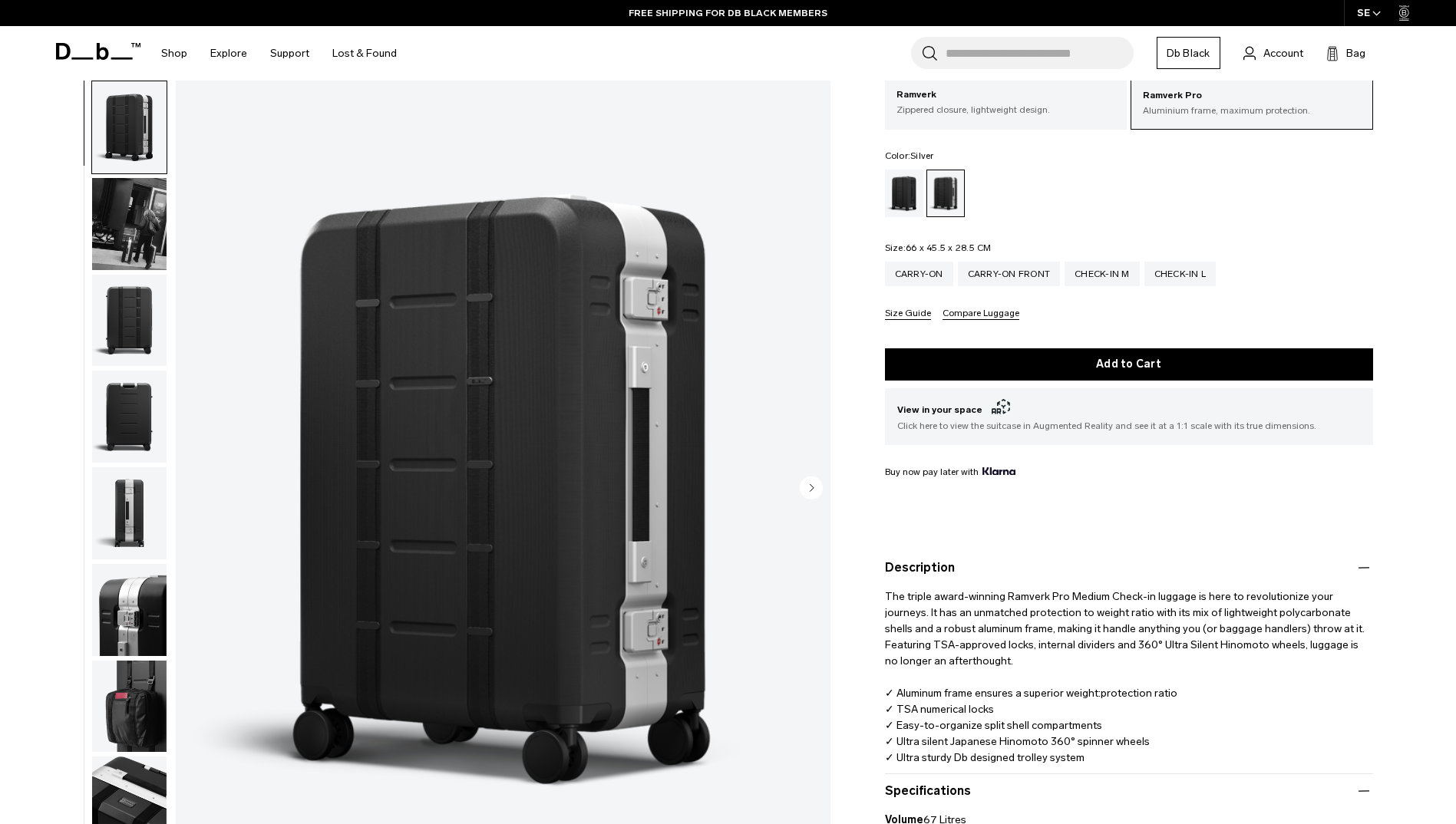
scroll to position [0, 0]
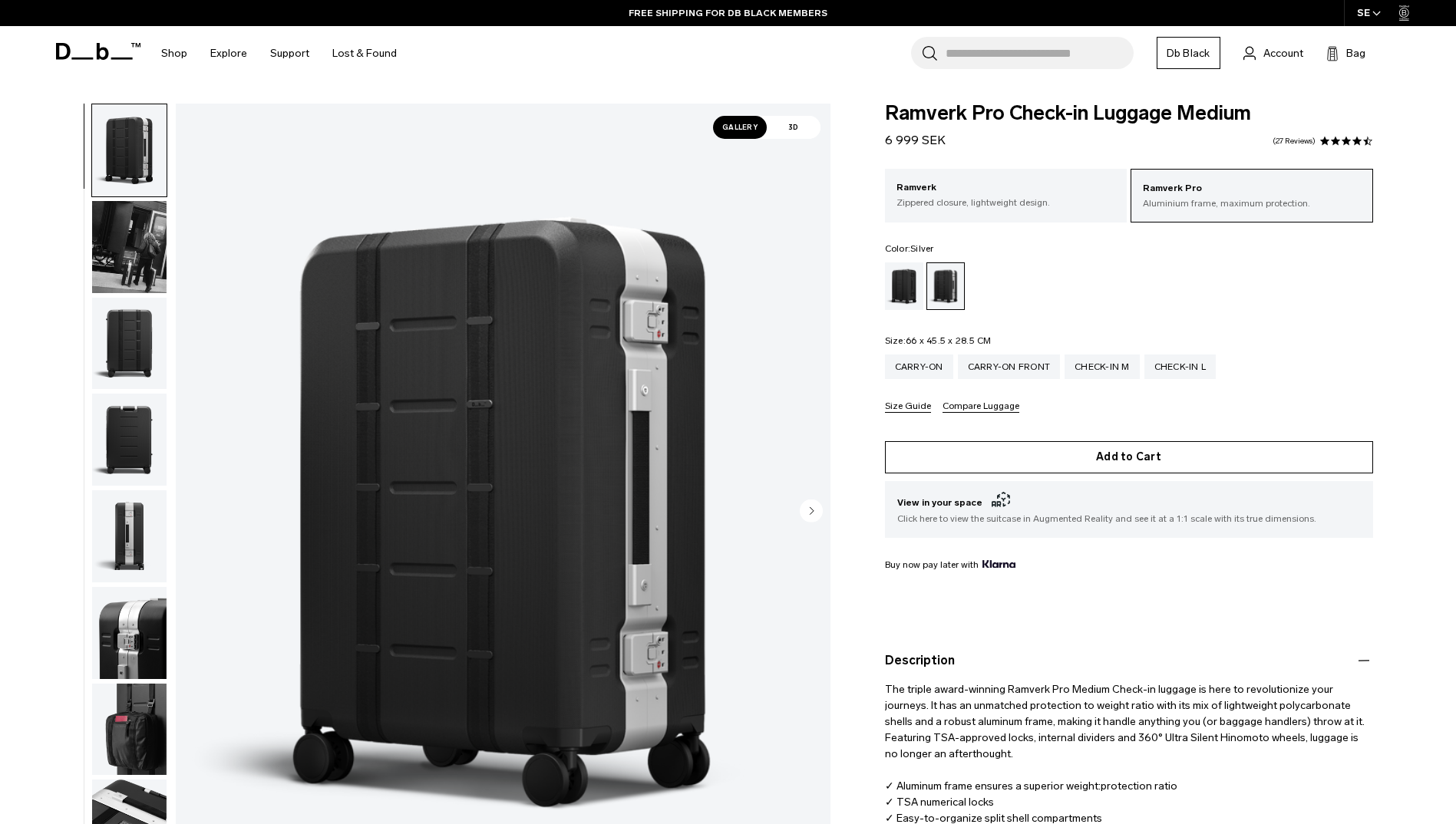
click at [1117, 461] on button "Add to Cart" at bounding box center [1129, 457] width 489 height 32
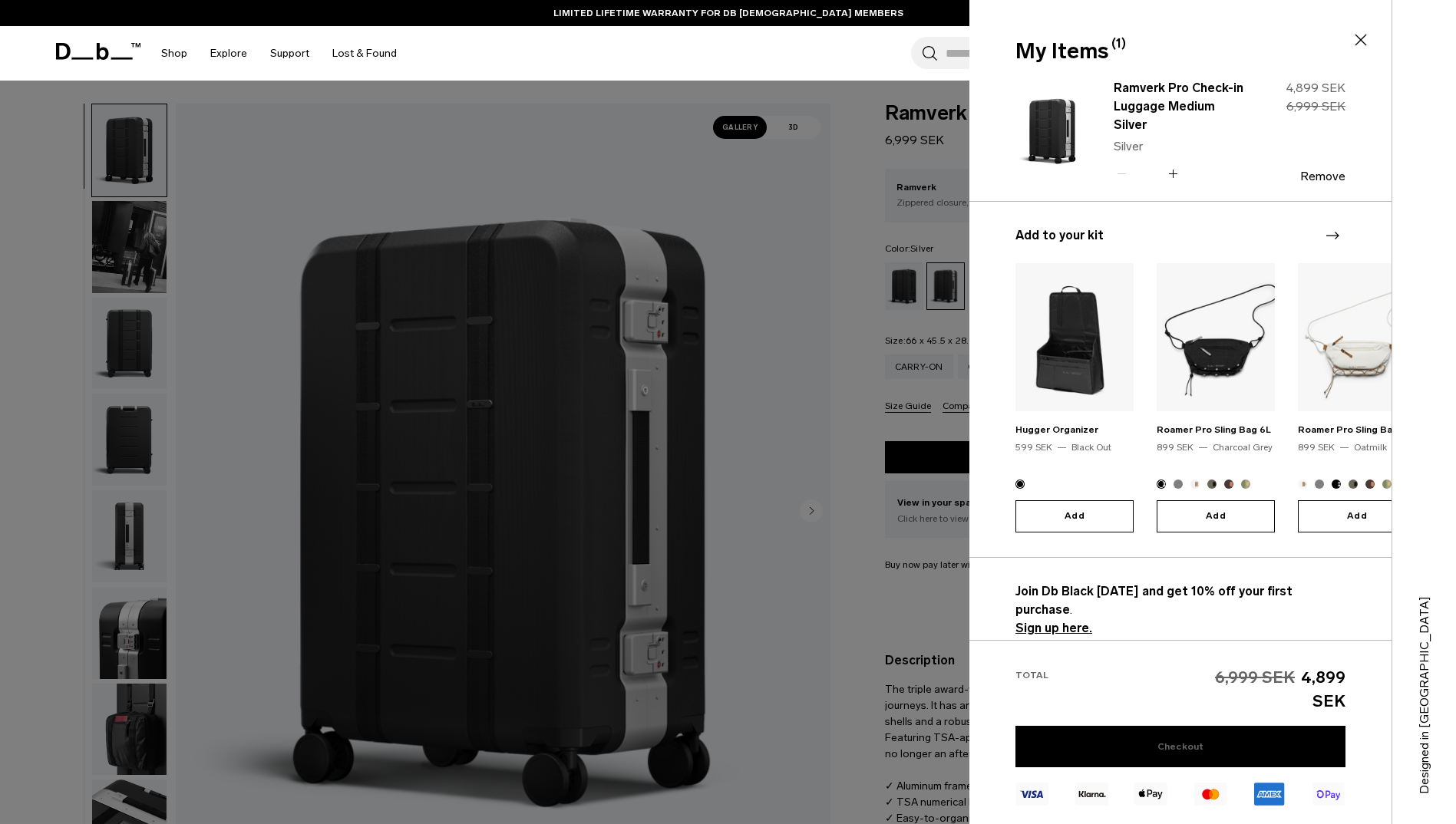
click at [1179, 726] on link "Checkout" at bounding box center [1181, 746] width 330 height 41
